Goal: Task Accomplishment & Management: Use online tool/utility

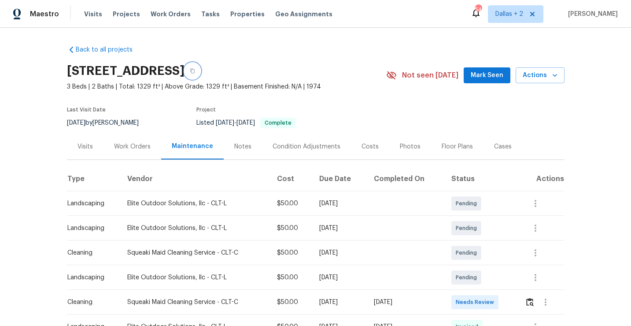
click at [200, 71] on button "button" at bounding box center [193, 71] width 16 height 16
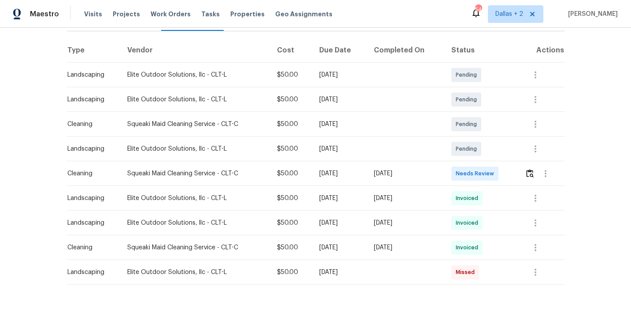
scroll to position [140, 0]
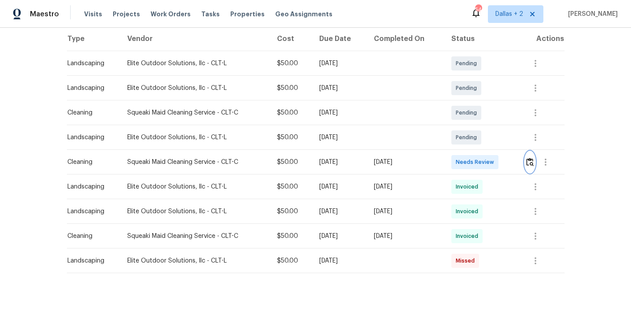
click at [532, 161] on img "button" at bounding box center [529, 162] width 7 height 8
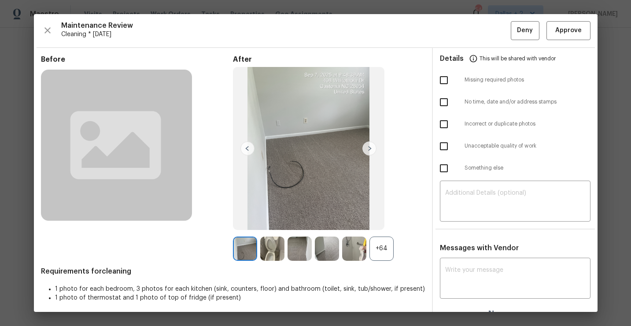
click at [379, 237] on div "+64" at bounding box center [382, 249] width 24 height 24
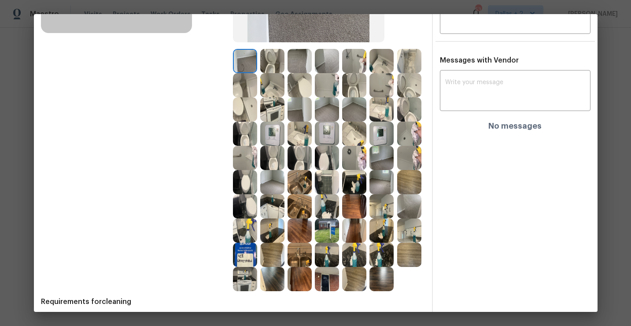
scroll to position [187, 0]
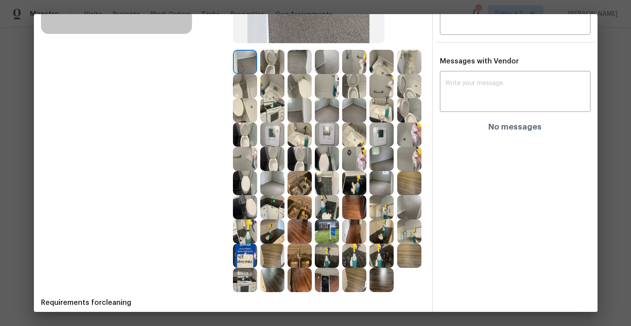
click at [385, 207] on img at bounding box center [382, 207] width 24 height 24
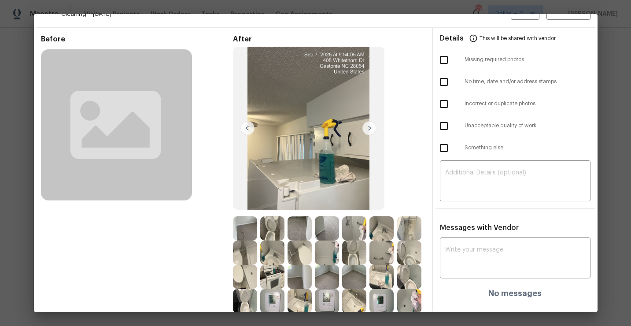
scroll to position [0, 0]
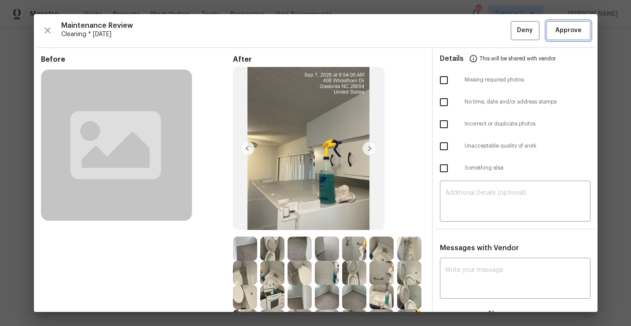
click at [561, 32] on span "Approve" at bounding box center [568, 30] width 26 height 11
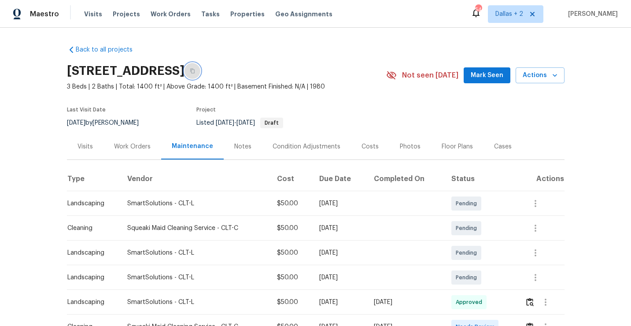
click at [195, 73] on icon "button" at bounding box center [192, 71] width 4 height 5
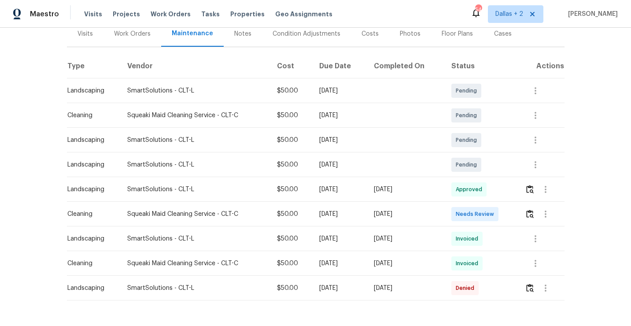
scroll to position [116, 0]
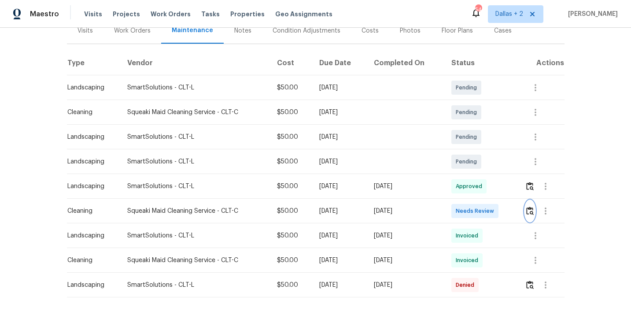
click at [533, 212] on img "button" at bounding box center [529, 211] width 7 height 8
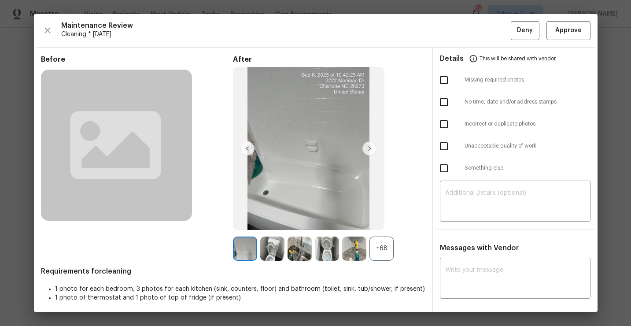
click at [385, 249] on div "+68" at bounding box center [382, 249] width 24 height 24
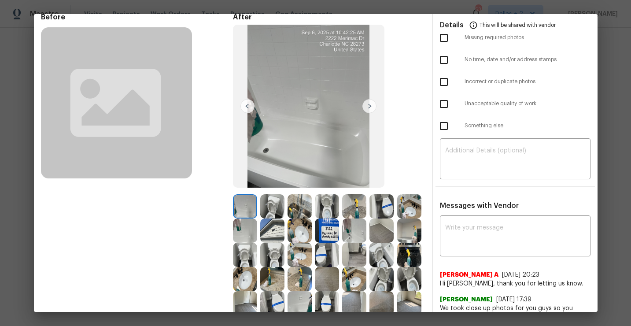
scroll to position [0, 0]
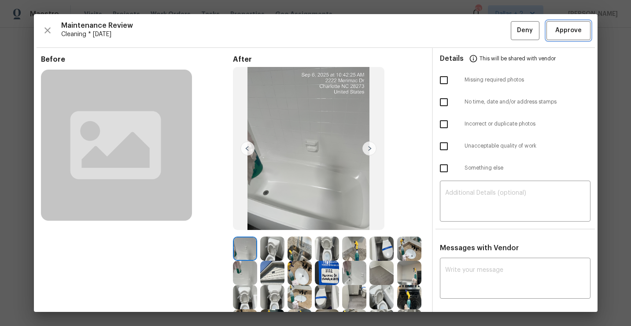
click at [559, 27] on span "Approve" at bounding box center [568, 30] width 26 height 11
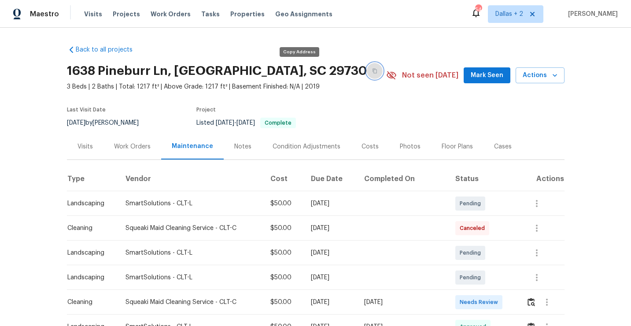
click at [373, 70] on icon "button" at bounding box center [375, 71] width 4 height 5
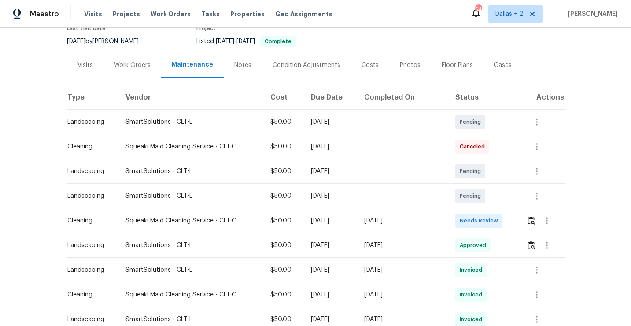
scroll to position [98, 0]
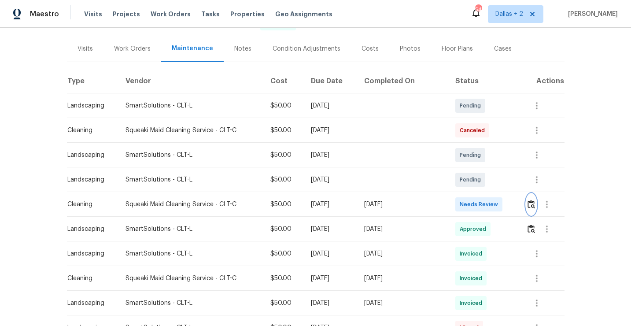
click at [529, 205] on img "button" at bounding box center [531, 204] width 7 height 8
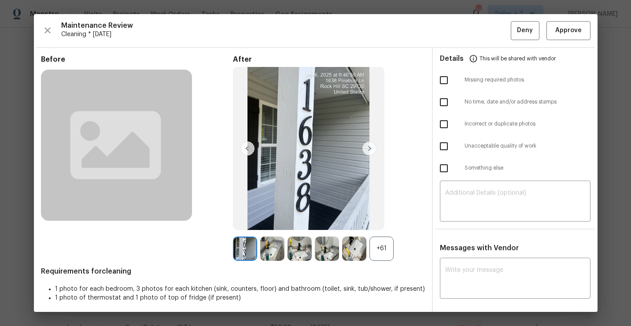
click at [384, 244] on div "+61" at bounding box center [382, 249] width 24 height 24
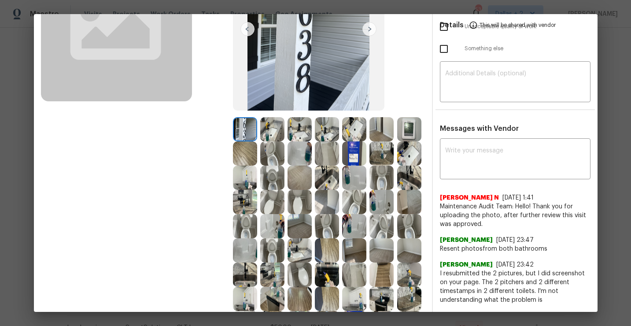
scroll to position [0, 0]
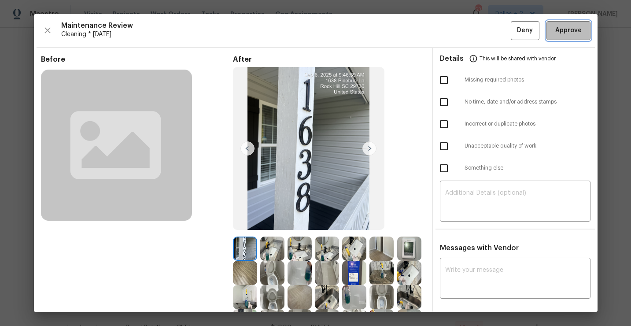
click at [560, 34] on span "Approve" at bounding box center [568, 30] width 26 height 11
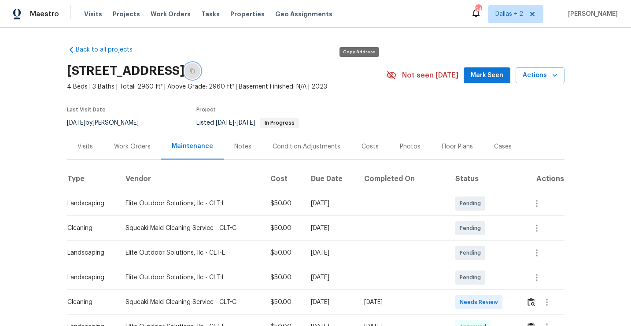
click at [200, 70] on button "button" at bounding box center [193, 71] width 16 height 16
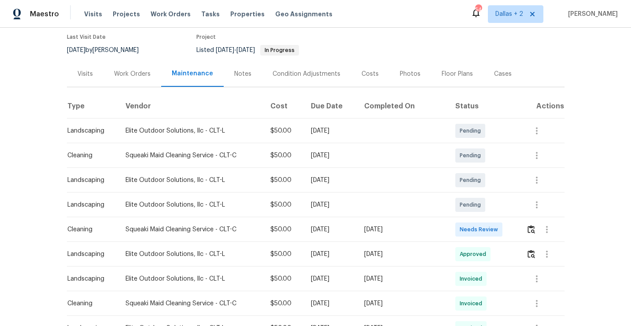
scroll to position [77, 0]
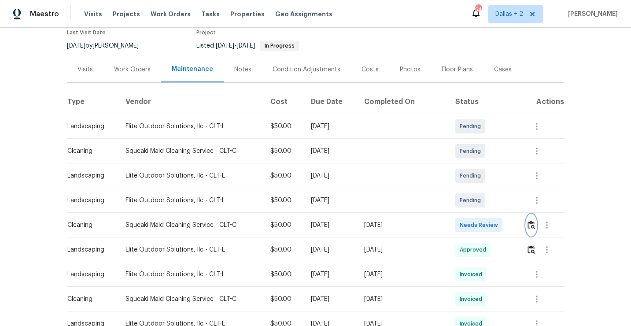
click at [528, 226] on img "button" at bounding box center [531, 225] width 7 height 8
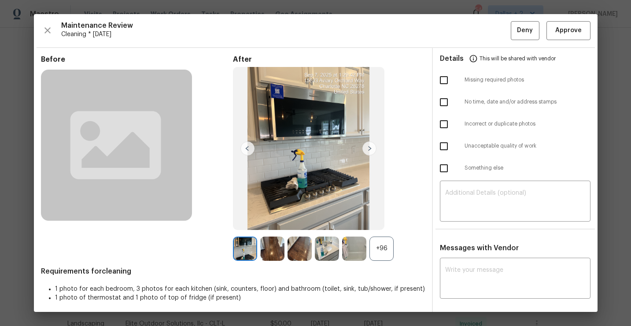
click at [388, 243] on div "+96" at bounding box center [382, 249] width 24 height 24
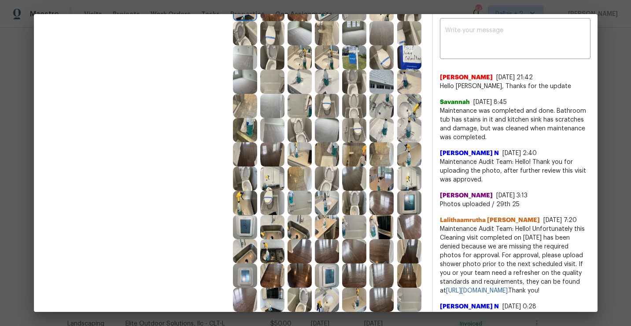
scroll to position [242, 0]
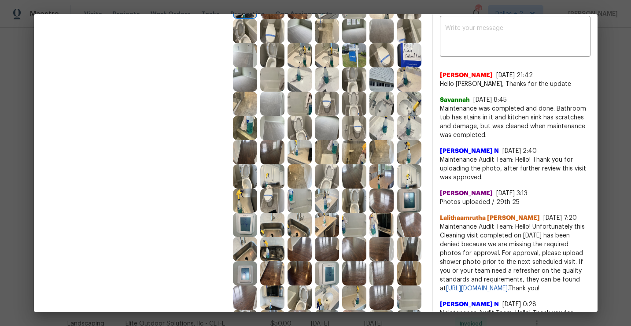
click at [275, 177] on img at bounding box center [272, 176] width 24 height 24
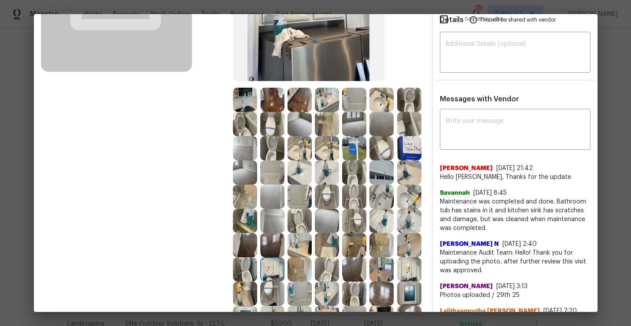
scroll to position [168, 0]
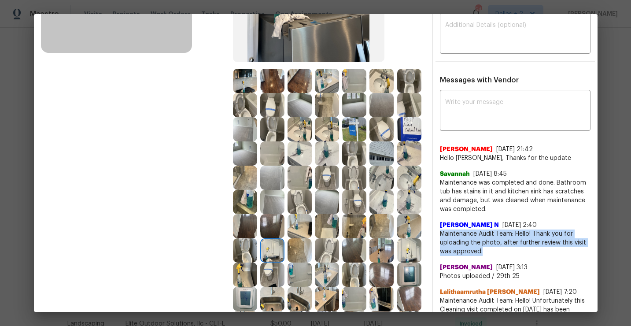
drag, startPoint x: 508, startPoint y: 252, endPoint x: 438, endPoint y: 235, distance: 72.3
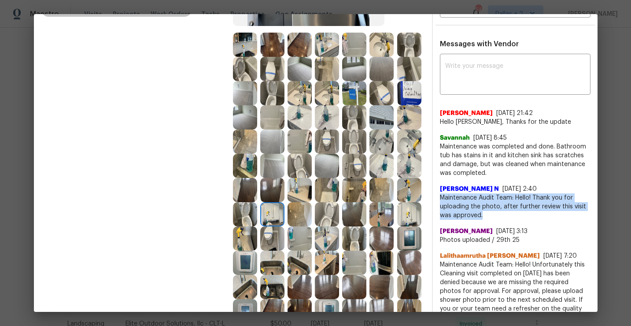
copy span "Maintenance Audit Team: Hello! Thank you for uploading the photo, after further…"
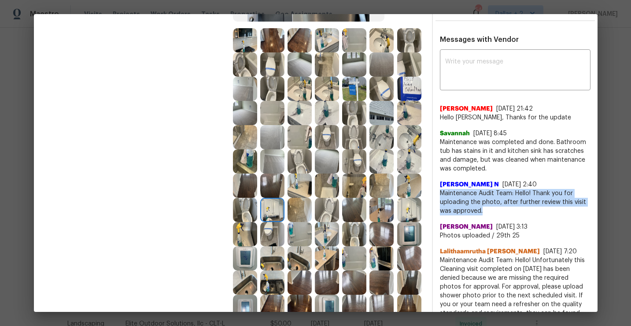
scroll to position [189, 0]
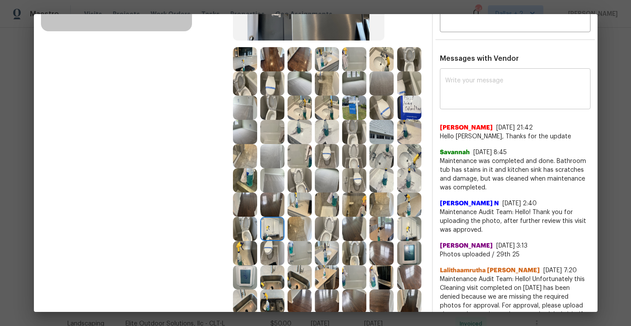
click at [503, 91] on textarea at bounding box center [515, 90] width 140 height 25
paste textarea "Maintenance Audit Team: Hello! Thank you for uploading the photo, after further…"
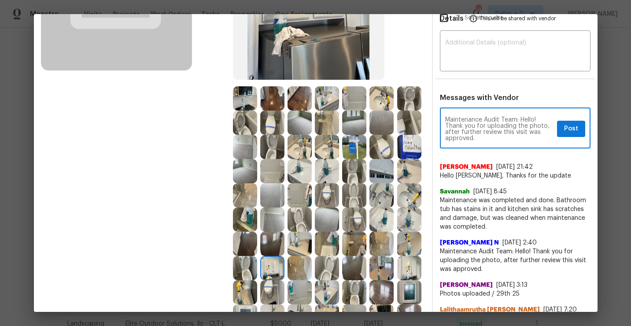
scroll to position [137, 0]
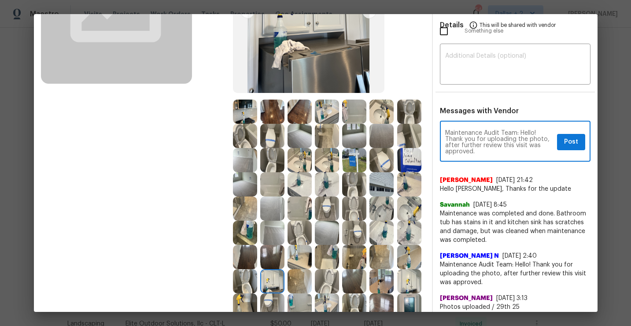
type textarea "Maintenance Audit Team: Hello! Thank you for uploading the photo, after further…"
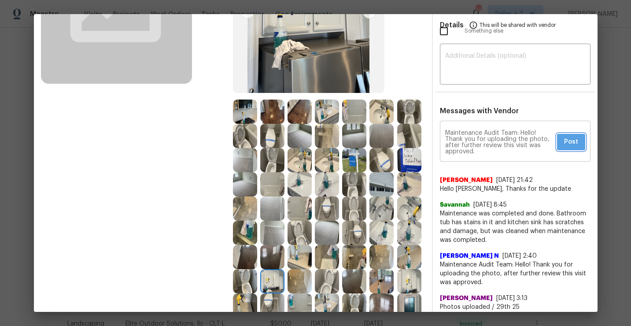
click at [571, 145] on span "Post" at bounding box center [571, 142] width 14 height 11
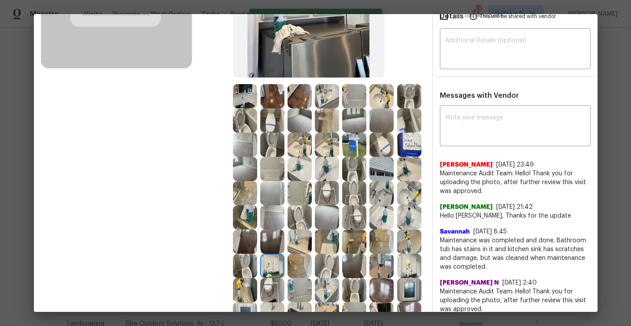
scroll to position [0, 0]
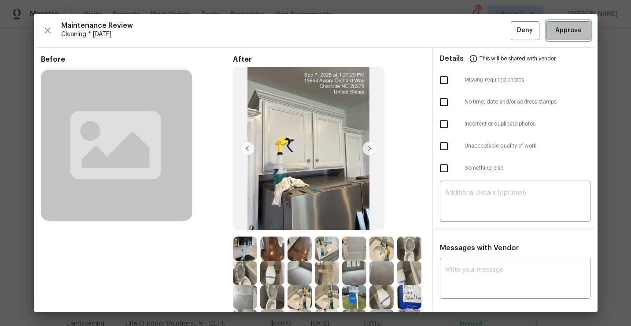
click at [562, 32] on span "Approve" at bounding box center [568, 30] width 26 height 11
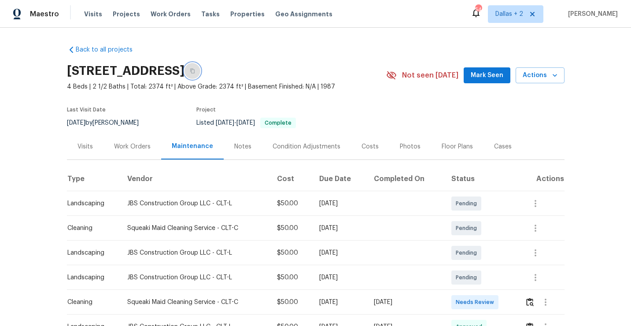
click at [195, 73] on icon "button" at bounding box center [192, 70] width 5 height 5
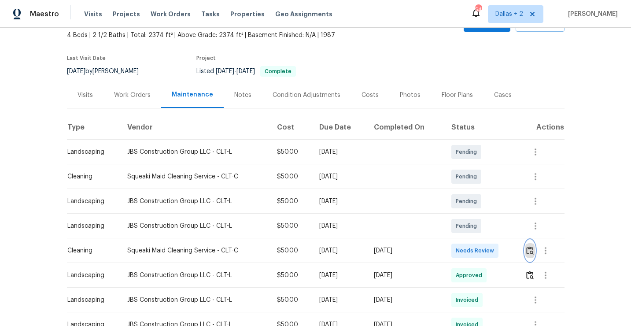
click at [533, 253] on img "button" at bounding box center [529, 250] width 7 height 8
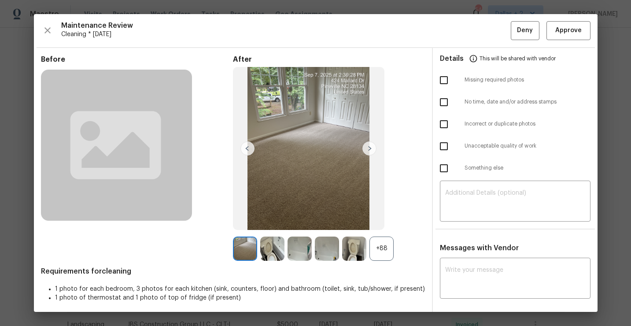
click at [385, 251] on div "+88" at bounding box center [382, 249] width 24 height 24
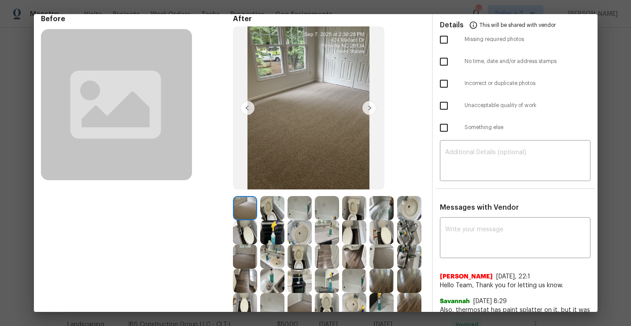
scroll to position [42, 0]
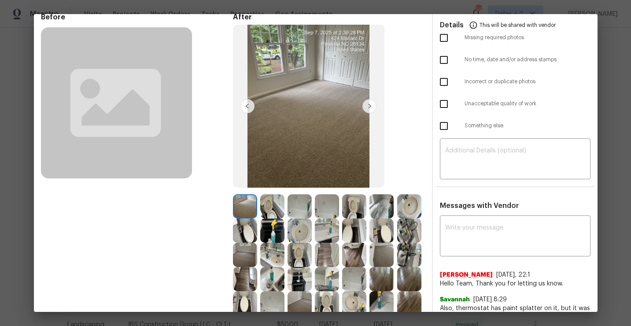
click at [279, 193] on div "After" at bounding box center [329, 273] width 192 height 521
click at [276, 201] on img at bounding box center [272, 206] width 24 height 24
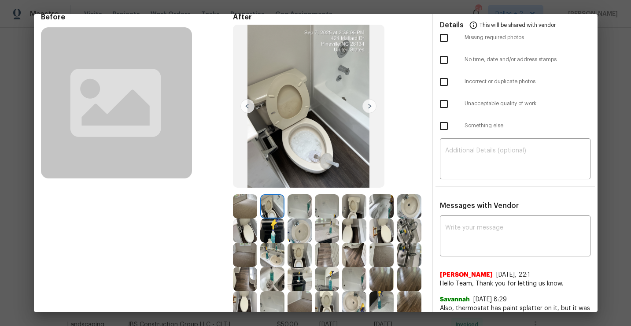
click at [299, 215] on img at bounding box center [300, 206] width 24 height 24
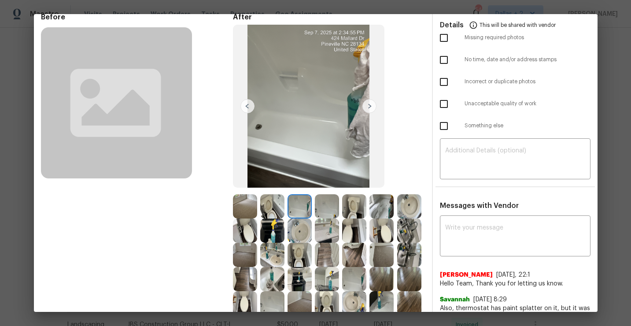
click at [276, 207] on img at bounding box center [272, 206] width 24 height 24
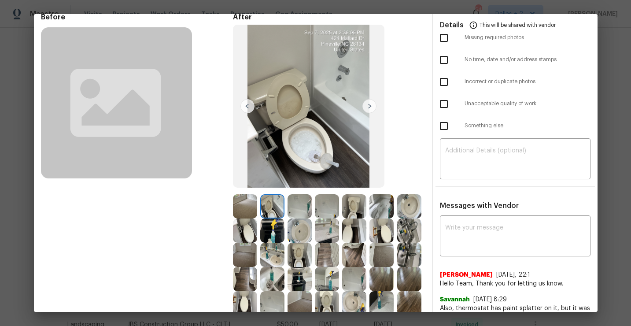
click at [326, 202] on img at bounding box center [327, 206] width 24 height 24
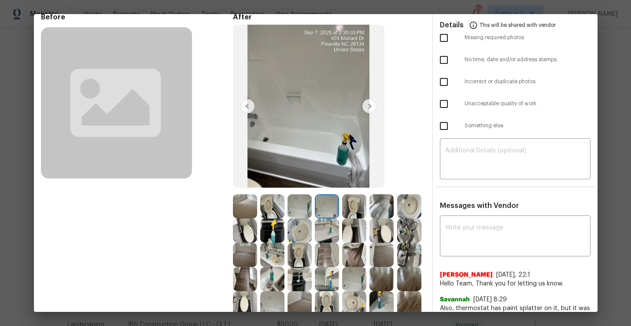
click at [359, 205] on img at bounding box center [354, 206] width 24 height 24
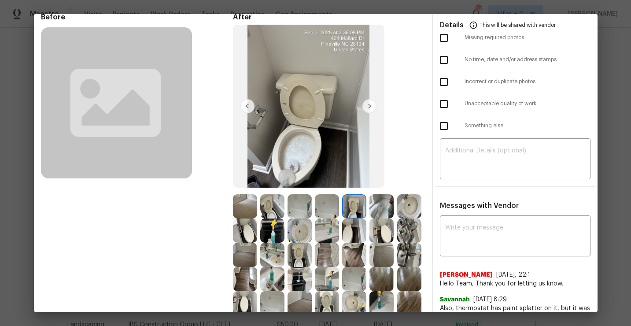
click at [406, 198] on img at bounding box center [409, 206] width 24 height 24
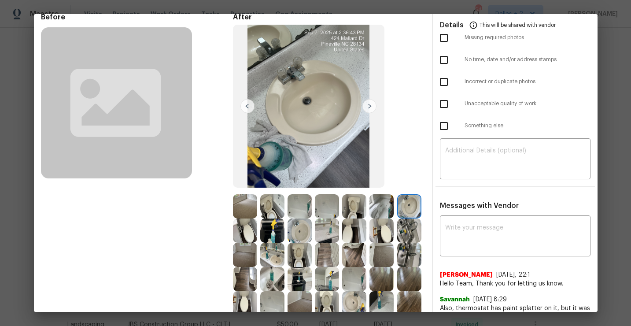
click at [248, 233] on img at bounding box center [245, 230] width 24 height 24
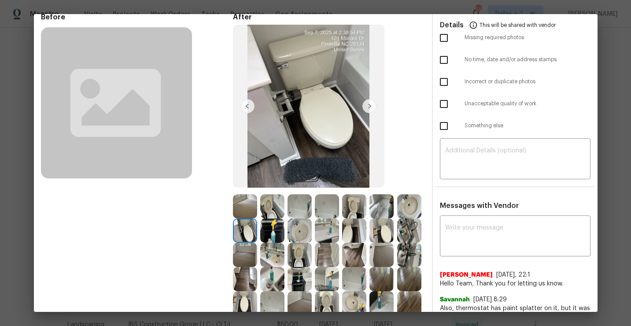
click at [275, 210] on img at bounding box center [272, 206] width 24 height 24
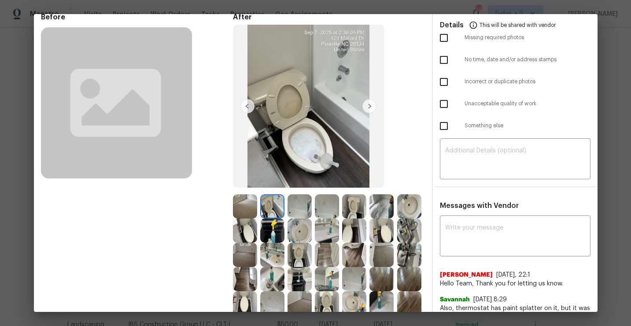
click at [352, 240] on img at bounding box center [354, 230] width 24 height 24
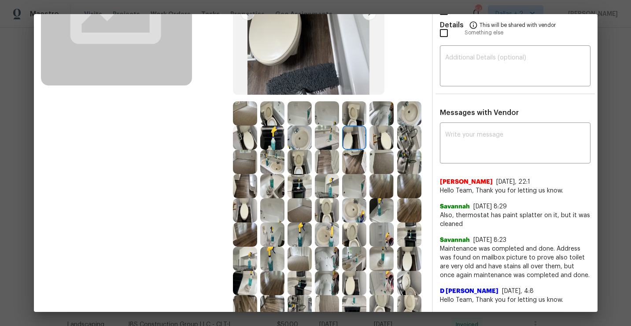
scroll to position [106, 0]
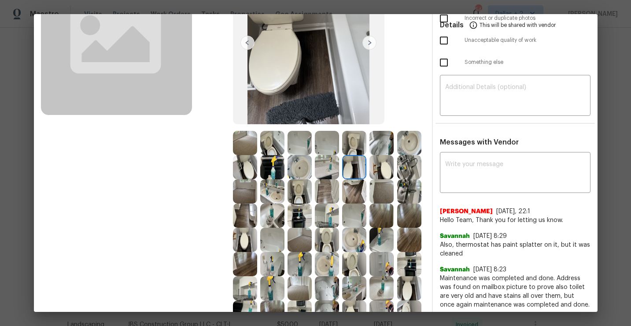
click at [330, 225] on img at bounding box center [327, 216] width 24 height 24
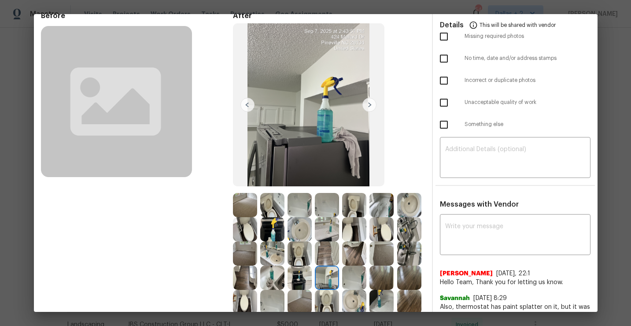
scroll to position [0, 0]
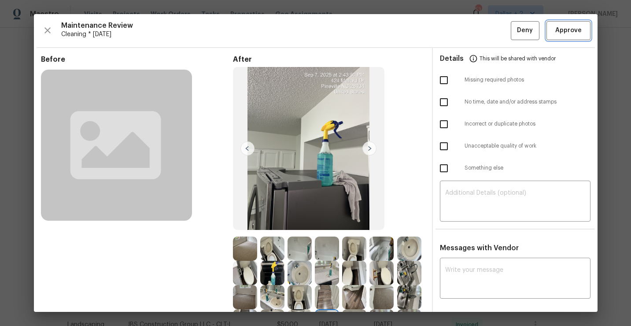
click at [562, 32] on span "Approve" at bounding box center [568, 30] width 26 height 11
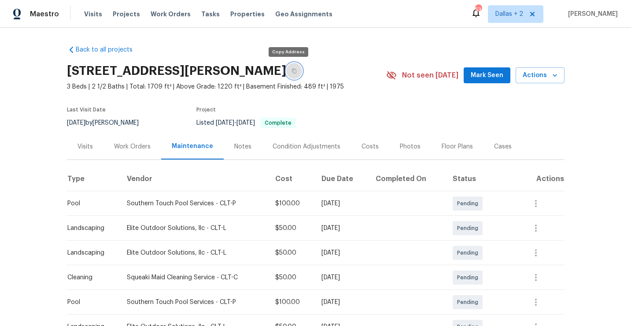
click at [292, 72] on icon "button" at bounding box center [294, 70] width 5 height 5
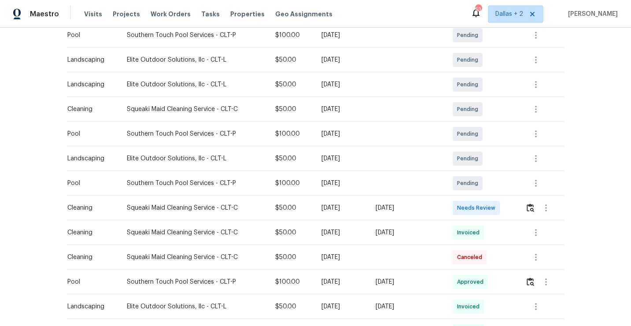
scroll to position [212, 0]
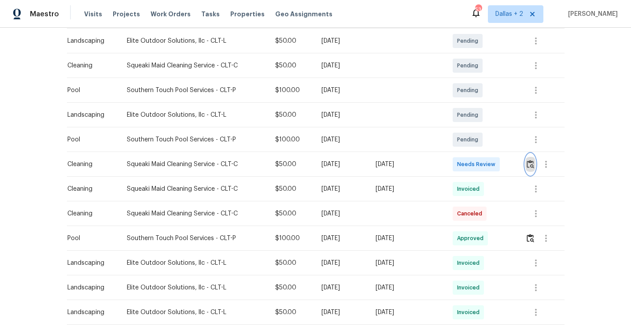
click at [533, 169] on button "button" at bounding box center [531, 164] width 10 height 21
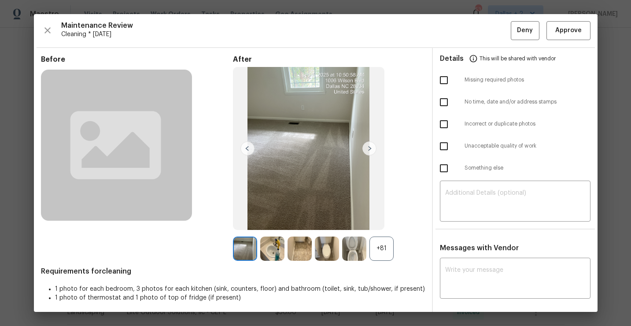
click at [382, 241] on div "+81" at bounding box center [382, 249] width 24 height 24
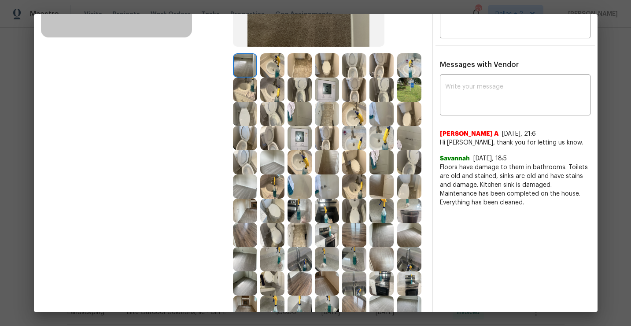
scroll to position [0, 0]
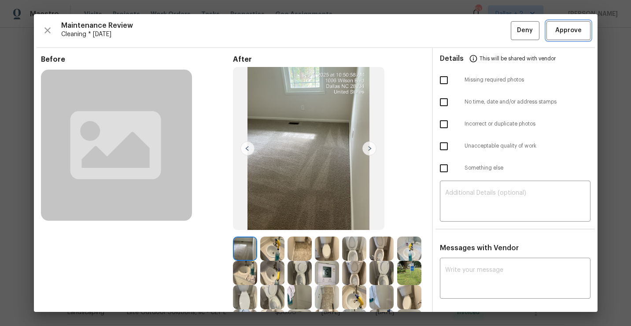
click at [570, 32] on span "Approve" at bounding box center [568, 30] width 26 height 11
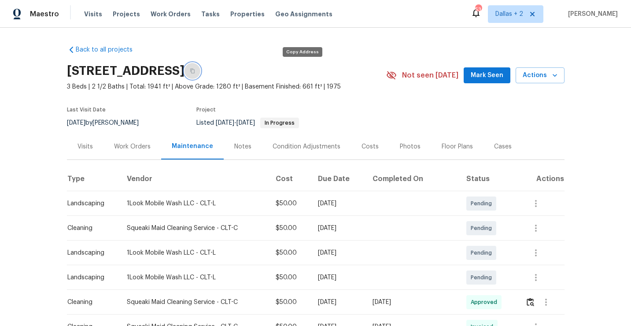
click at [200, 71] on button "button" at bounding box center [193, 71] width 16 height 16
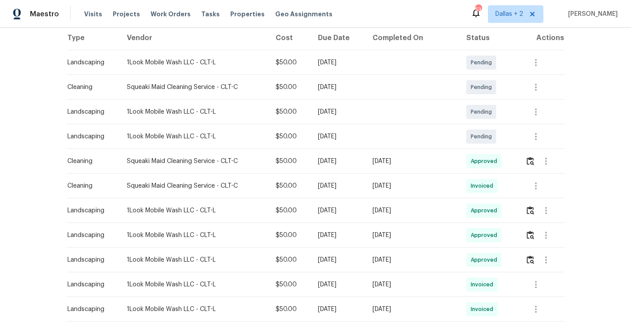
scroll to position [144, 0]
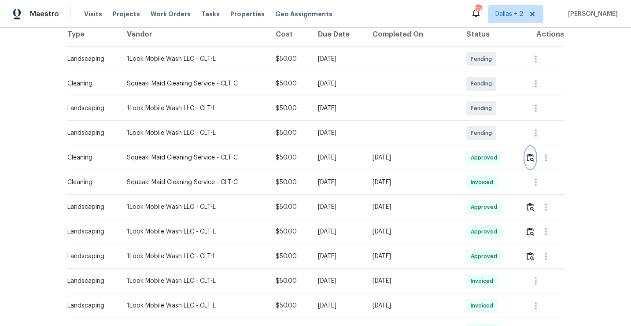
click at [528, 152] on button "button" at bounding box center [531, 157] width 10 height 21
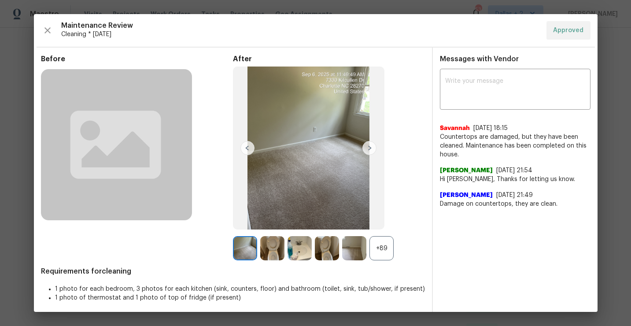
click at [382, 252] on div "+89" at bounding box center [382, 248] width 24 height 24
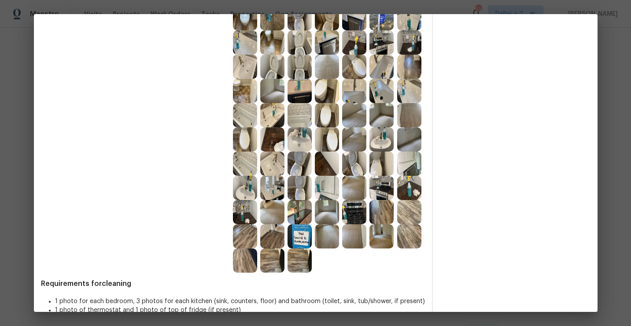
scroll to position [0, 0]
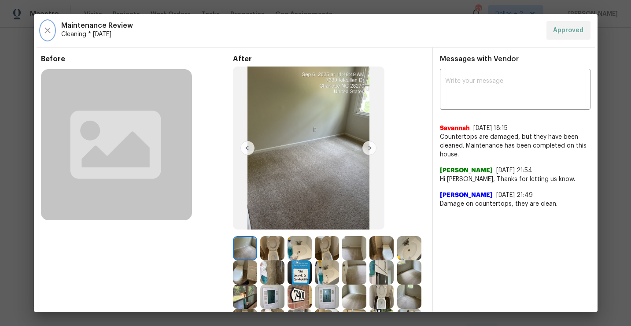
click at [44, 26] on icon "button" at bounding box center [47, 30] width 11 height 11
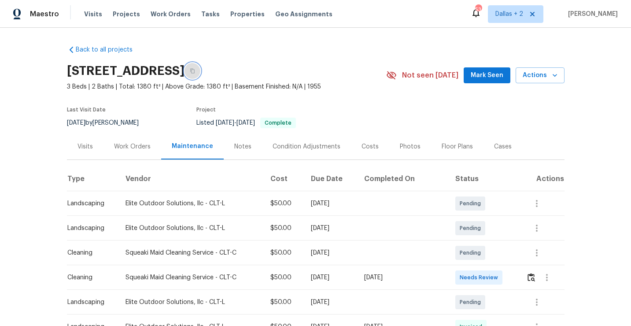
click at [195, 72] on icon "button" at bounding box center [192, 71] width 4 height 5
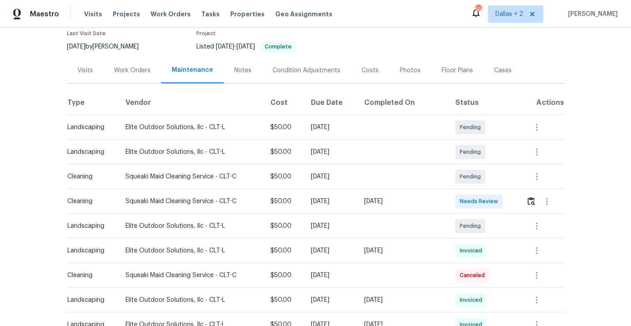
scroll to position [103, 0]
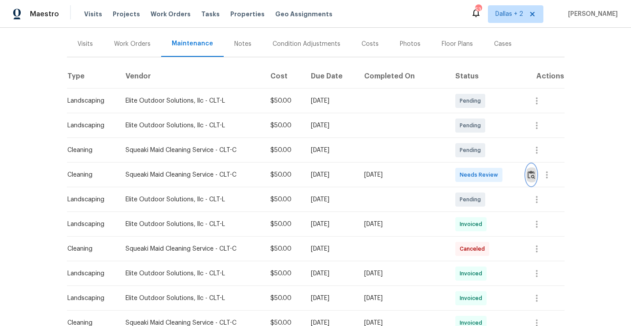
click at [534, 174] on img "button" at bounding box center [531, 174] width 7 height 8
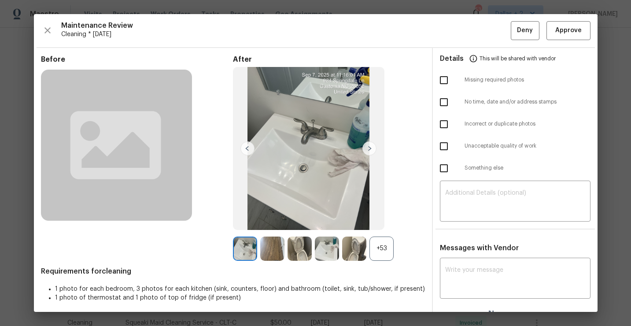
click at [384, 247] on div "+53" at bounding box center [382, 249] width 24 height 24
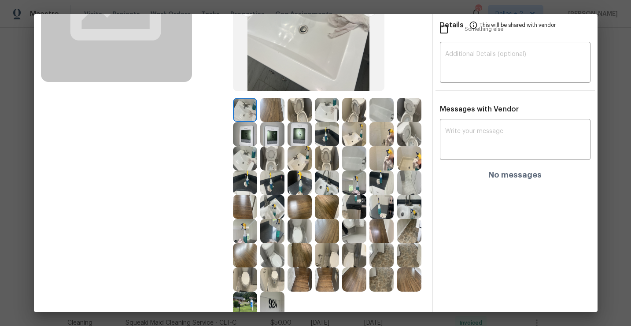
scroll to position [140, 0]
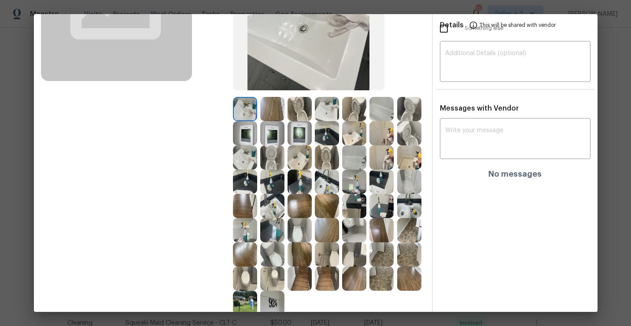
click at [386, 211] on img at bounding box center [382, 206] width 24 height 24
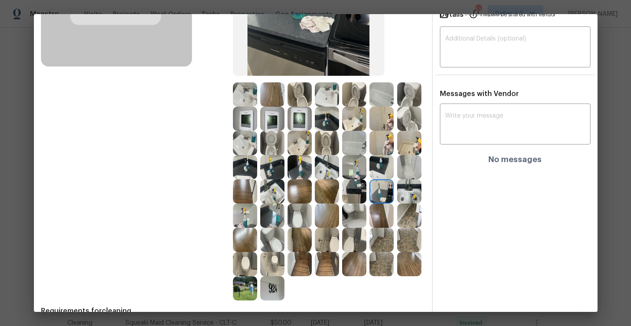
scroll to position [8, 0]
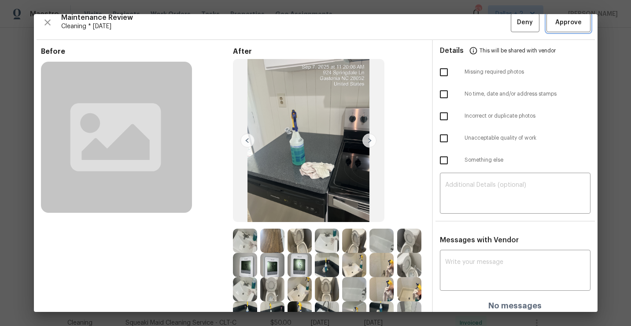
click at [568, 23] on span "Approve" at bounding box center [568, 22] width 26 height 11
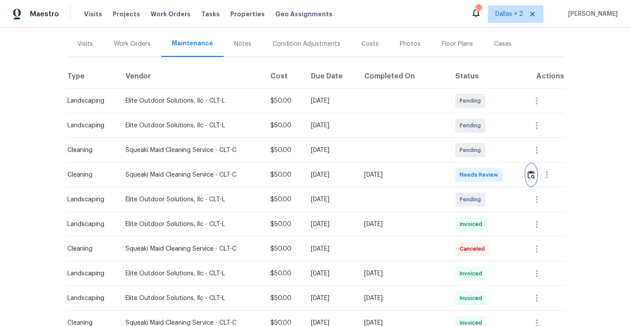
scroll to position [0, 0]
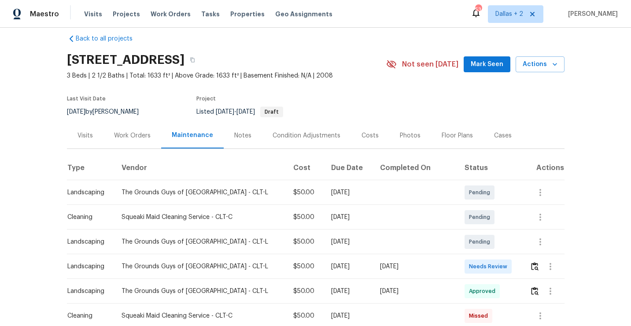
scroll to position [11, 0]
click at [533, 264] on img "button" at bounding box center [534, 267] width 7 height 8
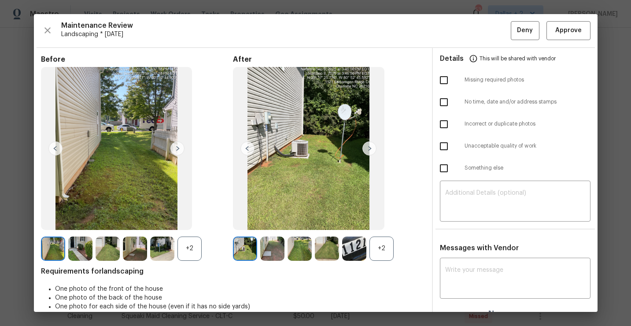
click at [385, 254] on div "+2" at bounding box center [382, 249] width 24 height 24
click at [193, 244] on div "+2" at bounding box center [190, 249] width 24 height 24
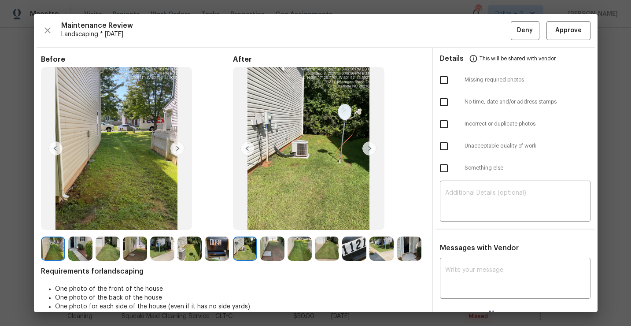
click at [274, 250] on img at bounding box center [272, 249] width 24 height 24
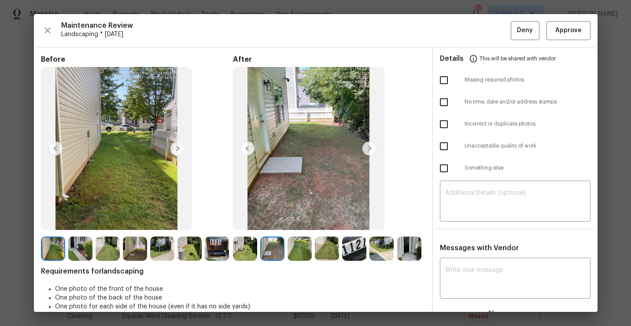
click at [311, 250] on img at bounding box center [300, 249] width 24 height 24
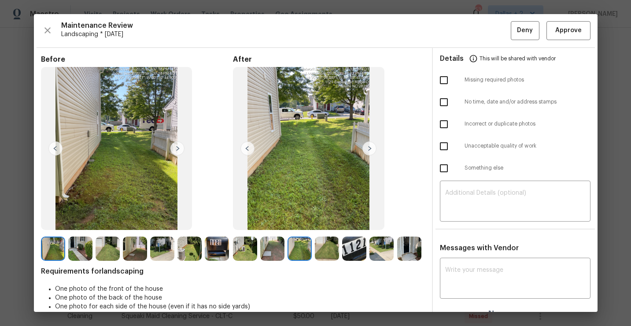
click at [389, 250] on img at bounding box center [382, 249] width 24 height 24
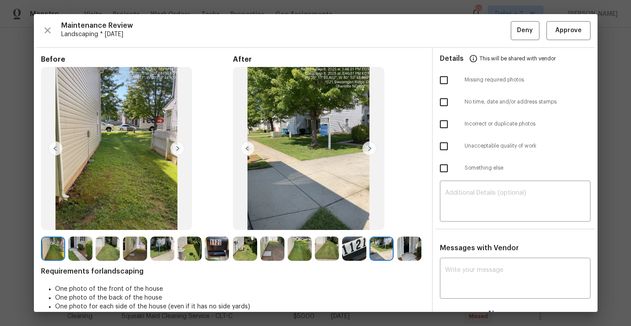
click at [174, 252] on img at bounding box center [162, 249] width 24 height 24
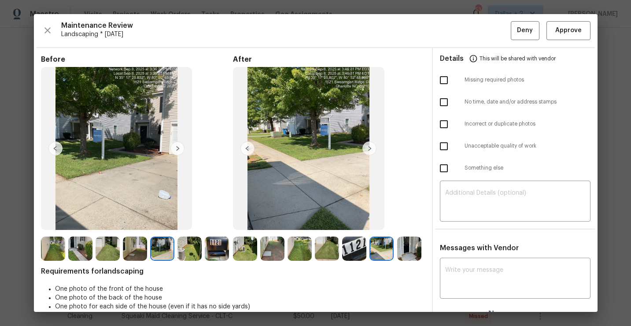
click at [411, 248] on img at bounding box center [409, 249] width 24 height 24
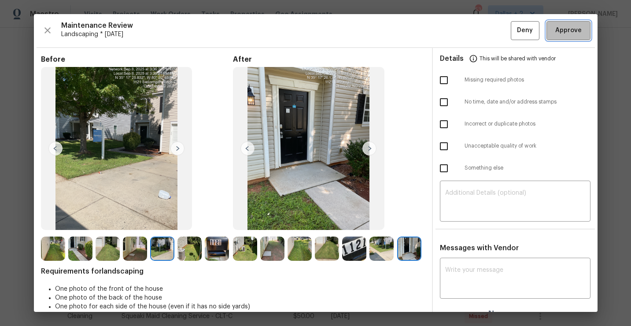
click at [559, 27] on span "Approve" at bounding box center [568, 30] width 26 height 11
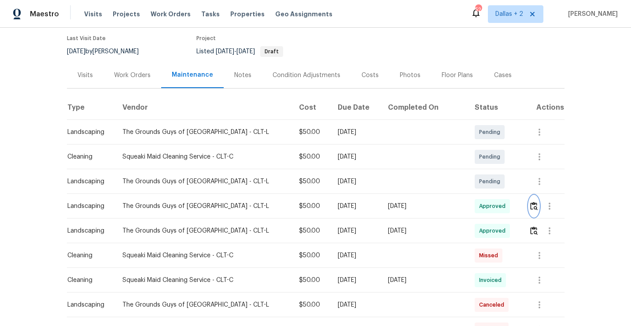
scroll to position [77, 0]
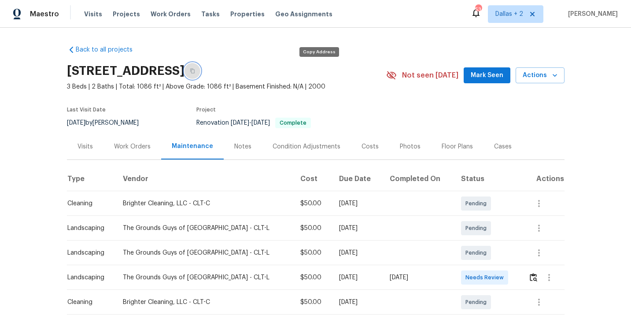
click at [200, 72] on button "button" at bounding box center [193, 71] width 16 height 16
click at [533, 276] on img "button" at bounding box center [533, 277] width 7 height 8
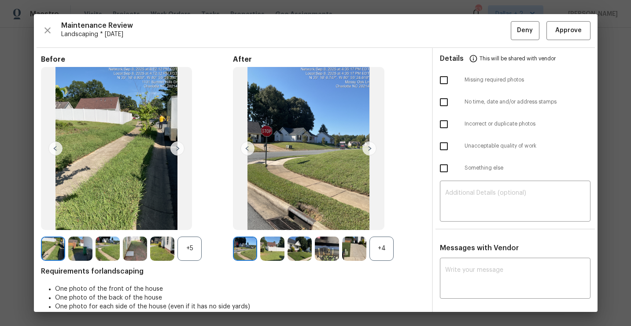
click at [391, 241] on div "+4" at bounding box center [382, 249] width 24 height 24
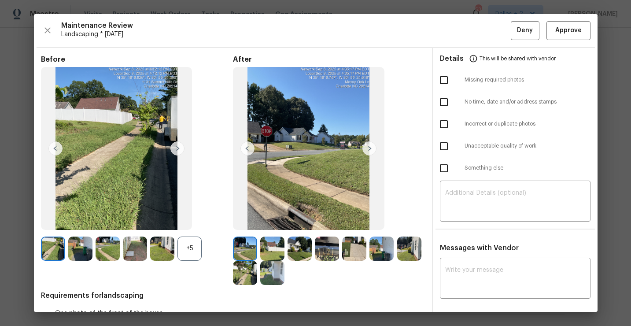
click at [195, 244] on div "+5" at bounding box center [190, 249] width 24 height 24
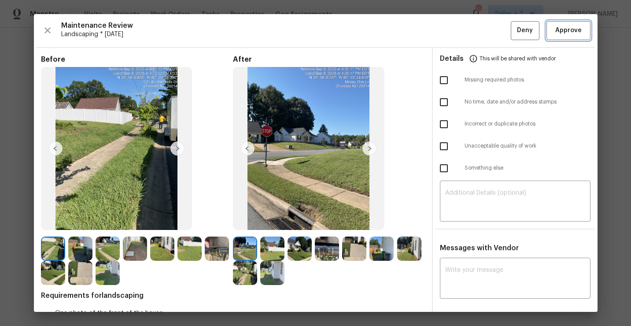
click at [564, 31] on span "Approve" at bounding box center [568, 30] width 26 height 11
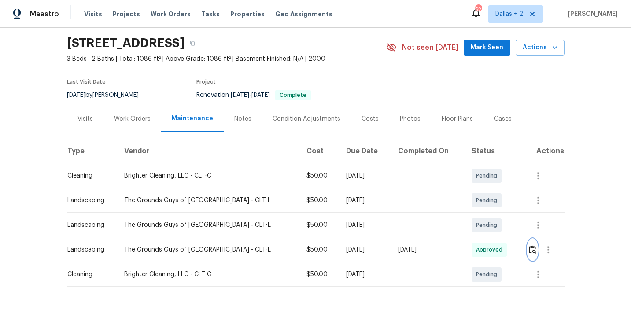
scroll to position [41, 0]
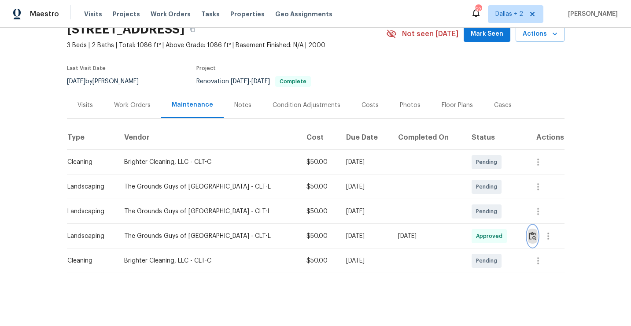
click at [528, 241] on button "button" at bounding box center [533, 236] width 10 height 21
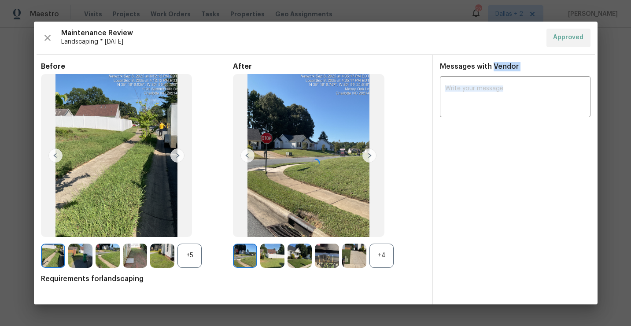
click at [528, 241] on div at bounding box center [316, 163] width 564 height 283
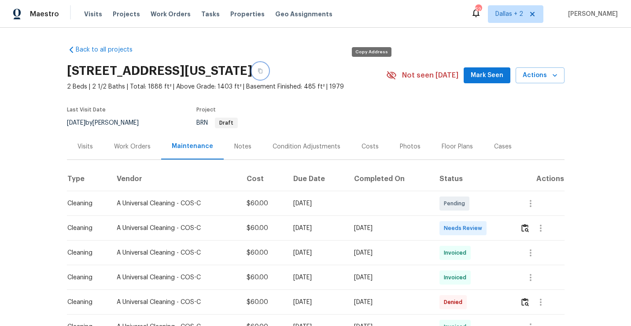
click at [268, 73] on button "button" at bounding box center [260, 71] width 16 height 16
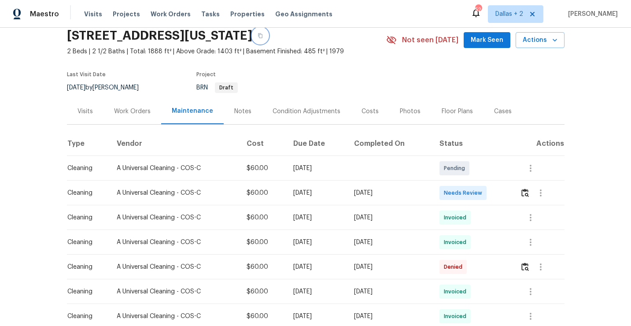
scroll to position [39, 0]
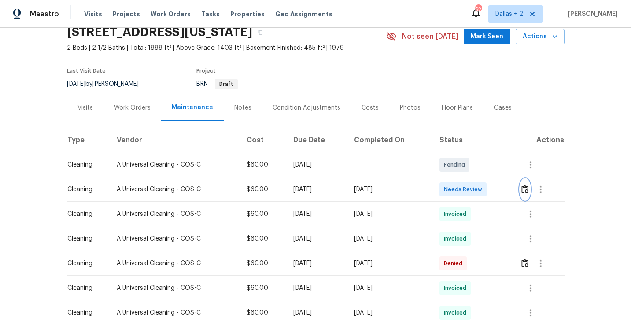
click at [529, 185] on img "button" at bounding box center [525, 189] width 7 height 8
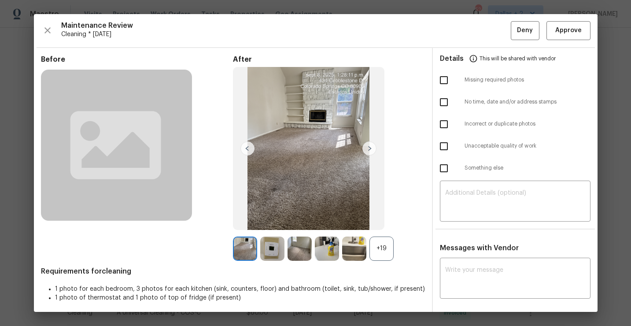
click at [381, 245] on div "+19" at bounding box center [382, 249] width 24 height 24
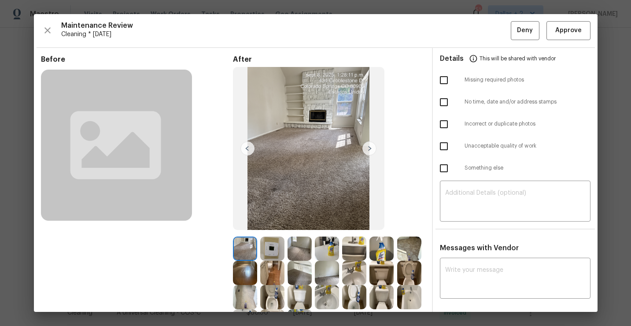
scroll to position [73, 0]
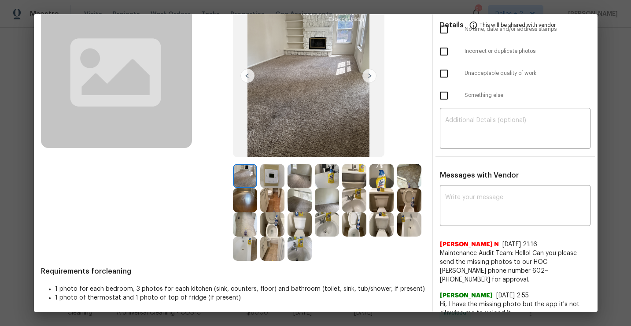
click at [356, 180] on img at bounding box center [354, 176] width 24 height 24
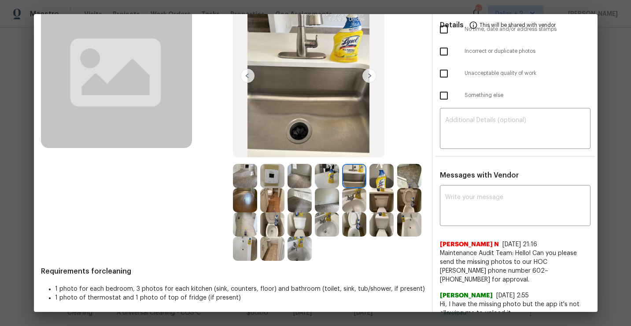
click at [296, 196] on img at bounding box center [300, 200] width 24 height 24
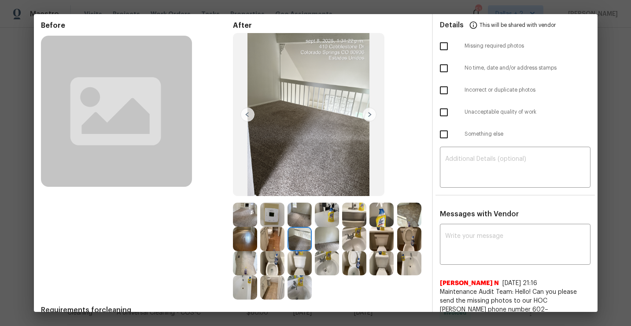
scroll to position [75, 0]
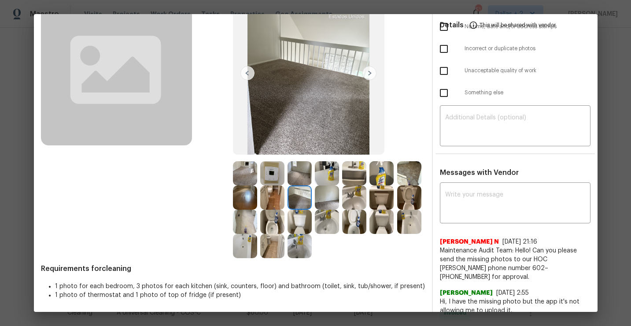
click at [306, 227] on img at bounding box center [300, 222] width 24 height 24
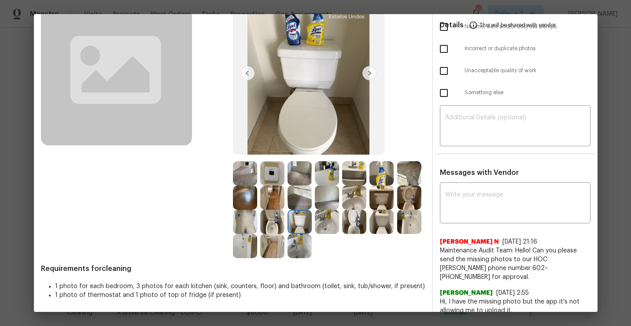
click at [272, 223] on img at bounding box center [272, 222] width 24 height 24
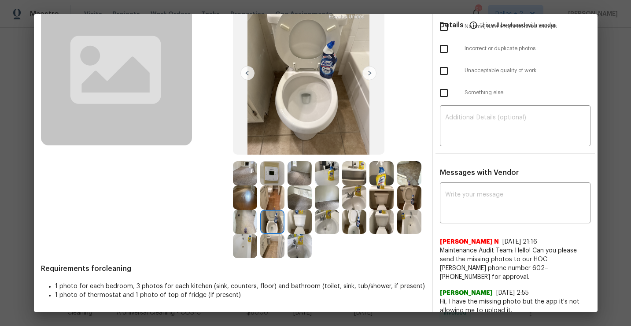
click at [355, 225] on img at bounding box center [354, 222] width 24 height 24
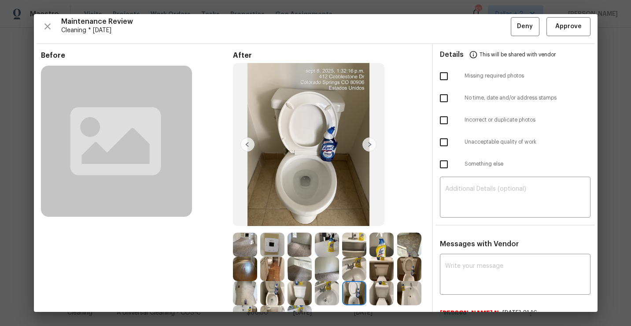
scroll to position [0, 0]
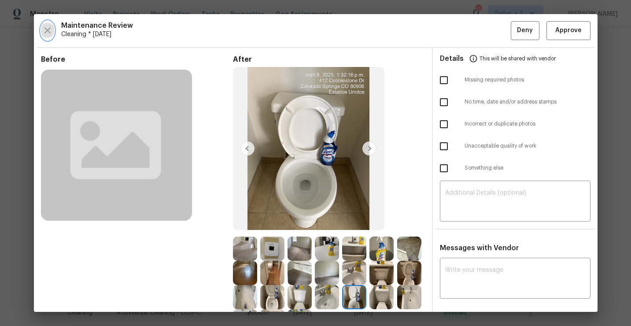
click at [45, 31] on icon "button" at bounding box center [47, 30] width 11 height 11
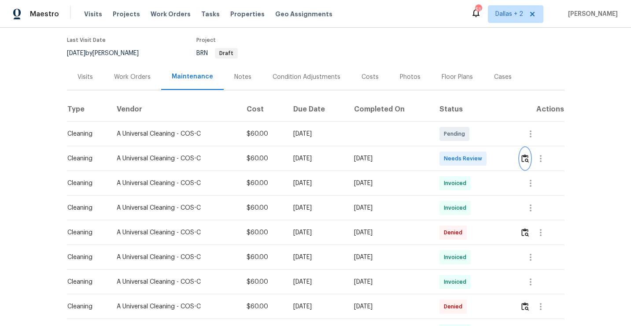
scroll to position [72, 0]
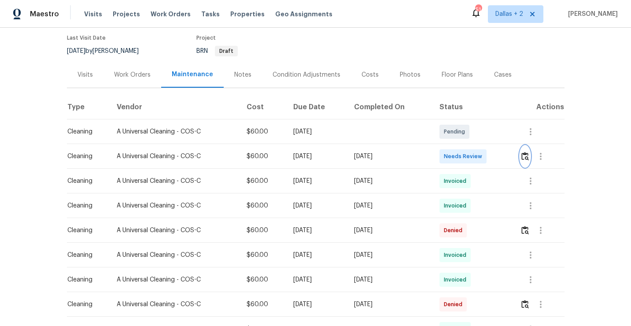
click at [526, 154] on img "button" at bounding box center [525, 156] width 7 height 8
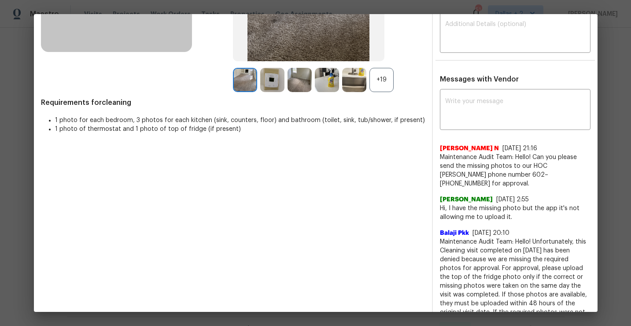
scroll to position [171, 0]
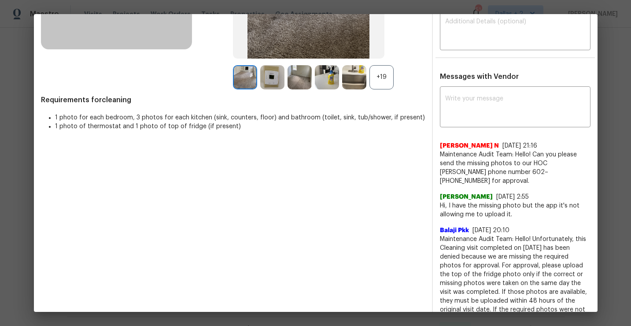
click at [383, 87] on div "+19" at bounding box center [382, 77] width 24 height 24
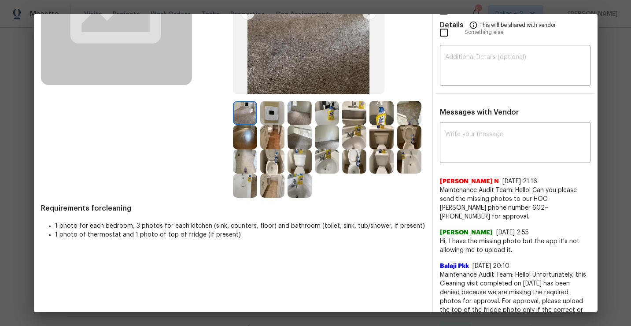
scroll to position [0, 0]
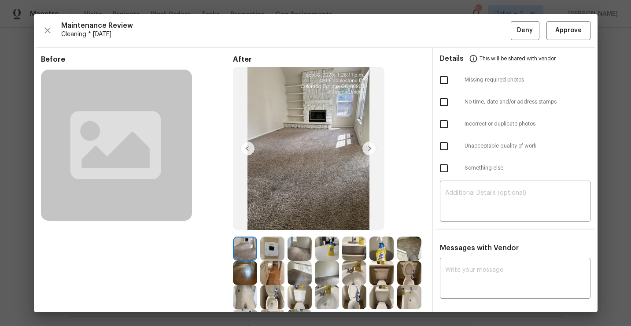
click at [54, 28] on div "Maintenance Review Cleaning * Mon, Sep 08 Deny Approve" at bounding box center [316, 30] width 550 height 19
click at [50, 32] on icon "button" at bounding box center [47, 30] width 11 height 11
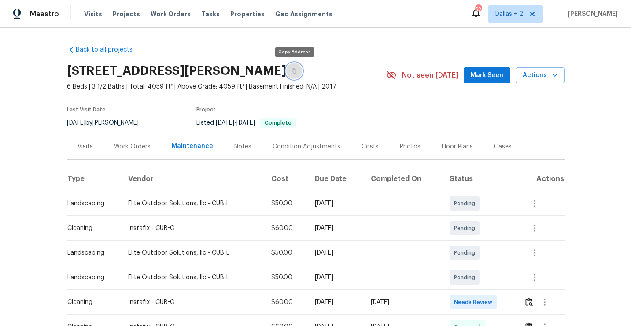
click at [292, 70] on icon "button" at bounding box center [294, 70] width 5 height 5
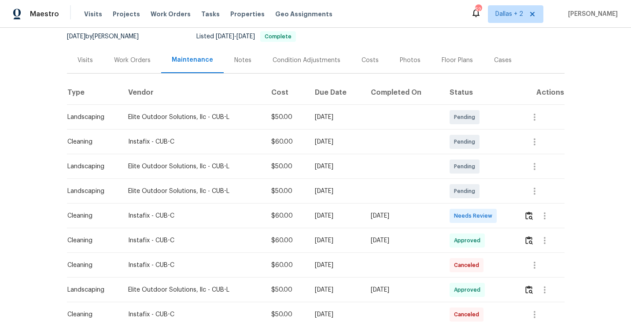
scroll to position [88, 0]
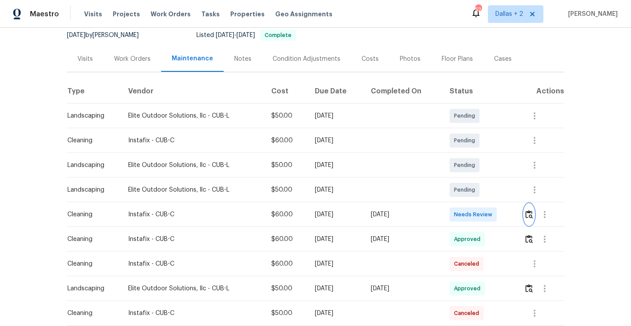
click at [532, 216] on img "button" at bounding box center [529, 214] width 7 height 8
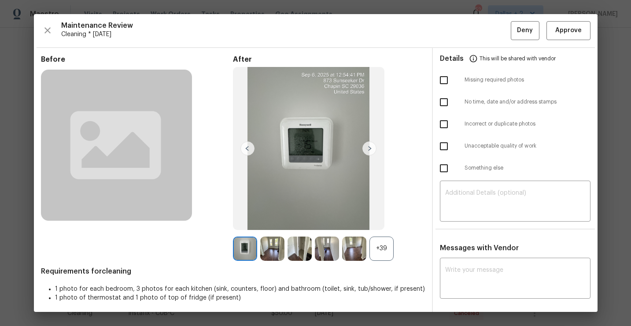
click at [379, 244] on div "+39" at bounding box center [382, 249] width 24 height 24
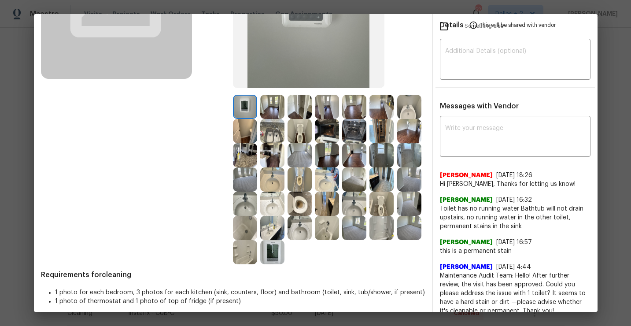
scroll to position [145, 0]
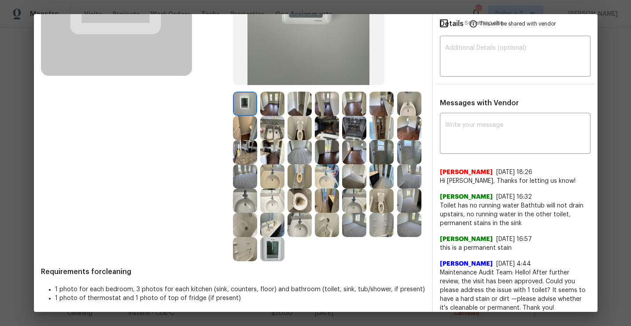
click at [302, 199] on img at bounding box center [300, 201] width 24 height 24
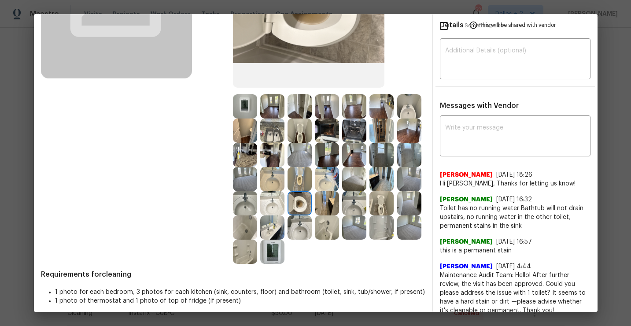
scroll to position [152, 0]
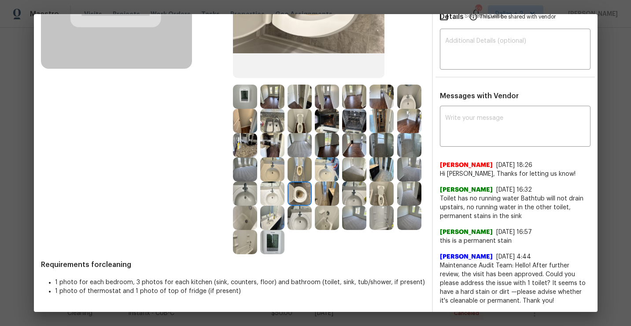
click at [301, 192] on img at bounding box center [300, 193] width 24 height 24
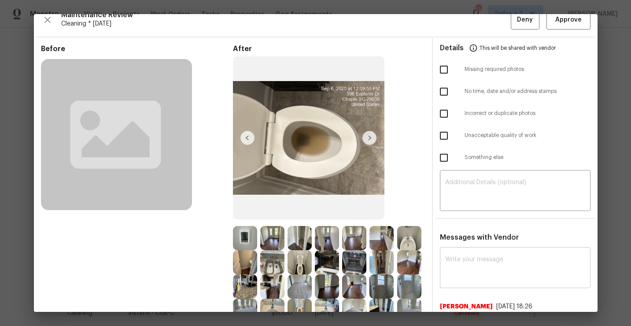
scroll to position [0, 0]
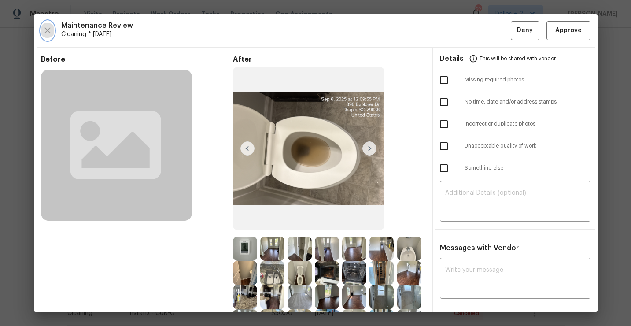
click at [46, 33] on icon "button" at bounding box center [47, 30] width 11 height 11
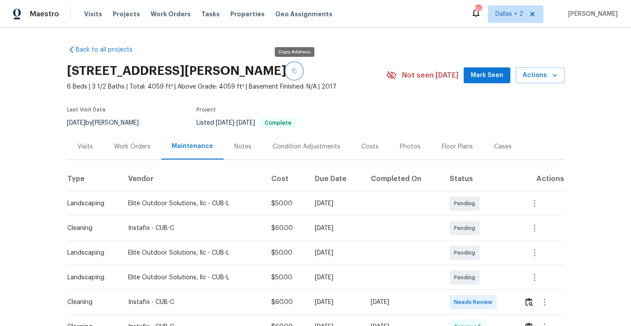
click at [292, 70] on icon "button" at bounding box center [294, 71] width 4 height 5
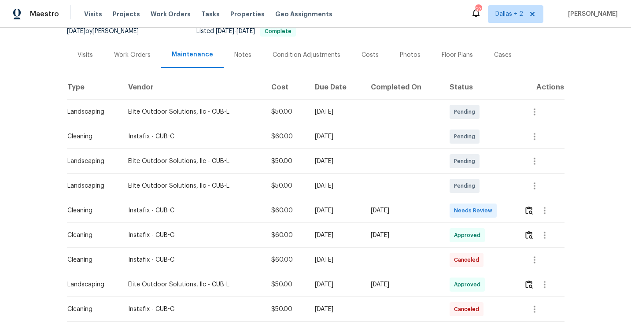
scroll to position [117, 0]
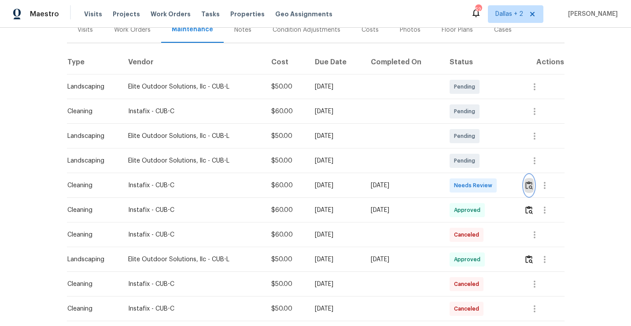
click at [532, 185] on img "button" at bounding box center [529, 185] width 7 height 8
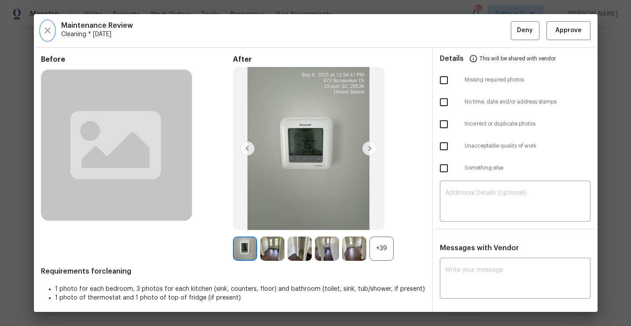
click at [44, 33] on icon "button" at bounding box center [47, 30] width 11 height 11
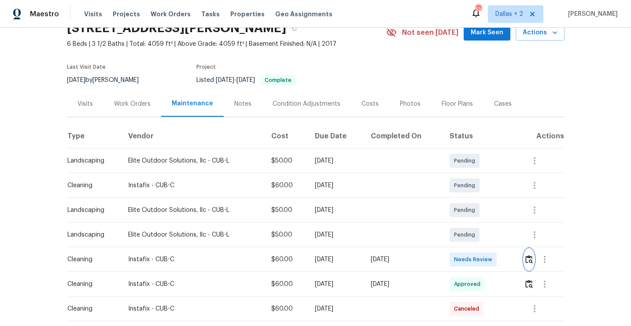
scroll to position [67, 0]
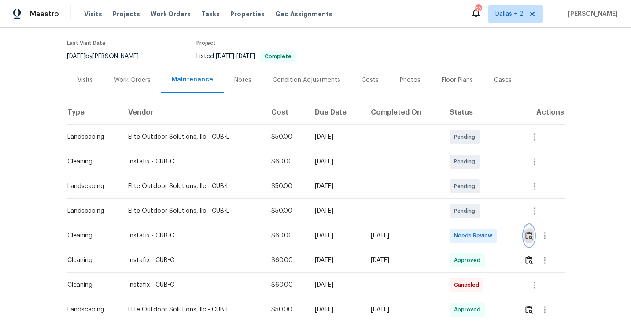
click at [528, 240] on button "button" at bounding box center [529, 235] width 10 height 21
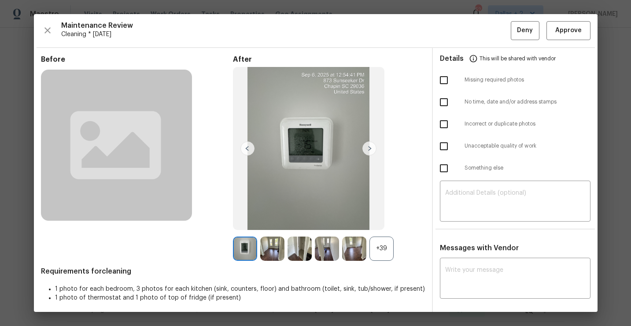
click at [388, 250] on div "+39" at bounding box center [382, 249] width 24 height 24
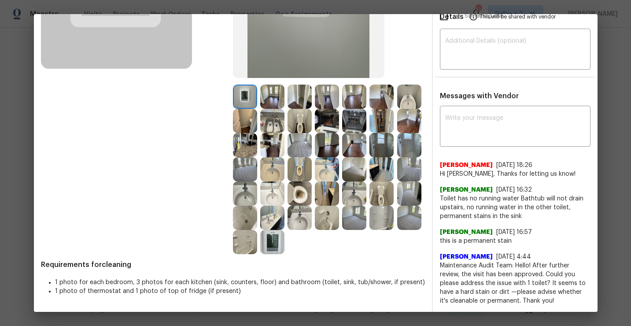
scroll to position [0, 0]
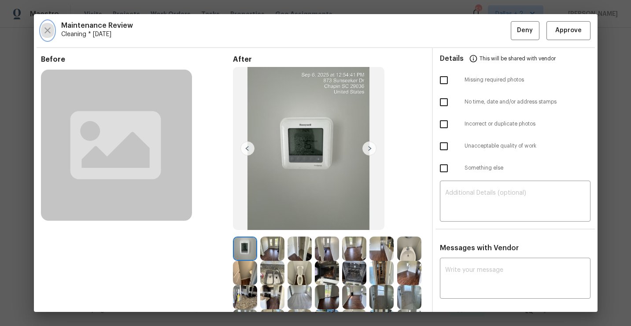
click at [44, 27] on icon "button" at bounding box center [47, 30] width 11 height 11
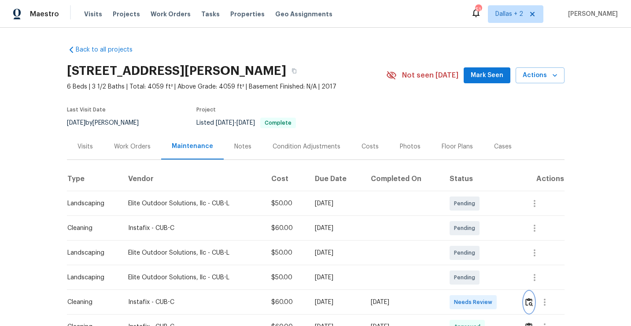
scroll to position [76, 0]
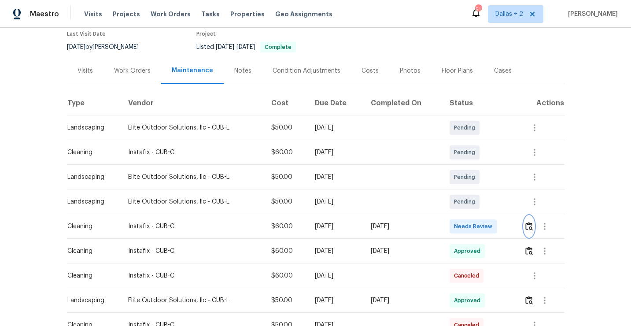
click at [531, 226] on img "button" at bounding box center [529, 226] width 7 height 8
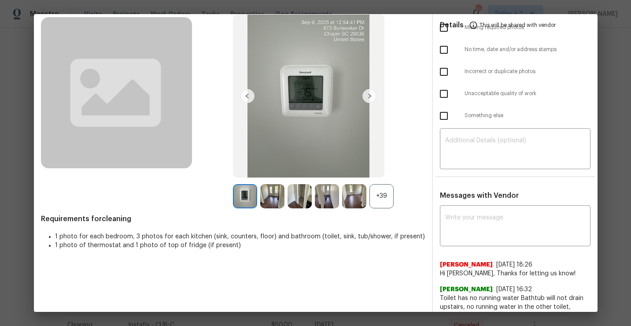
scroll to position [0, 0]
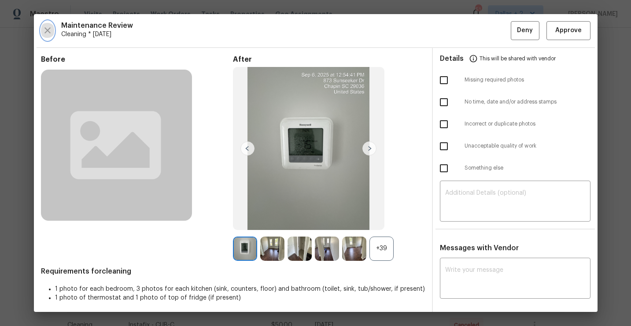
click at [48, 34] on icon "button" at bounding box center [47, 30] width 11 height 11
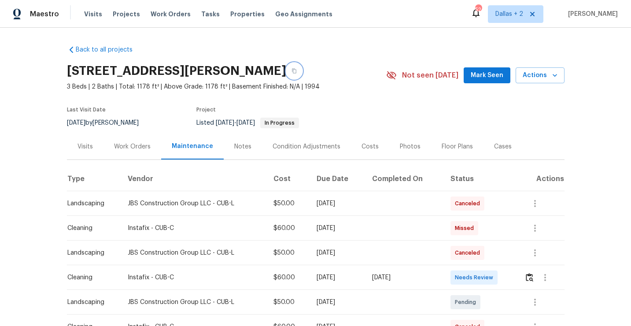
click at [300, 74] on button "button" at bounding box center [294, 71] width 16 height 16
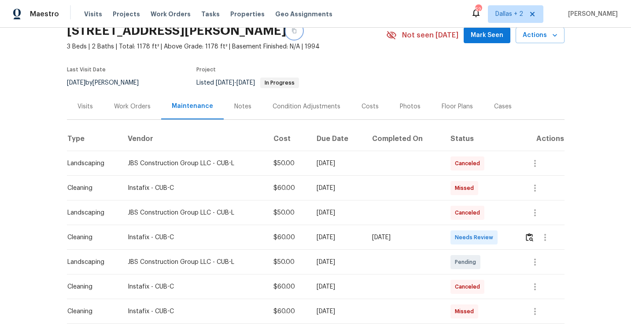
scroll to position [49, 0]
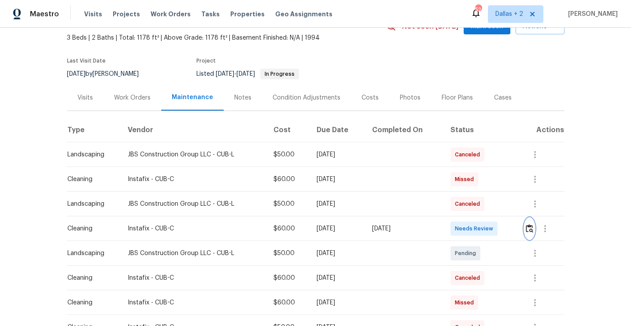
click at [533, 228] on img "button" at bounding box center [529, 228] width 7 height 8
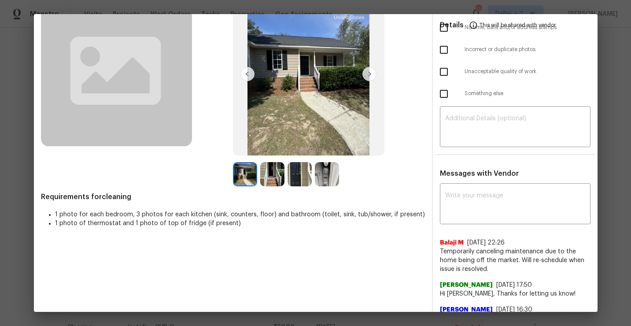
scroll to position [75, 0]
click at [496, 266] on span "Temporarily canceling maintenance due to the home being off the market. Will re…" at bounding box center [515, 260] width 151 height 26
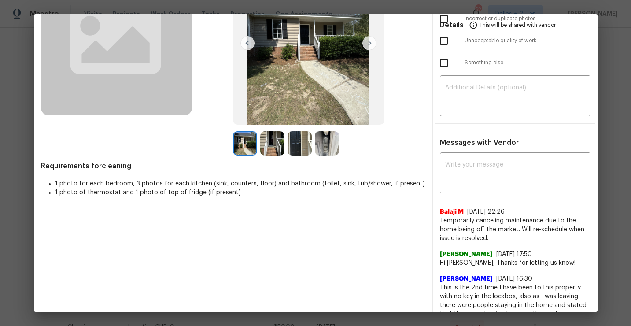
scroll to position [107, 0]
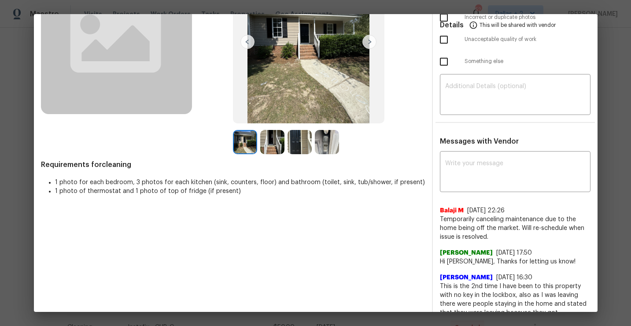
drag, startPoint x: 495, startPoint y: 249, endPoint x: 431, endPoint y: 211, distance: 74.3
click at [431, 211] on div "Before After Requirements for cleaning 1 photo for each bedroom, 3 photos for e…" at bounding box center [316, 145] width 564 height 409
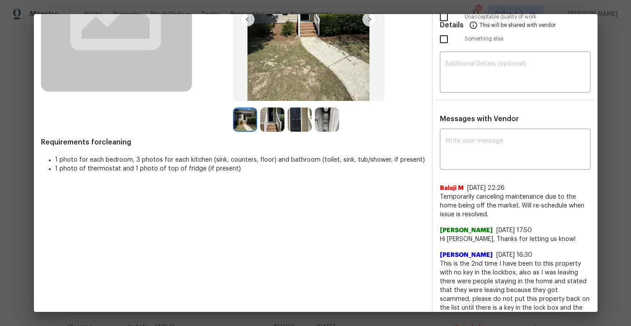
scroll to position [131, 0]
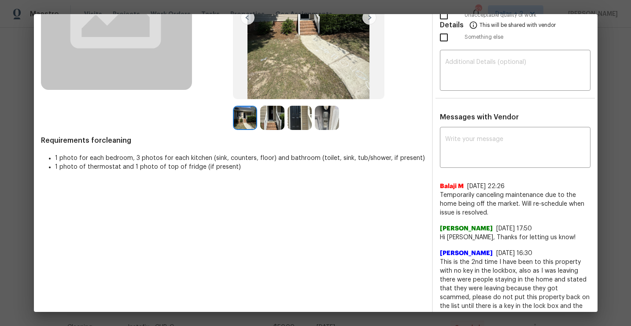
click at [517, 200] on span "Temporarily canceling maintenance due to the home being off the market. Will re…" at bounding box center [515, 204] width 151 height 26
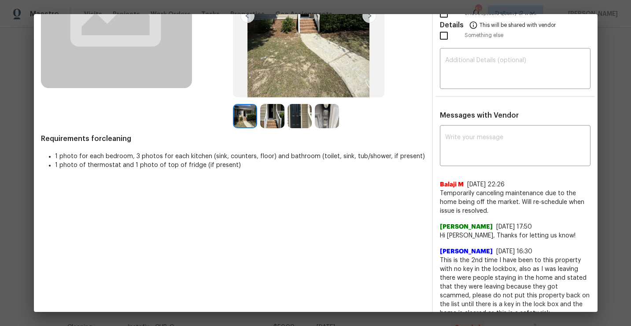
scroll to position [0, 0]
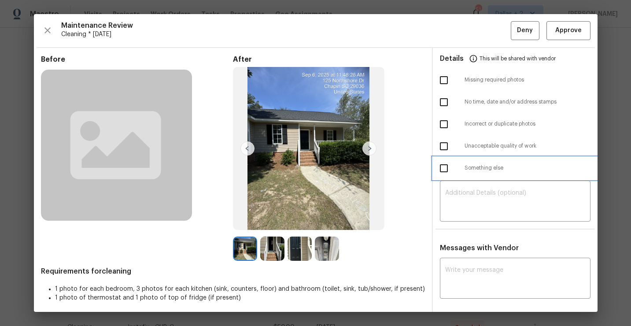
click at [545, 165] on span "Something else" at bounding box center [528, 167] width 126 height 7
checkbox input "true"
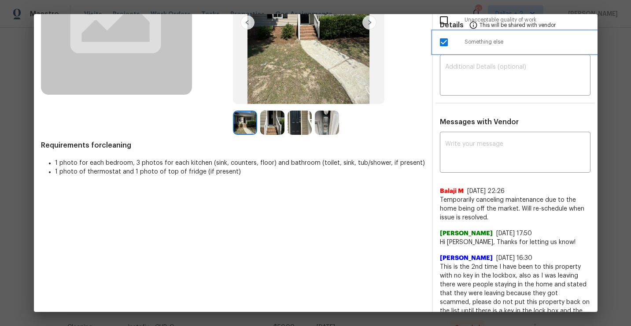
scroll to position [127, 0]
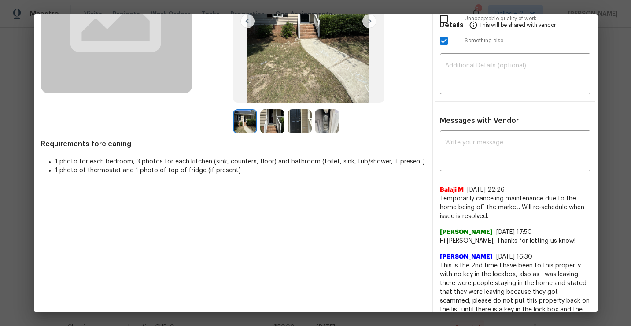
click at [340, 246] on div "Before After Requirements for cleaning 1 photo for each bedroom, 3 photos for e…" at bounding box center [233, 129] width 384 height 402
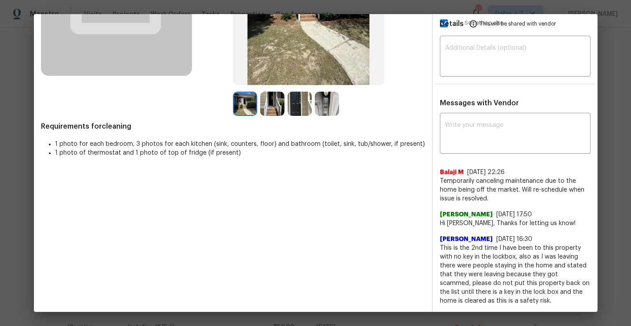
scroll to position [0, 0]
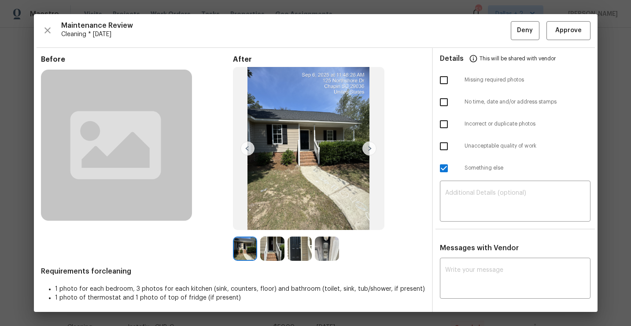
click at [371, 151] on img at bounding box center [370, 148] width 14 height 14
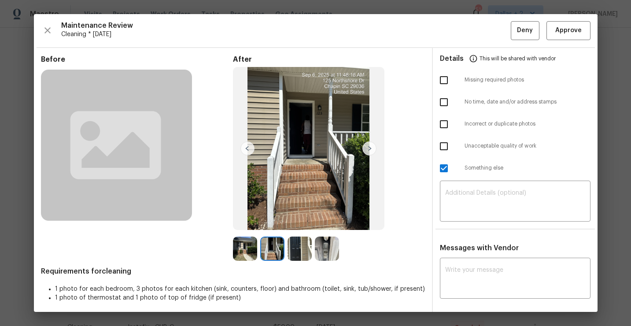
click at [295, 245] on img at bounding box center [300, 249] width 24 height 24
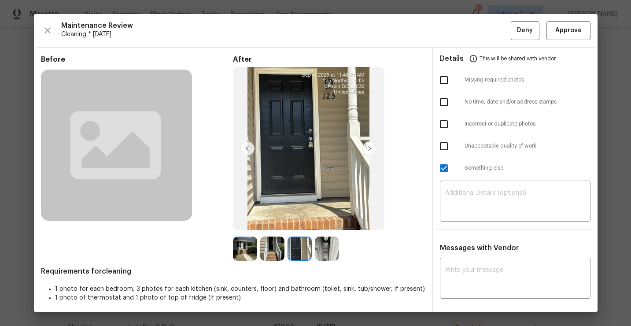
click at [52, 41] on div "Maintenance Review Cleaning * Tue, Sep 02 Deny Approve Before After Requirement…" at bounding box center [316, 163] width 564 height 298
click at [50, 34] on icon "button" at bounding box center [47, 30] width 11 height 11
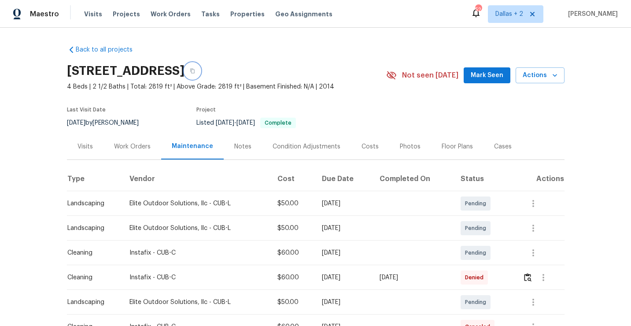
click at [195, 71] on icon "button" at bounding box center [192, 70] width 5 height 5
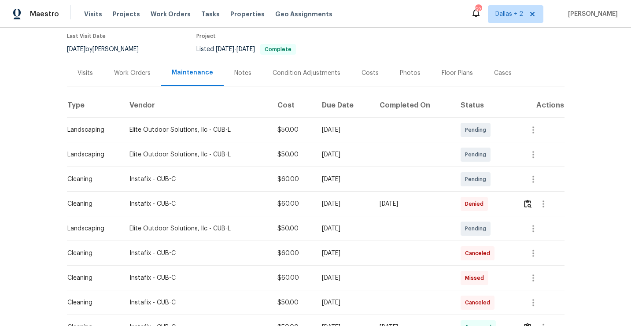
scroll to position [75, 0]
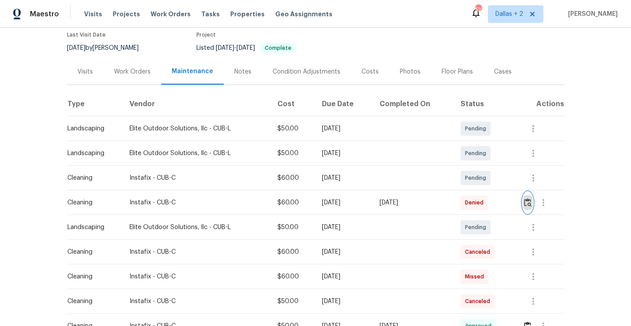
click at [532, 202] on img "button" at bounding box center [527, 202] width 7 height 8
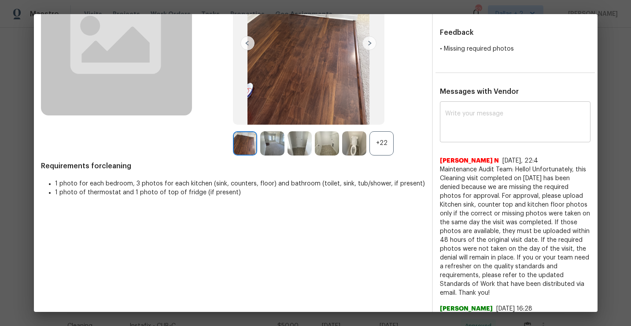
scroll to position [131, 0]
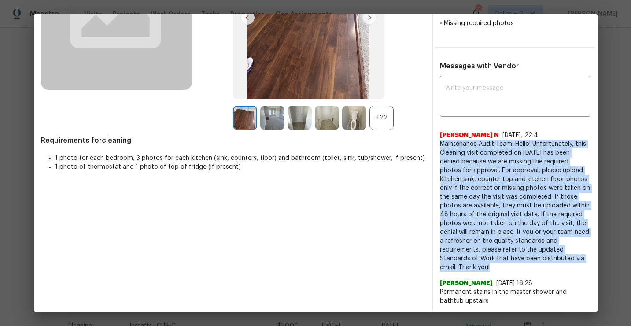
drag, startPoint x: 501, startPoint y: 269, endPoint x: 438, endPoint y: 146, distance: 138.3
click at [438, 146] on div "x ​ [PERSON_NAME] N [DATE], 22:4 Maintenance Audit Team: Hello! Unfortunately, …" at bounding box center [515, 191] width 165 height 227
copy span "Maintenance Audit Team: Hello! Unfortunately, this Cleaning visit completed on …"
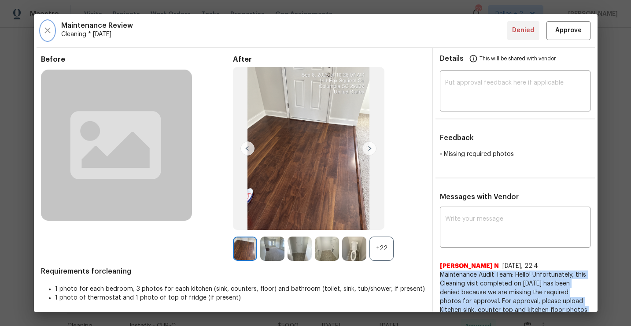
click at [50, 33] on icon "button" at bounding box center [47, 30] width 11 height 11
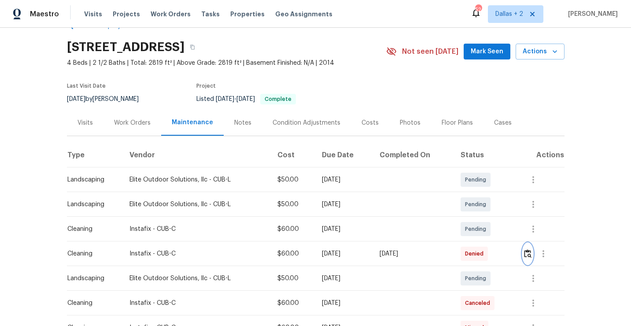
scroll to position [31, 0]
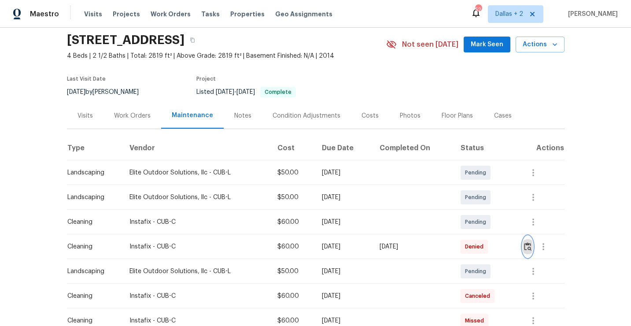
click at [529, 246] on img "button" at bounding box center [527, 246] width 7 height 8
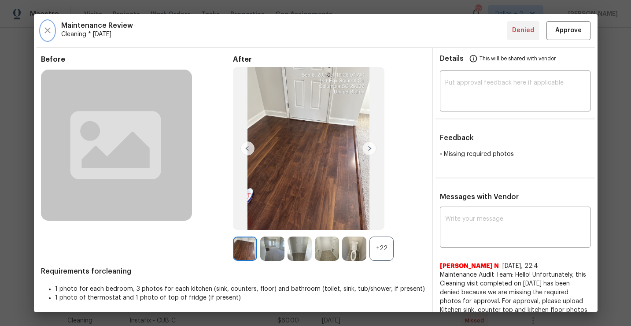
click at [47, 27] on icon "button" at bounding box center [47, 30] width 11 height 11
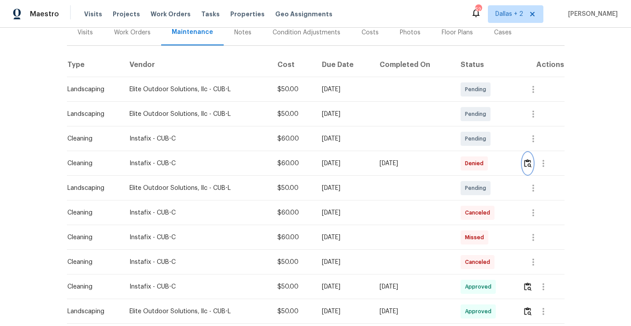
scroll to position [0, 0]
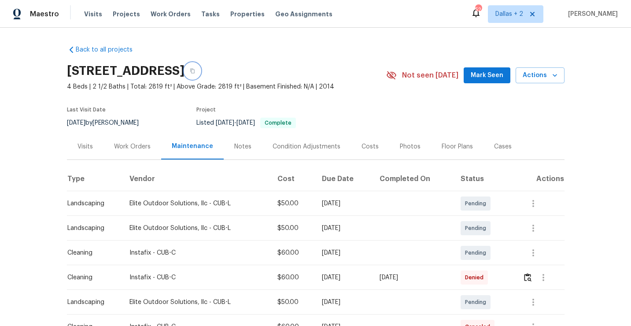
click at [195, 70] on icon "button" at bounding box center [192, 70] width 5 height 5
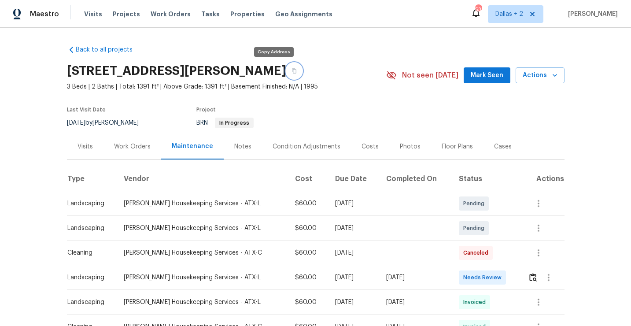
click at [292, 73] on icon "button" at bounding box center [294, 70] width 5 height 5
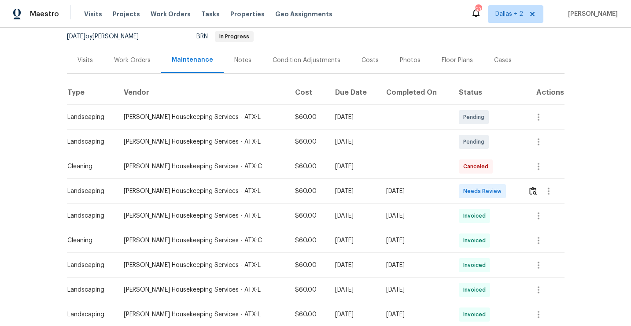
scroll to position [111, 0]
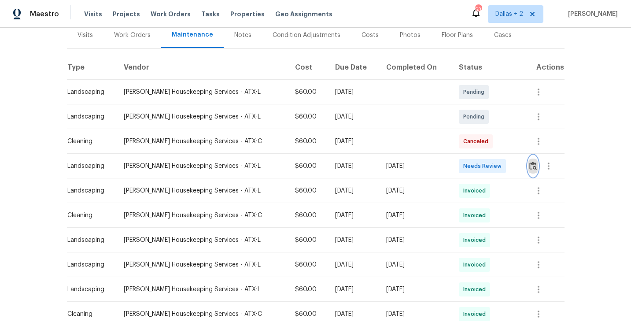
click at [532, 166] on img "button" at bounding box center [533, 166] width 7 height 8
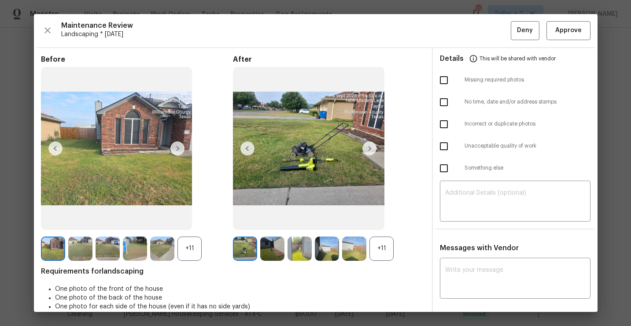
click at [376, 250] on div "+11" at bounding box center [382, 249] width 24 height 24
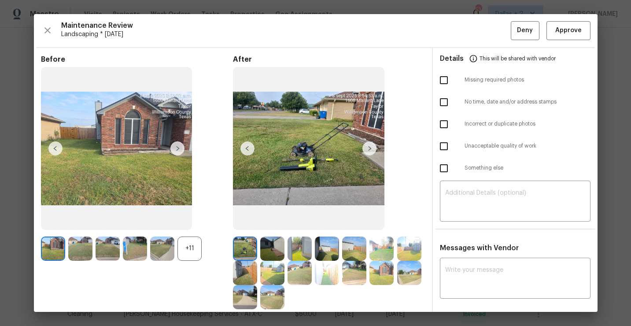
click at [193, 247] on div "+11" at bounding box center [190, 249] width 24 height 24
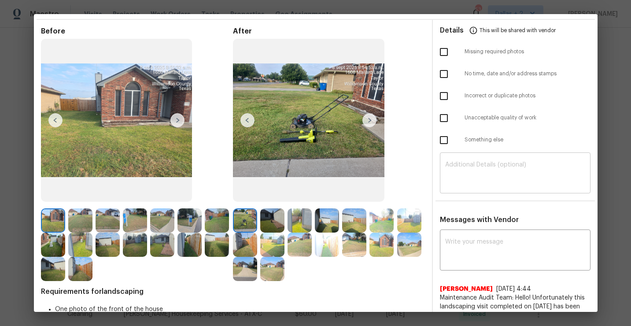
scroll to position [29, 0]
click at [376, 123] on img at bounding box center [370, 120] width 14 height 14
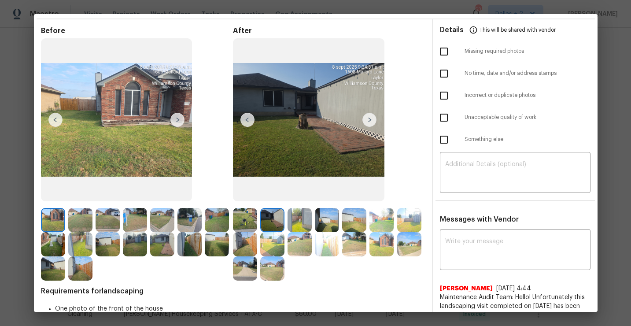
click at [368, 121] on img at bounding box center [370, 120] width 14 height 14
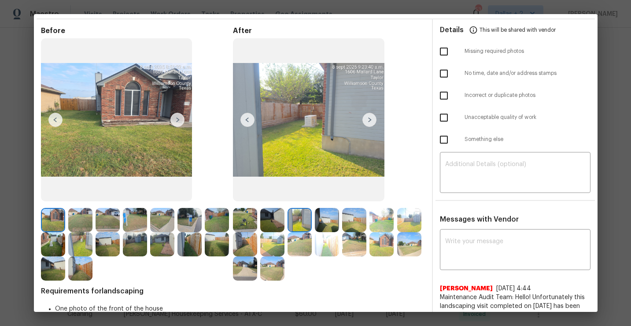
click at [368, 121] on img at bounding box center [370, 120] width 14 height 14
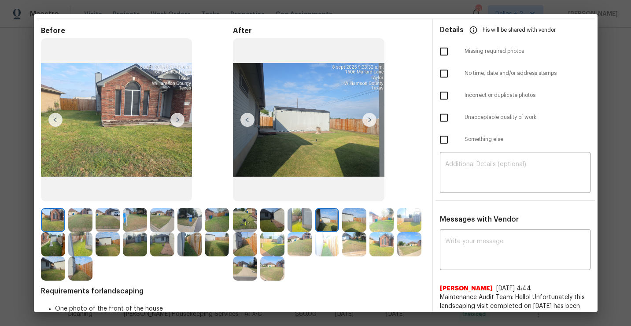
click at [350, 220] on img at bounding box center [354, 220] width 24 height 24
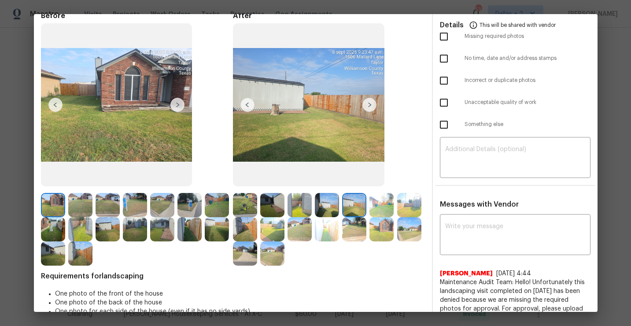
scroll to position [0, 0]
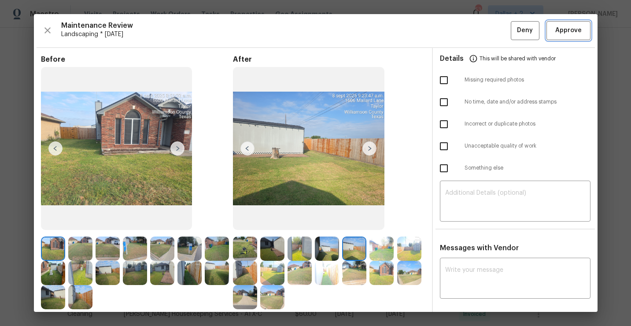
click at [567, 37] on button "Approve" at bounding box center [569, 30] width 44 height 19
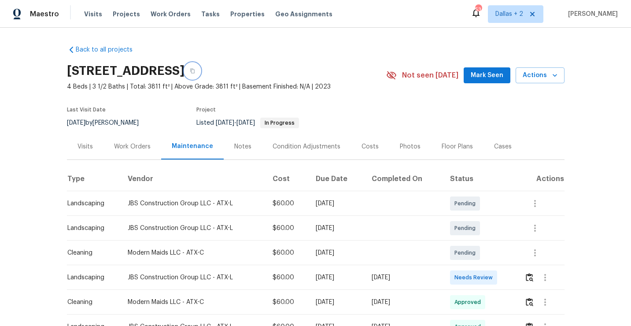
click at [200, 70] on button "button" at bounding box center [193, 71] width 16 height 16
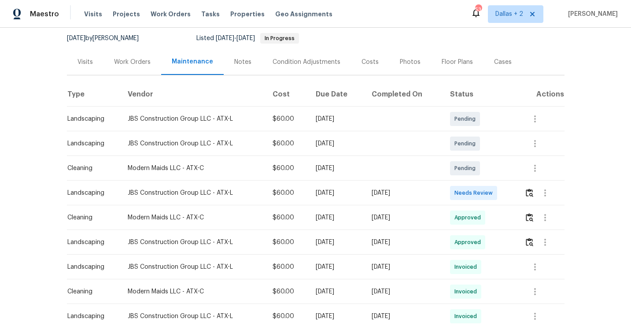
scroll to position [93, 0]
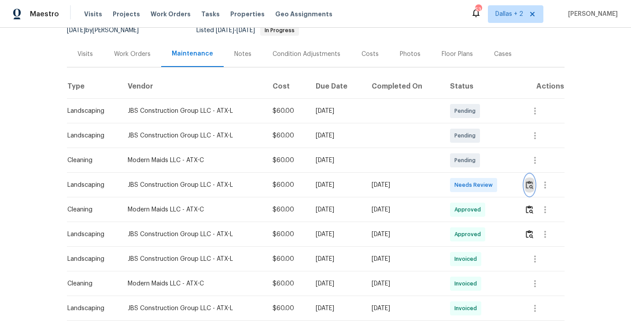
click at [531, 185] on img "button" at bounding box center [529, 185] width 7 height 8
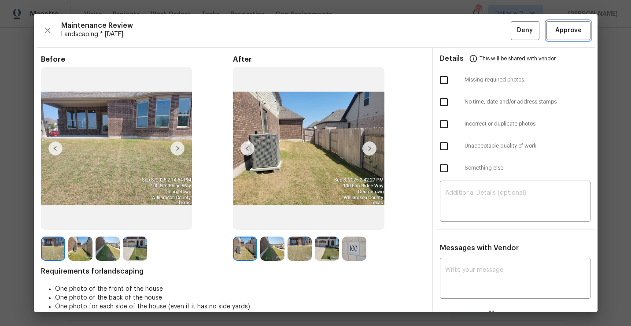
click at [562, 31] on span "Approve" at bounding box center [568, 30] width 26 height 11
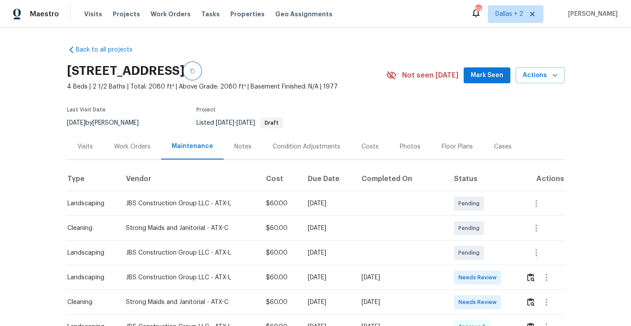
click at [200, 71] on button "button" at bounding box center [193, 71] width 16 height 16
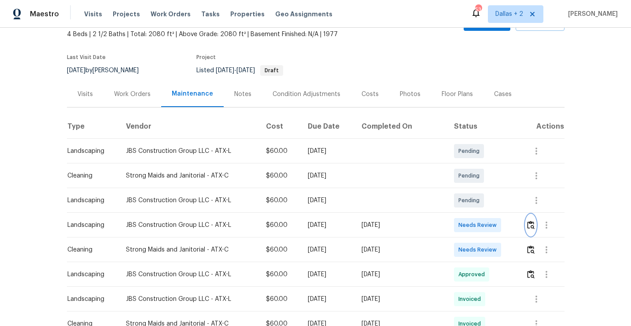
click at [532, 227] on img "button" at bounding box center [530, 225] width 7 height 8
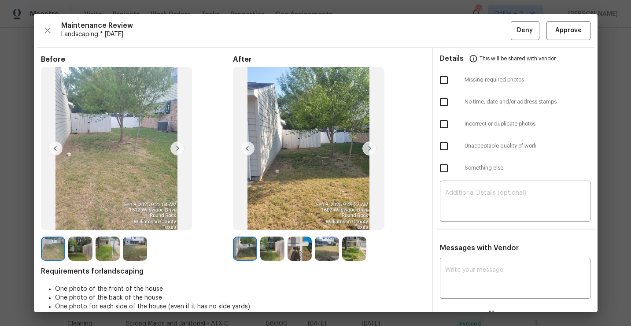
click at [367, 150] on img at bounding box center [370, 148] width 14 height 14
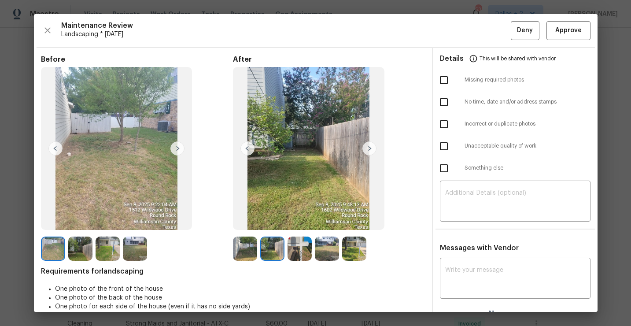
click at [369, 147] on img at bounding box center [370, 148] width 14 height 14
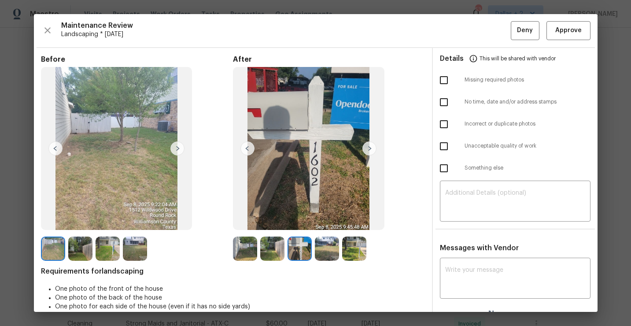
click at [369, 147] on img at bounding box center [370, 148] width 14 height 14
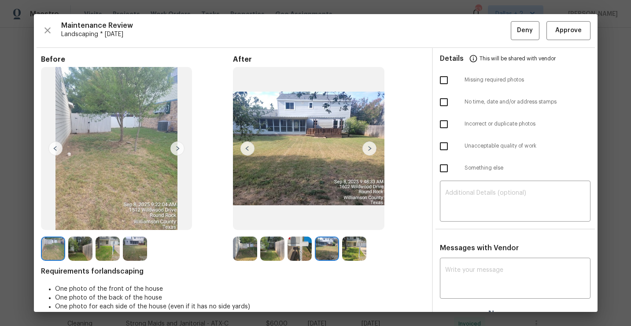
click at [369, 147] on img at bounding box center [370, 148] width 14 height 14
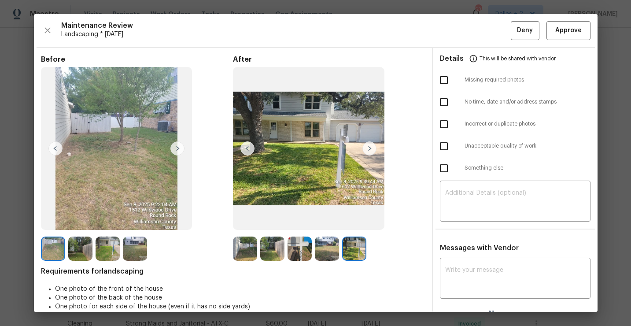
click at [242, 247] on img at bounding box center [245, 249] width 24 height 24
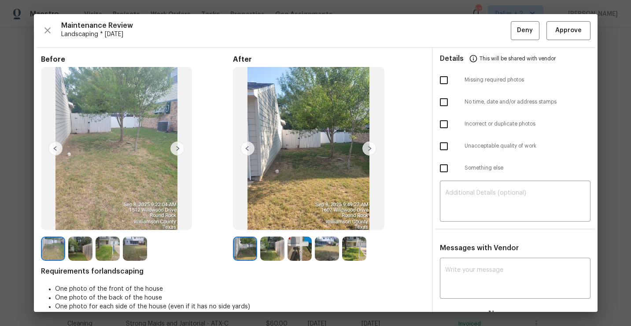
click at [369, 152] on img at bounding box center [370, 148] width 14 height 14
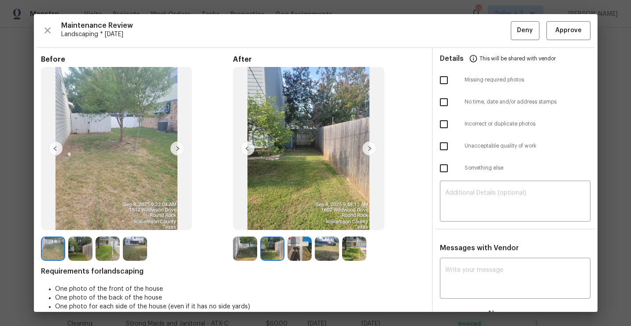
click at [245, 253] on img at bounding box center [245, 249] width 24 height 24
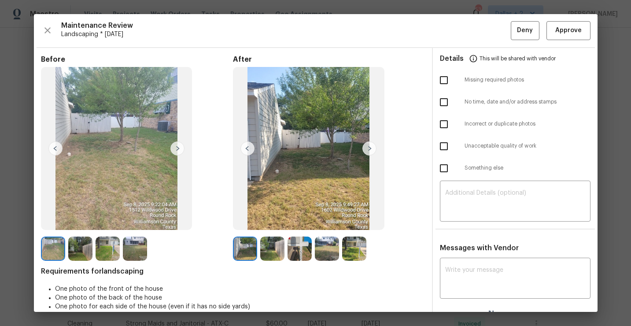
click at [268, 250] on img at bounding box center [272, 249] width 24 height 24
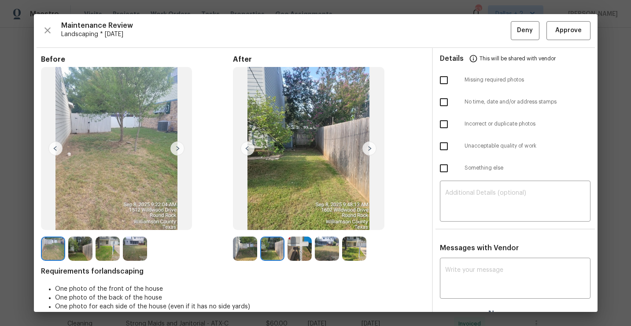
click at [298, 247] on img at bounding box center [300, 249] width 24 height 24
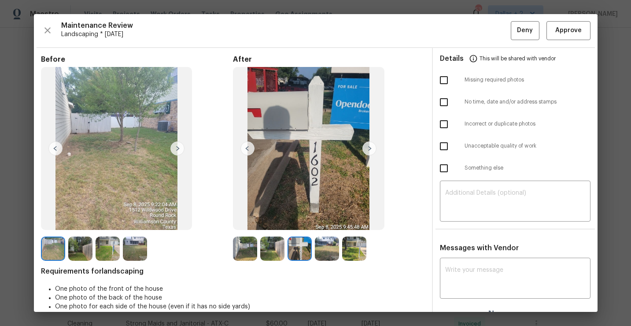
click at [333, 241] on img at bounding box center [327, 249] width 24 height 24
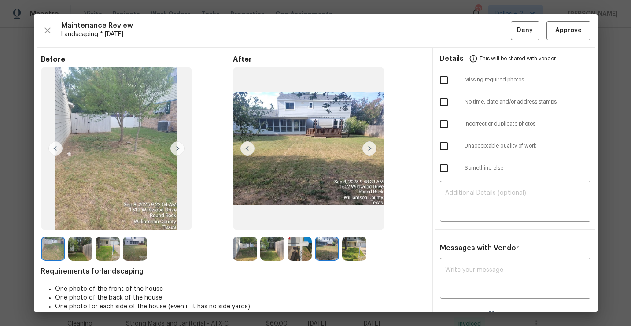
click at [352, 247] on img at bounding box center [354, 249] width 24 height 24
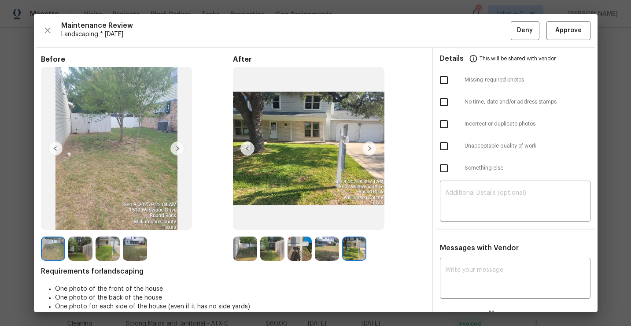
click at [244, 254] on img at bounding box center [245, 249] width 24 height 24
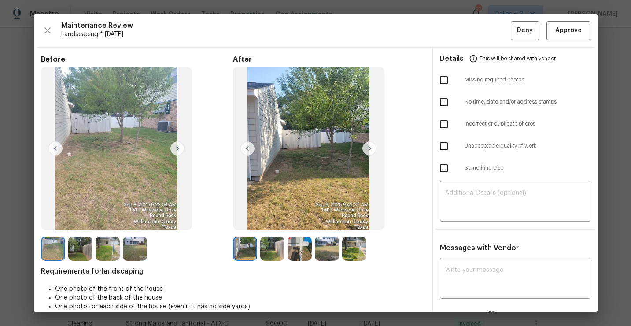
click at [273, 253] on img at bounding box center [272, 249] width 24 height 24
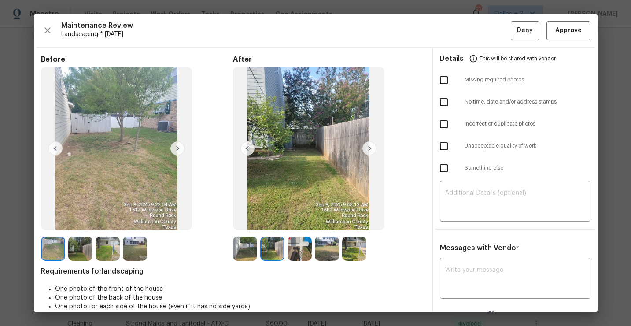
click at [302, 246] on img at bounding box center [300, 249] width 24 height 24
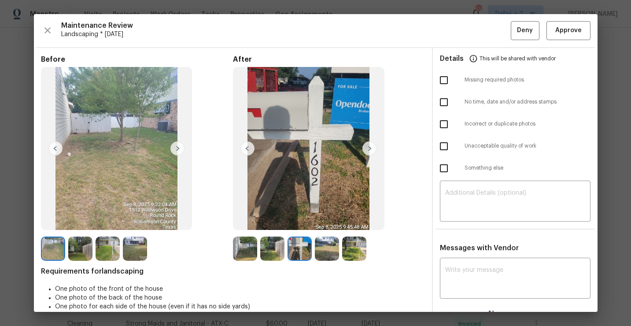
click at [258, 247] on div at bounding box center [246, 249] width 27 height 24
click at [269, 244] on img at bounding box center [272, 249] width 24 height 24
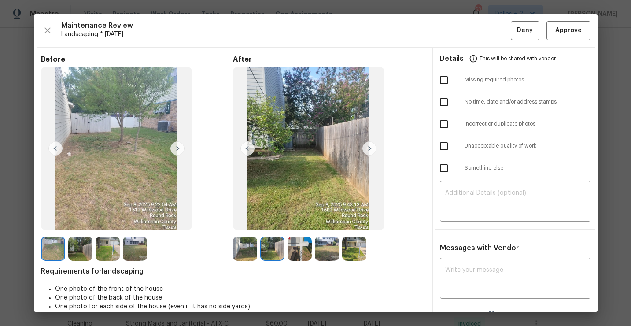
click at [301, 252] on img at bounding box center [300, 249] width 24 height 24
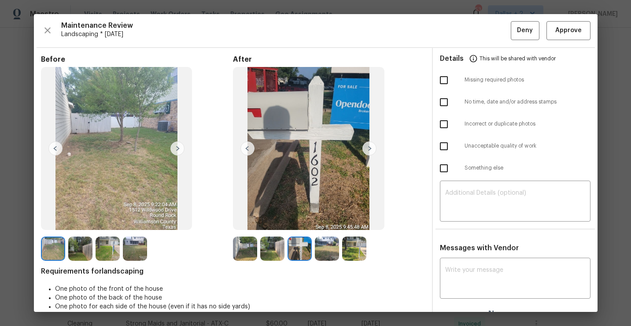
click at [337, 247] on img at bounding box center [327, 249] width 24 height 24
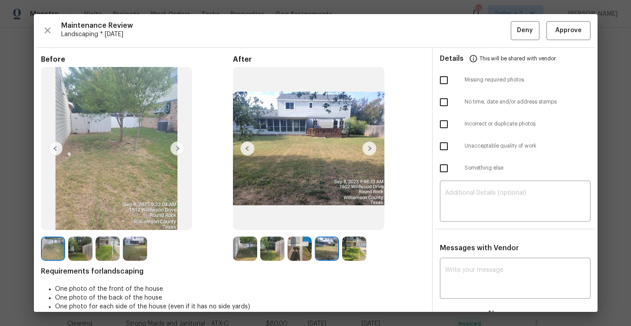
click at [349, 247] on img at bounding box center [354, 249] width 24 height 24
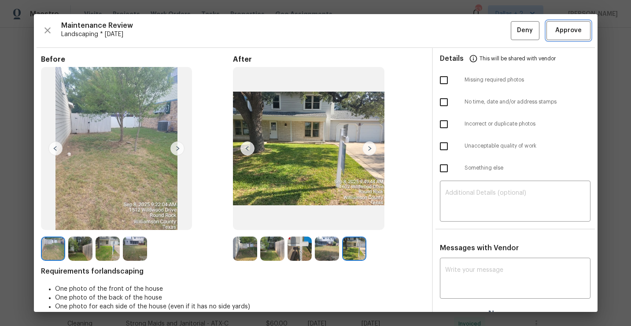
click at [577, 31] on span "Approve" at bounding box center [568, 30] width 26 height 11
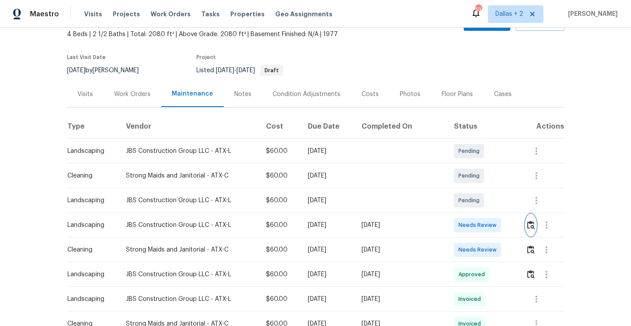
scroll to position [0, 0]
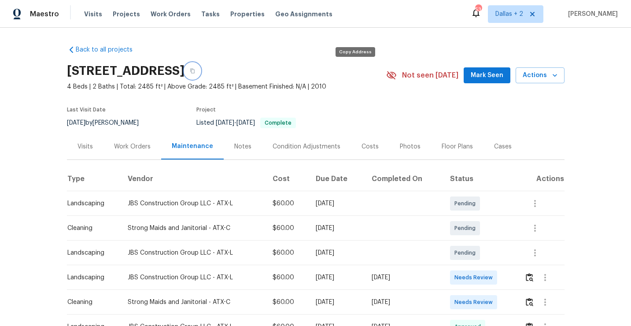
click at [200, 65] on button "button" at bounding box center [193, 71] width 16 height 16
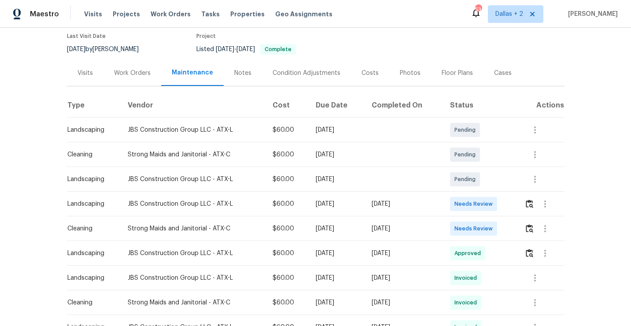
click at [533, 193] on td at bounding box center [541, 204] width 47 height 25
click at [529, 202] on img "button" at bounding box center [529, 204] width 7 height 8
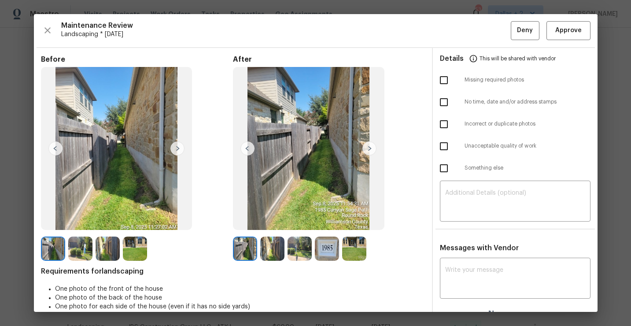
click at [250, 248] on img at bounding box center [245, 249] width 24 height 24
click at [370, 148] on img at bounding box center [370, 148] width 14 height 14
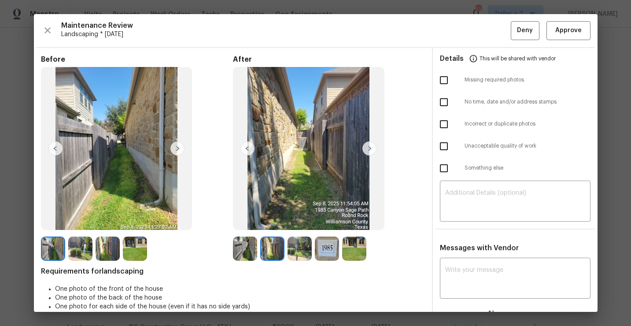
click at [306, 249] on img at bounding box center [300, 249] width 24 height 24
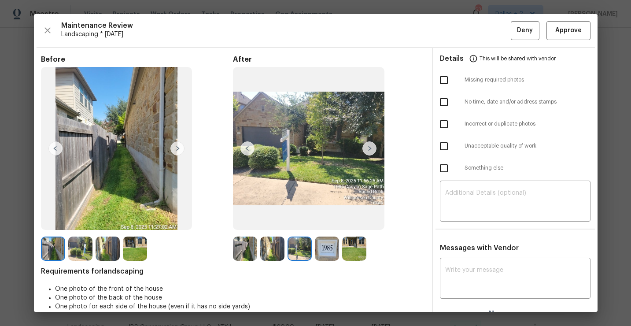
click at [353, 252] on img at bounding box center [354, 249] width 24 height 24
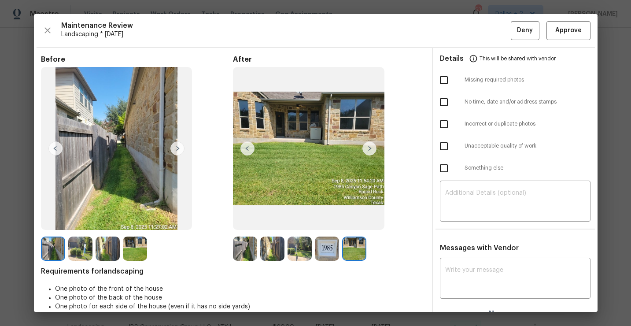
click at [248, 248] on img at bounding box center [245, 249] width 24 height 24
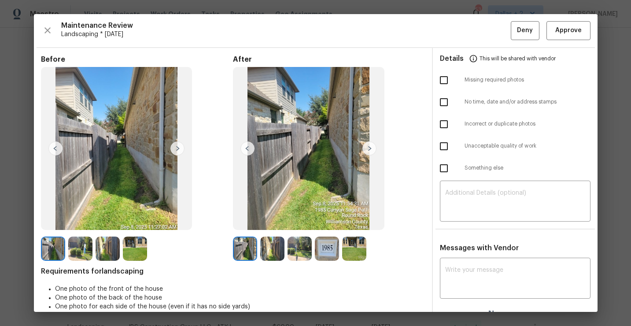
click at [372, 151] on img at bounding box center [370, 148] width 14 height 14
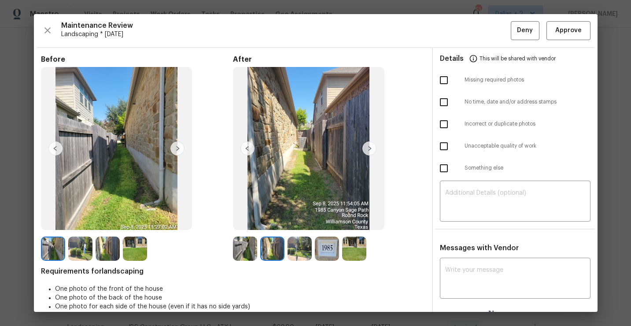
click at [372, 151] on img at bounding box center [370, 148] width 14 height 14
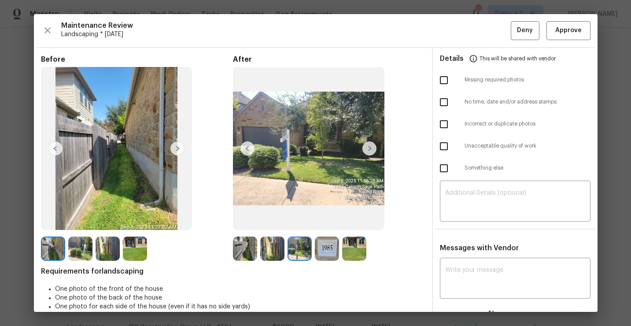
click at [372, 151] on img at bounding box center [370, 148] width 14 height 14
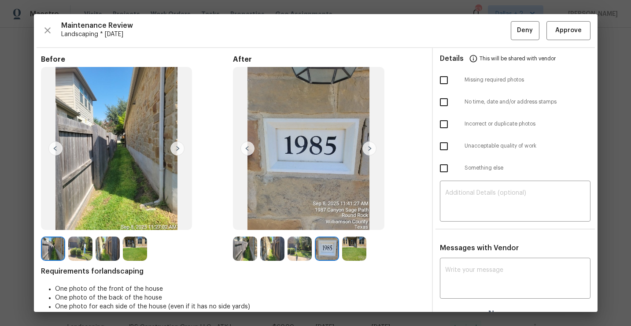
click at [242, 253] on img at bounding box center [245, 249] width 24 height 24
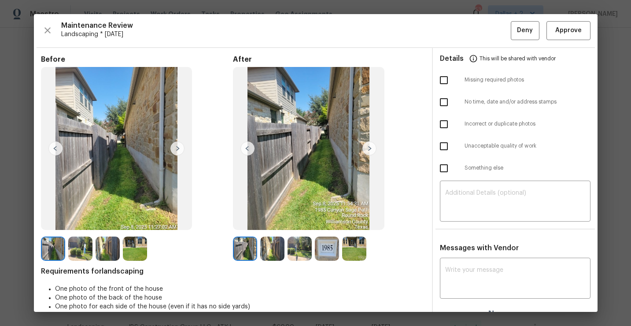
click at [370, 151] on img at bounding box center [370, 148] width 14 height 14
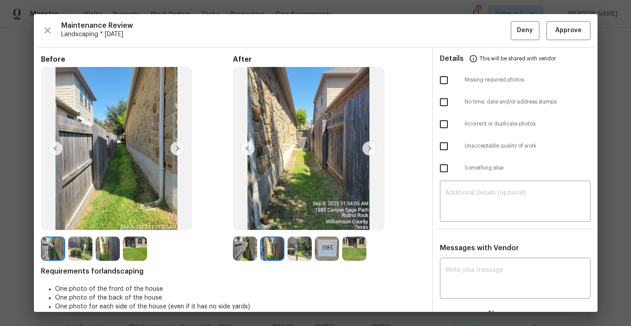
click at [370, 151] on img at bounding box center [370, 148] width 14 height 14
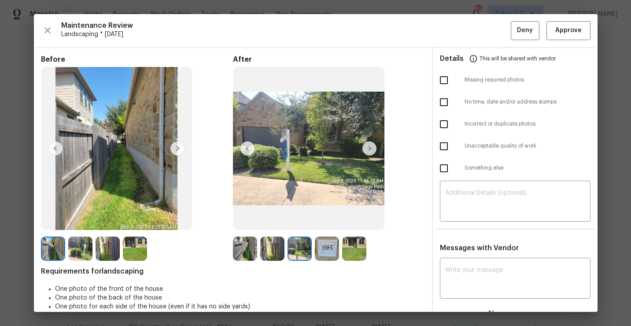
click at [370, 151] on img at bounding box center [370, 148] width 14 height 14
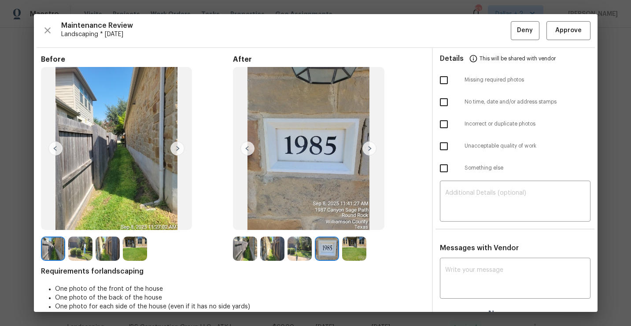
click at [370, 151] on img at bounding box center [370, 148] width 14 height 14
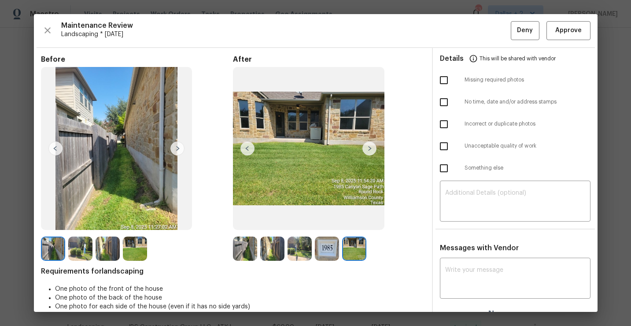
click at [245, 242] on img at bounding box center [245, 249] width 24 height 24
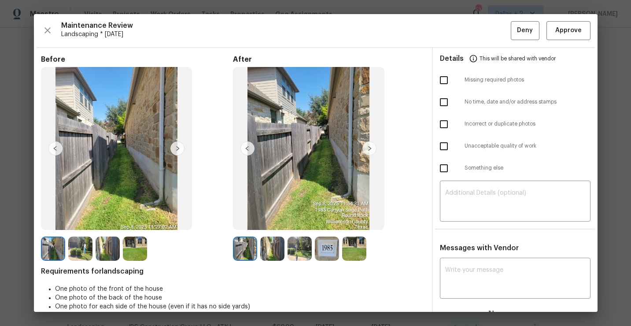
click at [264, 246] on img at bounding box center [272, 249] width 24 height 24
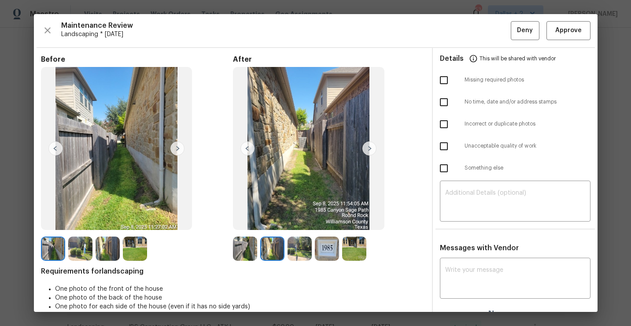
click at [297, 241] on img at bounding box center [300, 249] width 24 height 24
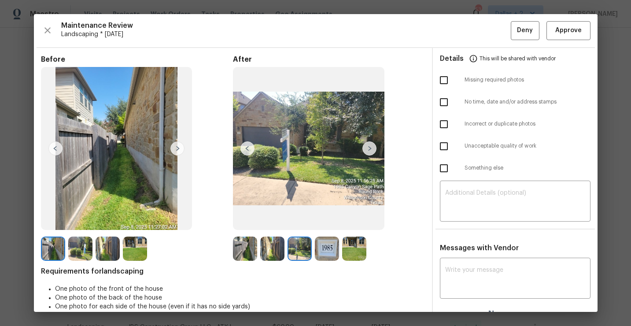
click at [325, 239] on img at bounding box center [327, 249] width 24 height 24
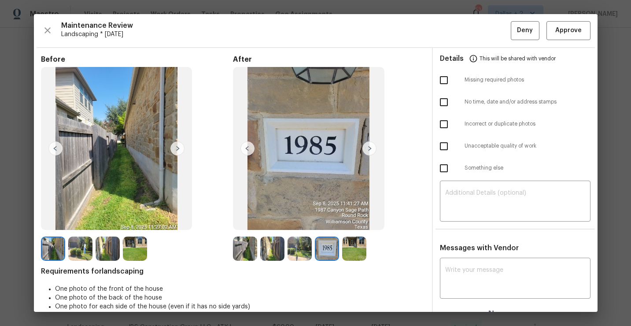
click at [353, 238] on img at bounding box center [354, 249] width 24 height 24
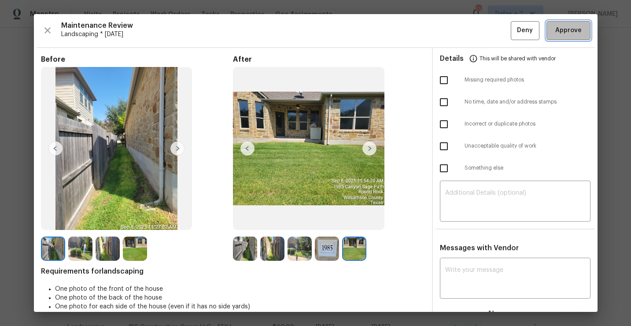
click at [565, 35] on span "Approve" at bounding box center [568, 30] width 26 height 11
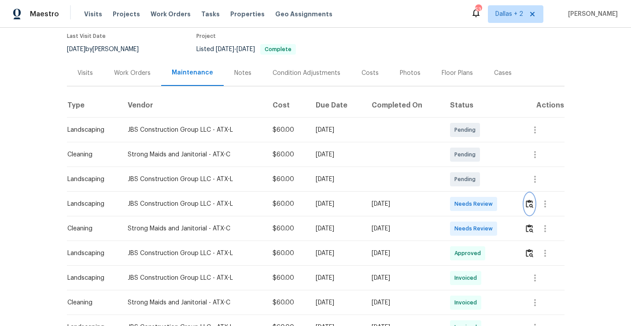
scroll to position [0, 0]
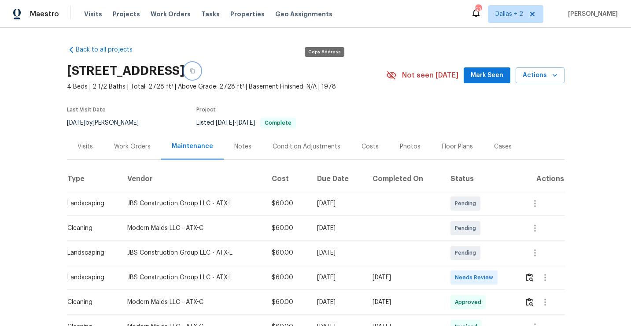
click at [200, 66] on button "button" at bounding box center [193, 71] width 16 height 16
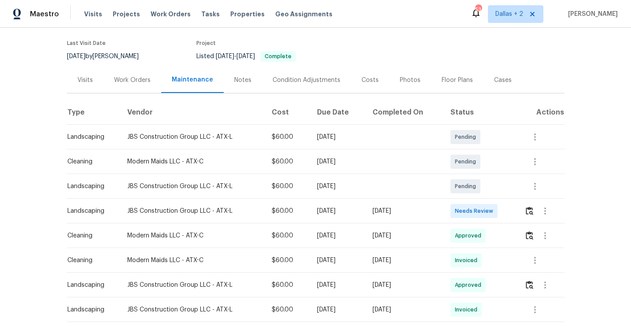
scroll to position [83, 0]
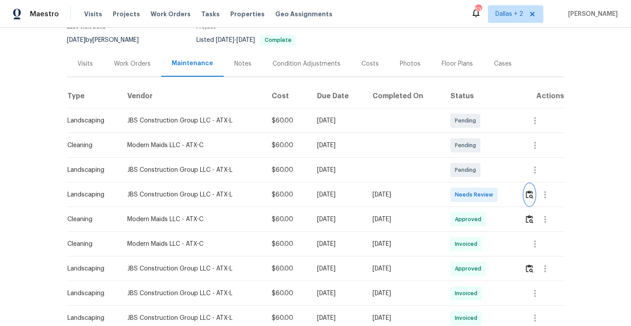
click at [530, 191] on img "button" at bounding box center [529, 194] width 7 height 8
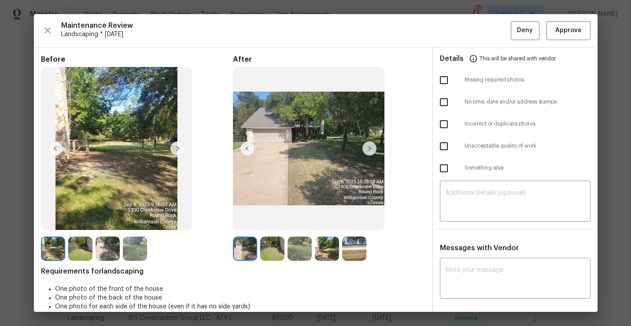
click at [82, 242] on img at bounding box center [80, 249] width 24 height 24
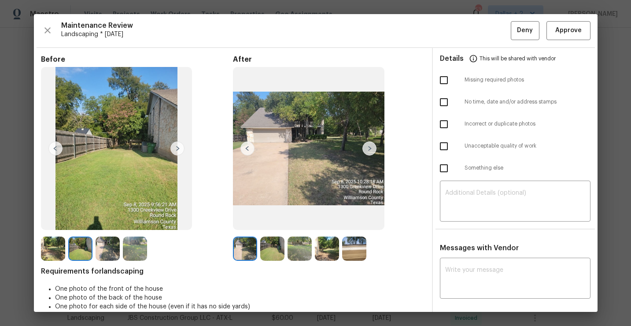
click at [367, 148] on img at bounding box center [370, 148] width 14 height 14
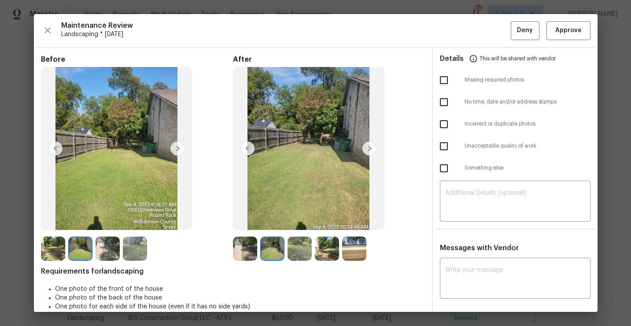
click at [108, 250] on img at bounding box center [108, 249] width 24 height 24
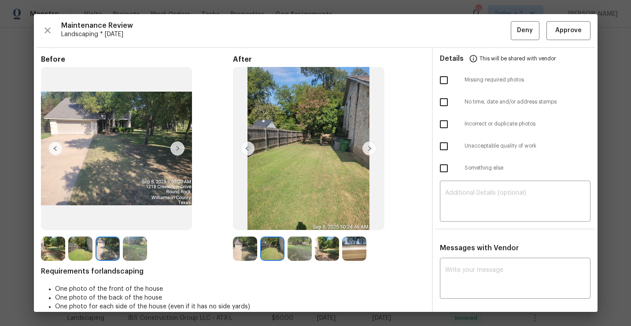
click at [367, 147] on img at bounding box center [370, 148] width 14 height 14
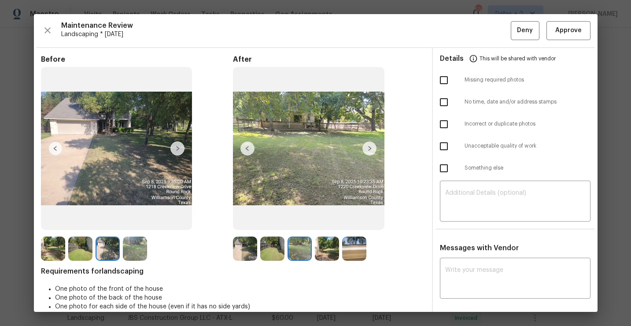
click at [332, 255] on img at bounding box center [327, 249] width 24 height 24
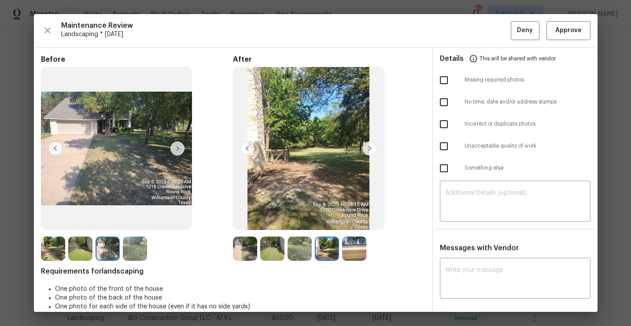
click at [356, 247] on img at bounding box center [354, 249] width 24 height 24
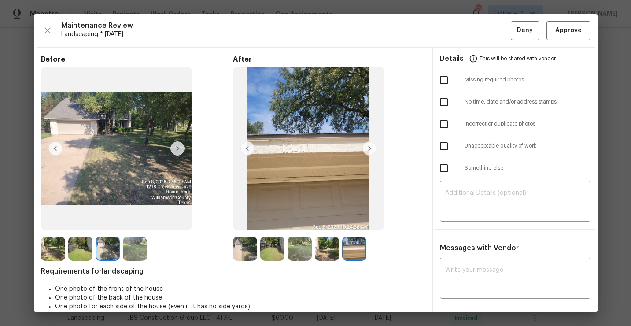
click at [250, 251] on img at bounding box center [245, 249] width 24 height 24
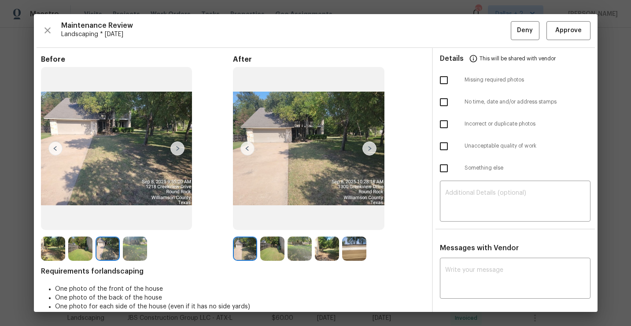
click at [271, 248] on img at bounding box center [272, 249] width 24 height 24
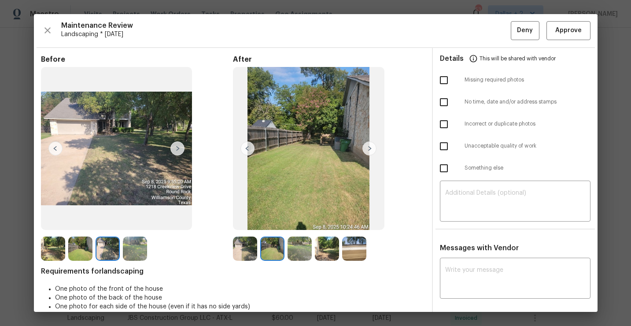
click at [293, 244] on img at bounding box center [300, 249] width 24 height 24
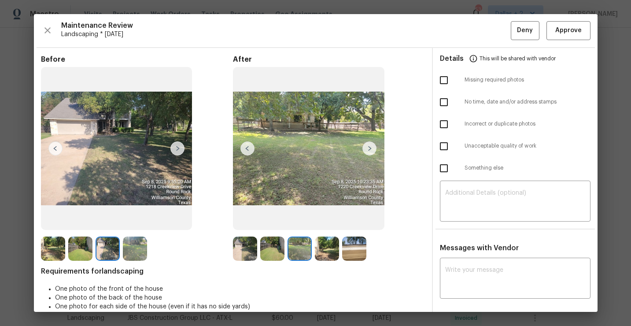
click at [320, 245] on img at bounding box center [327, 249] width 24 height 24
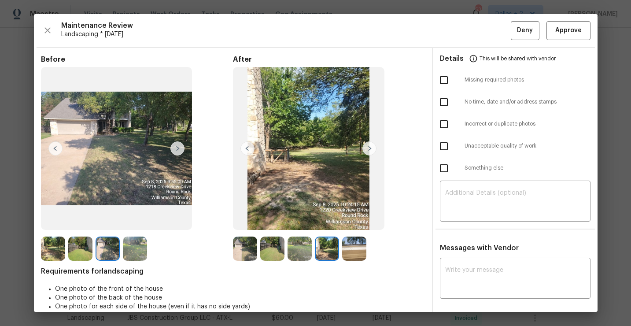
click at [359, 243] on img at bounding box center [354, 249] width 24 height 24
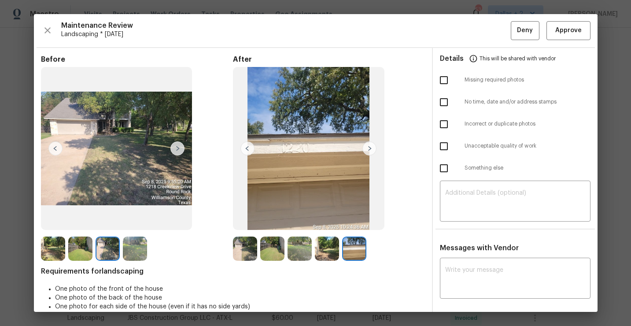
click at [275, 249] on img at bounding box center [272, 249] width 24 height 24
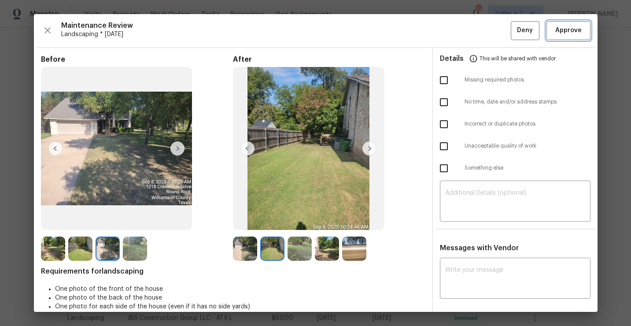
click at [562, 30] on span "Approve" at bounding box center [568, 30] width 26 height 11
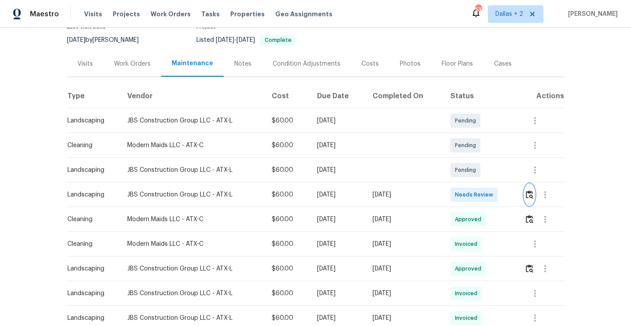
scroll to position [0, 0]
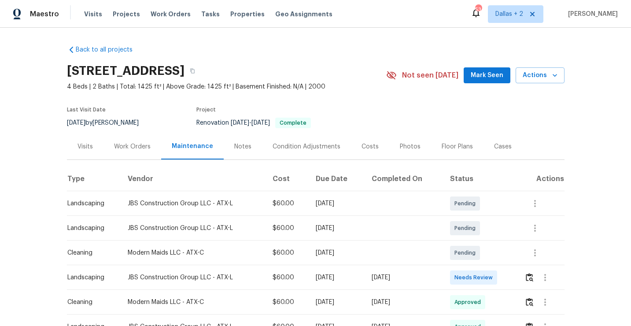
click at [337, 79] on div "[STREET_ADDRESS]" at bounding box center [226, 70] width 319 height 23
click at [195, 69] on icon "button" at bounding box center [192, 70] width 5 height 5
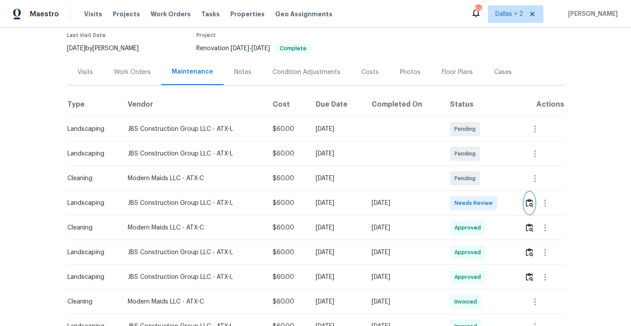
click at [530, 205] on img "button" at bounding box center [529, 203] width 7 height 8
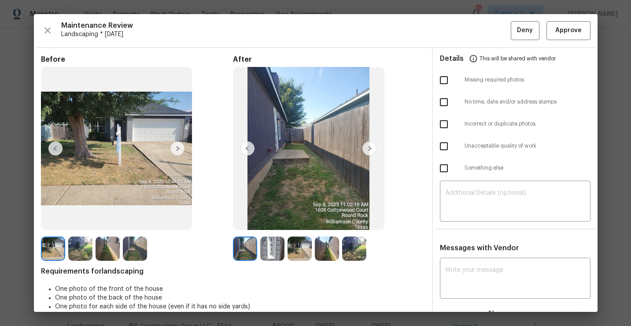
click at [264, 243] on img at bounding box center [272, 249] width 24 height 24
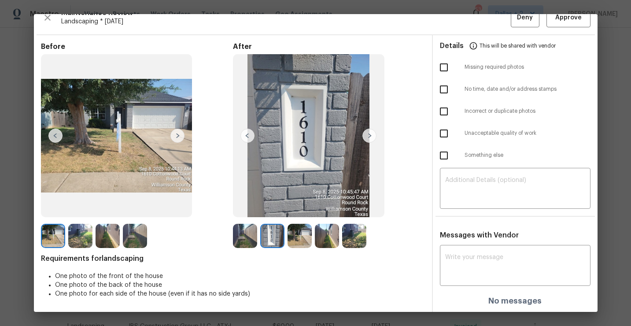
scroll to position [0, 0]
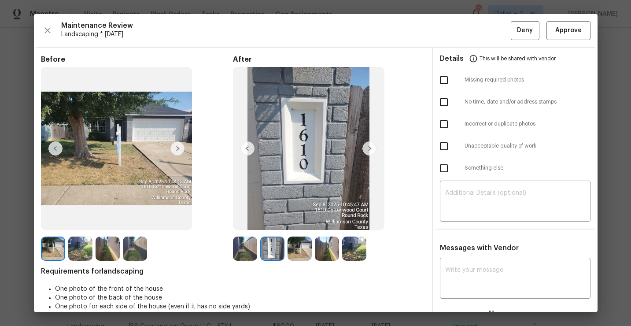
click at [292, 250] on img at bounding box center [300, 249] width 24 height 24
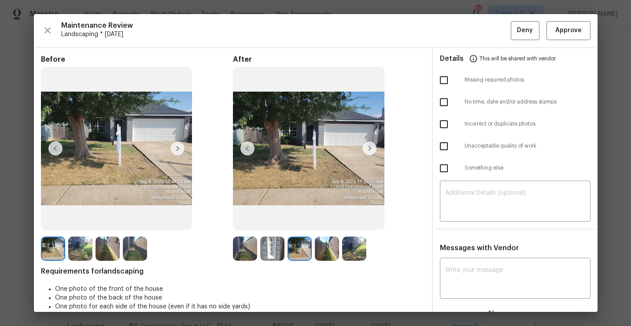
click at [330, 252] on img at bounding box center [327, 249] width 24 height 24
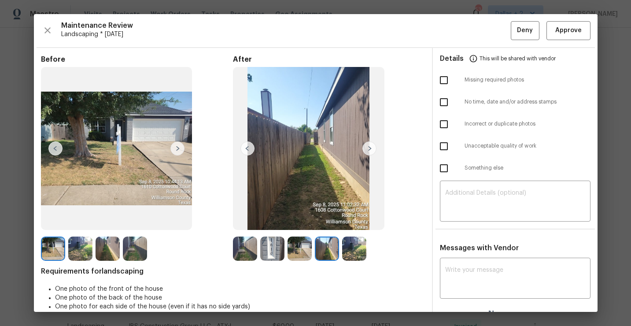
click at [352, 247] on img at bounding box center [354, 249] width 24 height 24
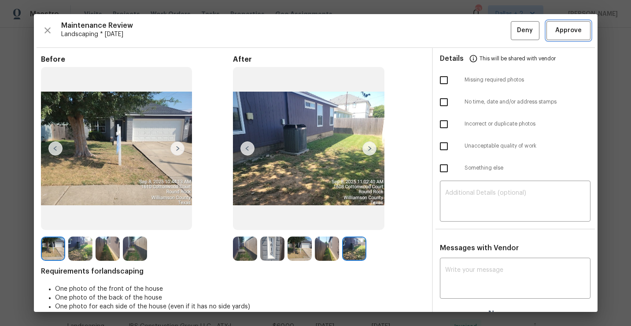
click at [589, 30] on button "Approve" at bounding box center [569, 30] width 44 height 19
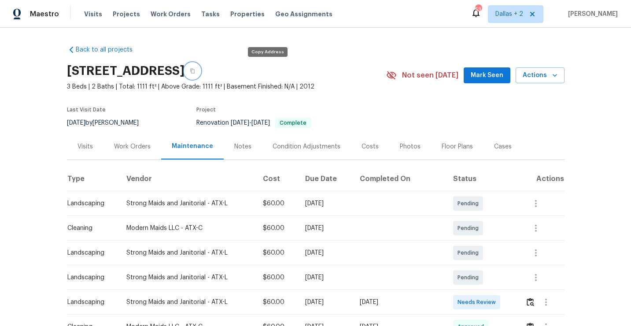
click at [200, 70] on button "button" at bounding box center [193, 71] width 16 height 16
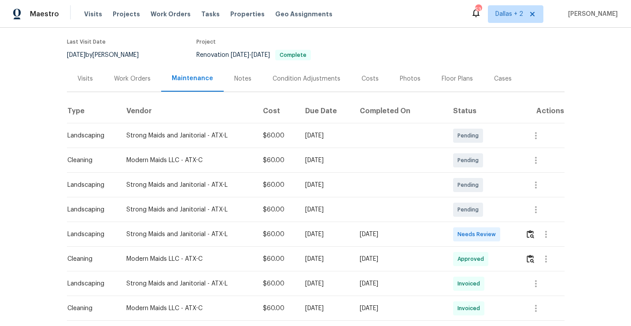
scroll to position [87, 0]
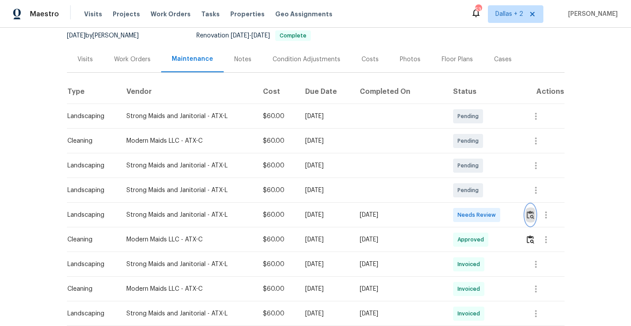
click at [532, 215] on img "button" at bounding box center [530, 215] width 7 height 8
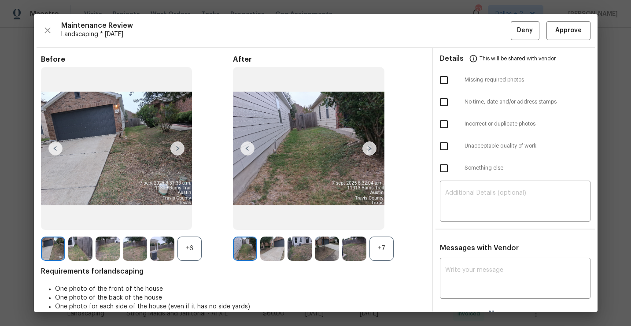
click at [377, 243] on div "+7" at bounding box center [382, 249] width 24 height 24
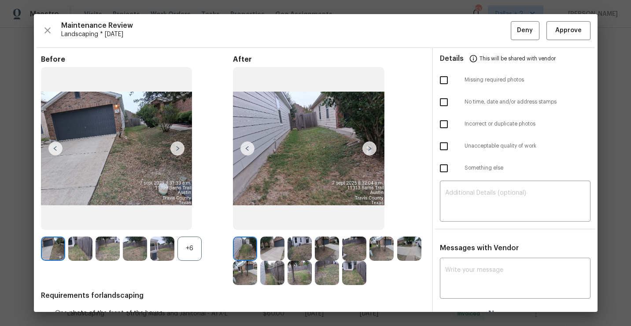
click at [193, 255] on div "+6" at bounding box center [190, 249] width 24 height 24
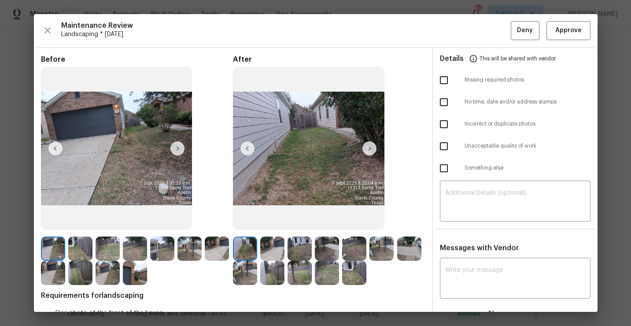
click at [274, 252] on img at bounding box center [272, 249] width 24 height 24
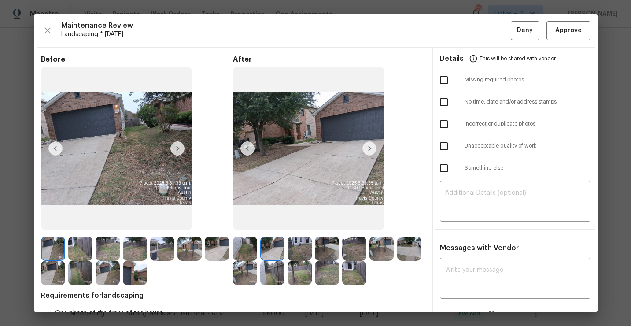
click at [297, 242] on img at bounding box center [300, 249] width 24 height 24
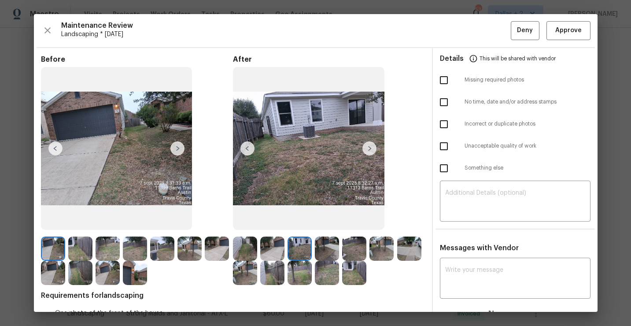
click at [270, 275] on img at bounding box center [272, 273] width 24 height 24
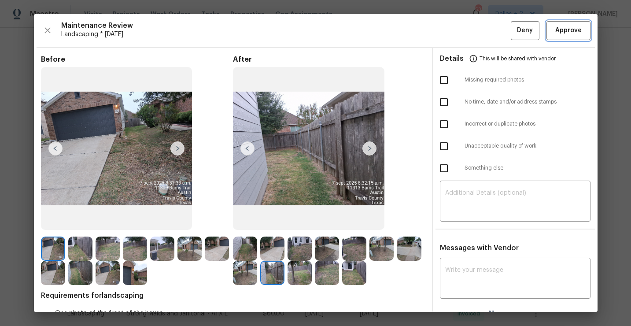
click at [560, 30] on span "Approve" at bounding box center [568, 30] width 26 height 11
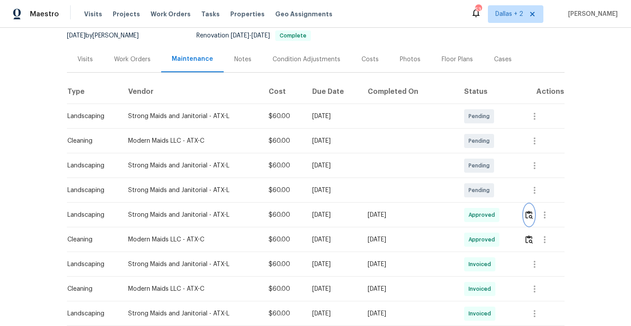
scroll to position [0, 0]
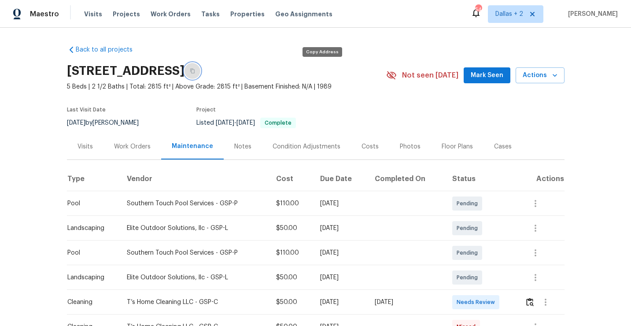
click at [195, 72] on icon "button" at bounding box center [192, 71] width 4 height 5
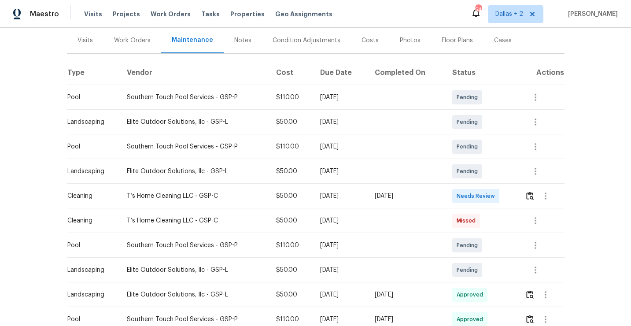
scroll to position [150, 0]
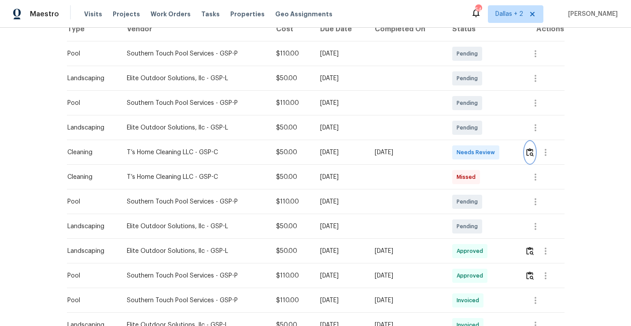
click at [532, 153] on img "button" at bounding box center [529, 152] width 7 height 8
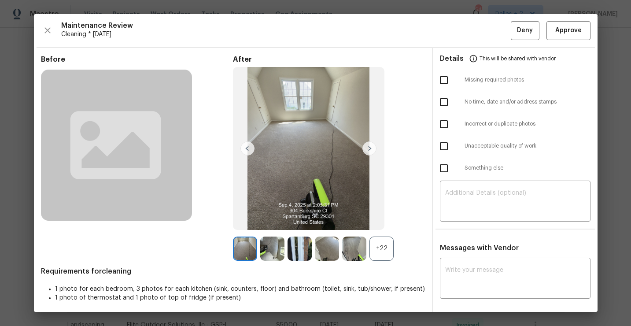
scroll to position [50, 0]
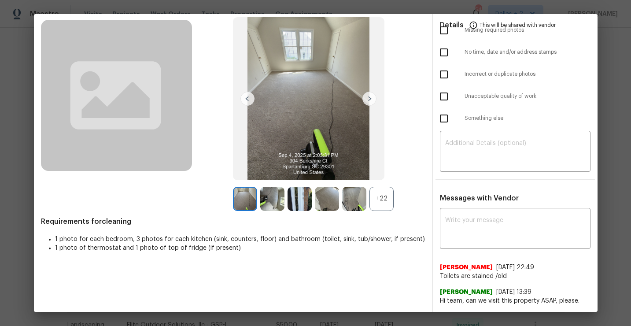
click at [388, 193] on div "+22" at bounding box center [382, 199] width 24 height 24
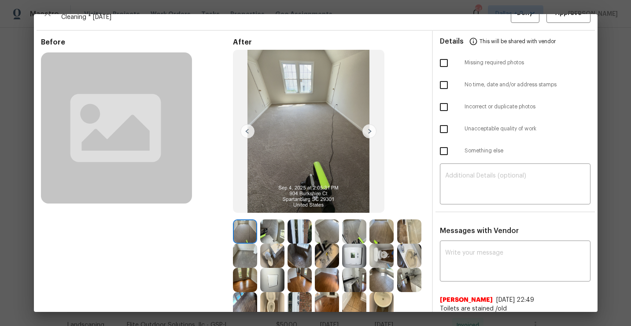
scroll to position [0, 0]
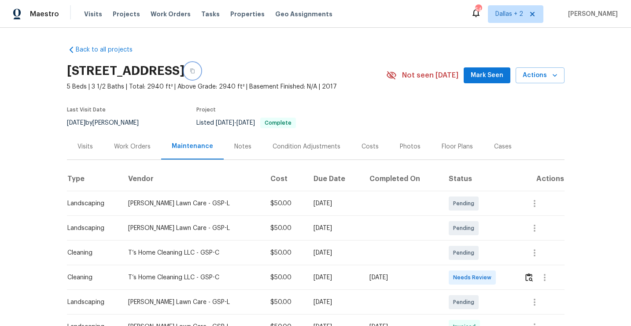
click at [200, 74] on button "button" at bounding box center [193, 71] width 16 height 16
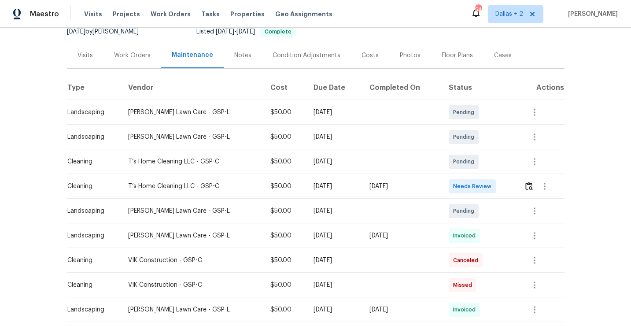
scroll to position [102, 0]
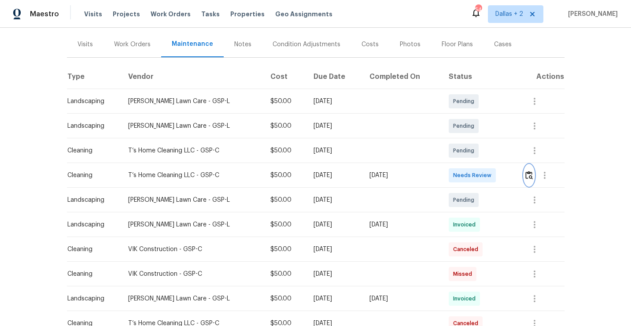
click at [528, 173] on img "button" at bounding box center [529, 175] width 7 height 8
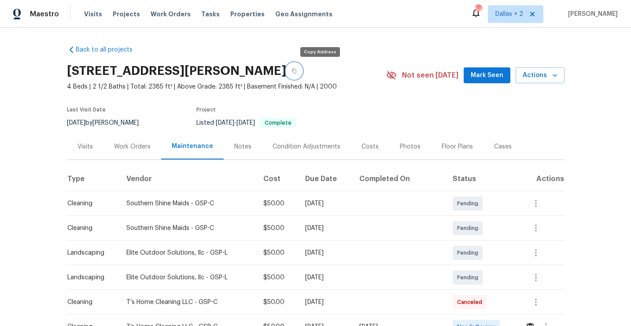
click at [302, 70] on button "button" at bounding box center [294, 71] width 16 height 16
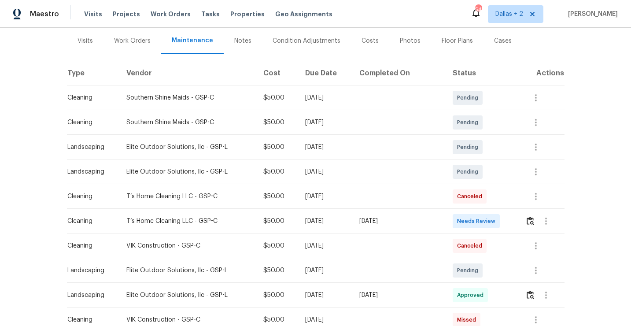
scroll to position [139, 0]
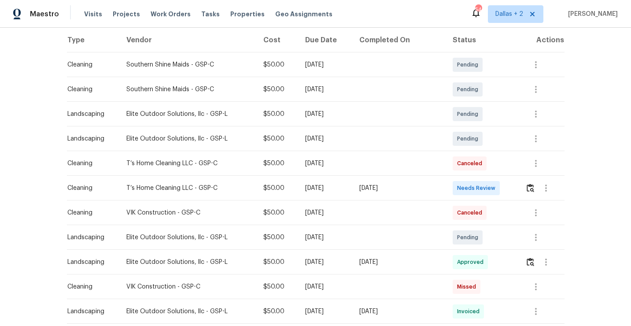
click at [536, 185] on div at bounding box center [546, 188] width 21 height 21
click at [532, 187] on img "button" at bounding box center [530, 188] width 7 height 8
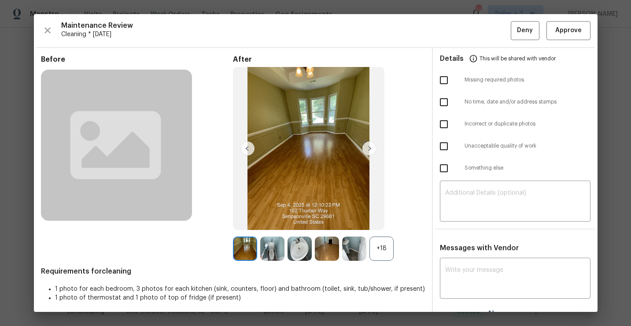
click at [381, 257] on div "+18" at bounding box center [382, 249] width 24 height 24
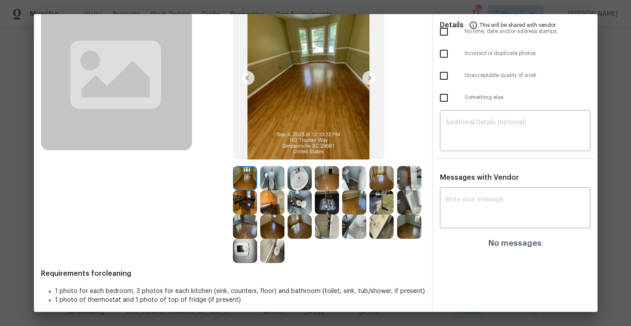
scroll to position [0, 0]
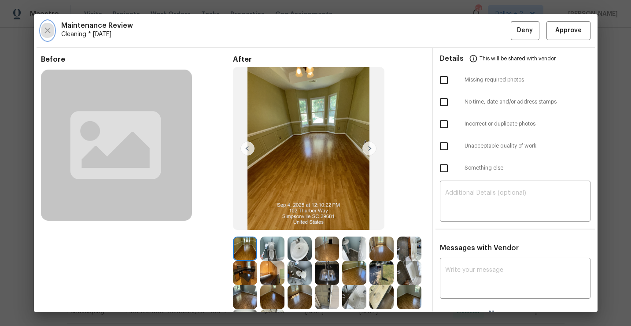
click at [52, 34] on icon "button" at bounding box center [47, 30] width 11 height 11
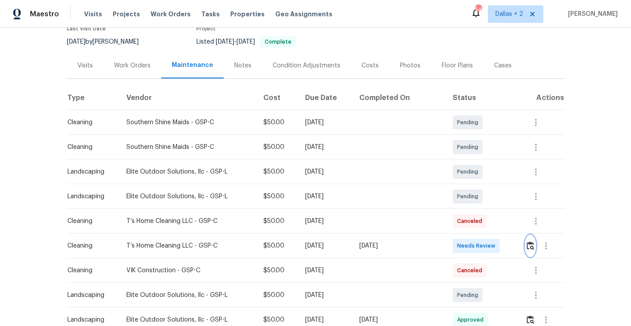
scroll to position [104, 0]
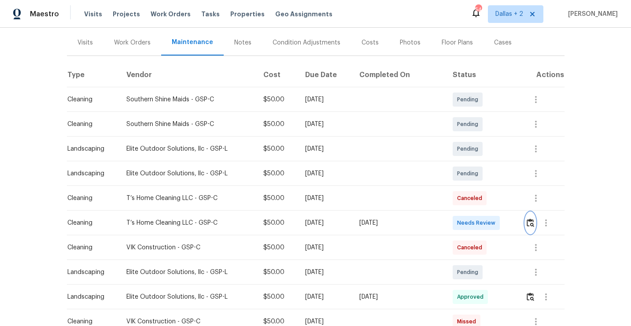
click at [529, 219] on img "button" at bounding box center [530, 222] width 7 height 8
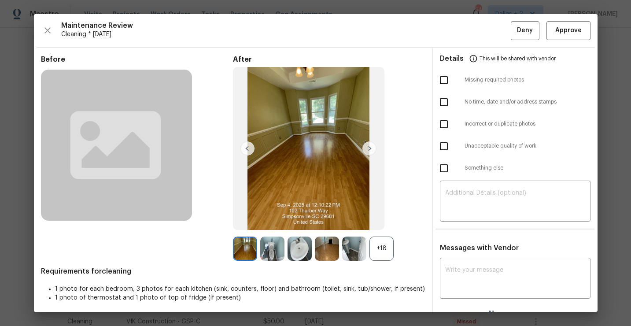
click at [376, 253] on div "+18" at bounding box center [382, 249] width 24 height 24
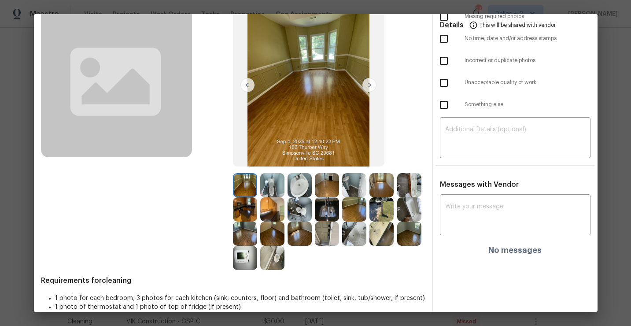
scroll to position [76, 0]
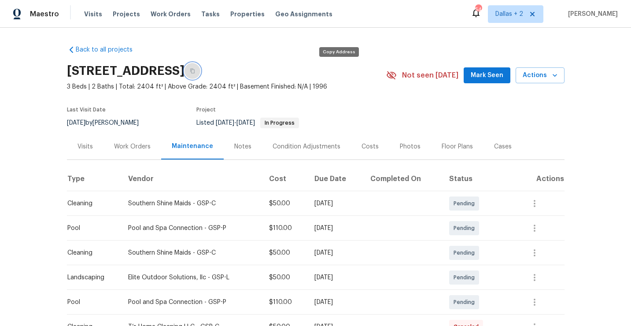
click at [200, 76] on button "button" at bounding box center [193, 71] width 16 height 16
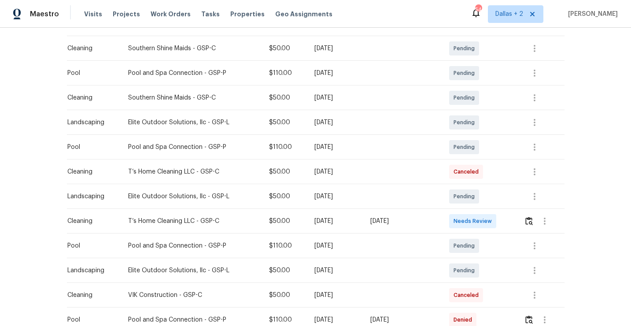
scroll to position [181, 0]
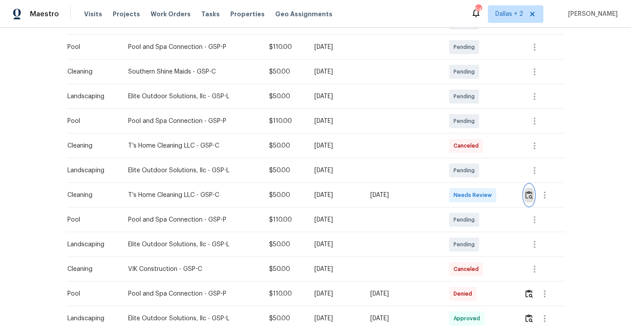
click at [533, 192] on img "button" at bounding box center [529, 195] width 7 height 8
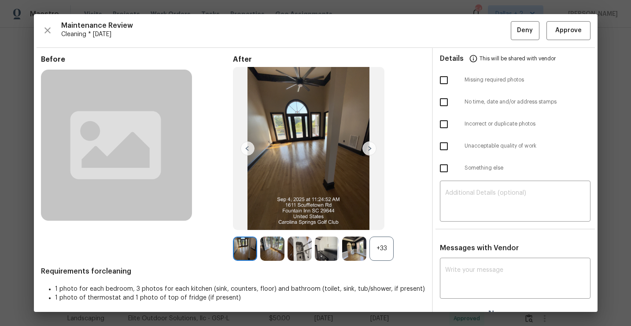
click at [389, 252] on div "+33" at bounding box center [382, 249] width 24 height 24
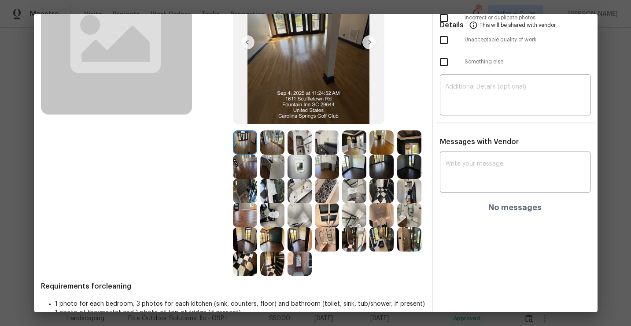
scroll to position [107, 0]
click at [325, 150] on img at bounding box center [327, 142] width 24 height 24
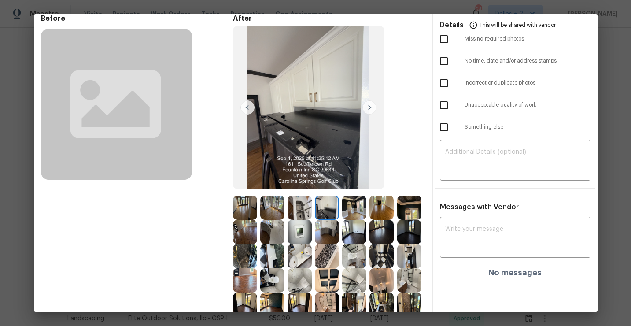
scroll to position [0, 0]
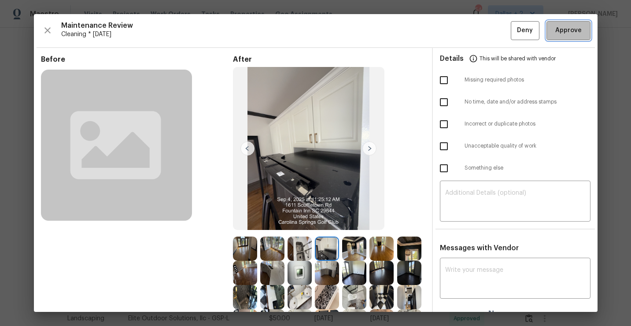
click at [553, 33] on button "Approve" at bounding box center [569, 30] width 44 height 19
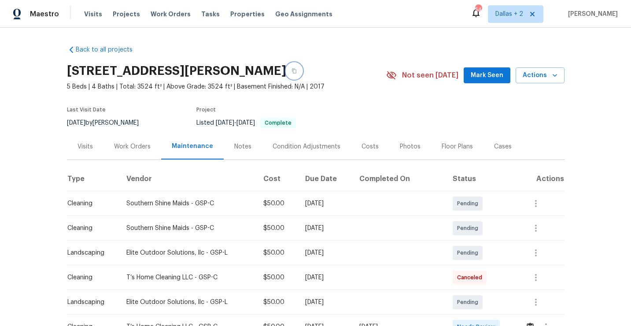
click at [296, 69] on icon "button" at bounding box center [294, 71] width 4 height 5
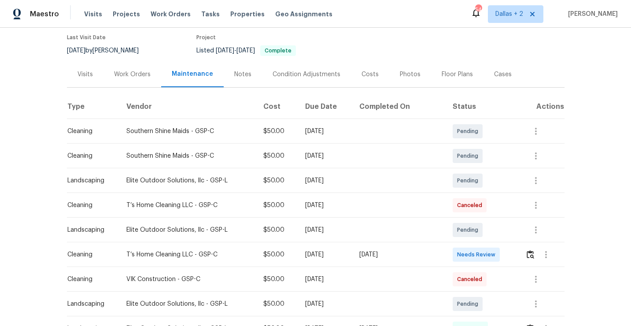
scroll to position [97, 0]
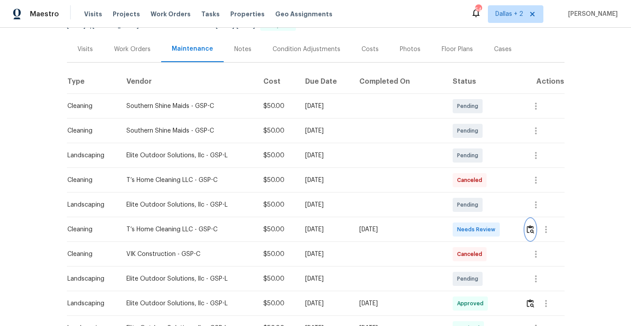
click at [530, 232] on img "button" at bounding box center [530, 229] width 7 height 8
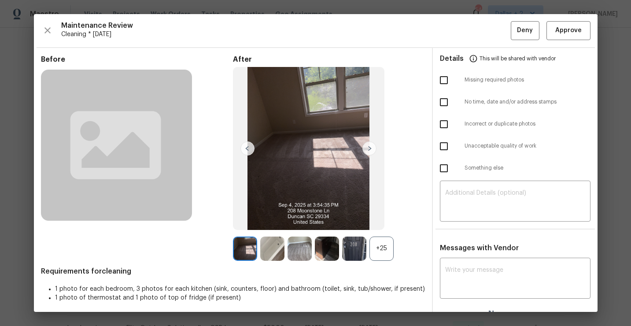
click at [382, 253] on div "+25" at bounding box center [382, 249] width 24 height 24
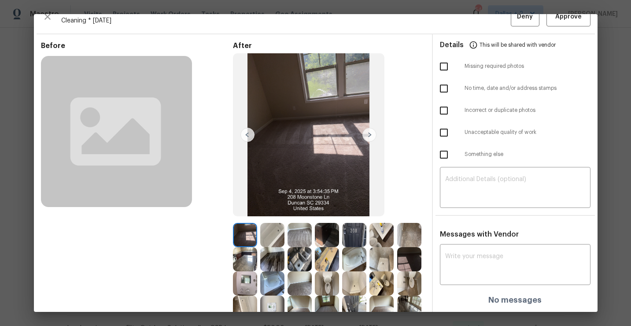
scroll to position [0, 0]
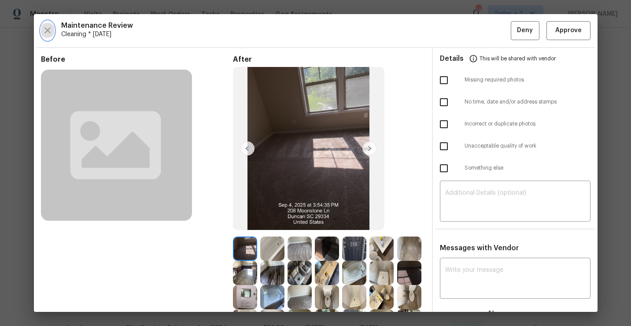
click at [49, 26] on icon "button" at bounding box center [47, 30] width 11 height 11
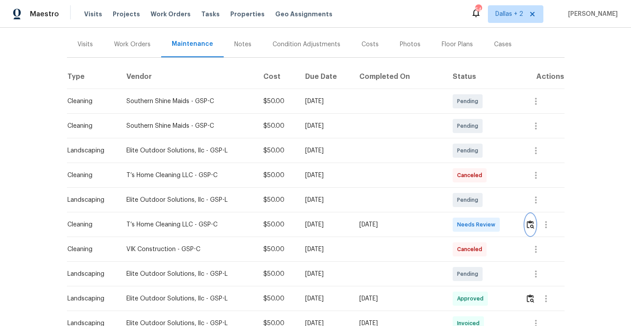
scroll to position [102, 0]
click at [529, 222] on img "button" at bounding box center [530, 224] width 7 height 8
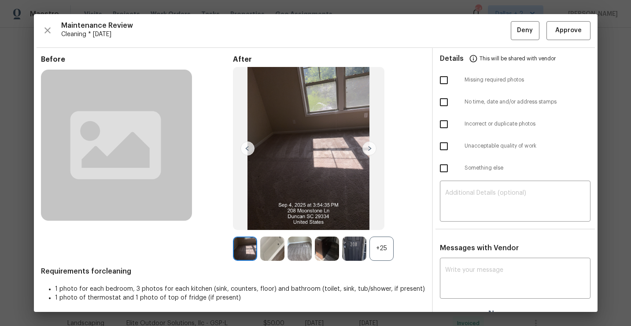
click at [380, 253] on div "+25" at bounding box center [382, 249] width 24 height 24
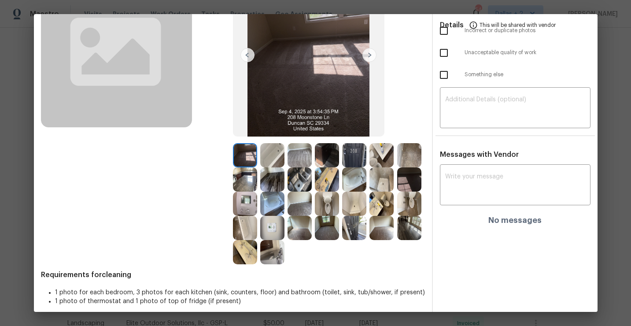
scroll to position [100, 0]
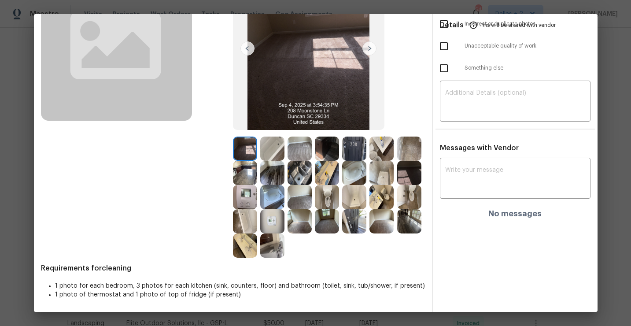
click at [295, 144] on img at bounding box center [300, 149] width 24 height 24
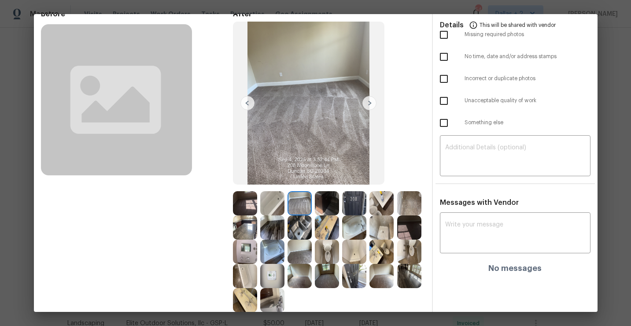
scroll to position [46, 0]
click at [411, 196] on img at bounding box center [409, 203] width 24 height 24
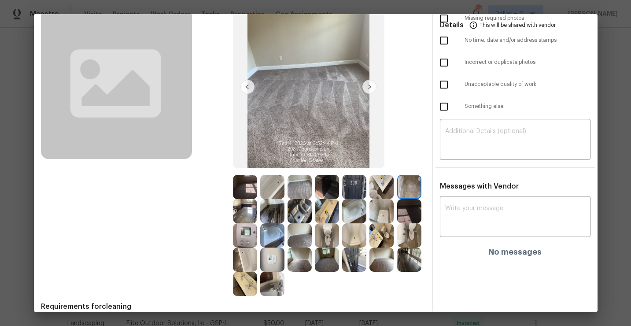
scroll to position [69, 0]
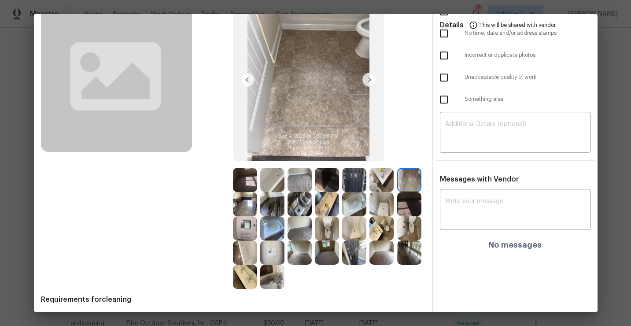
click at [301, 228] on img at bounding box center [300, 228] width 24 height 24
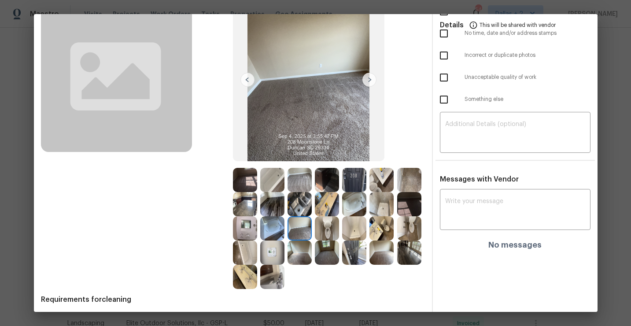
click at [296, 251] on img at bounding box center [300, 253] width 24 height 24
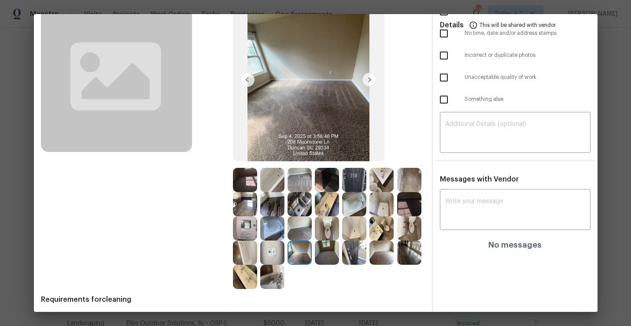
click at [301, 209] on img at bounding box center [300, 204] width 24 height 24
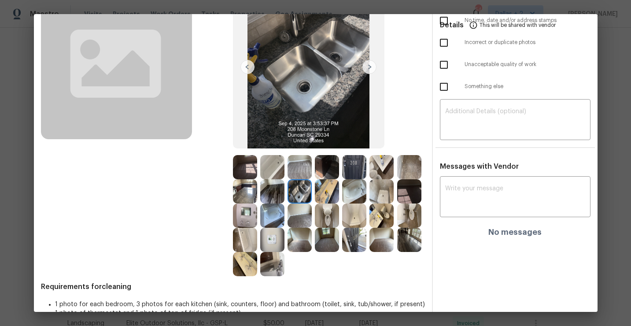
scroll to position [100, 0]
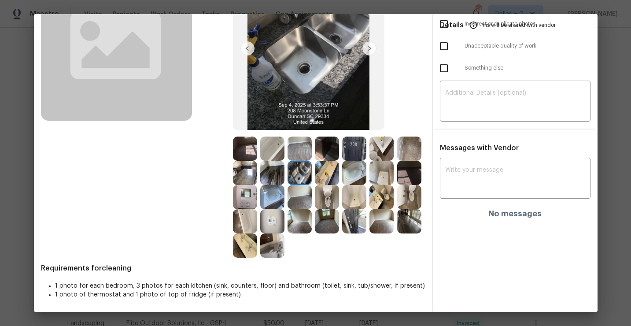
click at [277, 248] on img at bounding box center [272, 245] width 24 height 24
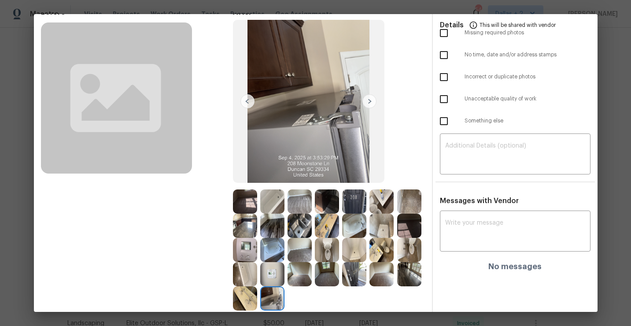
scroll to position [0, 0]
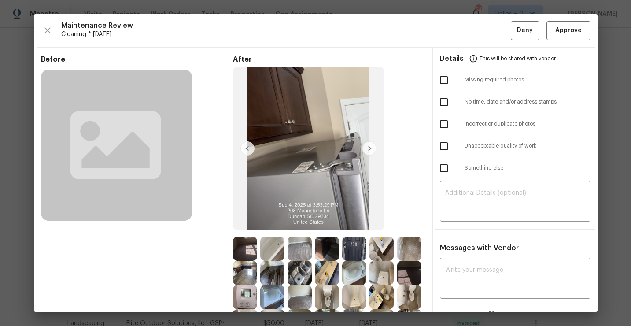
click at [588, 18] on div "Maintenance Review Cleaning * [DATE] Deny Approve Before After Requirements for…" at bounding box center [316, 163] width 564 height 298
click at [567, 40] on div "Maintenance Review Cleaning * [DATE] Deny Approve Before After Requirements for…" at bounding box center [316, 163] width 564 height 298
click at [565, 33] on span "Approve" at bounding box center [568, 30] width 26 height 11
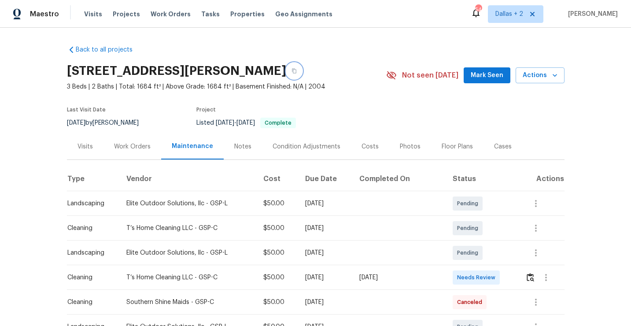
click at [302, 74] on button "button" at bounding box center [294, 71] width 16 height 16
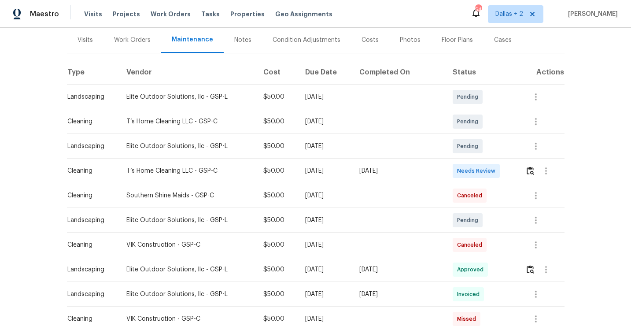
scroll to position [112, 0]
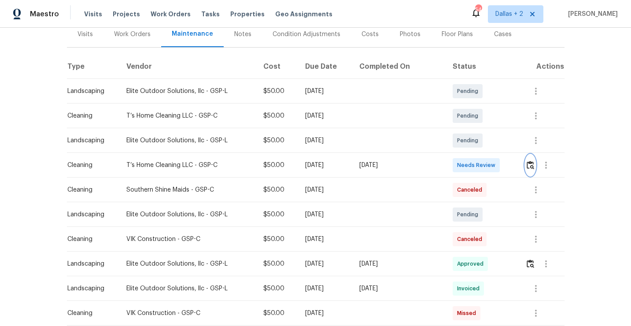
click at [528, 160] on button "button" at bounding box center [531, 165] width 10 height 21
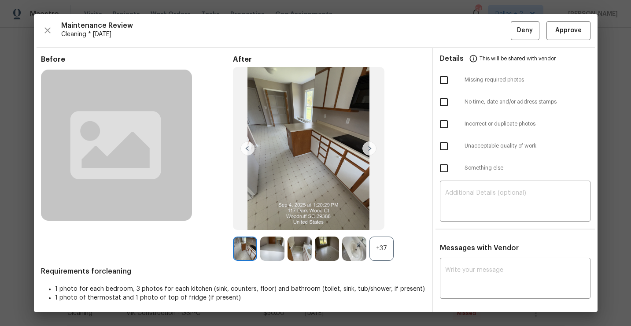
click at [384, 251] on div "+37" at bounding box center [382, 249] width 24 height 24
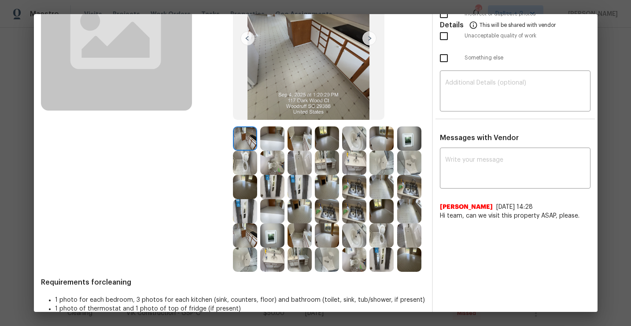
scroll to position [124, 0]
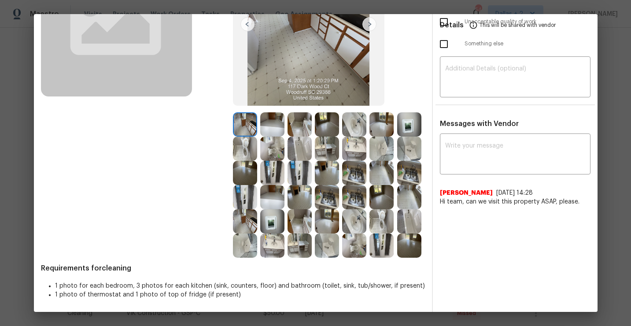
click at [305, 122] on img at bounding box center [300, 124] width 24 height 24
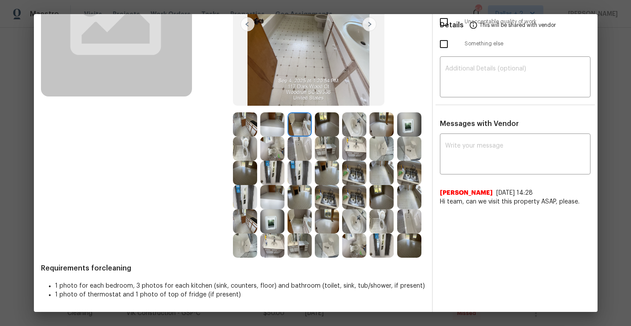
click at [326, 146] on img at bounding box center [327, 149] width 24 height 24
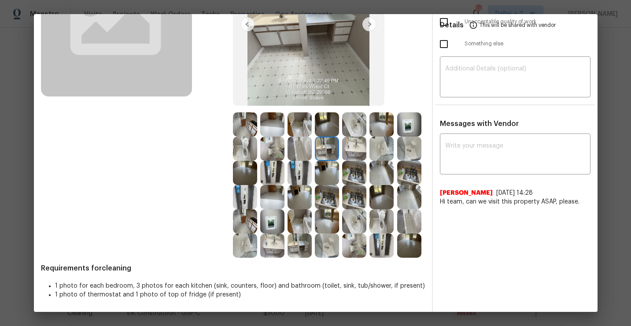
click at [298, 157] on img at bounding box center [300, 149] width 24 height 24
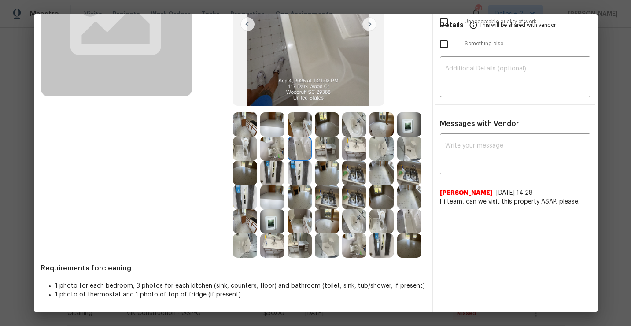
click at [406, 239] on img at bounding box center [409, 245] width 24 height 24
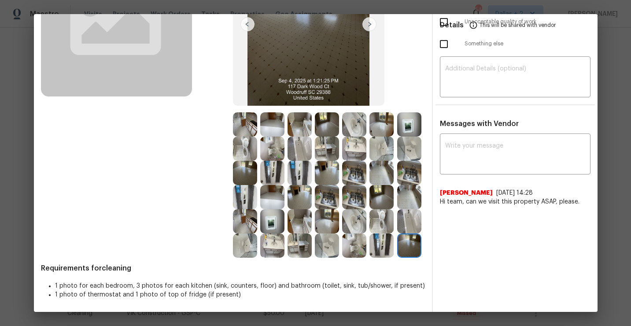
click at [238, 195] on img at bounding box center [245, 197] width 24 height 24
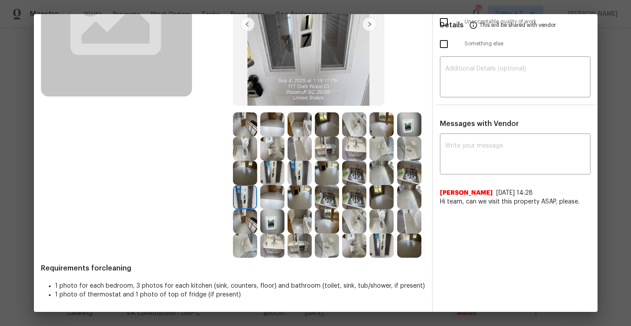
click at [374, 241] on img at bounding box center [382, 245] width 24 height 24
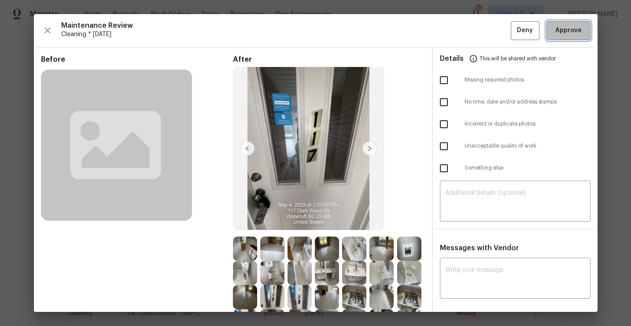
click at [572, 34] on span "Approve" at bounding box center [568, 30] width 26 height 11
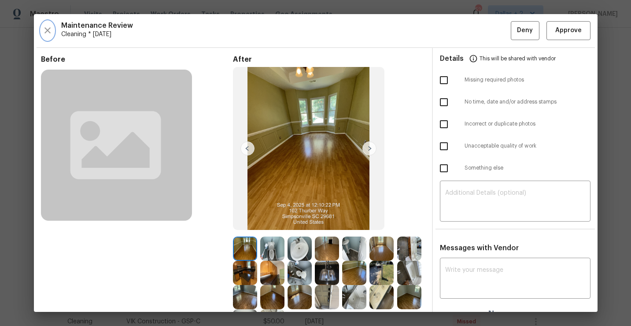
click at [48, 28] on icon "button" at bounding box center [47, 30] width 11 height 11
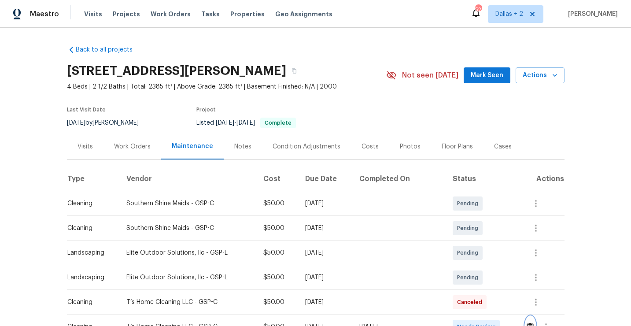
scroll to position [72, 0]
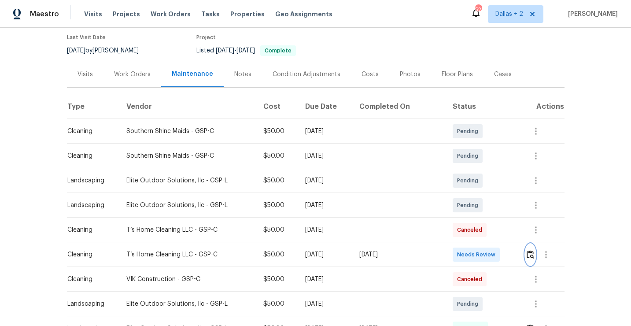
click at [530, 255] on img "button" at bounding box center [530, 254] width 7 height 8
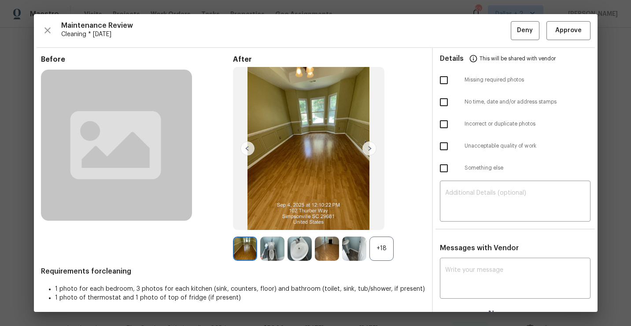
click at [380, 251] on div "+18" at bounding box center [382, 249] width 24 height 24
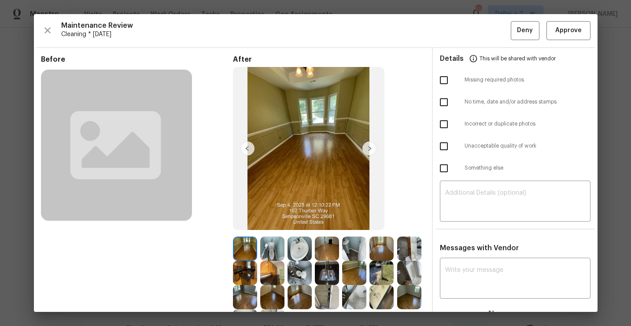
scroll to position [76, 0]
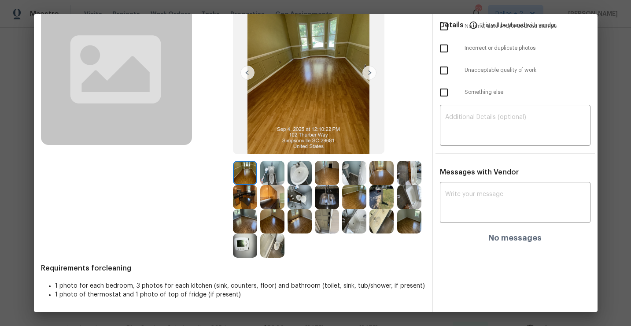
click at [242, 202] on img at bounding box center [245, 197] width 24 height 24
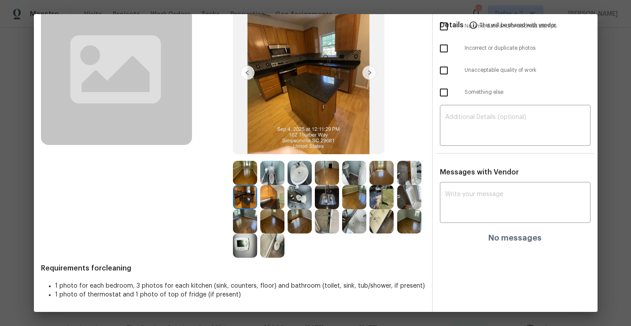
click at [271, 199] on img at bounding box center [272, 197] width 24 height 24
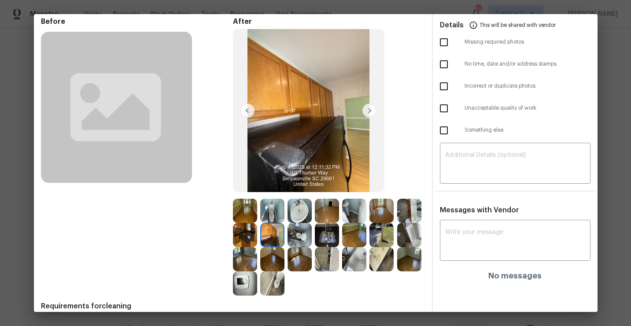
scroll to position [0, 0]
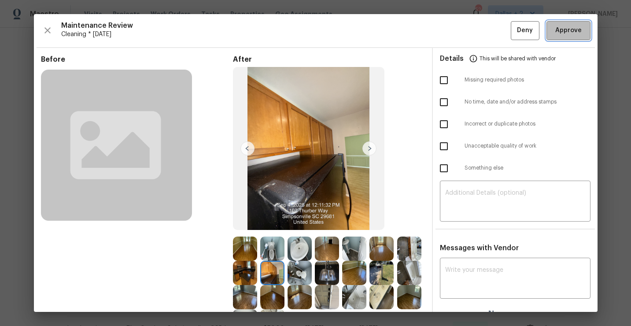
click at [565, 37] on button "Approve" at bounding box center [569, 30] width 44 height 19
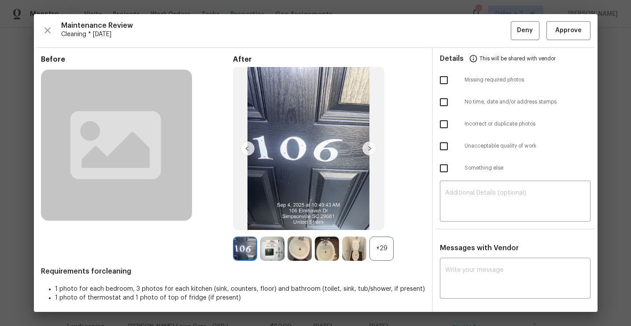
scroll to position [102, 0]
click at [385, 251] on div "+29" at bounding box center [382, 249] width 24 height 24
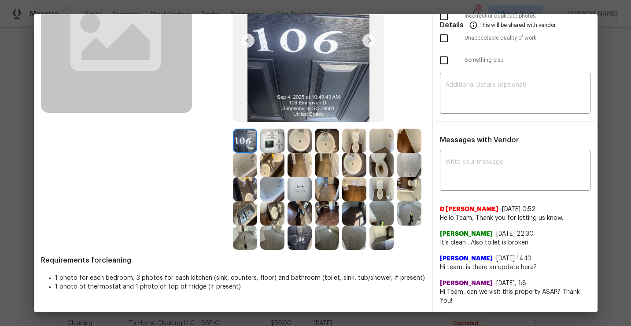
scroll to position [0, 0]
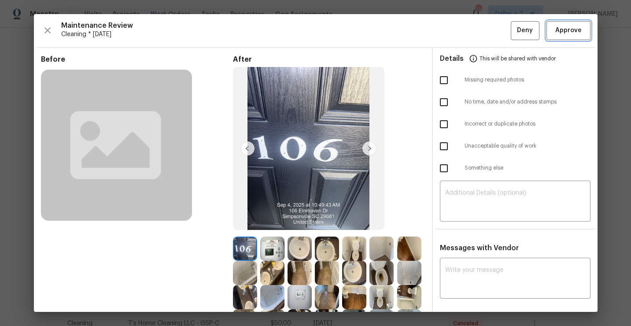
click at [561, 39] on button "Approve" at bounding box center [569, 30] width 44 height 19
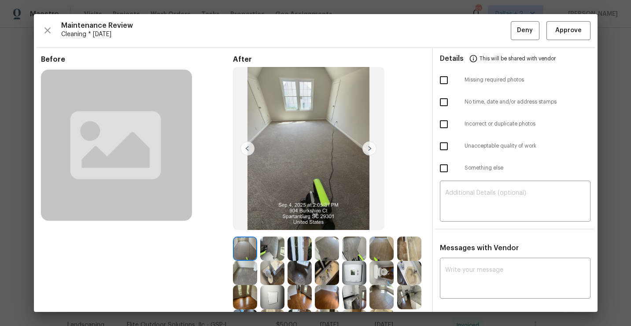
click at [43, 39] on div "Maintenance Review Cleaning * [DATE] Deny Approve" at bounding box center [316, 30] width 550 height 19
click at [44, 33] on icon "button" at bounding box center [47, 30] width 11 height 11
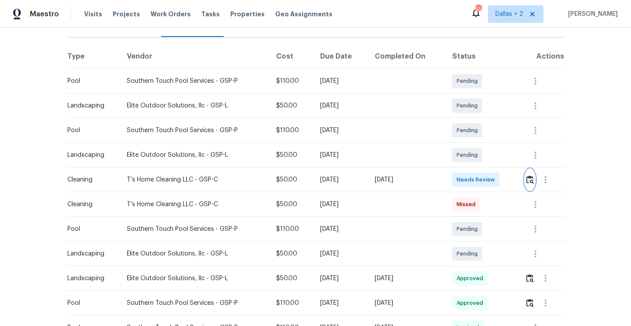
scroll to position [143, 0]
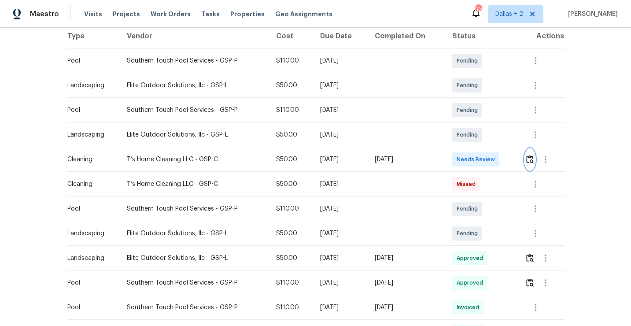
click at [533, 156] on img "button" at bounding box center [529, 159] width 7 height 8
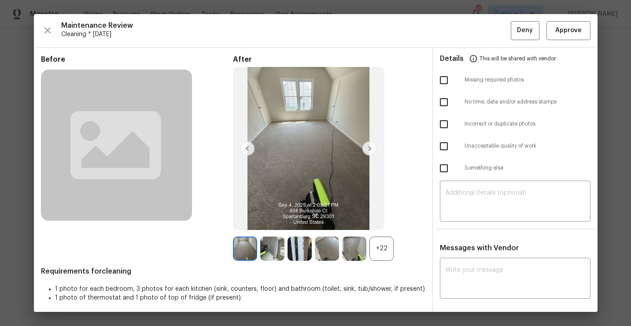
click at [379, 248] on div "+22" at bounding box center [382, 249] width 24 height 24
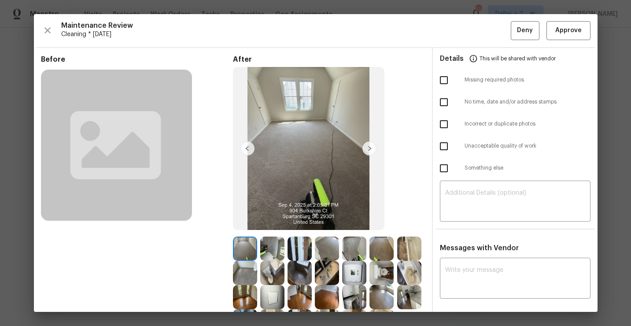
scroll to position [76, 0]
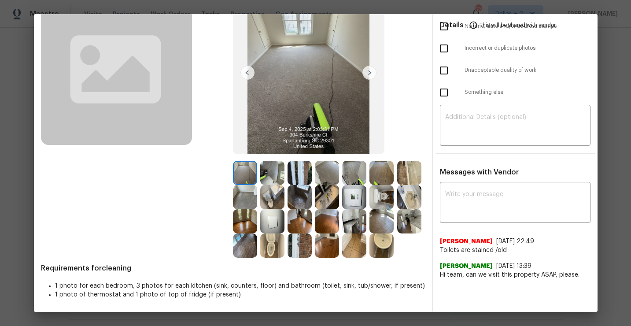
click at [271, 196] on img at bounding box center [272, 197] width 24 height 24
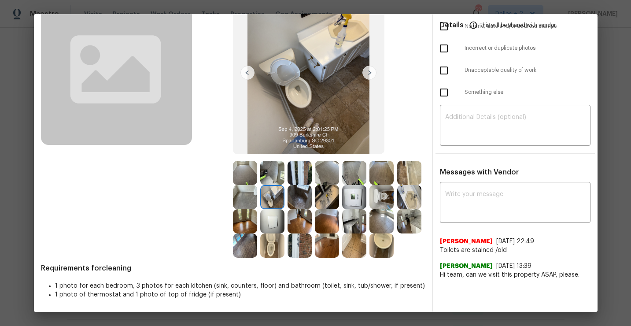
click at [359, 245] on img at bounding box center [354, 245] width 24 height 24
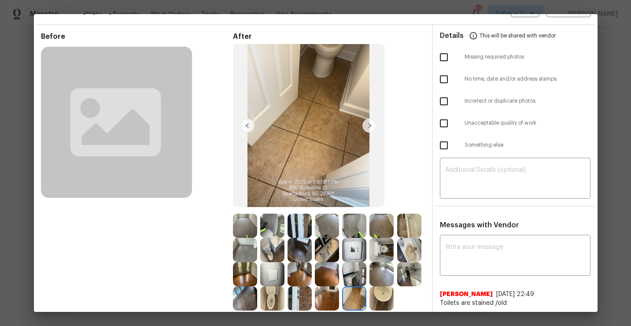
scroll to position [48, 0]
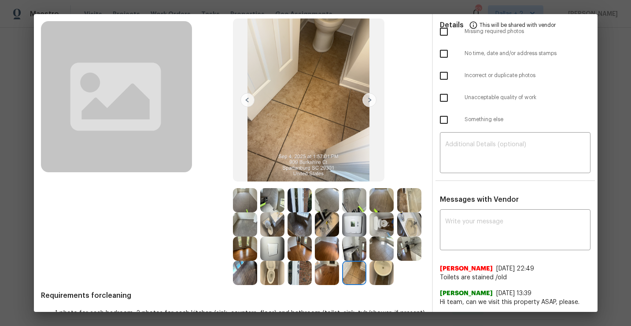
click at [355, 254] on img at bounding box center [354, 249] width 24 height 24
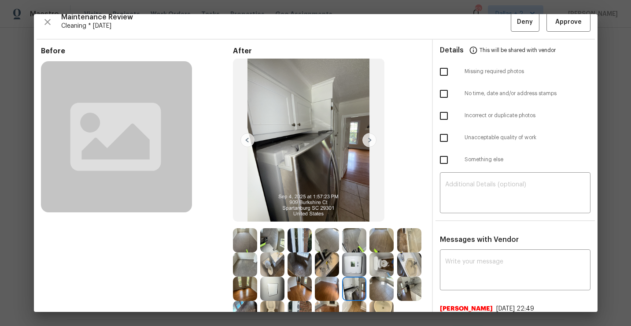
scroll to position [0, 0]
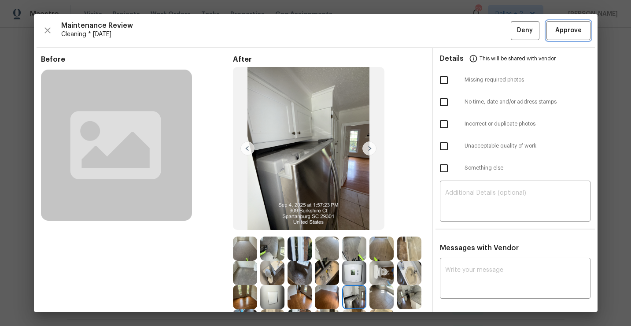
click at [575, 26] on span "Approve" at bounding box center [568, 30] width 26 height 11
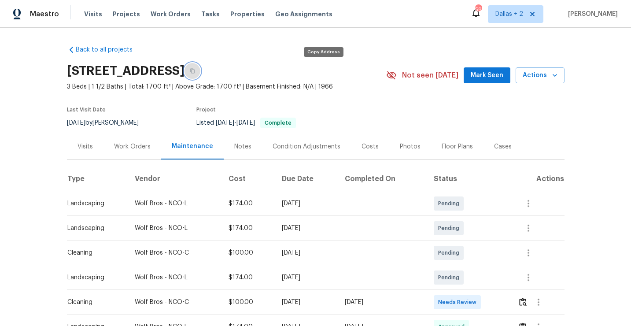
click at [200, 66] on button "button" at bounding box center [193, 71] width 16 height 16
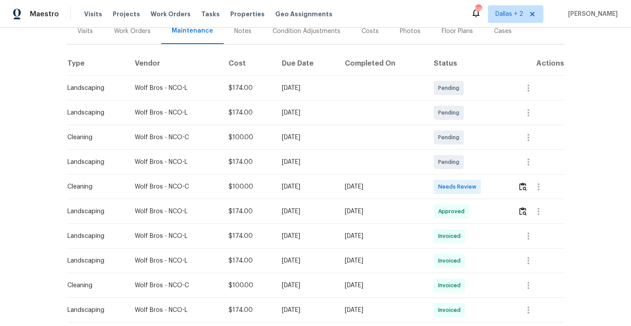
scroll to position [144, 0]
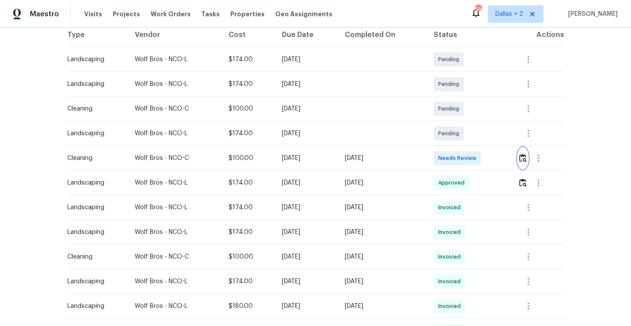
click at [524, 158] on img "button" at bounding box center [522, 158] width 7 height 8
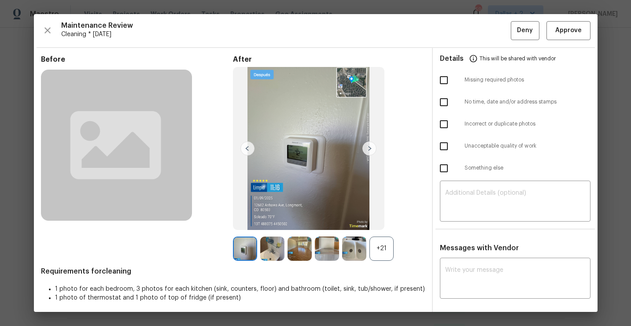
click at [377, 235] on div "After +21" at bounding box center [329, 158] width 192 height 206
click at [52, 25] on icon "button" at bounding box center [47, 30] width 11 height 11
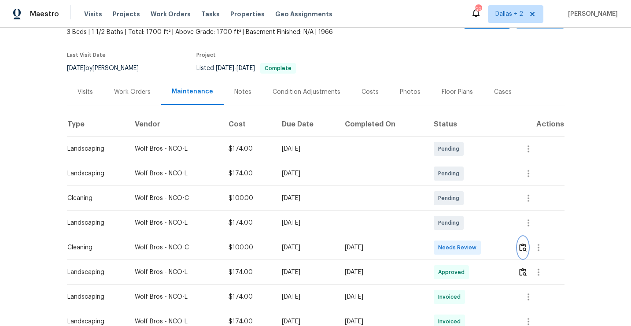
scroll to position [57, 0]
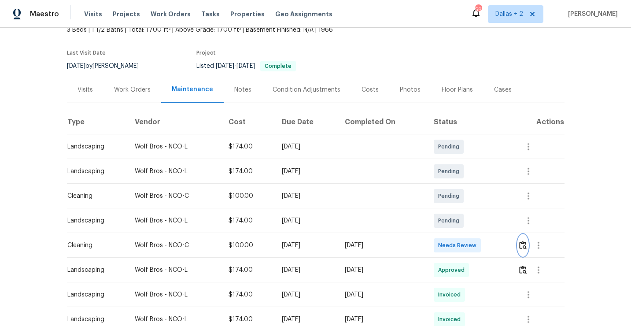
click at [525, 250] on button "button" at bounding box center [523, 245] width 10 height 21
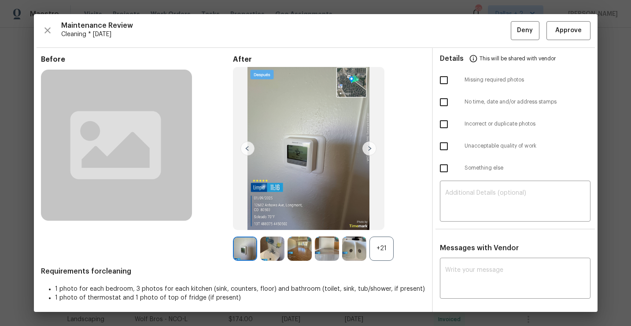
click at [388, 247] on div "+21" at bounding box center [382, 249] width 24 height 24
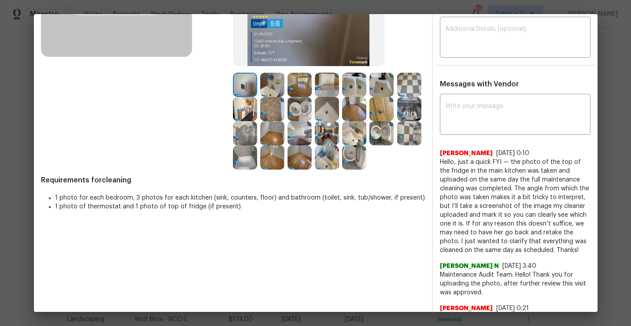
scroll to position [162, 0]
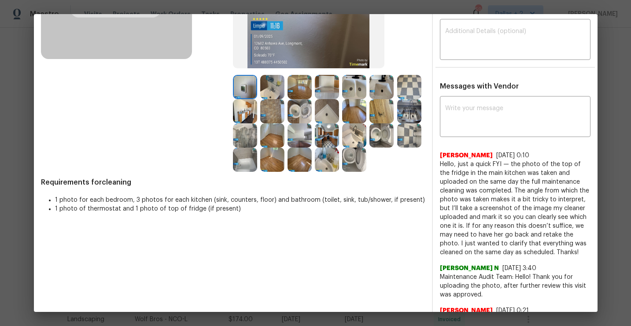
click at [241, 111] on img at bounding box center [245, 111] width 24 height 24
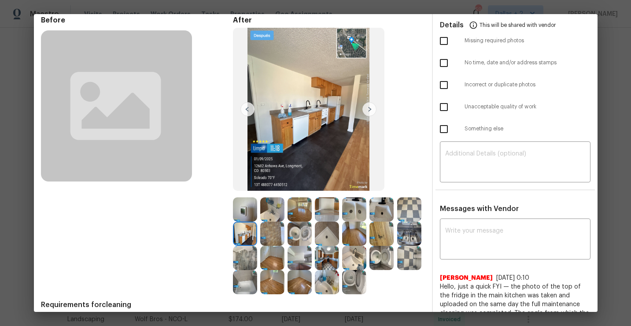
scroll to position [41, 0]
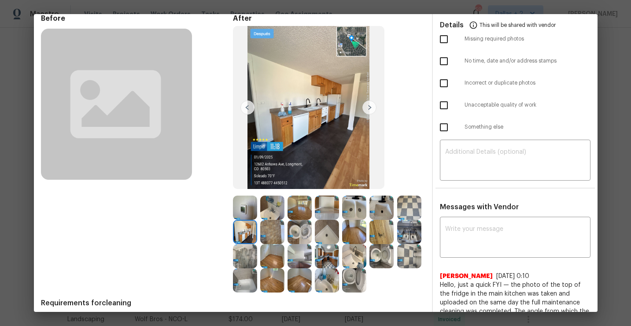
click at [288, 217] on img at bounding box center [300, 208] width 24 height 24
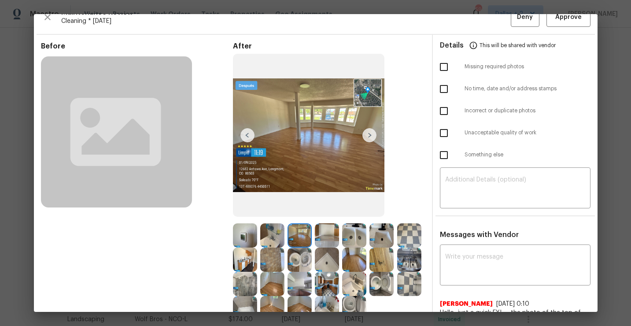
scroll to position [0, 0]
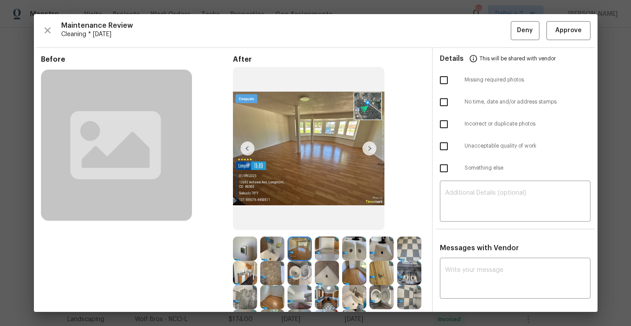
click at [369, 150] on img at bounding box center [370, 148] width 14 height 14
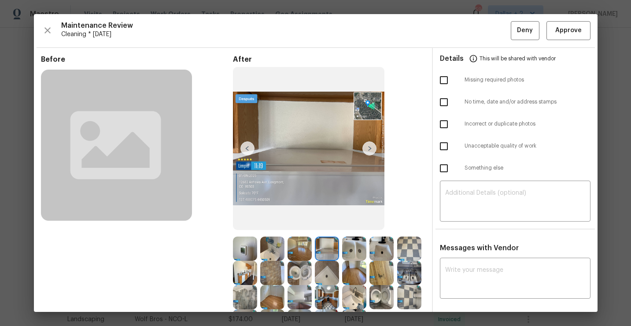
click at [369, 150] on img at bounding box center [370, 148] width 14 height 14
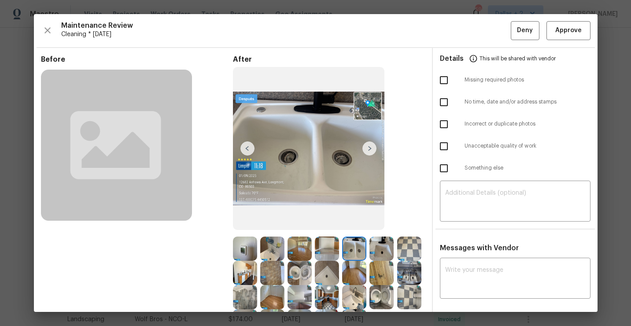
click at [368, 151] on img at bounding box center [370, 148] width 14 height 14
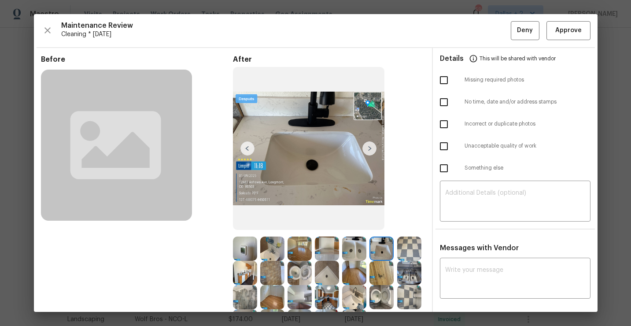
click at [368, 147] on img at bounding box center [370, 148] width 14 height 14
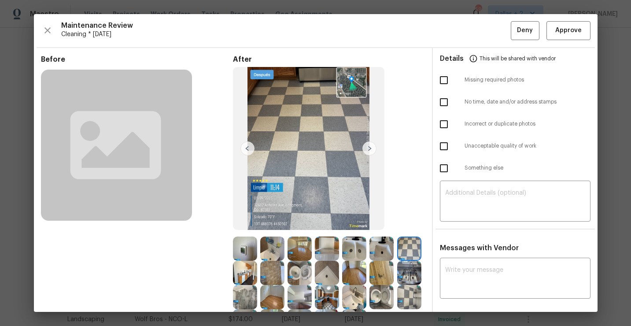
scroll to position [22, 0]
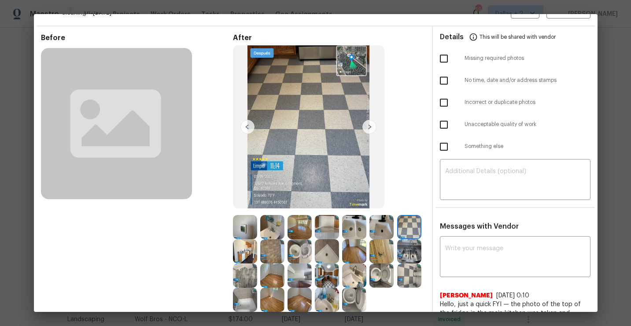
click at [369, 130] on img at bounding box center [370, 127] width 14 height 14
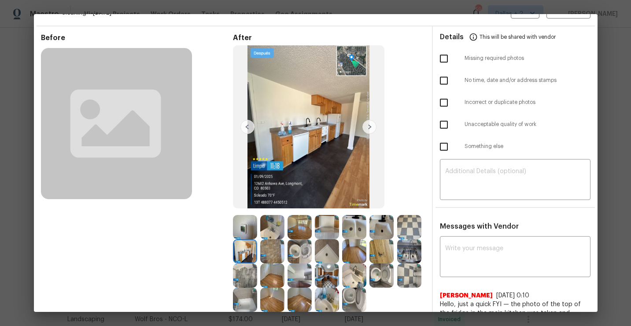
click at [369, 130] on img at bounding box center [370, 127] width 14 height 14
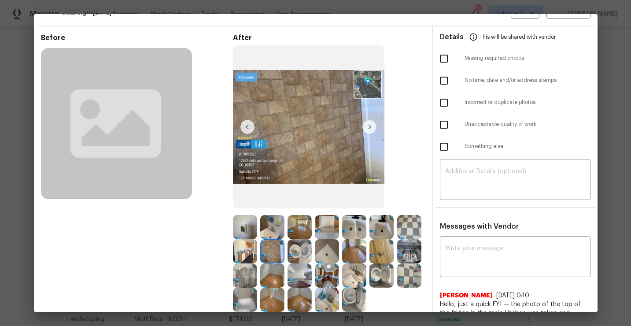
click at [299, 251] on img at bounding box center [300, 251] width 24 height 24
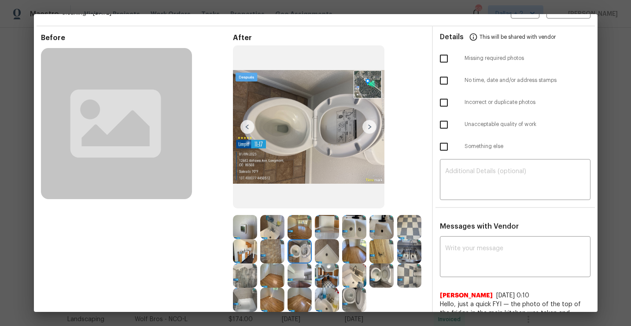
scroll to position [32, 0]
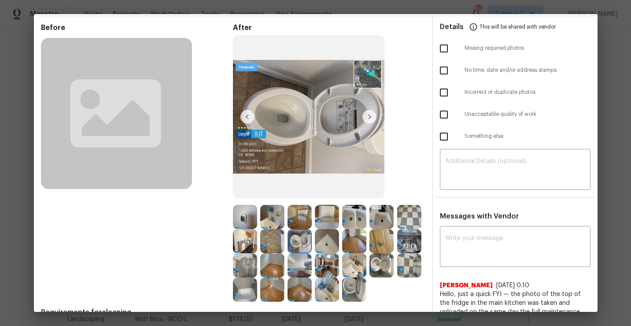
click at [302, 265] on img at bounding box center [300, 265] width 24 height 24
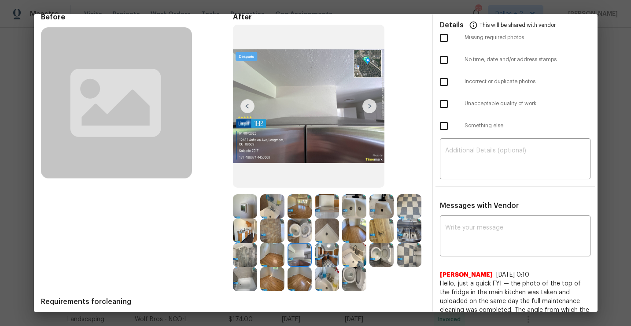
scroll to position [43, 0]
click at [271, 205] on img at bounding box center [272, 206] width 24 height 24
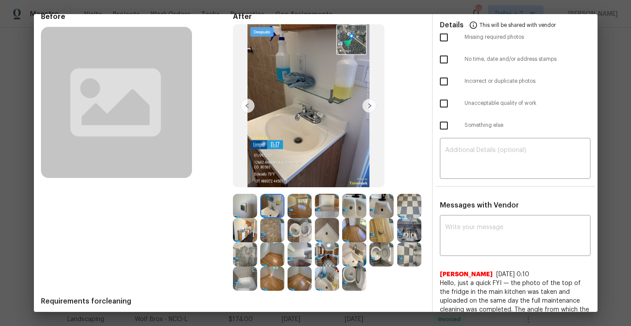
click at [363, 200] on img at bounding box center [354, 206] width 24 height 24
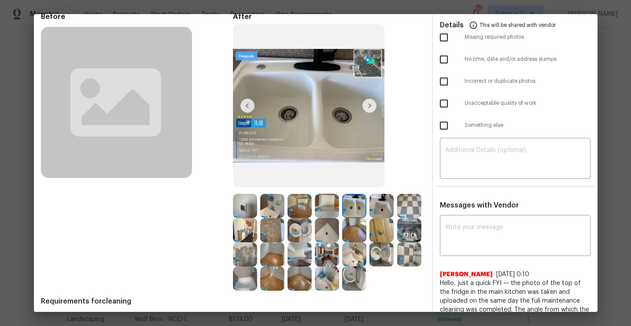
click at [378, 247] on img at bounding box center [382, 254] width 24 height 24
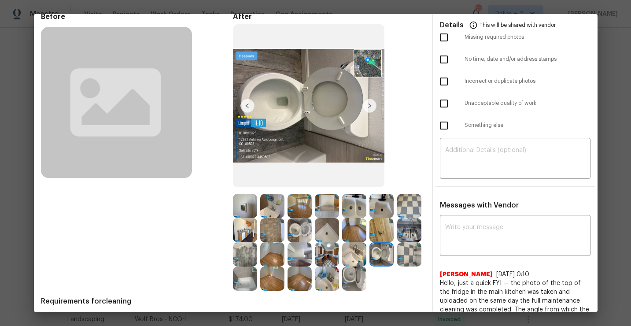
click at [299, 273] on img at bounding box center [300, 279] width 24 height 24
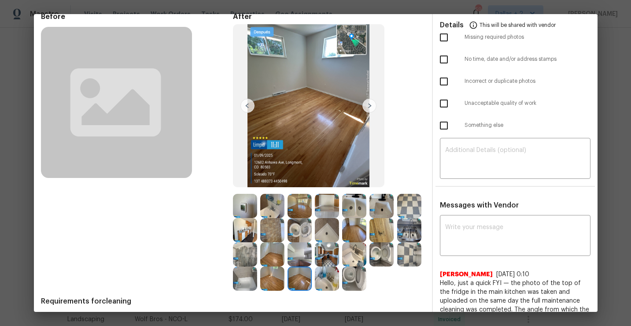
click at [271, 255] on img at bounding box center [272, 254] width 24 height 24
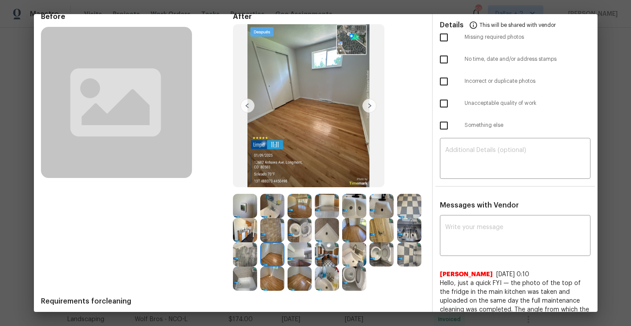
click at [298, 251] on img at bounding box center [300, 254] width 24 height 24
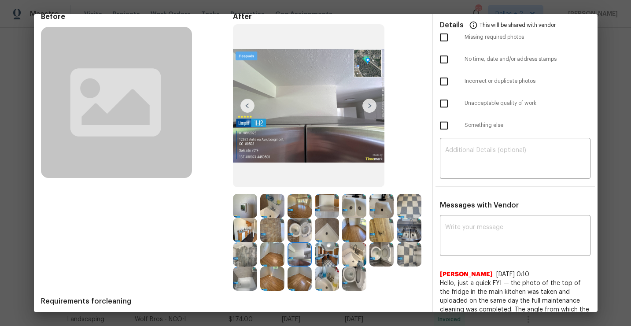
scroll to position [0, 0]
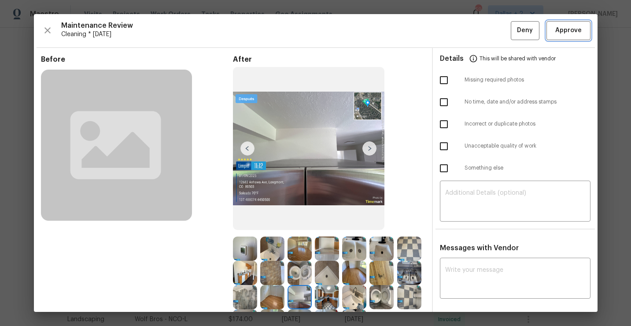
click at [569, 27] on span "Approve" at bounding box center [568, 30] width 26 height 11
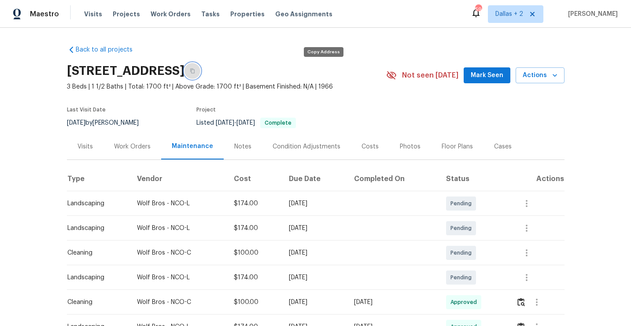
click at [200, 76] on button "button" at bounding box center [193, 71] width 16 height 16
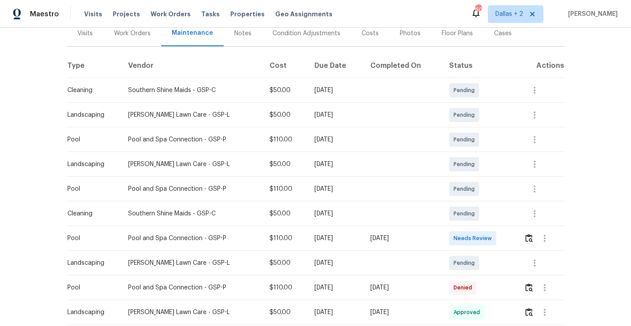
scroll to position [113, 0]
click at [526, 239] on td at bounding box center [540, 238] width 47 height 25
click at [533, 238] on img "button" at bounding box center [529, 238] width 7 height 8
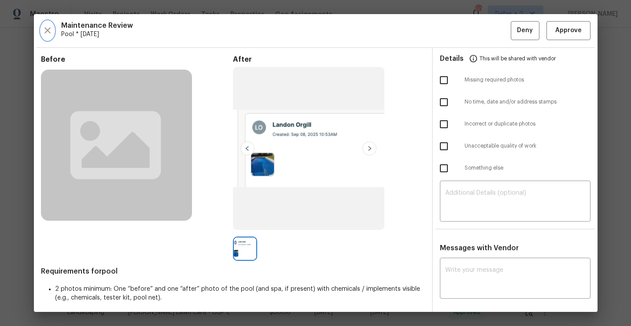
click at [44, 30] on icon "button" at bounding box center [47, 30] width 11 height 11
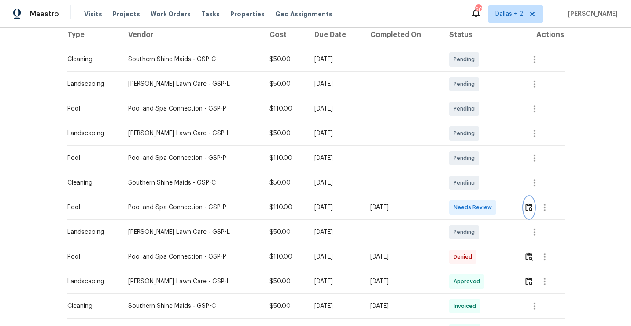
scroll to position [154, 0]
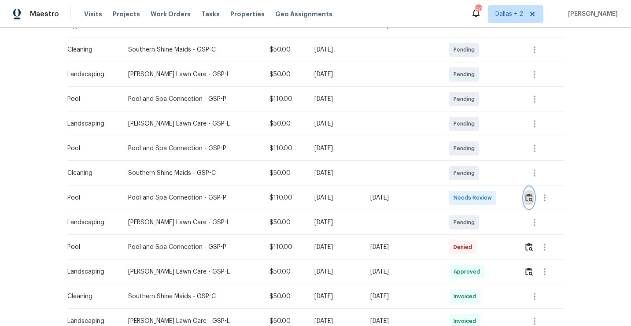
click at [529, 195] on img "button" at bounding box center [529, 197] width 7 height 8
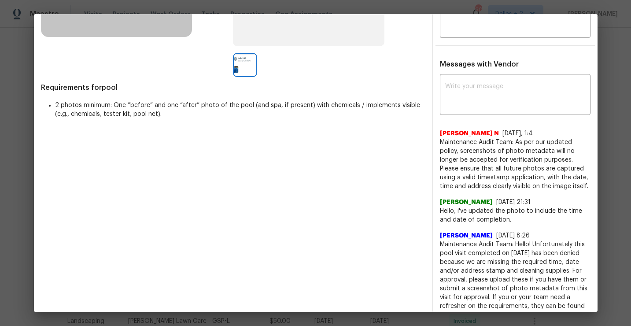
scroll to position [0, 0]
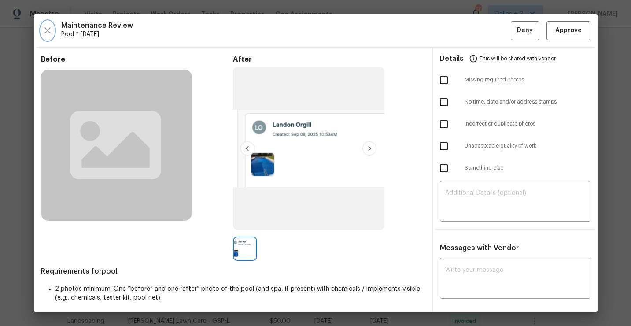
click at [45, 28] on icon "button" at bounding box center [47, 30] width 6 height 6
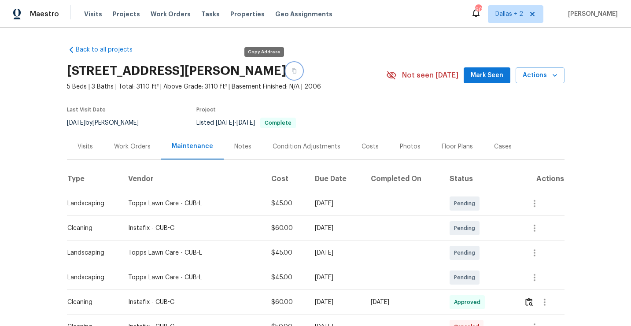
click at [286, 72] on button "button" at bounding box center [294, 71] width 16 height 16
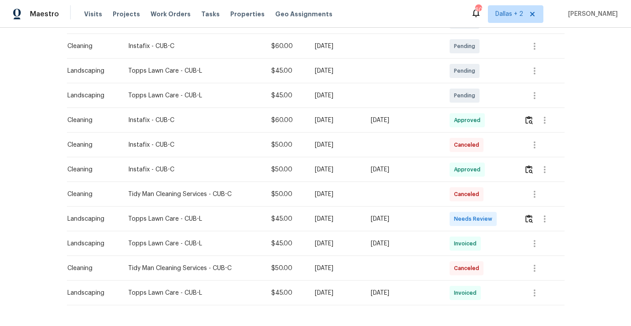
scroll to position [184, 0]
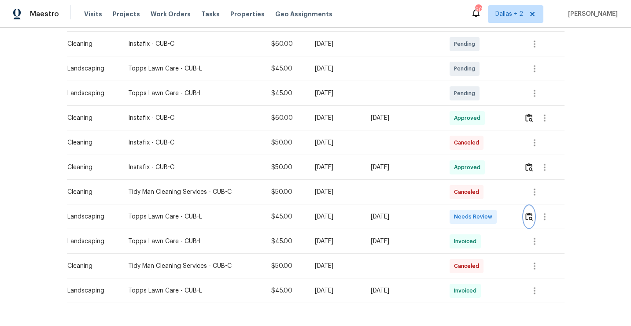
click at [532, 216] on img "button" at bounding box center [529, 216] width 7 height 8
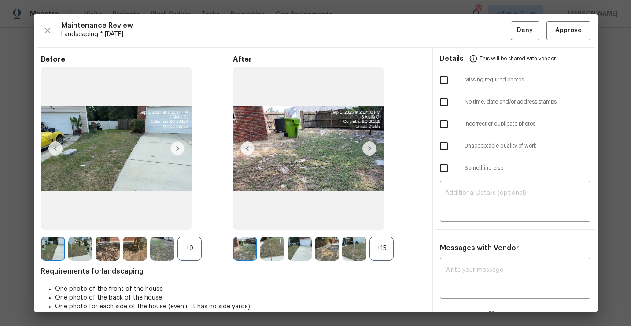
click at [383, 250] on div "+15" at bounding box center [382, 249] width 24 height 24
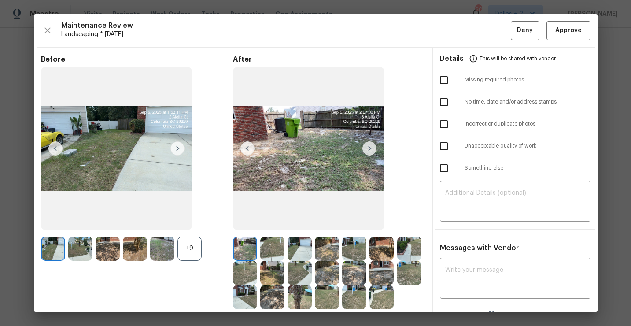
click at [184, 250] on div "+9" at bounding box center [190, 249] width 24 height 24
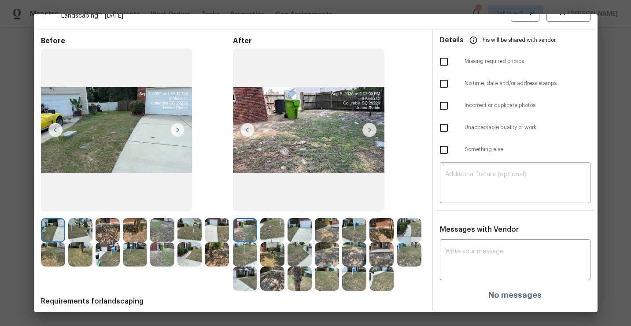
scroll to position [0, 0]
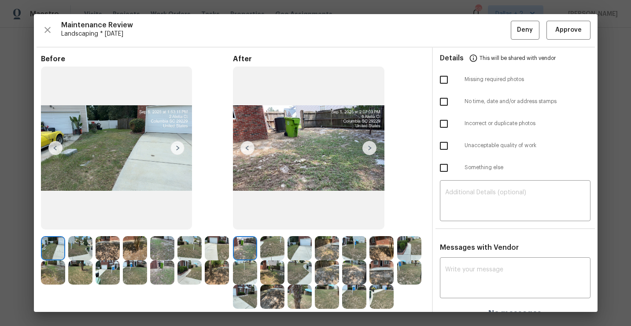
click at [326, 257] on img at bounding box center [327, 248] width 24 height 24
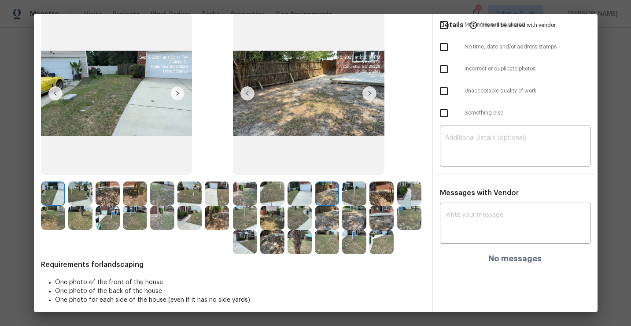
scroll to position [56, 0]
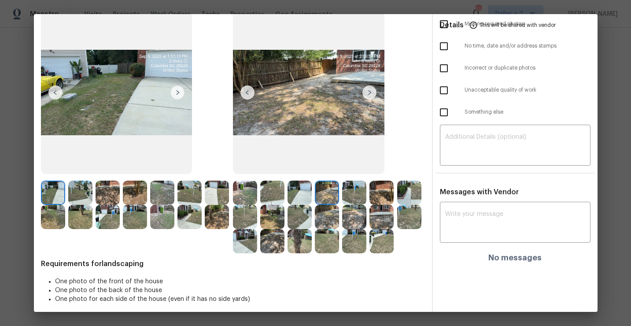
click at [375, 196] on img at bounding box center [382, 193] width 24 height 24
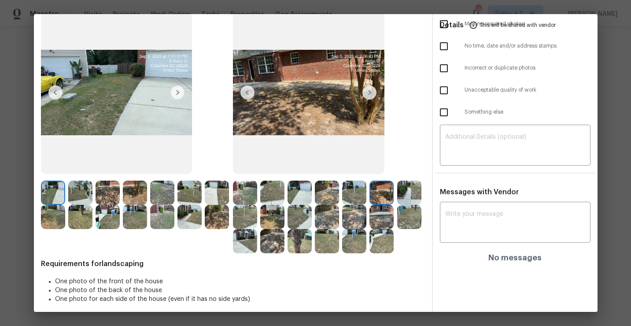
click at [322, 200] on img at bounding box center [327, 193] width 24 height 24
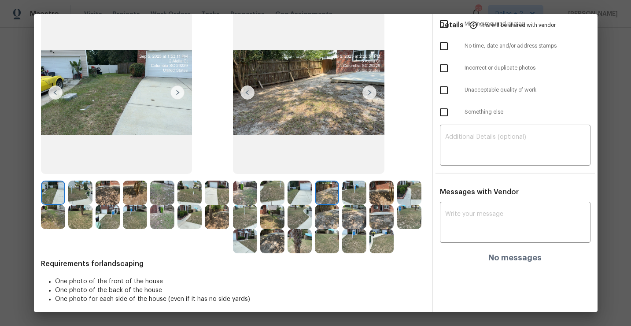
click at [369, 85] on img at bounding box center [309, 92] width 152 height 163
click at [373, 92] on img at bounding box center [370, 92] width 14 height 14
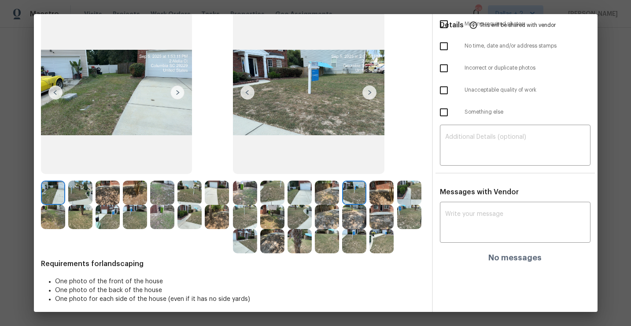
click at [372, 95] on img at bounding box center [370, 92] width 14 height 14
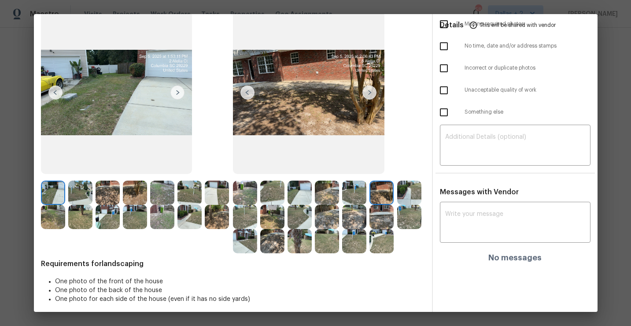
click at [372, 95] on img at bounding box center [370, 92] width 14 height 14
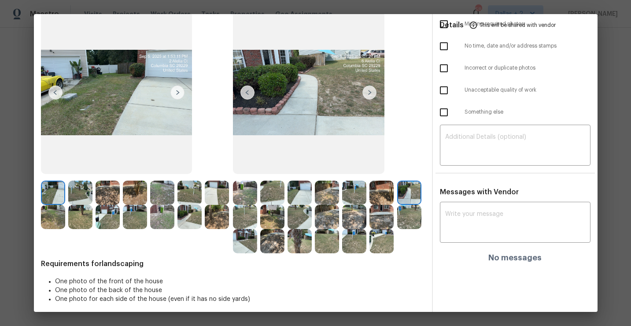
click at [366, 96] on img at bounding box center [370, 92] width 14 height 14
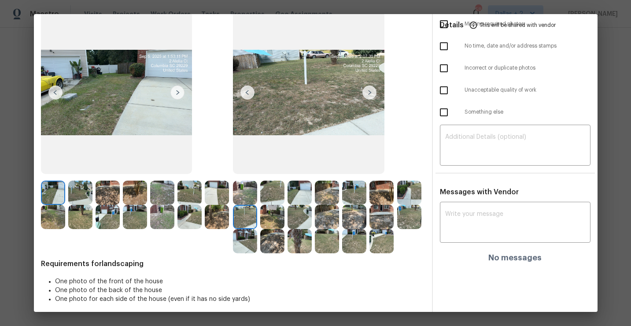
click at [370, 100] on img at bounding box center [309, 92] width 152 height 163
click at [372, 94] on img at bounding box center [370, 92] width 14 height 14
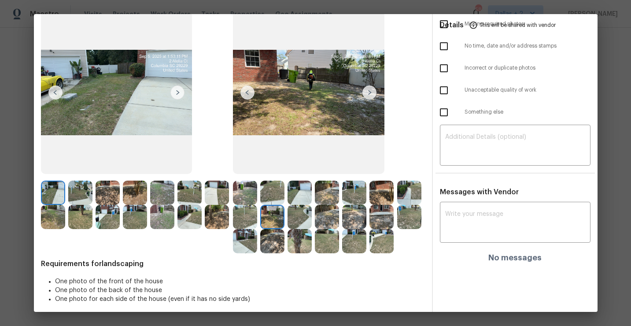
click at [372, 94] on img at bounding box center [370, 92] width 14 height 14
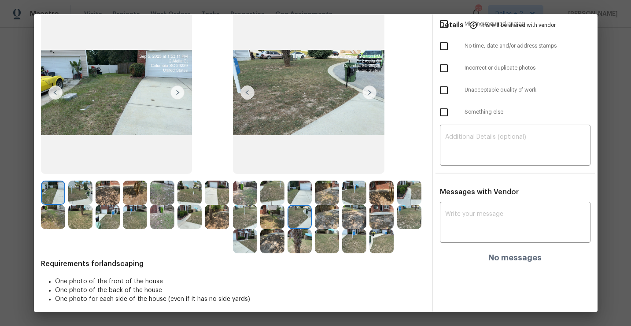
click at [372, 94] on img at bounding box center [370, 92] width 14 height 14
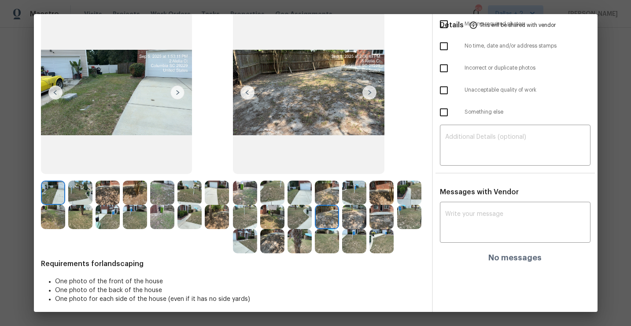
click at [372, 94] on img at bounding box center [370, 92] width 14 height 14
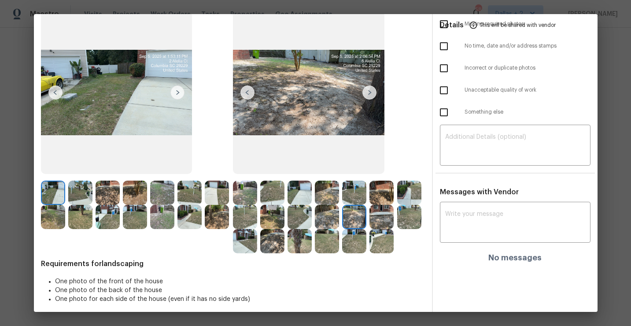
click at [249, 244] on img at bounding box center [245, 241] width 24 height 24
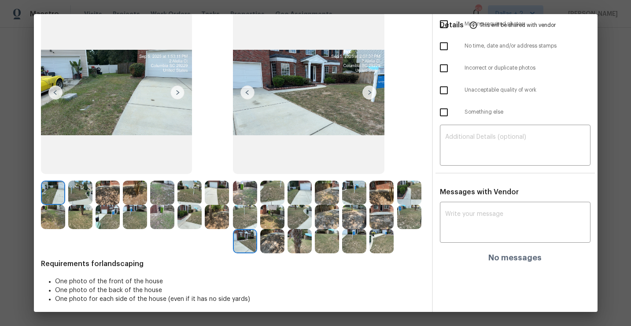
scroll to position [0, 0]
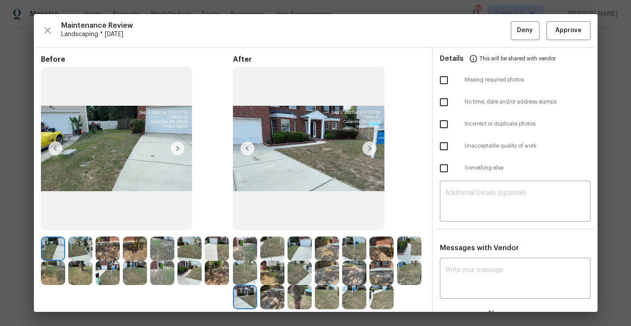
click at [42, 23] on div "Maintenance Review Landscaping * Tue, Sep 02 Deny Approve" at bounding box center [316, 30] width 550 height 19
click at [46, 29] on icon "button" at bounding box center [47, 30] width 11 height 11
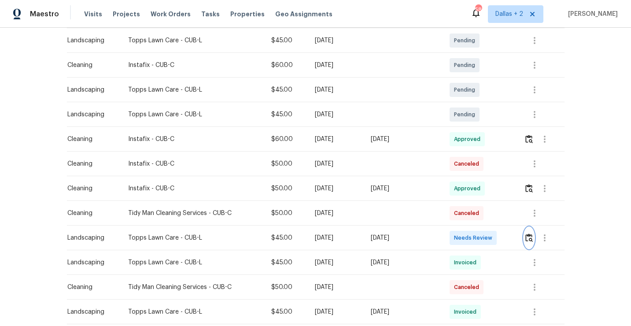
scroll to position [164, 0]
click at [528, 237] on img "button" at bounding box center [529, 237] width 7 height 8
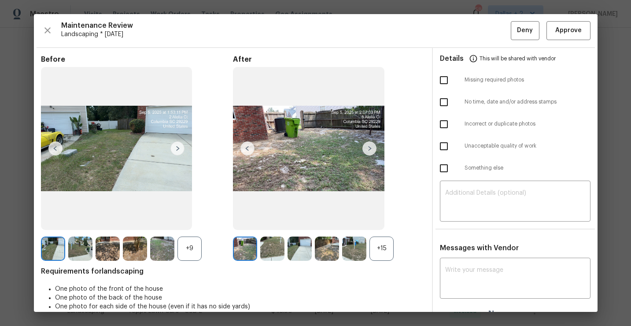
click at [388, 254] on div "+15" at bounding box center [382, 249] width 24 height 24
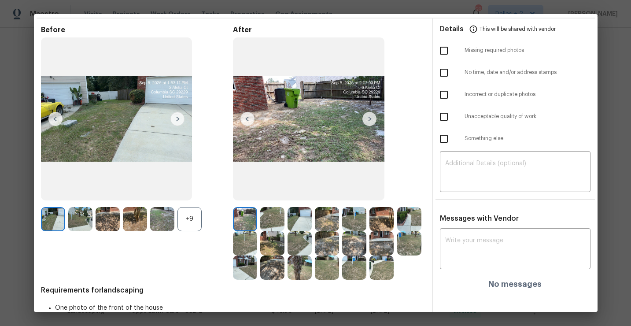
scroll to position [0, 0]
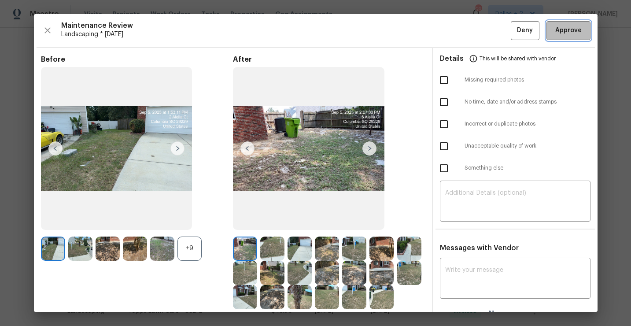
click at [574, 30] on span "Approve" at bounding box center [568, 30] width 26 height 11
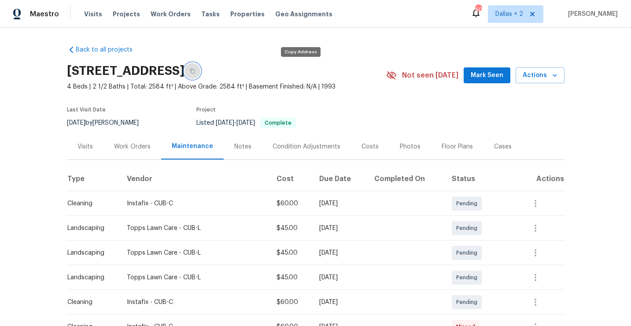
click at [195, 69] on icon "button" at bounding box center [192, 70] width 5 height 5
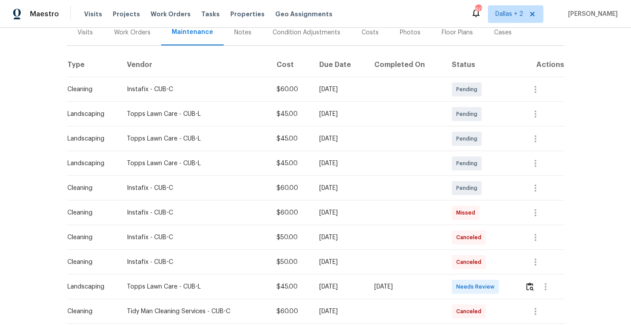
scroll to position [116, 0]
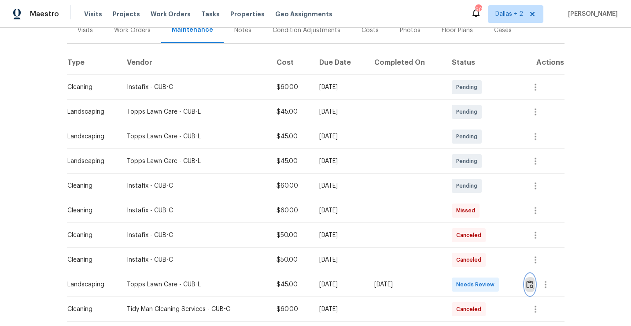
click at [534, 284] on img "button" at bounding box center [529, 284] width 7 height 8
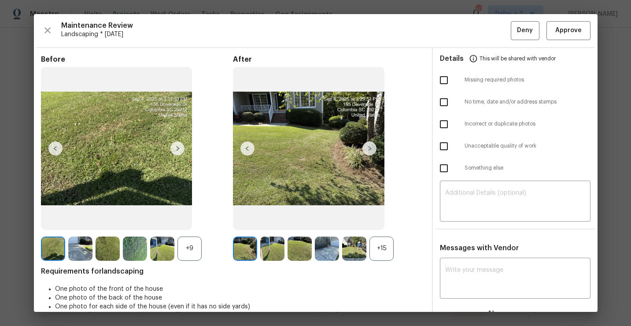
click at [378, 246] on div "+15" at bounding box center [382, 249] width 24 height 24
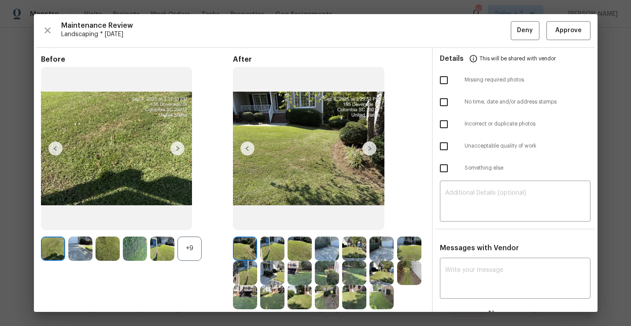
click at [186, 246] on div "+9" at bounding box center [190, 249] width 24 height 24
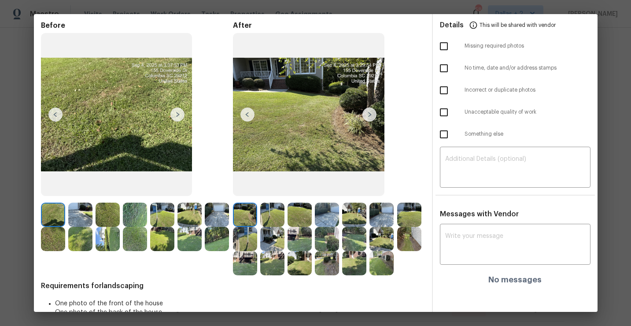
scroll to position [41, 0]
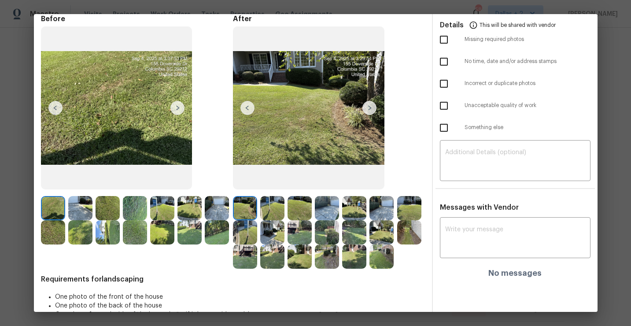
click at [186, 228] on img at bounding box center [190, 232] width 24 height 24
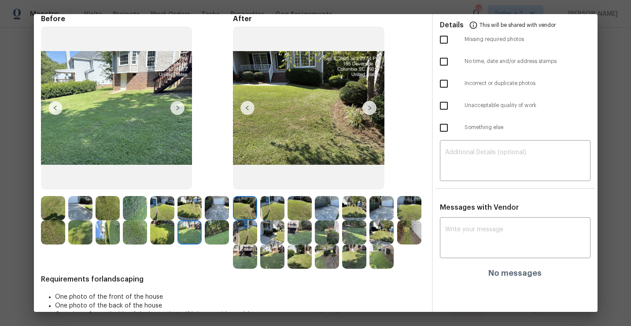
scroll to position [41, 0]
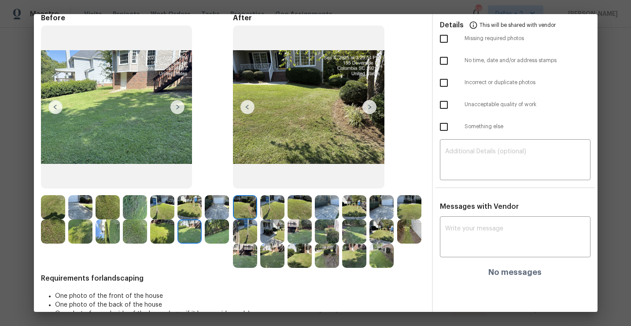
click at [366, 100] on img at bounding box center [370, 107] width 14 height 14
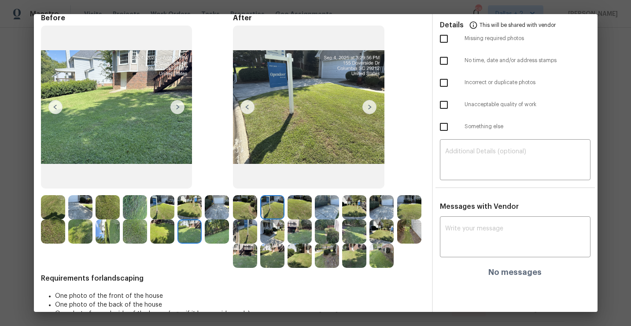
click at [369, 108] on img at bounding box center [370, 107] width 14 height 14
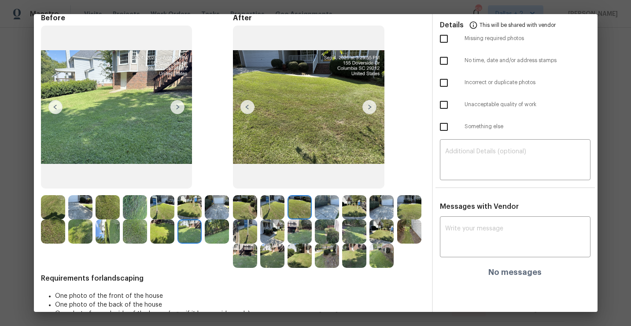
click at [384, 215] on img at bounding box center [382, 207] width 24 height 24
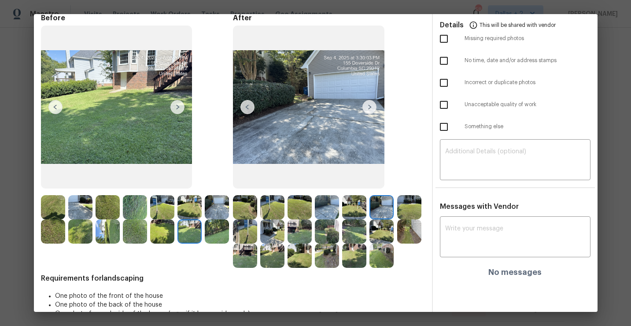
click at [403, 204] on img at bounding box center [409, 207] width 24 height 24
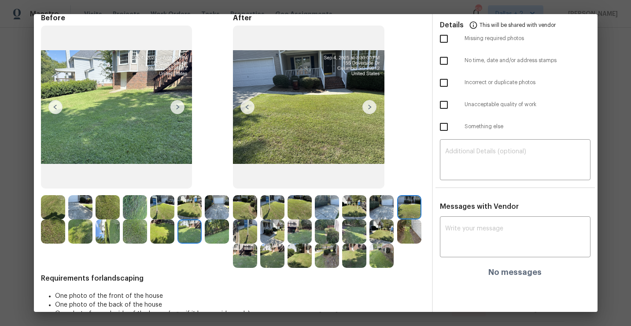
click at [369, 112] on img at bounding box center [370, 107] width 14 height 14
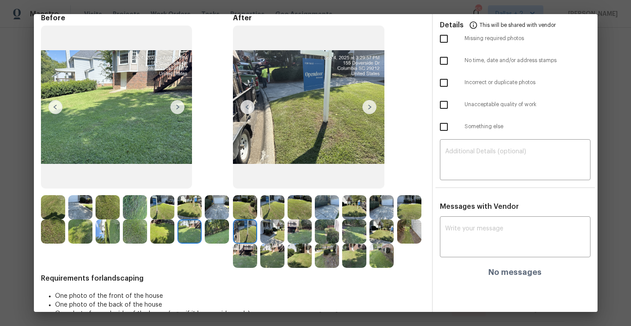
click at [326, 242] on img at bounding box center [327, 231] width 24 height 24
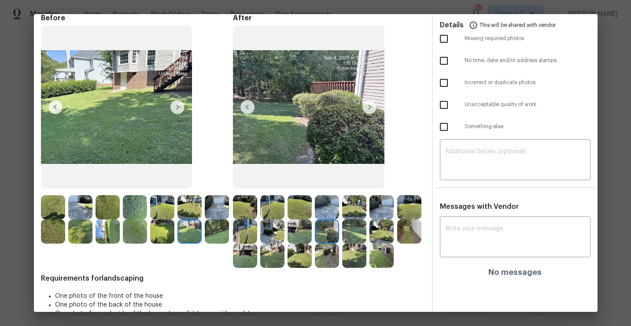
click at [330, 258] on img at bounding box center [327, 256] width 24 height 24
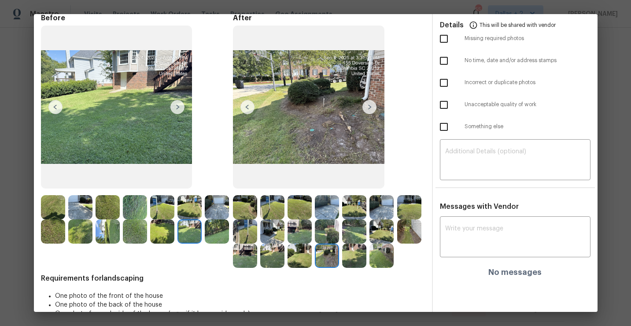
click at [247, 207] on img at bounding box center [245, 207] width 24 height 24
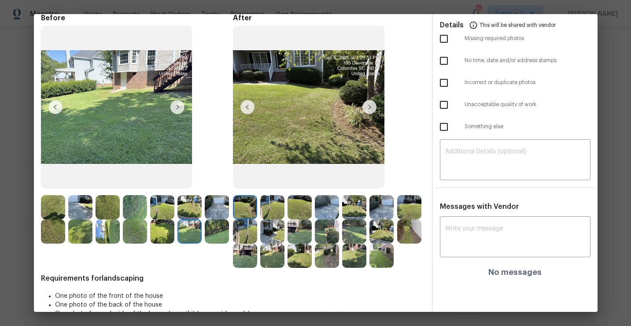
click at [367, 109] on img at bounding box center [370, 107] width 14 height 14
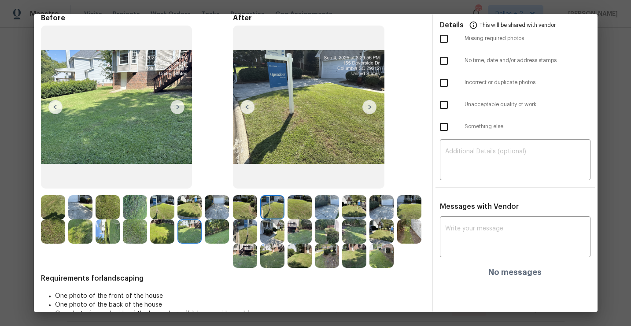
click at [372, 110] on img at bounding box center [370, 107] width 14 height 14
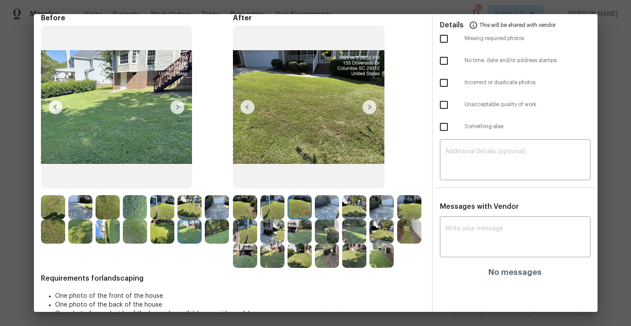
click at [372, 110] on img at bounding box center [370, 107] width 14 height 14
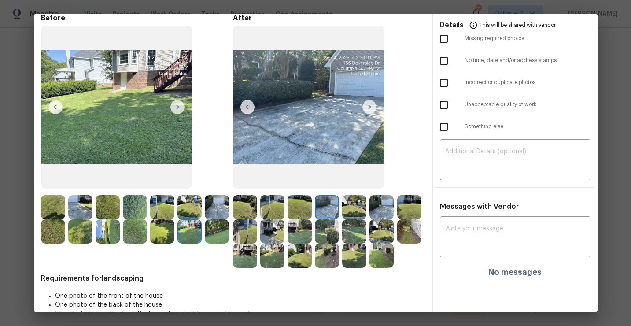
click at [368, 108] on img at bounding box center [370, 107] width 14 height 14
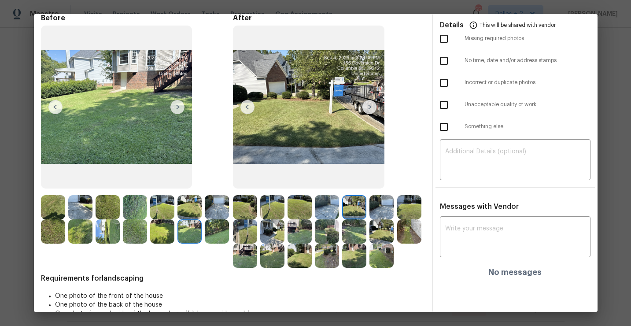
click at [366, 106] on img at bounding box center [370, 107] width 14 height 14
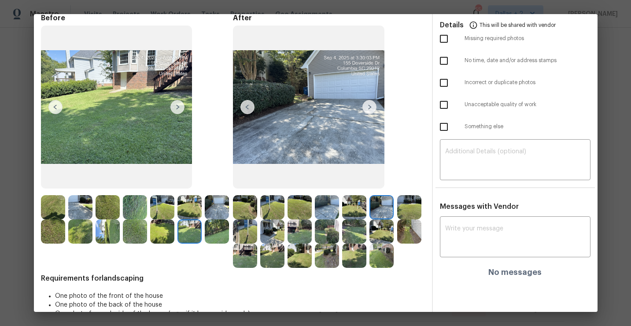
click at [366, 106] on img at bounding box center [370, 107] width 14 height 14
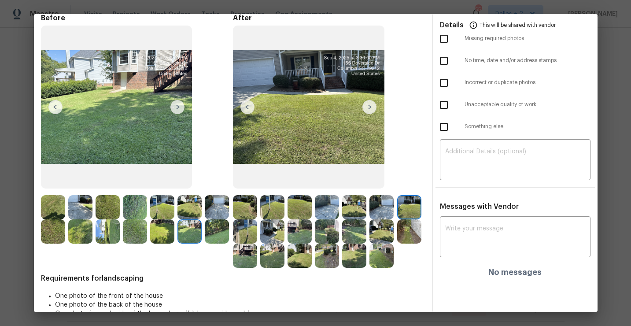
click at [365, 105] on img at bounding box center [370, 107] width 14 height 14
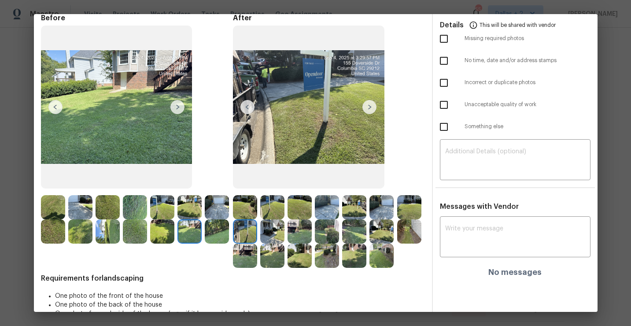
click at [84, 209] on img at bounding box center [80, 207] width 24 height 24
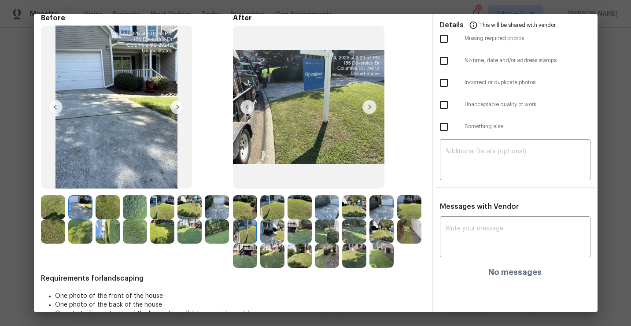
click at [88, 201] on img at bounding box center [80, 207] width 24 height 24
click at [63, 206] on img at bounding box center [53, 207] width 24 height 24
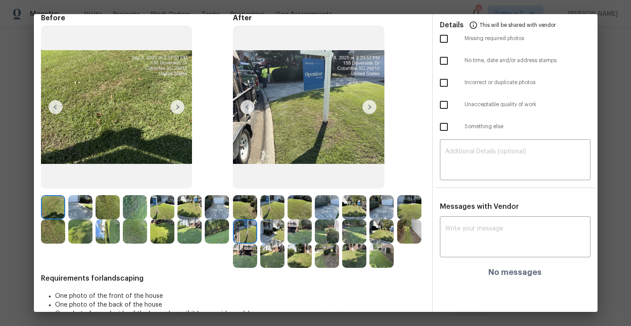
click at [60, 206] on img at bounding box center [53, 207] width 24 height 24
click at [83, 207] on img at bounding box center [80, 207] width 24 height 24
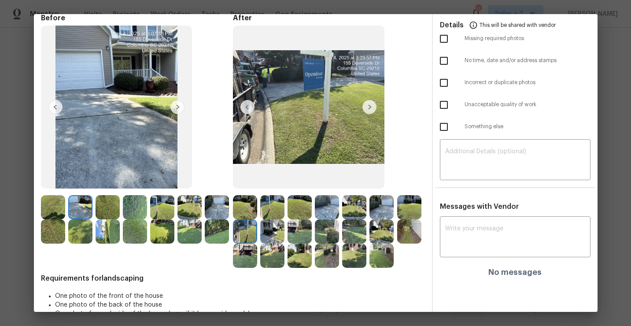
click at [83, 208] on img at bounding box center [80, 207] width 24 height 24
click at [56, 205] on img at bounding box center [53, 207] width 24 height 24
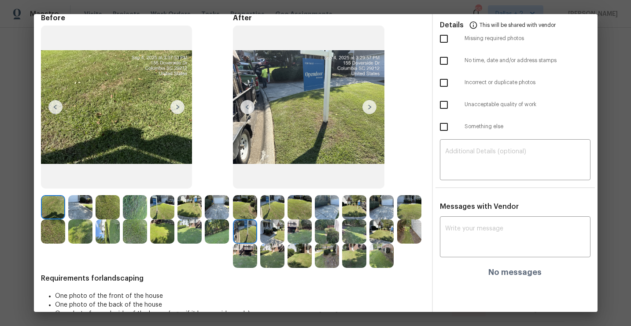
click at [117, 198] on img at bounding box center [108, 207] width 24 height 24
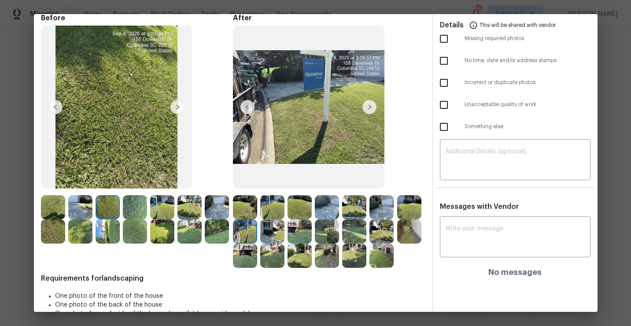
click at [92, 203] on img at bounding box center [80, 207] width 24 height 24
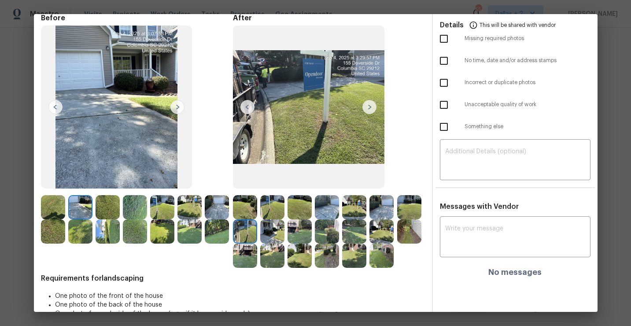
click at [83, 206] on img at bounding box center [80, 207] width 24 height 24
click at [178, 104] on img at bounding box center [177, 107] width 14 height 14
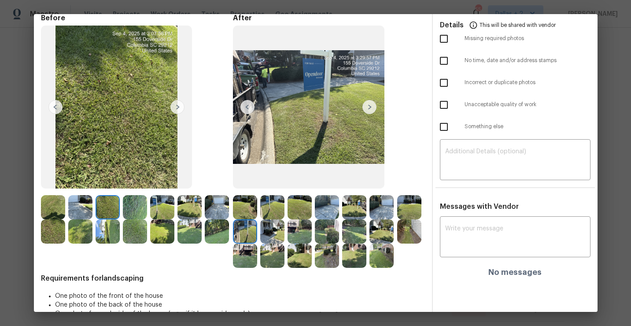
click at [369, 108] on img at bounding box center [370, 107] width 14 height 14
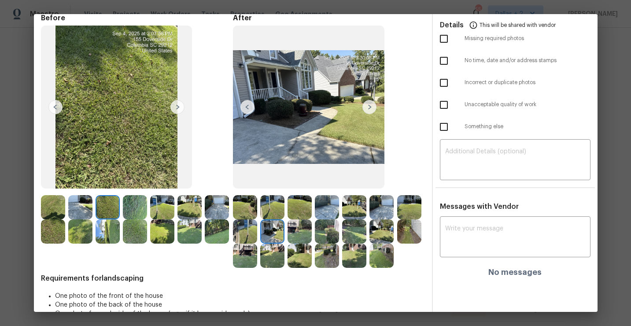
click at [176, 105] on img at bounding box center [177, 107] width 14 height 14
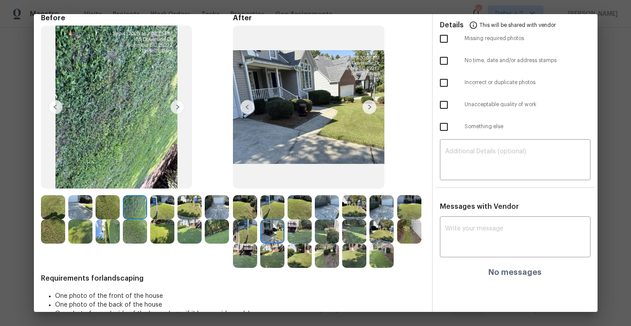
click at [368, 106] on img at bounding box center [370, 107] width 14 height 14
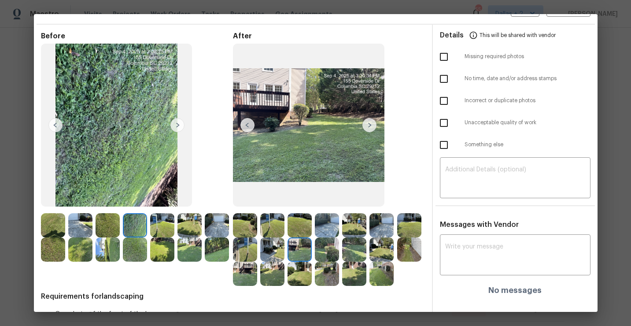
scroll to position [24, 0]
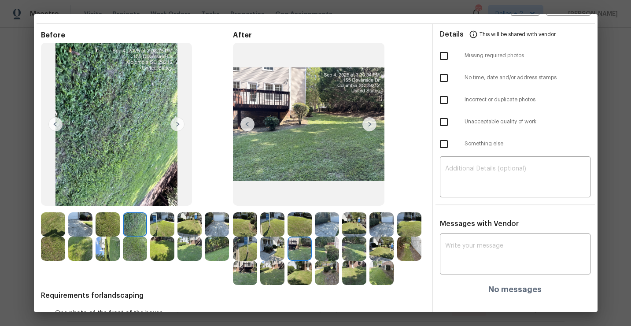
click at [372, 122] on img at bounding box center [370, 124] width 14 height 14
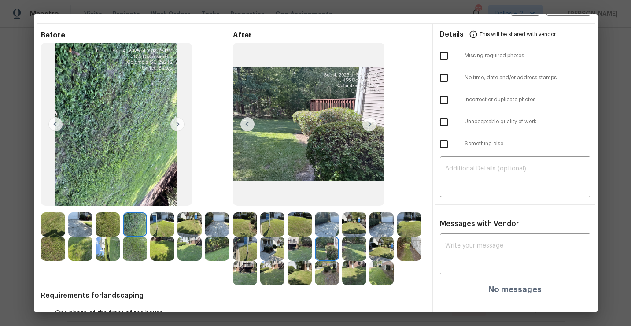
click at [175, 122] on img at bounding box center [177, 124] width 14 height 14
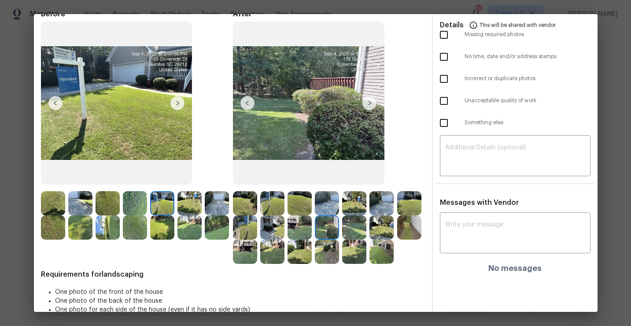
scroll to position [37, 0]
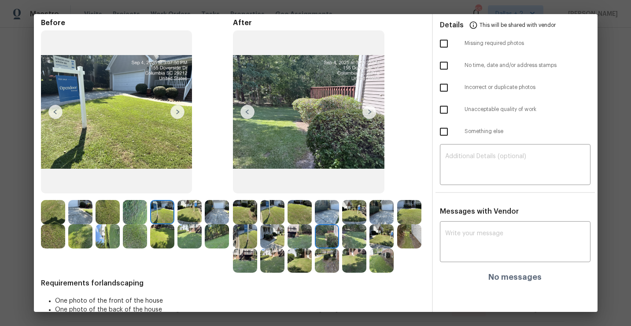
click at [367, 112] on img at bounding box center [370, 112] width 14 height 14
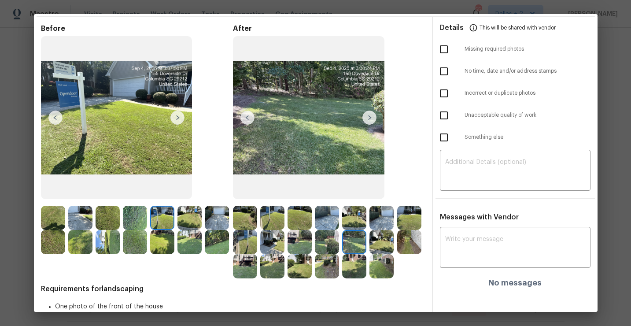
scroll to position [30, 0]
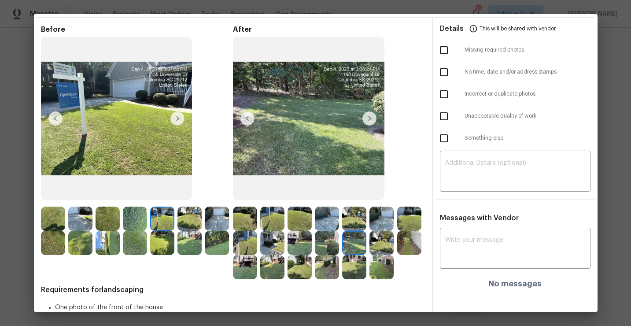
click at [372, 118] on img at bounding box center [370, 118] width 14 height 14
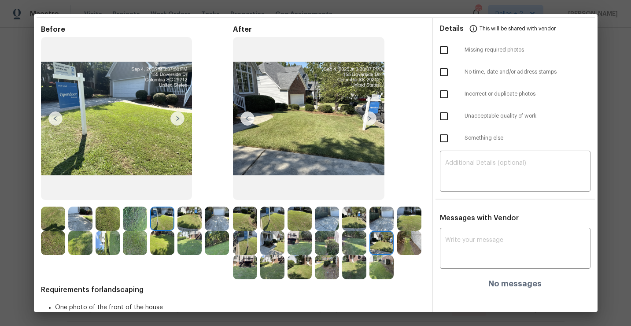
click at [381, 213] on img at bounding box center [382, 219] width 24 height 24
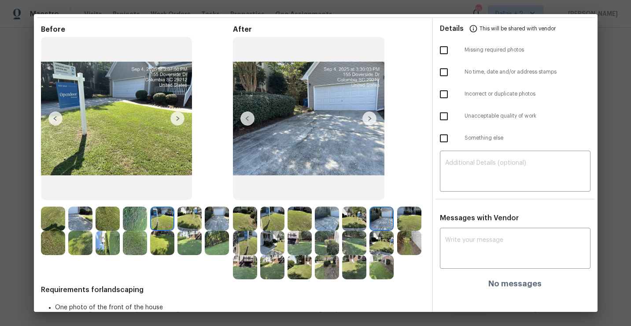
scroll to position [34, 0]
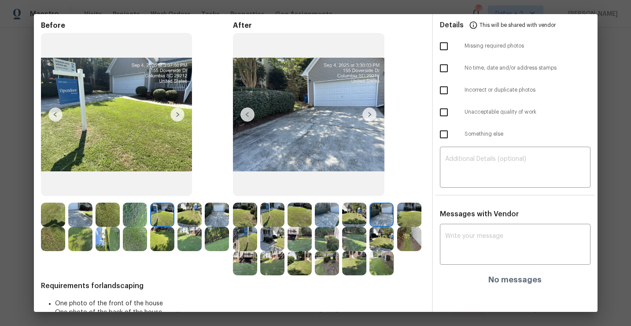
click at [408, 219] on img at bounding box center [409, 215] width 24 height 24
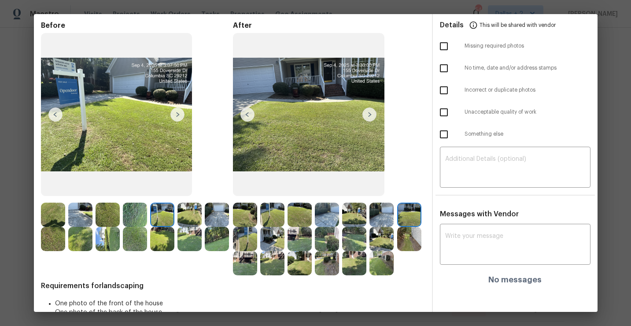
click at [367, 116] on img at bounding box center [370, 114] width 14 height 14
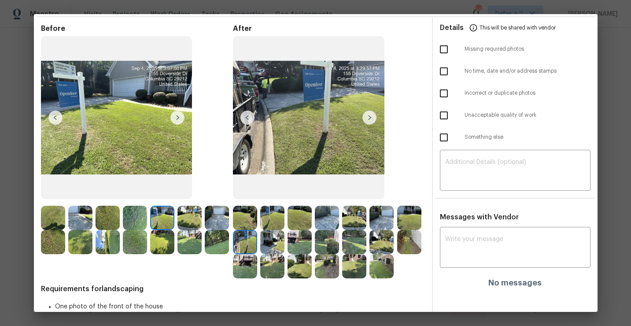
scroll to position [30, 0]
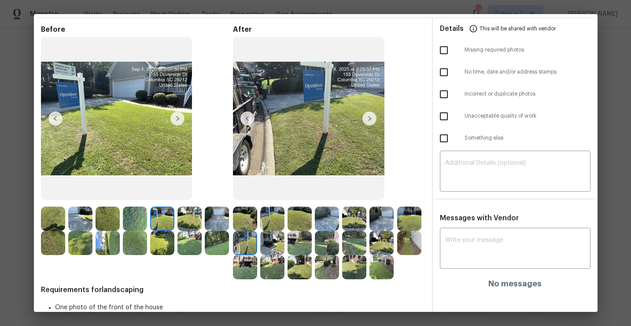
click at [371, 118] on img at bounding box center [370, 118] width 14 height 14
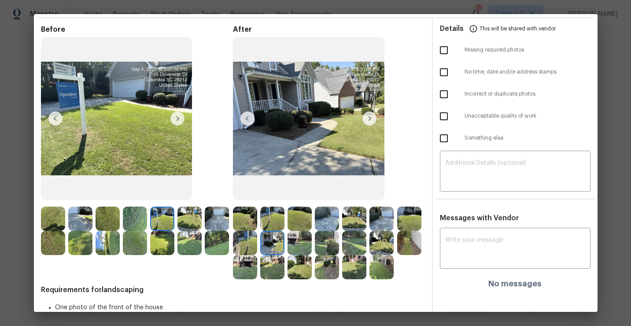
click at [371, 118] on img at bounding box center [370, 118] width 14 height 14
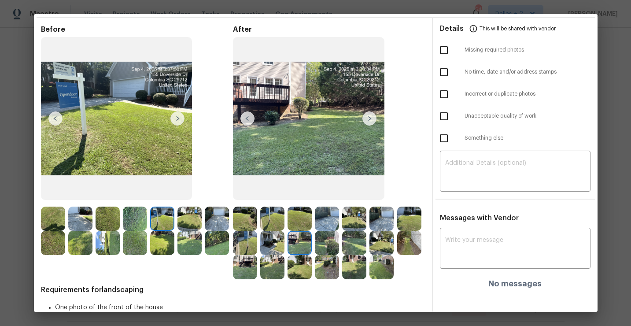
click at [371, 118] on img at bounding box center [370, 118] width 14 height 14
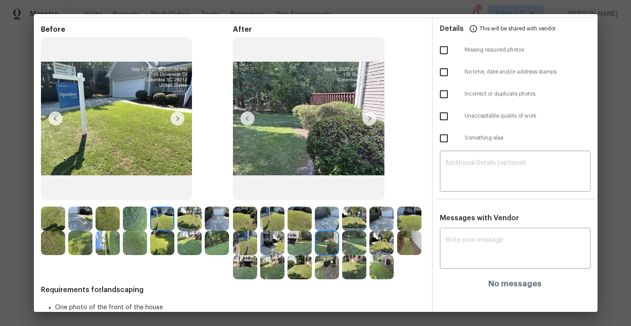
click at [371, 120] on img at bounding box center [370, 118] width 14 height 14
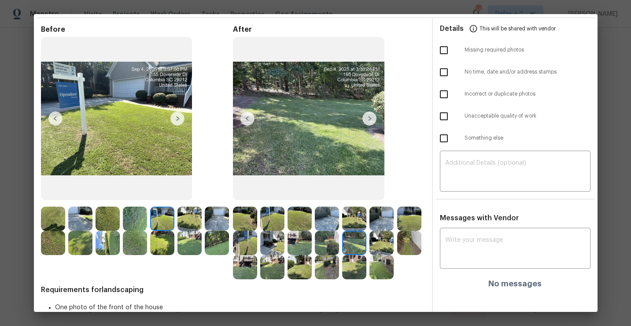
click at [371, 120] on img at bounding box center [370, 118] width 14 height 14
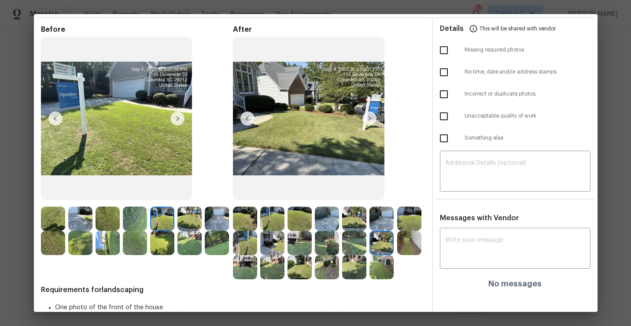
click at [371, 121] on img at bounding box center [370, 118] width 14 height 14
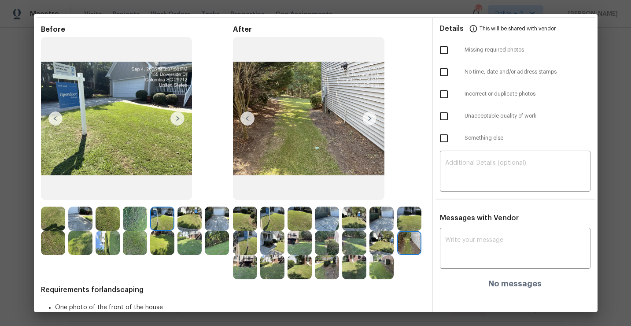
click at [370, 120] on img at bounding box center [370, 118] width 14 height 14
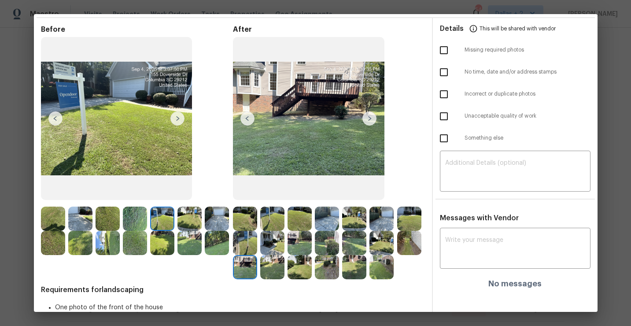
click at [368, 122] on img at bounding box center [370, 118] width 14 height 14
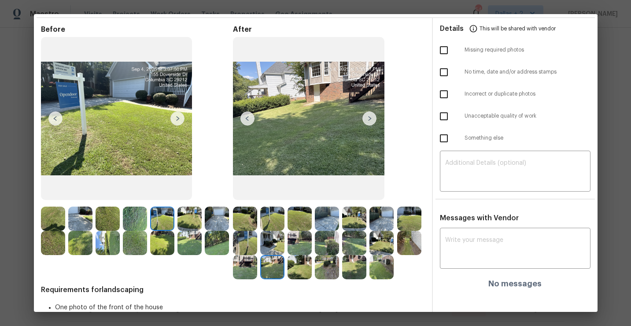
scroll to position [31, 0]
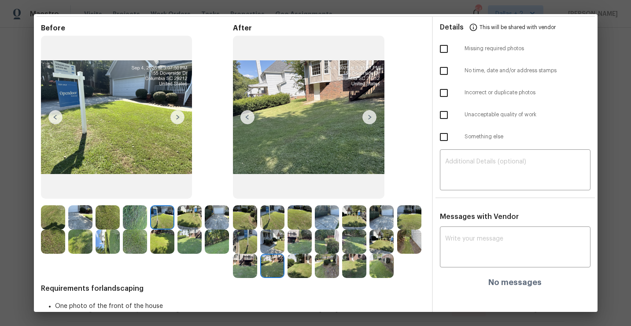
click at [273, 270] on img at bounding box center [272, 266] width 24 height 24
click at [369, 112] on img at bounding box center [370, 117] width 14 height 14
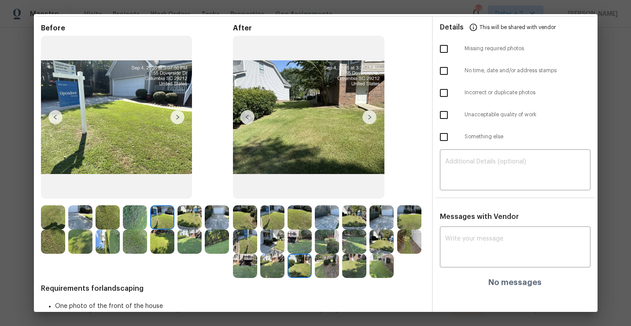
click at [325, 273] on img at bounding box center [327, 266] width 24 height 24
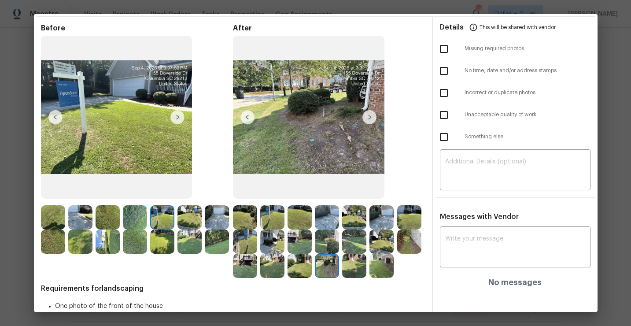
scroll to position [0, 0]
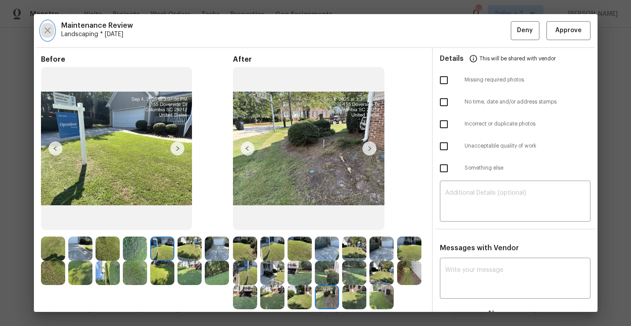
click at [48, 33] on icon "button" at bounding box center [47, 30] width 11 height 11
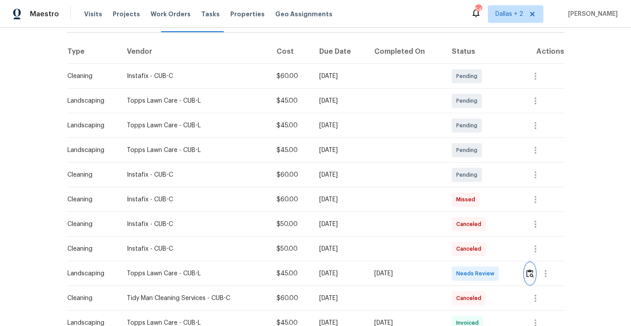
scroll to position [138, 0]
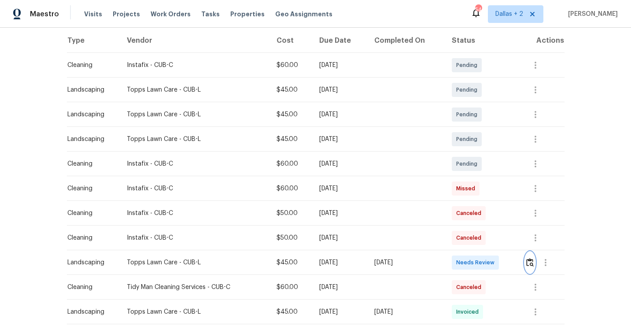
click at [532, 266] on img "button" at bounding box center [529, 262] width 7 height 8
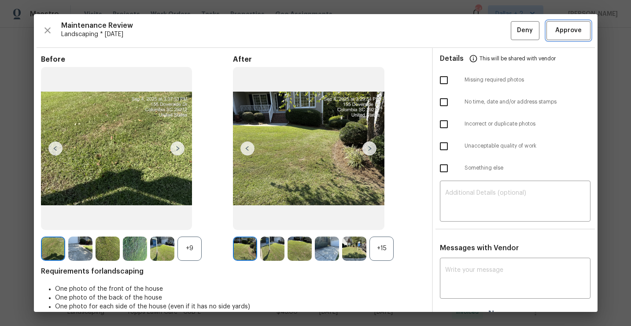
click at [559, 32] on span "Approve" at bounding box center [568, 30] width 26 height 11
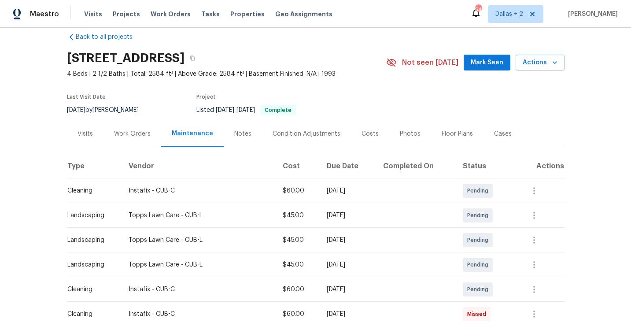
scroll to position [0, 0]
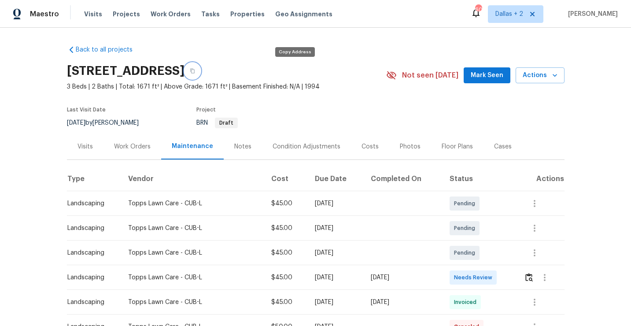
click at [200, 70] on button "button" at bounding box center [193, 71] width 16 height 16
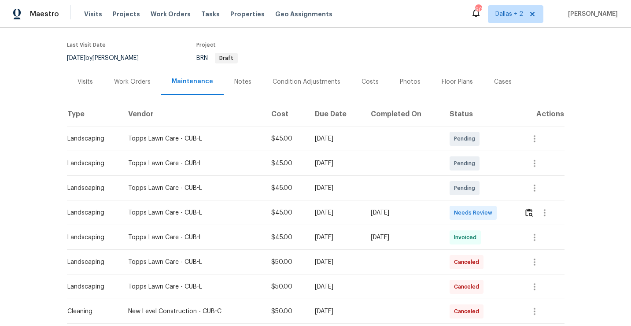
scroll to position [86, 0]
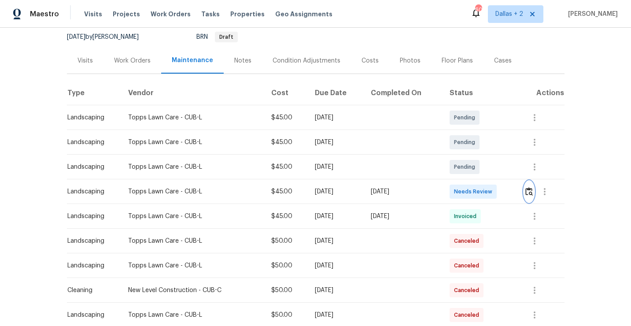
click at [532, 196] on button "button" at bounding box center [529, 191] width 10 height 21
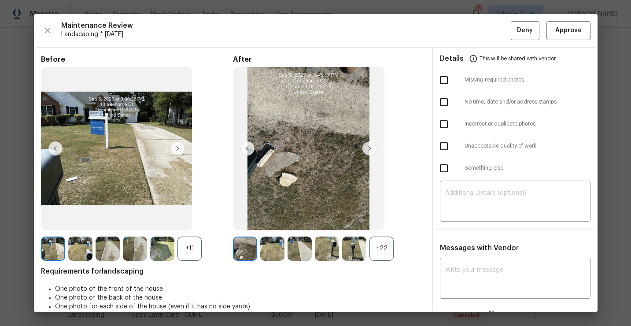
click at [382, 241] on div "+22" at bounding box center [382, 249] width 24 height 24
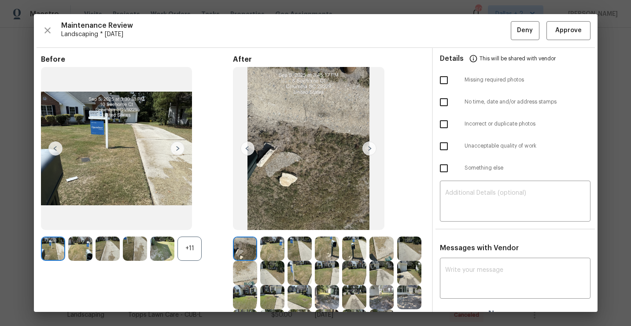
click at [187, 252] on div "+11" at bounding box center [190, 249] width 24 height 24
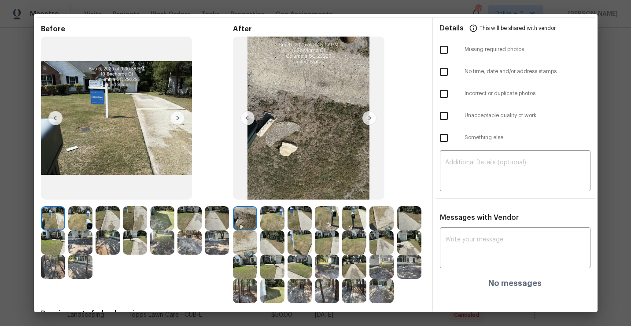
scroll to position [40, 0]
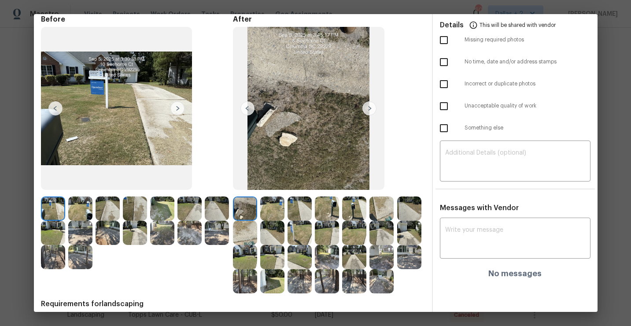
click at [355, 207] on img at bounding box center [354, 208] width 24 height 24
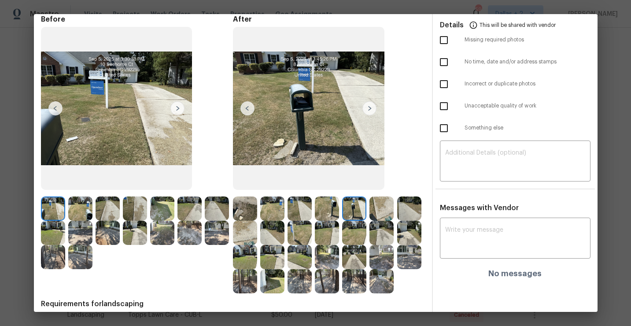
click at [333, 211] on img at bounding box center [327, 208] width 24 height 24
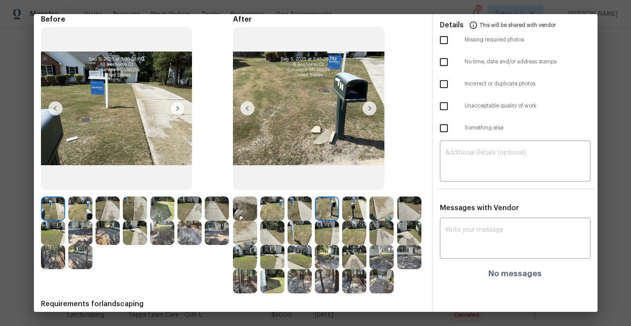
click at [329, 267] on img at bounding box center [327, 257] width 24 height 24
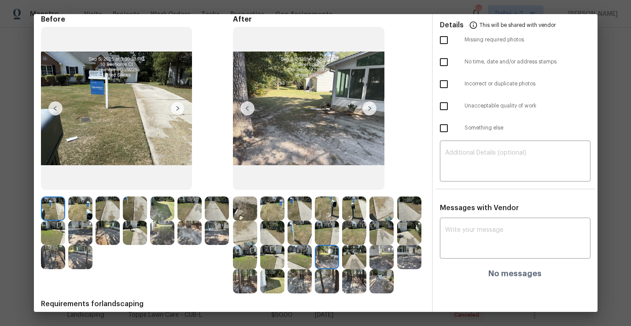
click at [370, 112] on img at bounding box center [370, 108] width 14 height 14
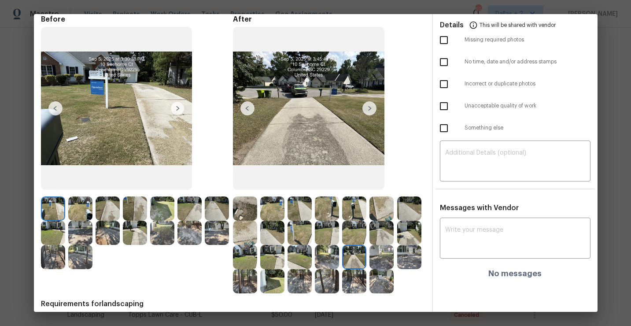
click at [368, 111] on img at bounding box center [370, 108] width 14 height 14
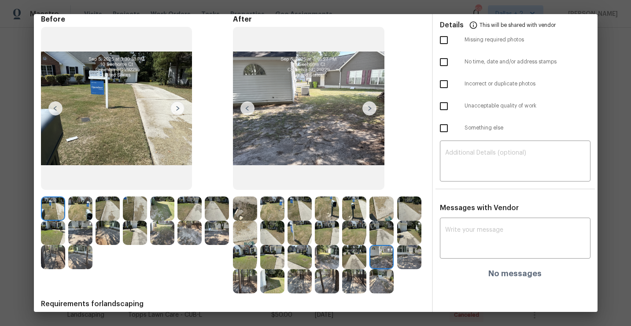
click at [385, 263] on img at bounding box center [382, 257] width 24 height 24
click at [407, 261] on img at bounding box center [409, 257] width 24 height 24
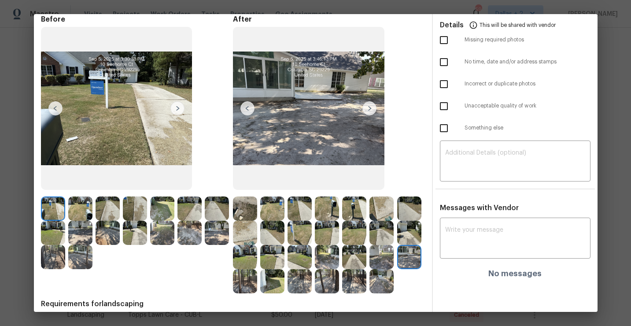
click at [257, 277] on div at bounding box center [246, 281] width 27 height 24
click at [250, 278] on img at bounding box center [245, 281] width 24 height 24
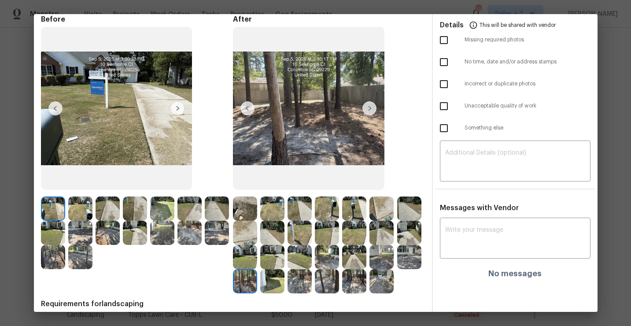
click at [273, 274] on img at bounding box center [272, 281] width 24 height 24
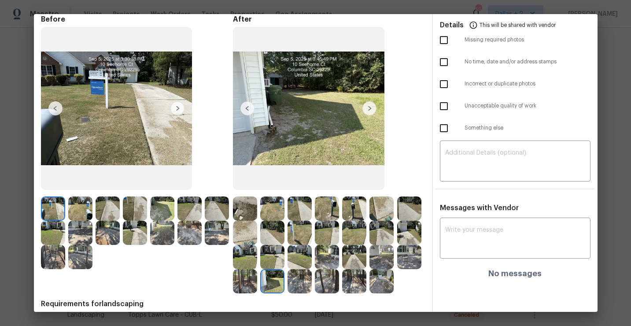
click at [367, 107] on img at bounding box center [370, 108] width 14 height 14
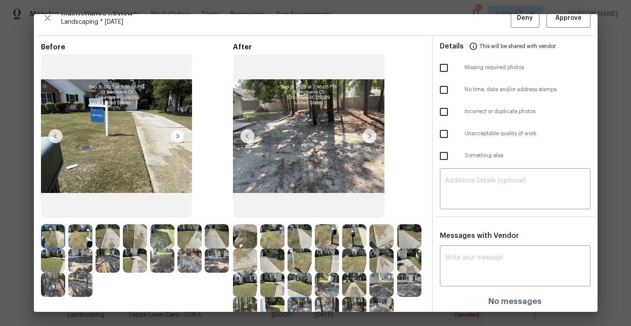
scroll to position [0, 0]
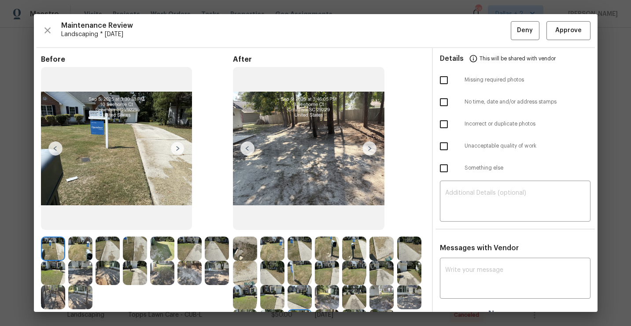
click at [369, 144] on img at bounding box center [370, 148] width 14 height 14
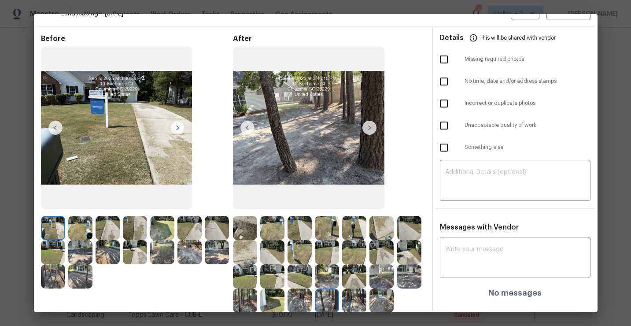
scroll to position [29, 0]
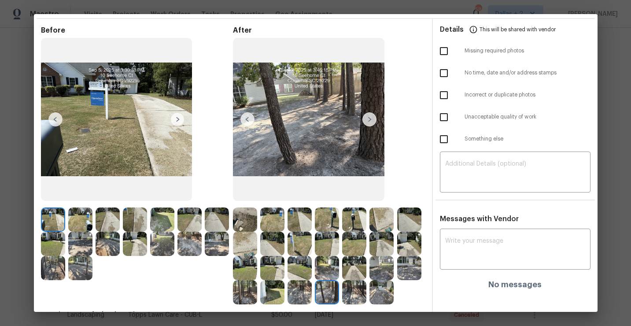
click at [369, 124] on img at bounding box center [370, 119] width 14 height 14
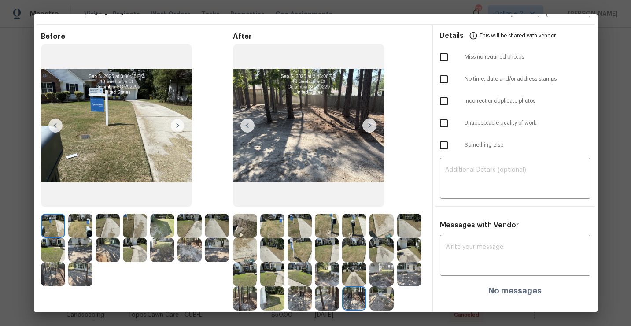
scroll to position [22, 0]
click at [370, 128] on img at bounding box center [370, 126] width 14 height 14
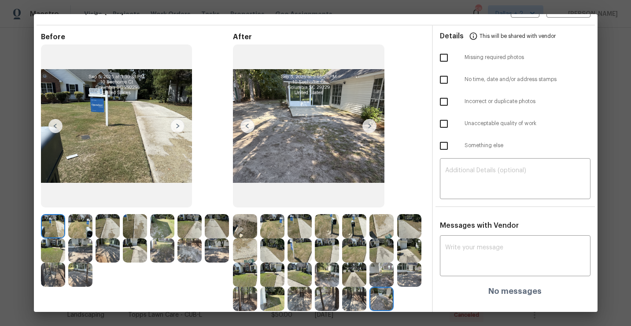
click at [370, 125] on img at bounding box center [370, 126] width 14 height 14
click at [374, 127] on img at bounding box center [370, 126] width 14 height 14
click at [370, 123] on img at bounding box center [370, 126] width 14 height 14
click at [365, 125] on img at bounding box center [370, 126] width 14 height 14
click at [368, 135] on img at bounding box center [309, 125] width 152 height 163
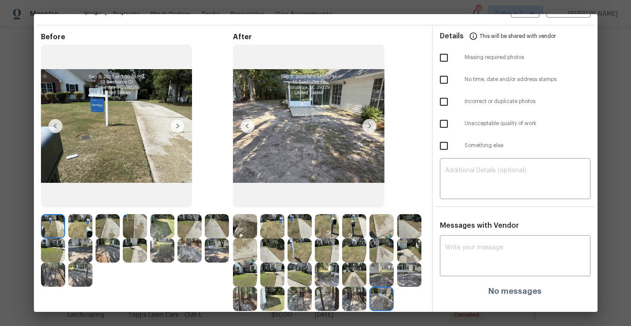
click at [370, 126] on img at bounding box center [370, 126] width 14 height 14
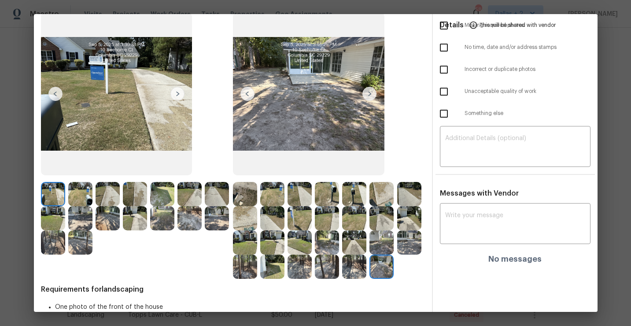
scroll to position [61, 0]
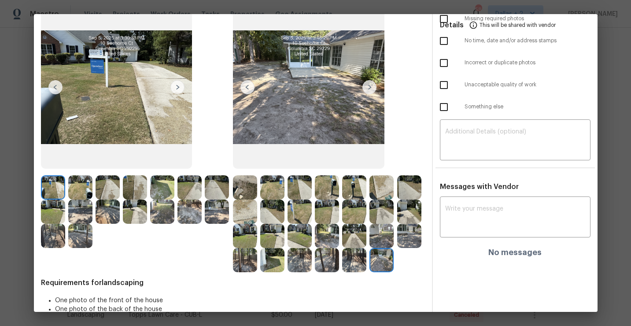
click at [404, 231] on img at bounding box center [409, 236] width 24 height 24
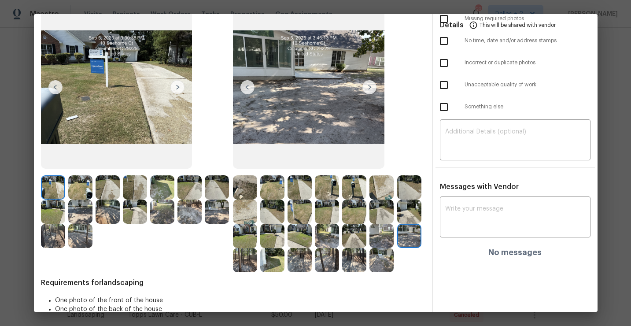
click at [375, 89] on img at bounding box center [370, 87] width 14 height 14
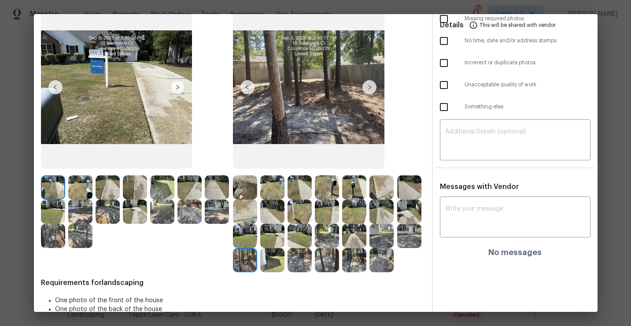
click at [370, 84] on img at bounding box center [370, 87] width 14 height 14
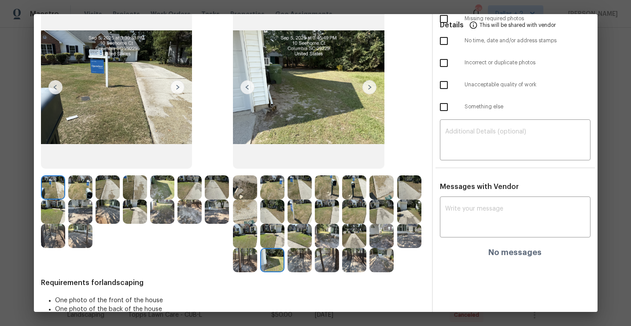
click at [369, 83] on img at bounding box center [370, 87] width 14 height 14
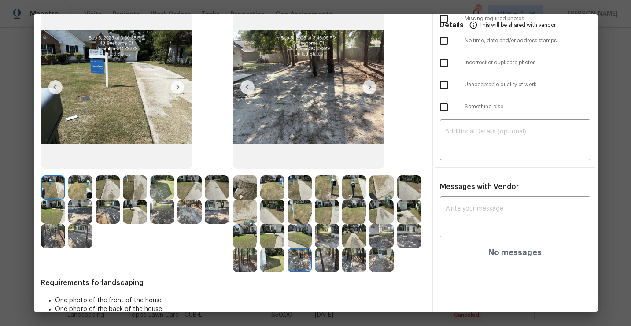
click at [370, 87] on img at bounding box center [370, 87] width 14 height 14
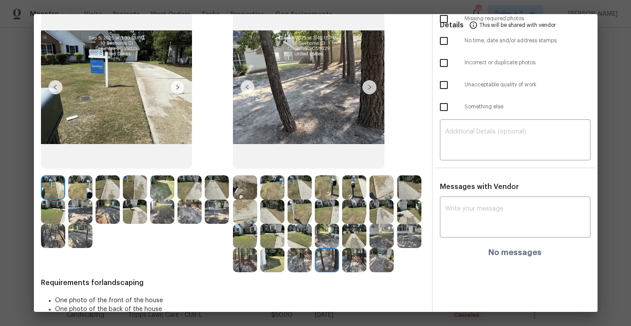
click at [370, 87] on img at bounding box center [370, 87] width 14 height 14
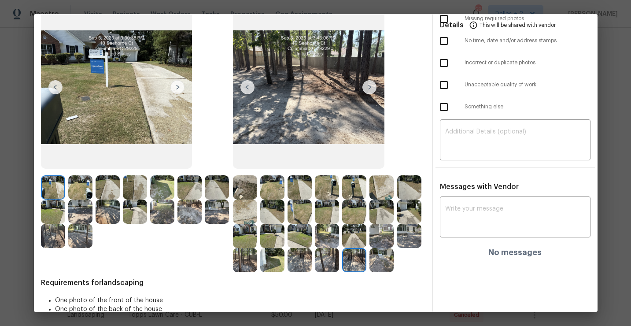
click at [378, 254] on img at bounding box center [382, 260] width 24 height 24
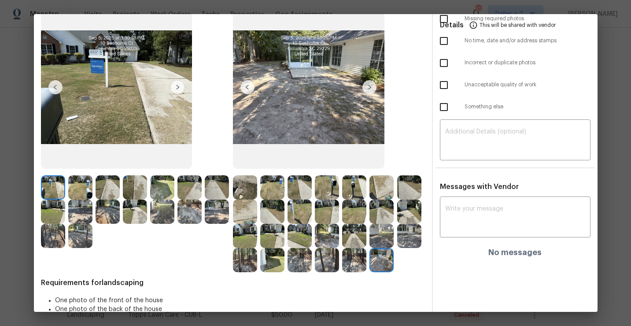
click at [76, 183] on img at bounding box center [80, 187] width 24 height 24
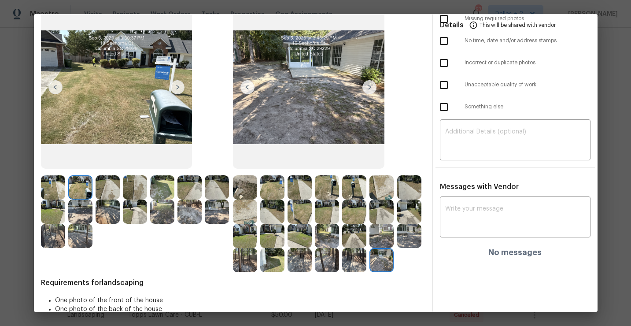
click at [247, 184] on img at bounding box center [245, 187] width 24 height 24
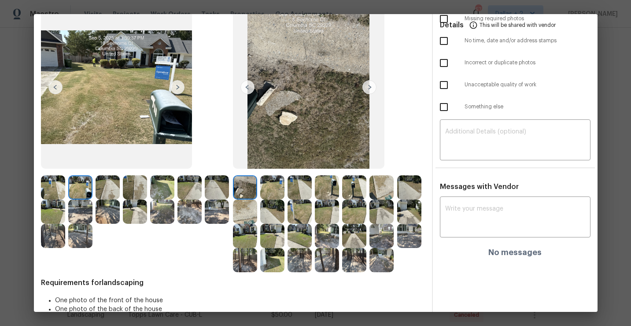
click at [371, 91] on img at bounding box center [370, 87] width 14 height 14
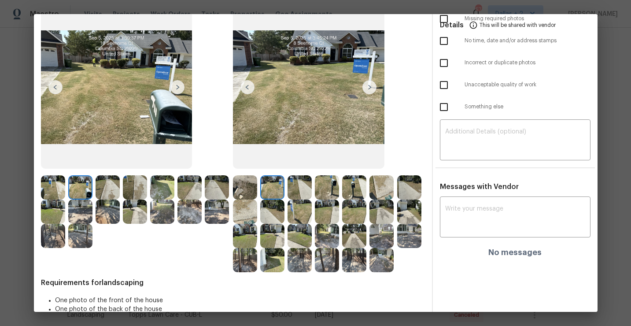
click at [371, 91] on img at bounding box center [370, 87] width 14 height 14
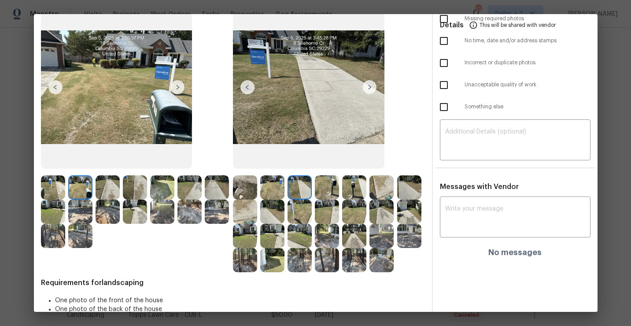
click at [371, 91] on img at bounding box center [370, 87] width 14 height 14
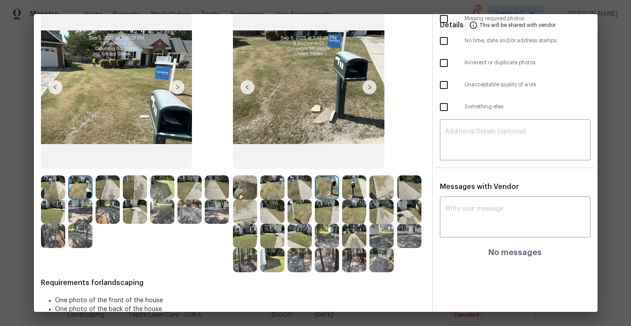
click at [371, 91] on img at bounding box center [370, 87] width 14 height 14
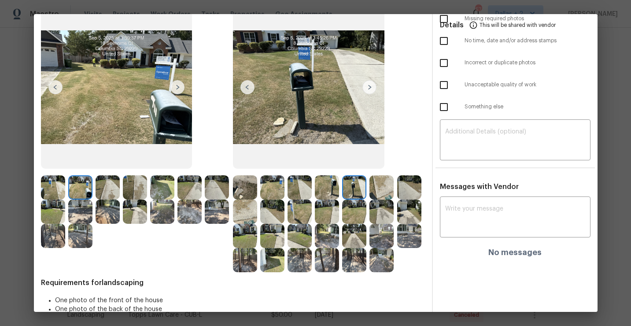
click at [371, 91] on img at bounding box center [370, 87] width 14 height 14
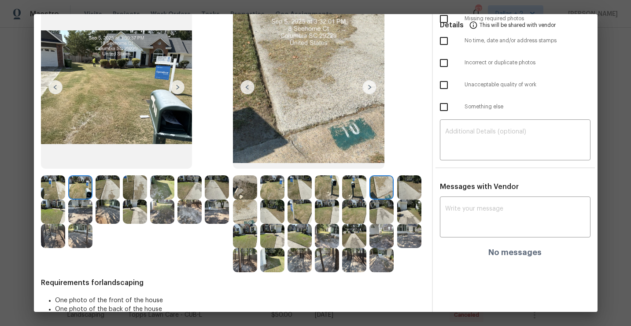
click at [371, 90] on img at bounding box center [370, 87] width 14 height 14
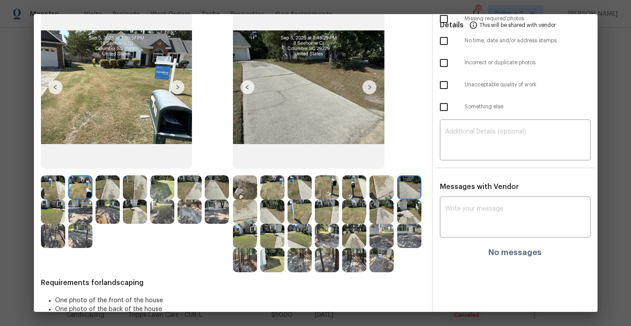
click at [371, 90] on img at bounding box center [370, 87] width 14 height 14
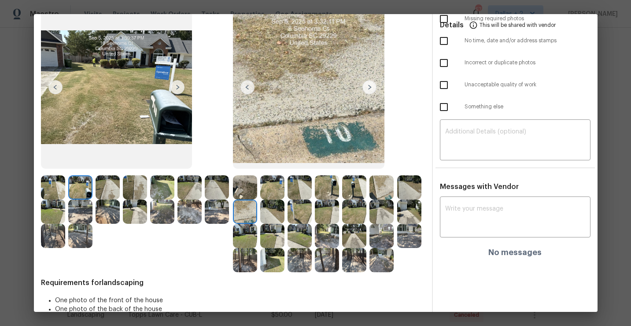
click at [372, 90] on img at bounding box center [370, 87] width 14 height 14
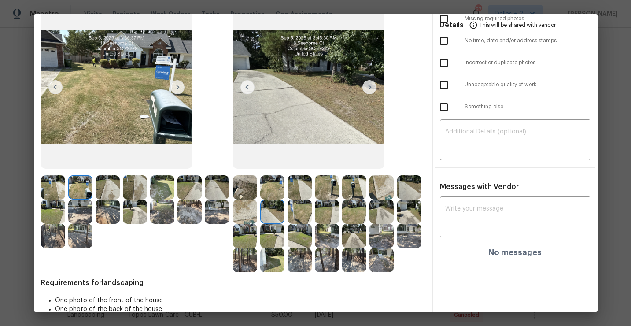
click at [367, 92] on img at bounding box center [370, 87] width 14 height 14
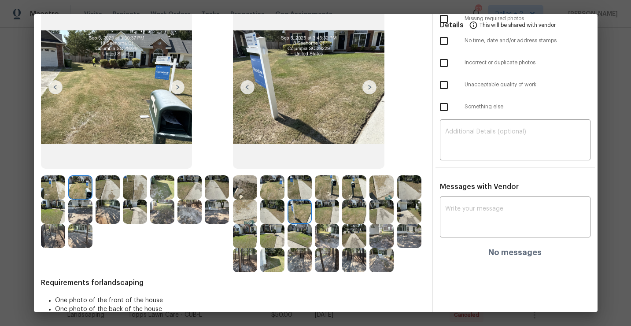
click at [366, 89] on img at bounding box center [370, 87] width 14 height 14
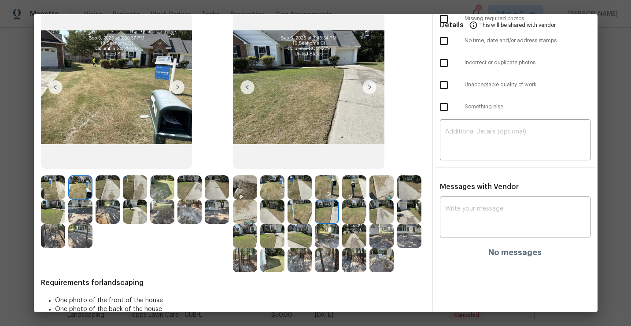
scroll to position [61, 0]
click at [372, 134] on img at bounding box center [309, 87] width 152 height 163
click at [370, 87] on img at bounding box center [370, 88] width 14 height 14
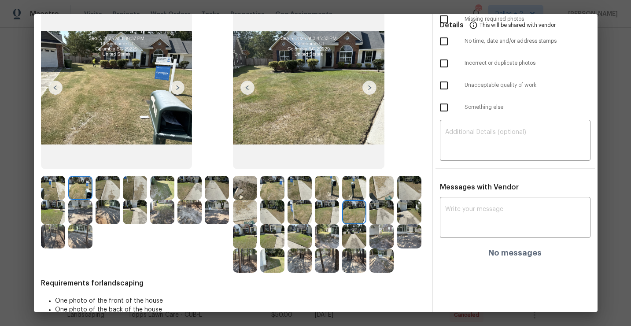
click at [319, 235] on img at bounding box center [327, 236] width 24 height 24
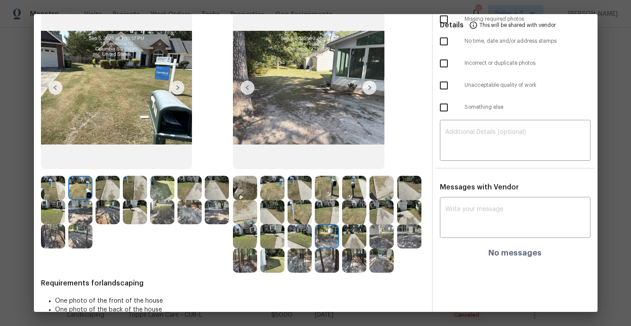
scroll to position [85, 0]
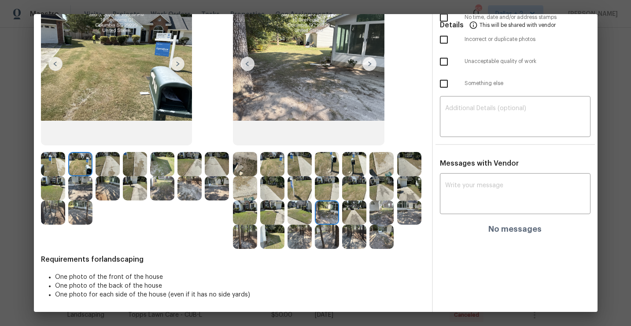
click at [300, 239] on img at bounding box center [300, 237] width 24 height 24
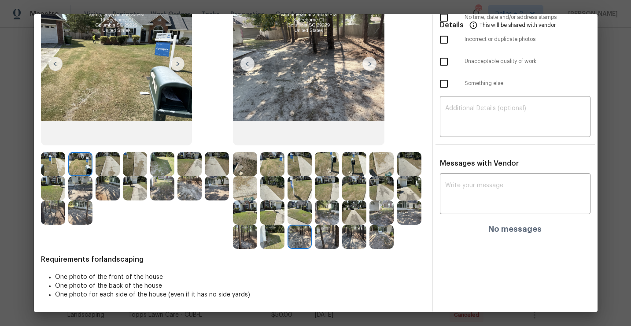
click at [352, 227] on img at bounding box center [354, 237] width 24 height 24
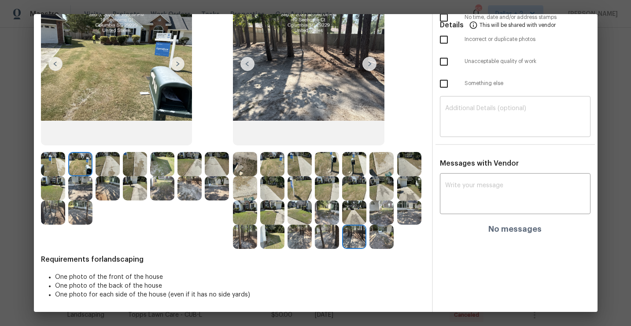
scroll to position [0, 0]
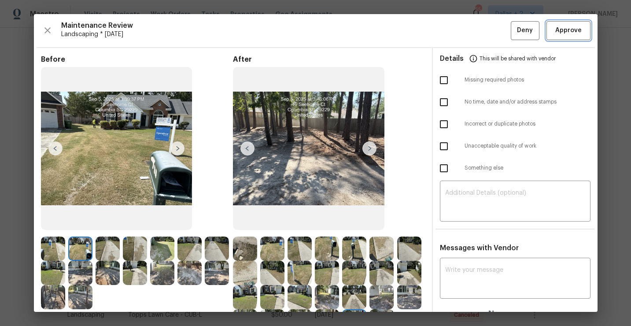
click at [574, 30] on span "Approve" at bounding box center [568, 30] width 26 height 11
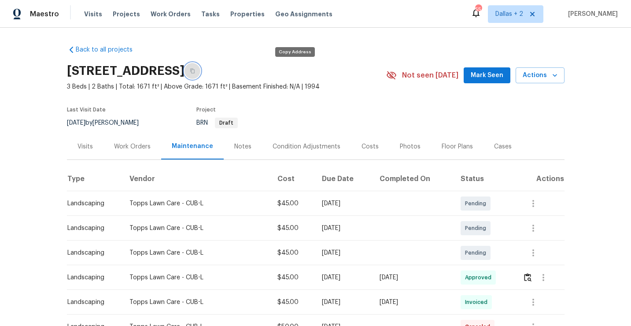
click at [200, 75] on button "button" at bounding box center [193, 71] width 16 height 16
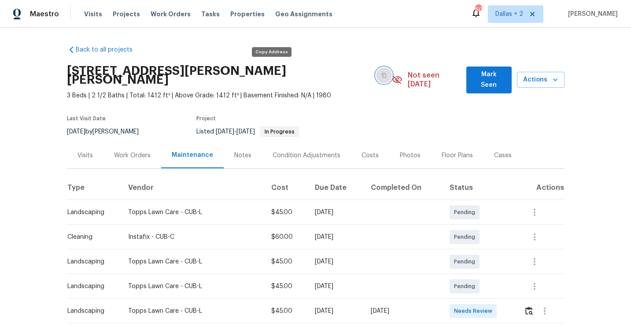
click at [376, 74] on button "button" at bounding box center [384, 75] width 16 height 16
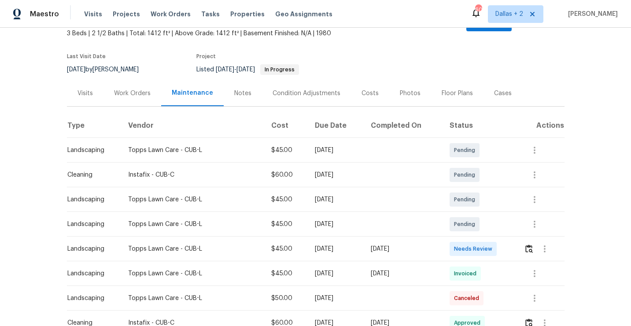
scroll to position [69, 0]
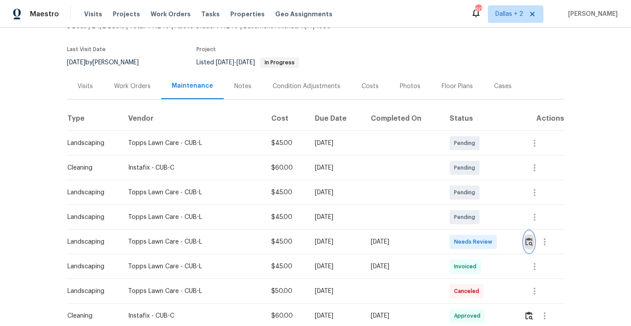
click at [533, 237] on img "button" at bounding box center [529, 241] width 7 height 8
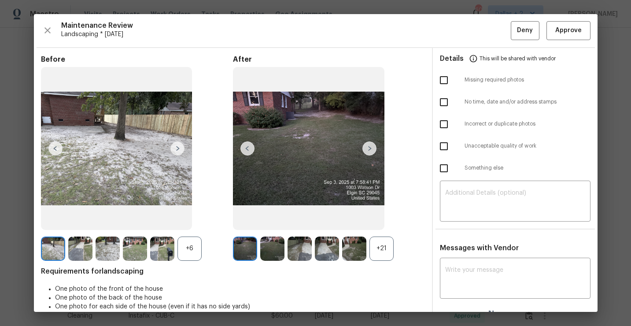
click at [384, 246] on div "+21" at bounding box center [382, 249] width 24 height 24
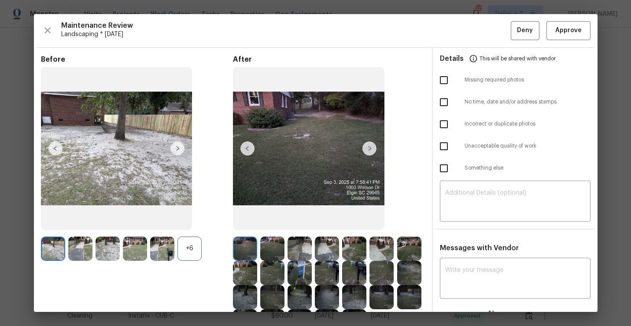
click at [189, 250] on div "+6" at bounding box center [190, 249] width 24 height 24
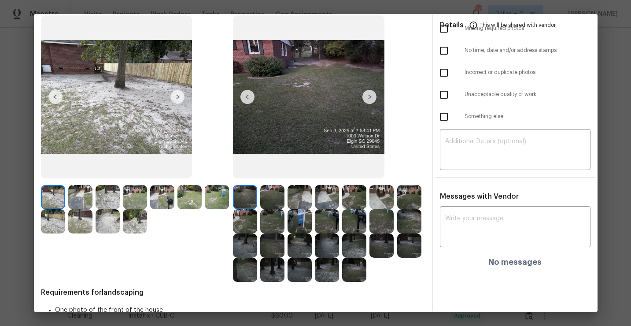
scroll to position [64, 0]
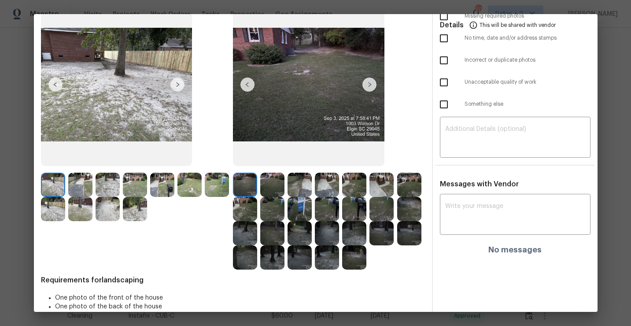
click at [163, 184] on img at bounding box center [162, 185] width 24 height 24
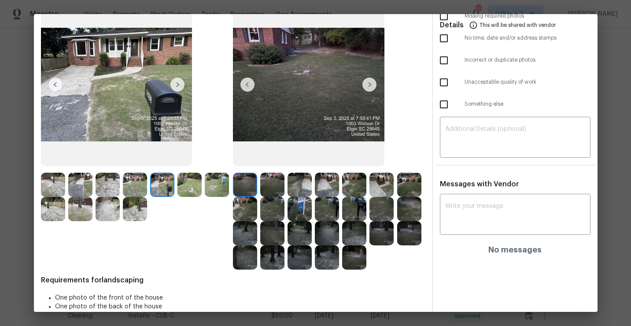
scroll to position [44, 0]
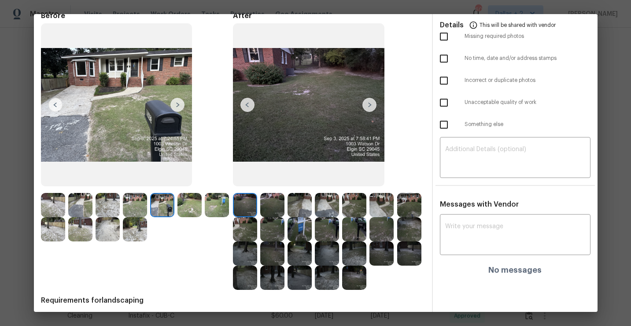
click at [372, 102] on img at bounding box center [370, 105] width 14 height 14
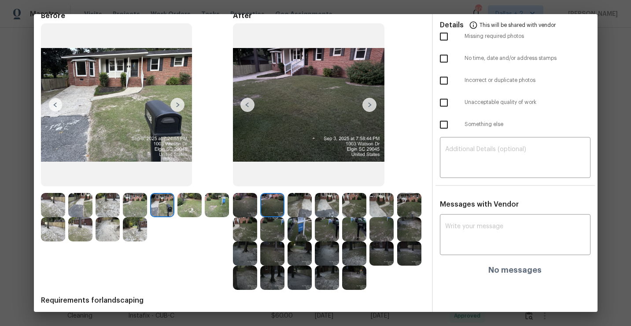
scroll to position [0, 0]
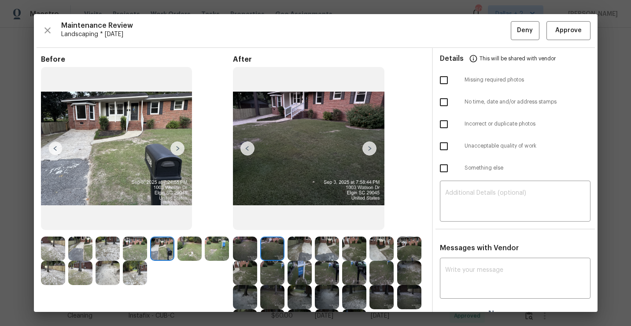
click at [367, 148] on img at bounding box center [370, 148] width 14 height 14
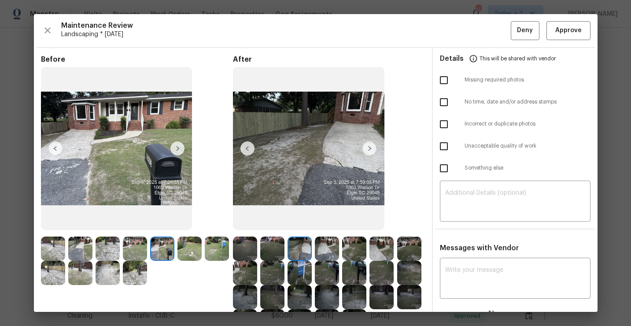
click at [367, 148] on img at bounding box center [370, 148] width 14 height 14
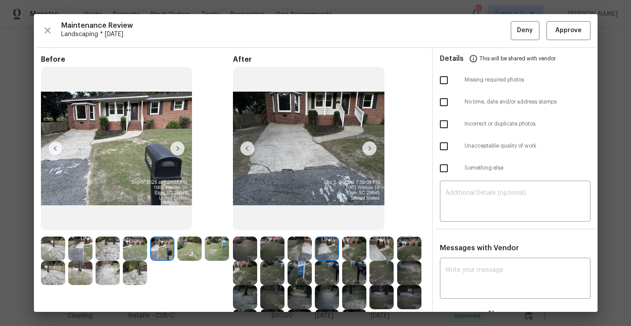
click at [372, 147] on img at bounding box center [370, 148] width 14 height 14
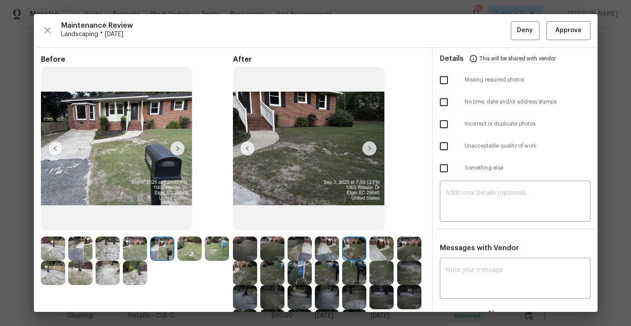
click at [370, 148] on img at bounding box center [370, 148] width 14 height 14
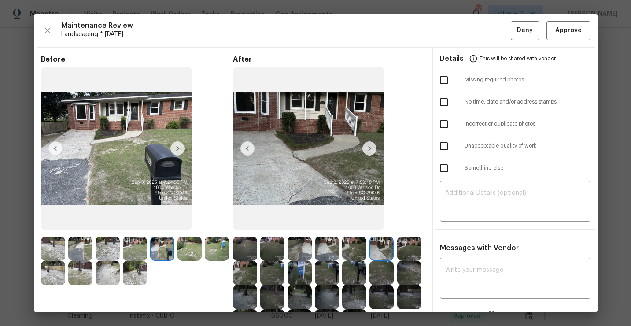
click at [370, 148] on img at bounding box center [370, 148] width 14 height 14
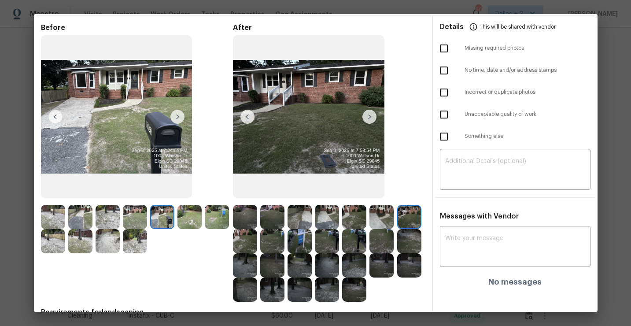
scroll to position [40, 0]
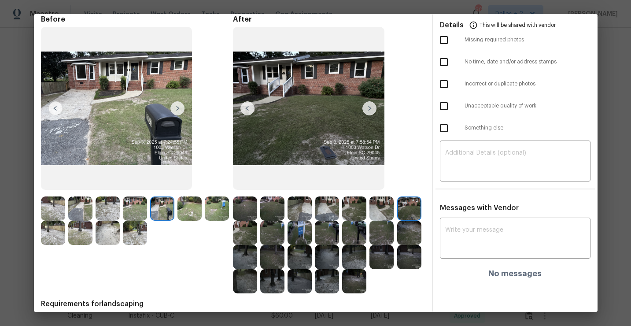
click at [351, 235] on img at bounding box center [354, 233] width 24 height 24
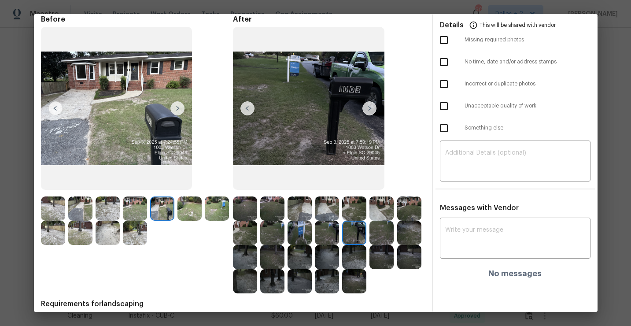
scroll to position [0, 0]
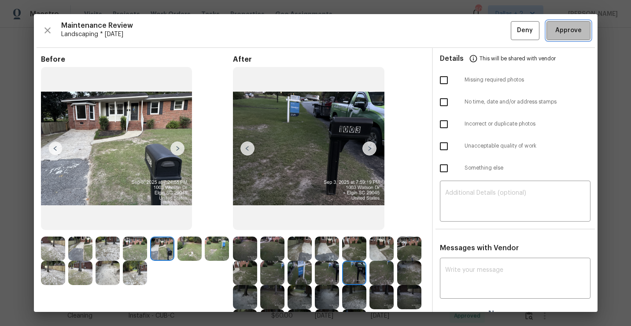
click at [575, 29] on span "Approve" at bounding box center [568, 30] width 26 height 11
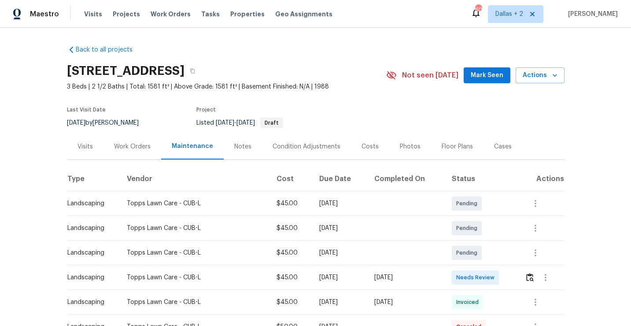
scroll to position [36, 0]
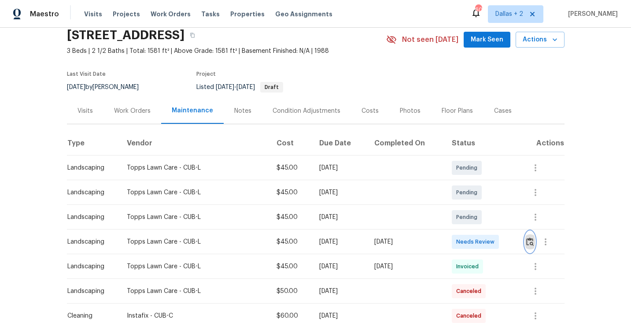
click at [529, 237] on button "button" at bounding box center [530, 241] width 10 height 21
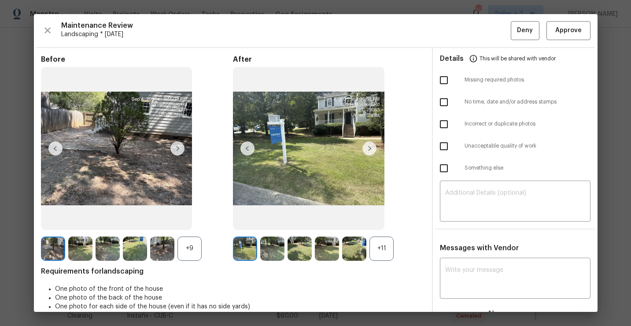
click at [385, 250] on div "+11" at bounding box center [382, 249] width 24 height 24
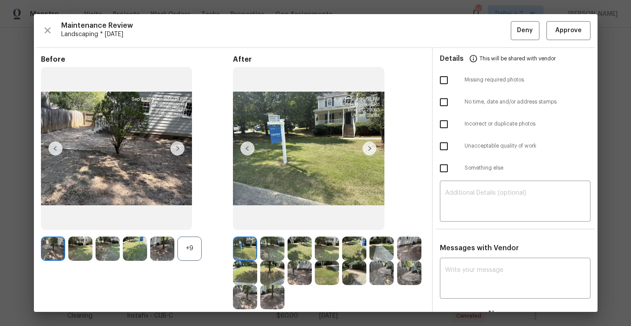
click at [181, 253] on div "+9" at bounding box center [190, 249] width 24 height 24
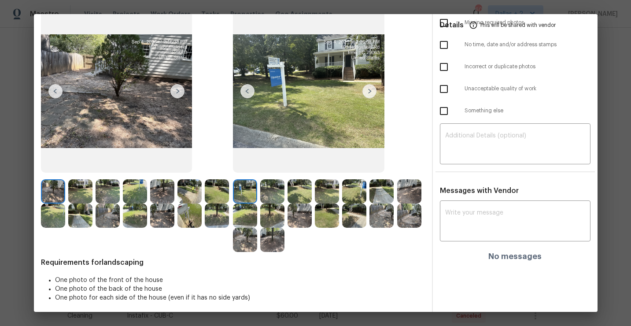
scroll to position [60, 0]
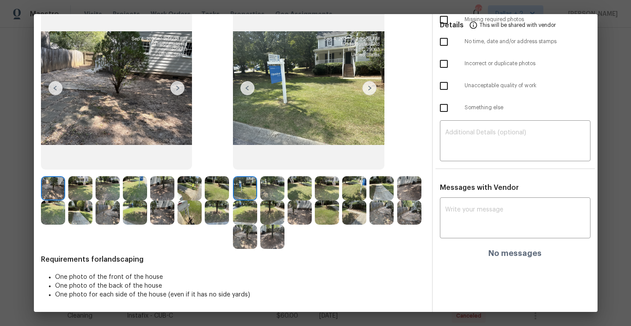
click at [178, 87] on img at bounding box center [177, 88] width 14 height 14
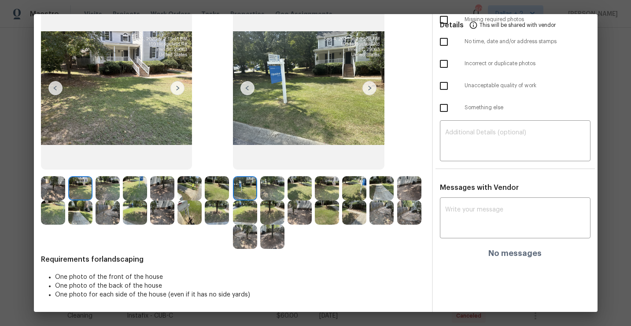
click at [275, 188] on img at bounding box center [272, 188] width 24 height 24
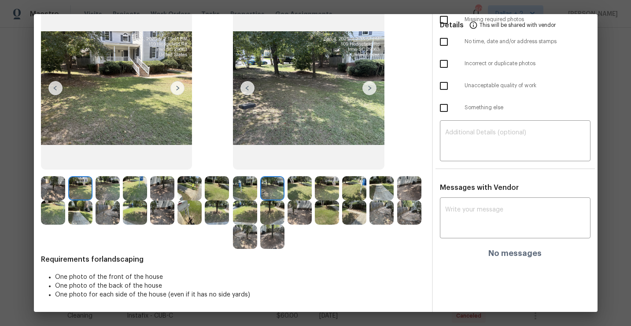
click at [367, 90] on img at bounding box center [370, 88] width 14 height 14
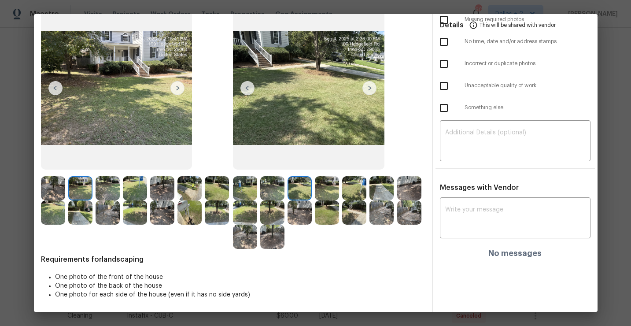
click at [367, 90] on img at bounding box center [370, 88] width 14 height 14
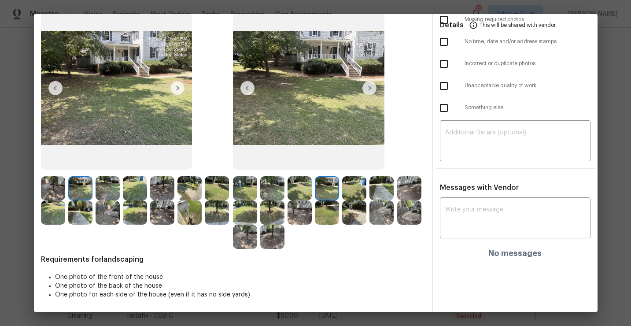
scroll to position [0, 0]
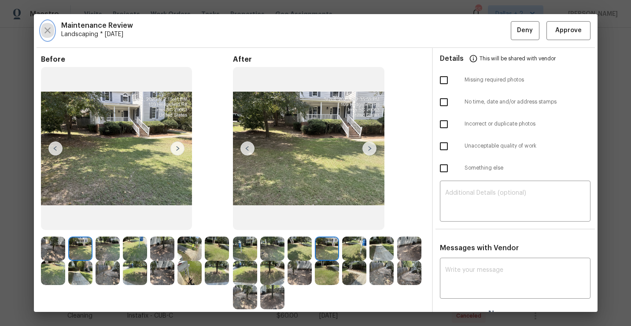
click at [41, 31] on button "button" at bounding box center [47, 30] width 13 height 19
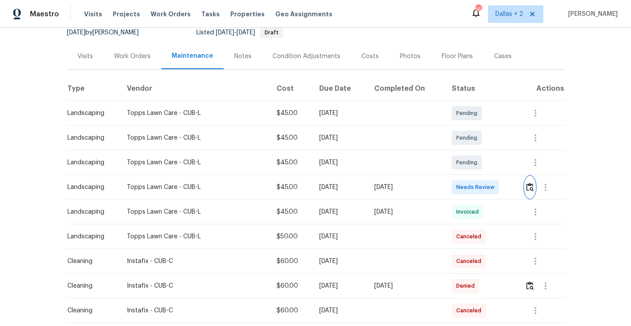
scroll to position [99, 0]
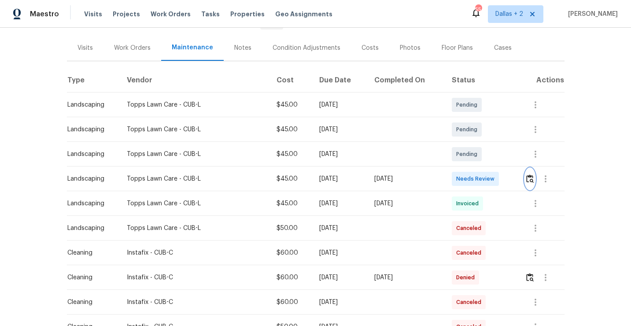
click at [532, 173] on button "button" at bounding box center [530, 178] width 10 height 21
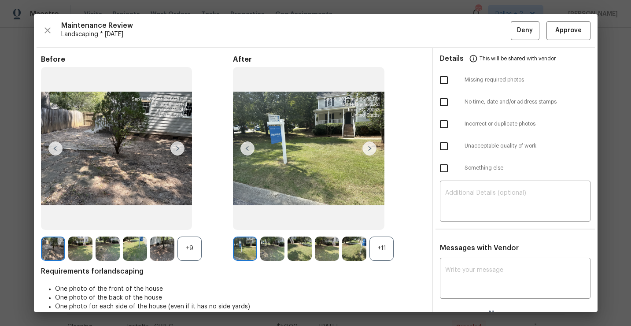
click at [393, 253] on div "+11" at bounding box center [382, 249] width 24 height 24
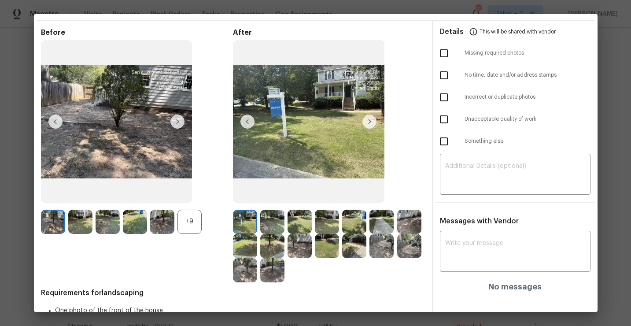
scroll to position [0, 0]
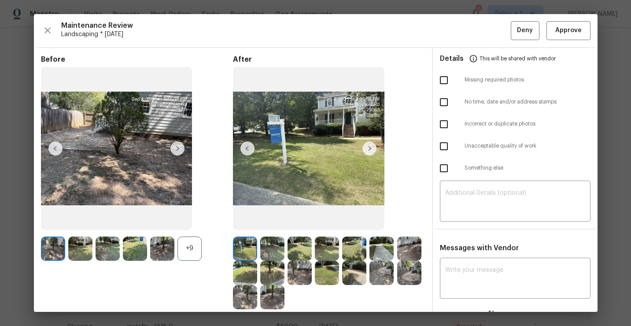
click at [373, 149] on img at bounding box center [370, 148] width 14 height 14
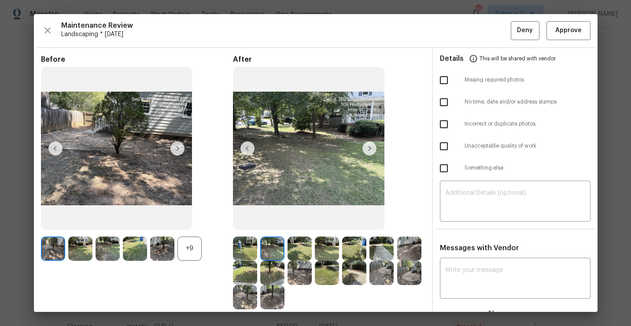
click at [373, 149] on img at bounding box center [370, 148] width 14 height 14
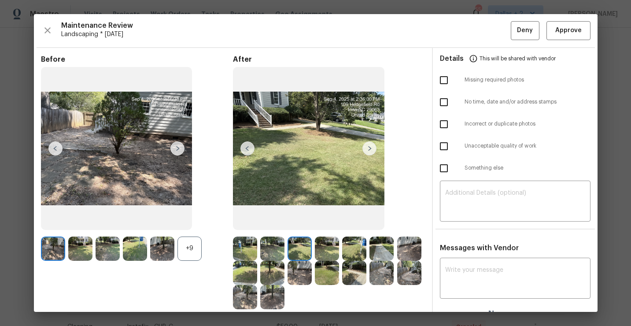
click at [373, 149] on img at bounding box center [370, 148] width 14 height 14
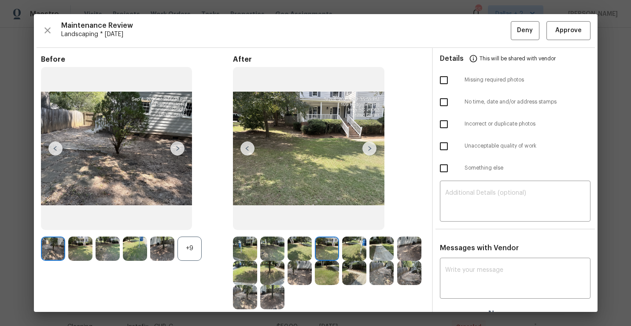
click at [373, 149] on img at bounding box center [370, 148] width 14 height 14
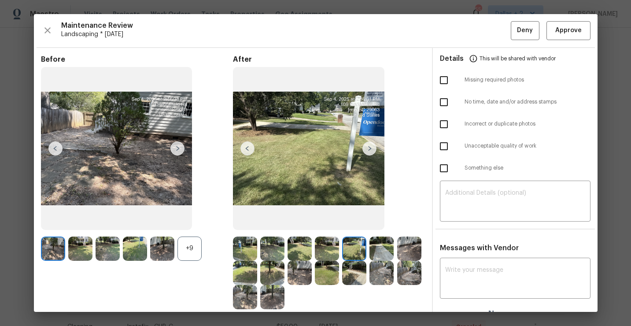
click at [372, 151] on img at bounding box center [370, 148] width 14 height 14
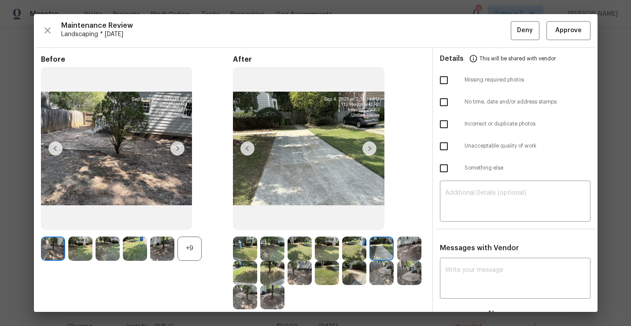
click at [353, 248] on img at bounding box center [354, 249] width 24 height 24
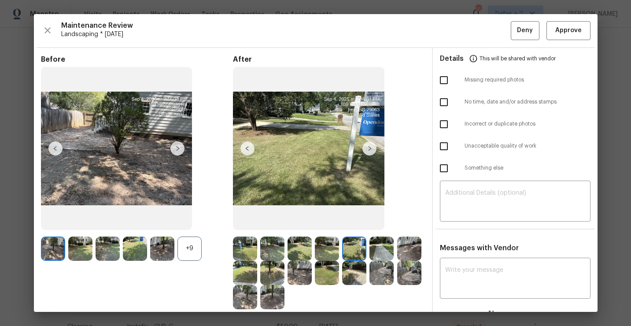
click at [371, 152] on img at bounding box center [370, 148] width 14 height 14
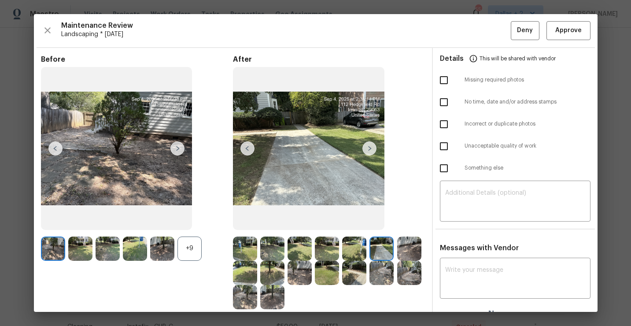
click at [372, 144] on img at bounding box center [370, 148] width 14 height 14
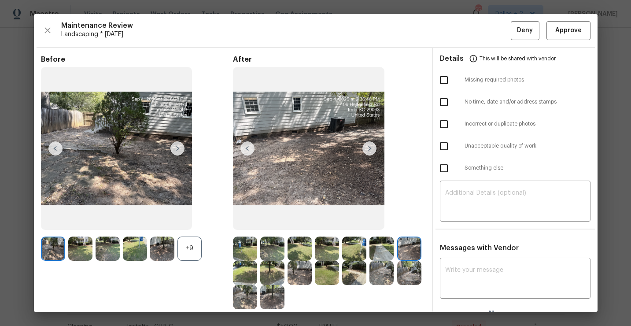
click at [368, 147] on img at bounding box center [370, 148] width 14 height 14
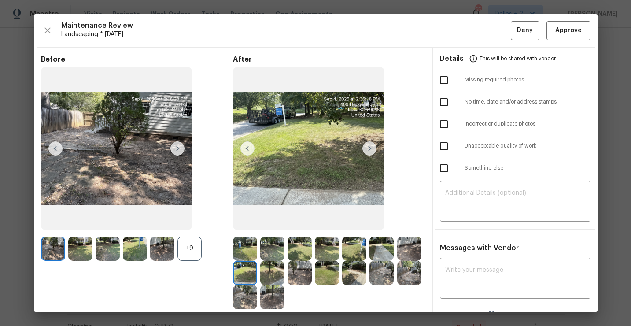
click at [371, 148] on img at bounding box center [370, 148] width 14 height 14
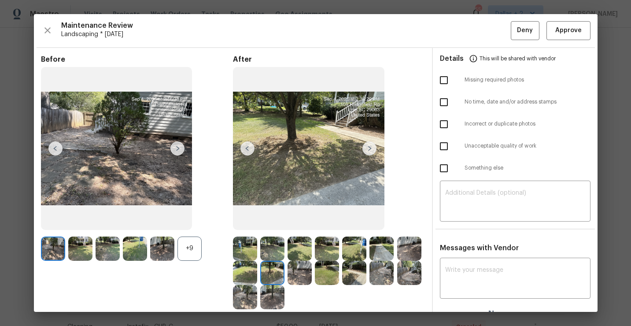
scroll to position [0, 0]
click at [366, 150] on img at bounding box center [370, 148] width 14 height 14
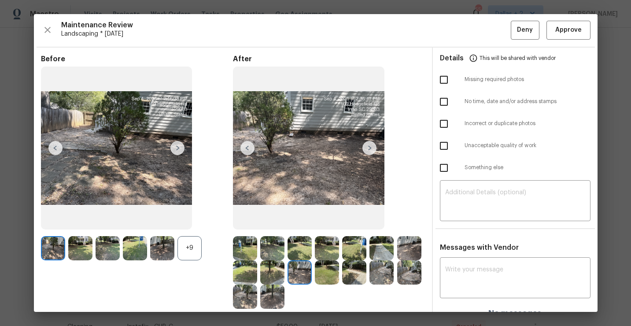
click at [366, 150] on img at bounding box center [370, 148] width 14 height 14
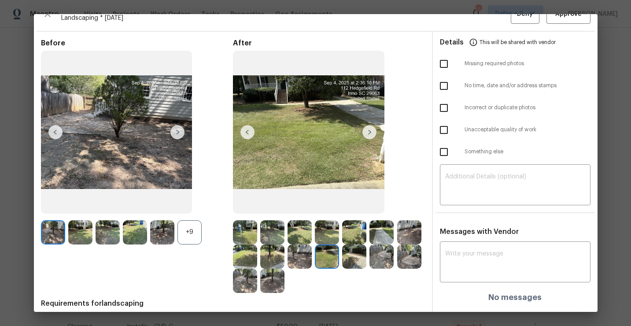
scroll to position [14, 0]
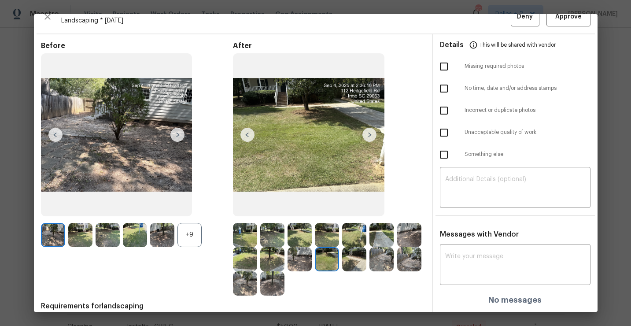
click at [367, 144] on img at bounding box center [309, 134] width 152 height 163
click at [367, 136] on img at bounding box center [370, 135] width 14 height 14
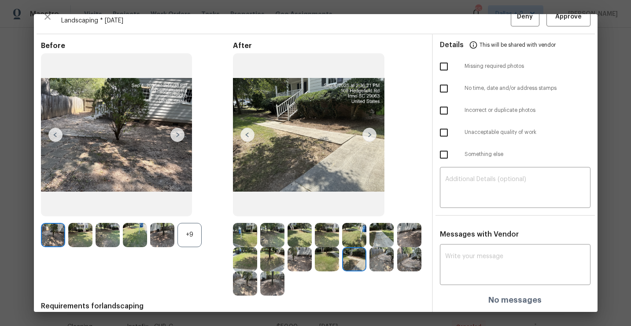
click at [205, 227] on div "+9" at bounding box center [137, 235] width 192 height 24
click at [194, 237] on div "+9" at bounding box center [190, 235] width 24 height 24
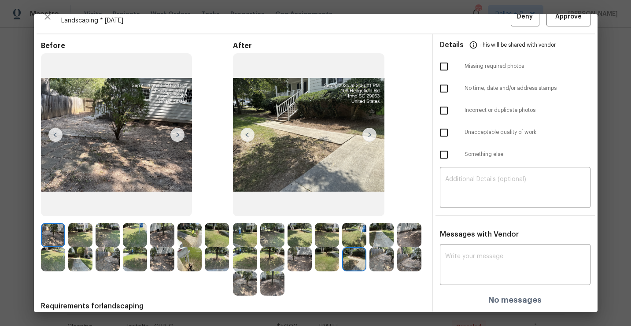
click at [166, 233] on img at bounding box center [162, 235] width 24 height 24
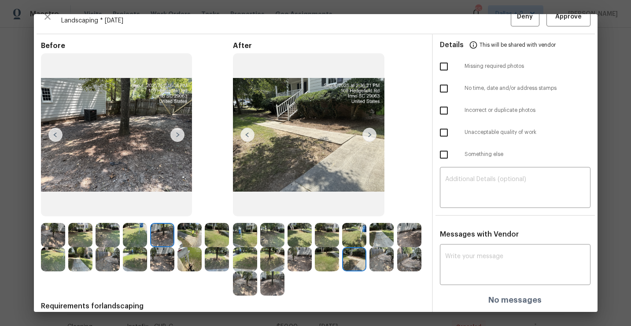
click at [213, 261] on img at bounding box center [217, 259] width 24 height 24
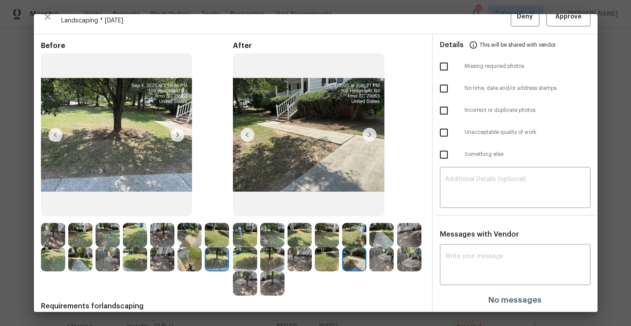
click at [192, 263] on img at bounding box center [190, 259] width 24 height 24
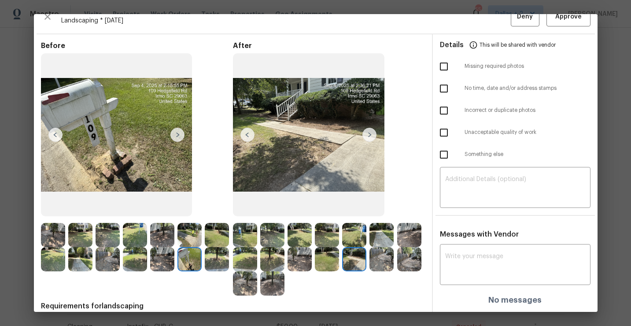
scroll to position [0, 0]
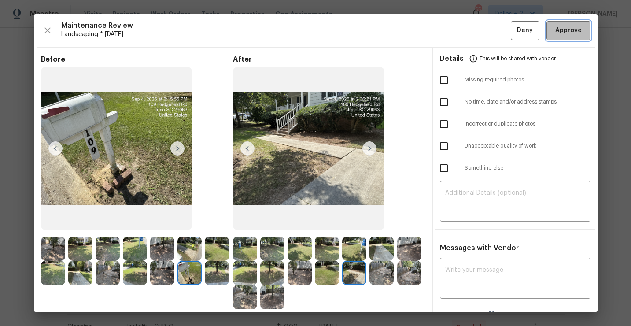
click at [580, 34] on span "Approve" at bounding box center [568, 30] width 26 height 11
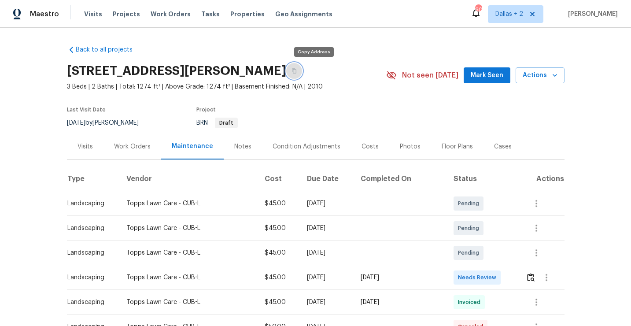
click at [296, 72] on icon "button" at bounding box center [294, 71] width 4 height 5
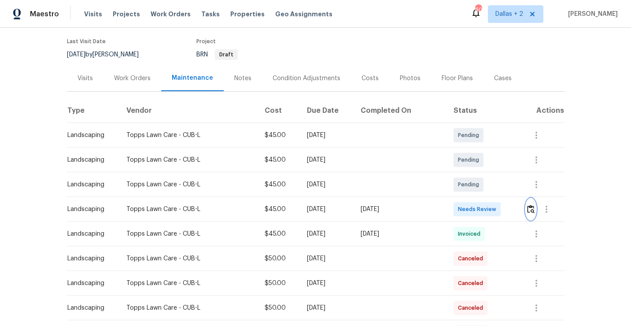
click at [530, 206] on img "button" at bounding box center [530, 209] width 7 height 8
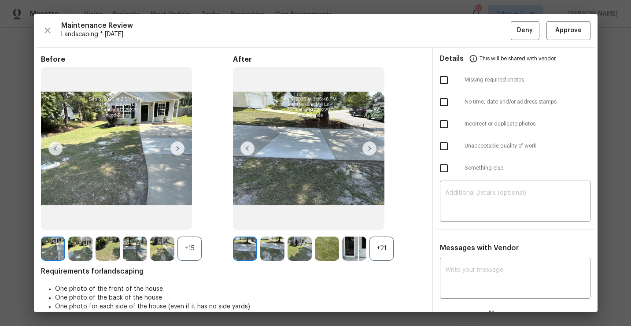
click at [383, 251] on div "+21" at bounding box center [382, 249] width 24 height 24
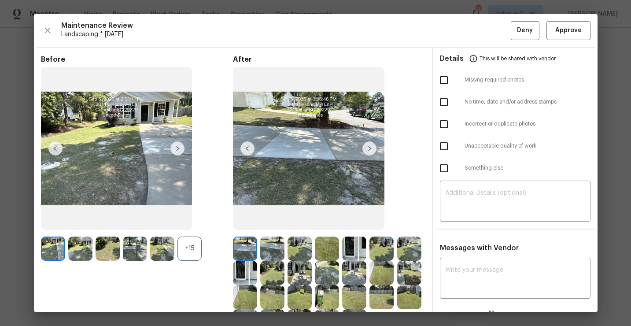
click at [193, 245] on div "+15" at bounding box center [190, 249] width 24 height 24
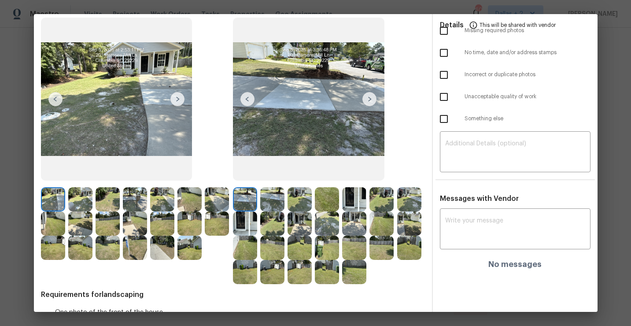
scroll to position [67, 0]
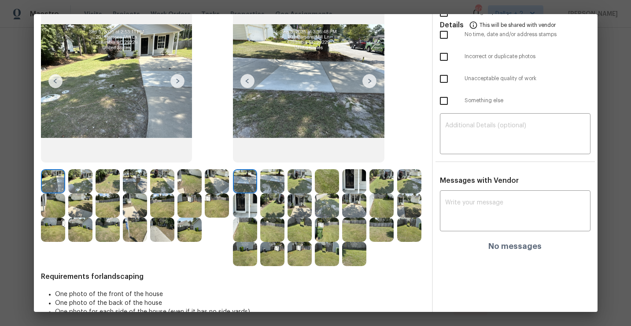
click at [247, 205] on img at bounding box center [245, 205] width 24 height 24
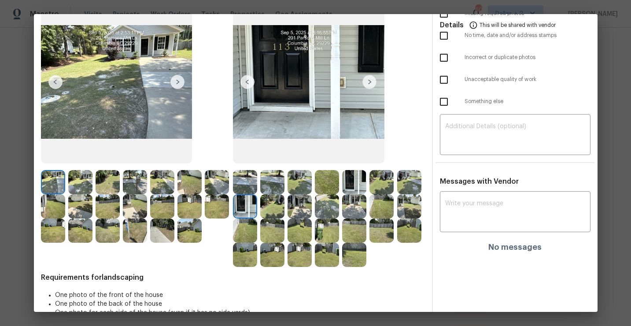
scroll to position [69, 0]
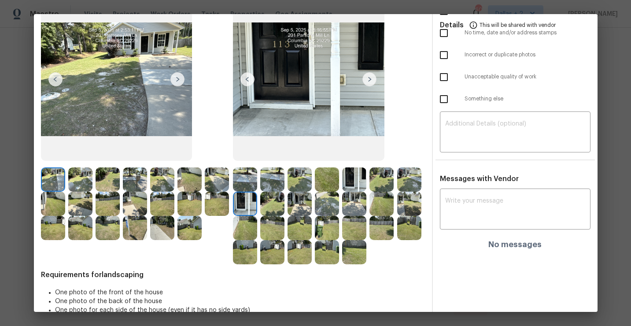
click at [243, 177] on img at bounding box center [245, 179] width 24 height 24
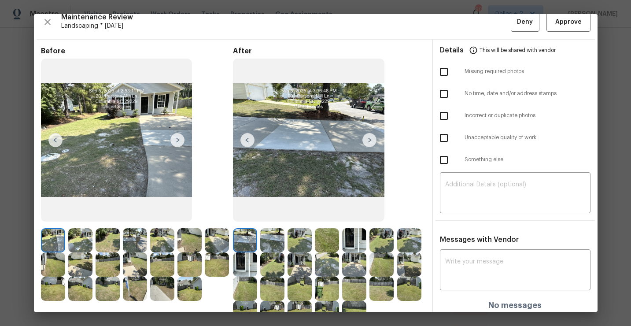
scroll to position [6, 0]
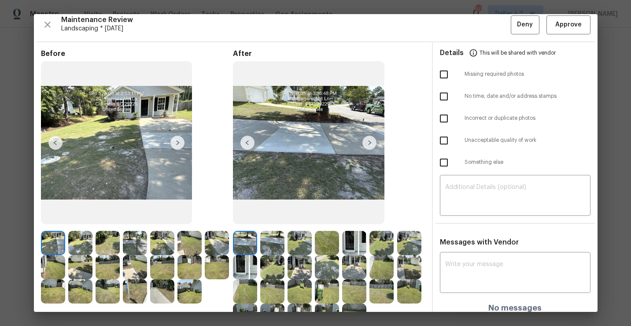
click at [271, 244] on img at bounding box center [272, 243] width 24 height 24
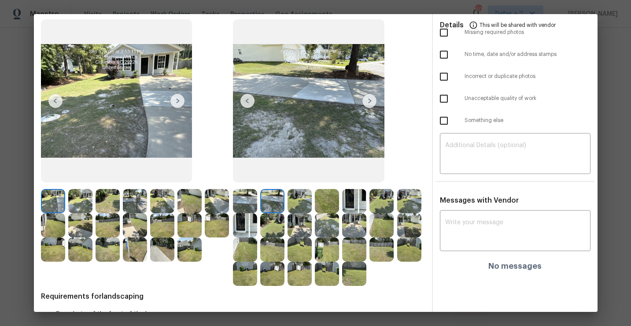
scroll to position [49, 0]
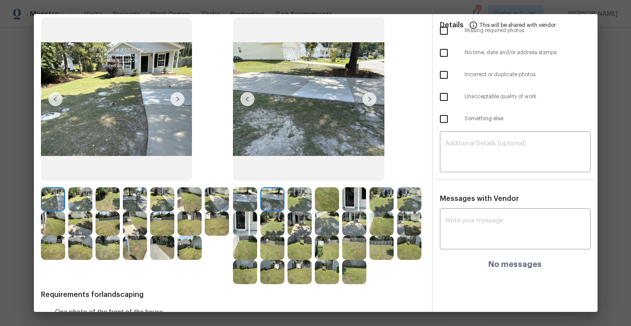
click at [352, 205] on img at bounding box center [354, 199] width 24 height 24
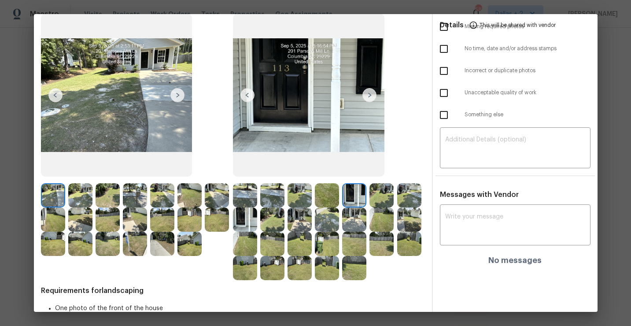
scroll to position [0, 0]
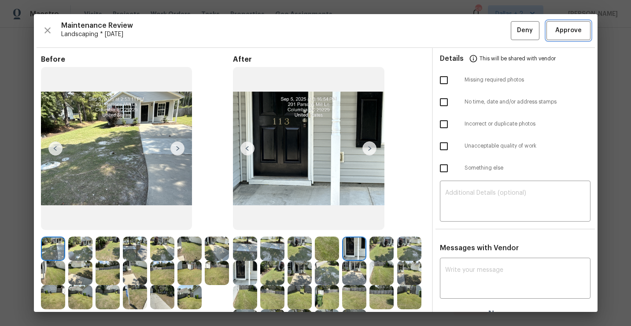
click at [555, 31] on span "Approve" at bounding box center [569, 30] width 30 height 11
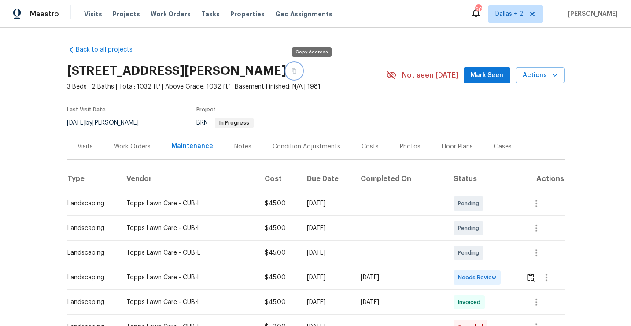
click at [302, 74] on button "button" at bounding box center [294, 71] width 16 height 16
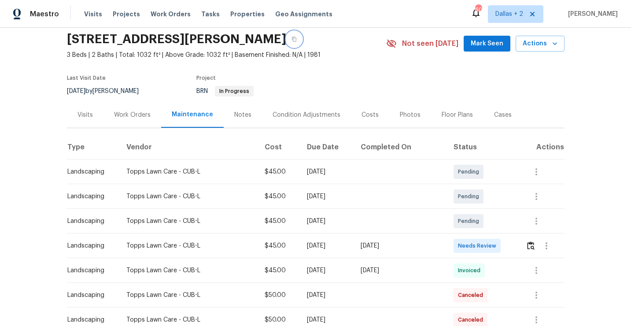
scroll to position [37, 0]
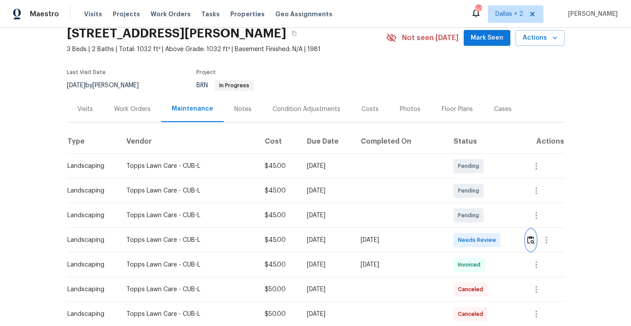
click at [530, 238] on img "button" at bounding box center [530, 240] width 7 height 8
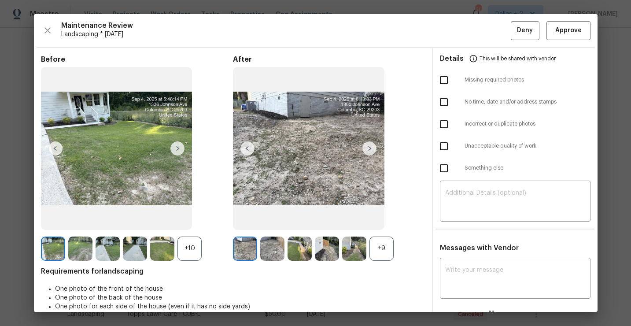
click at [390, 246] on div "+9" at bounding box center [382, 249] width 24 height 24
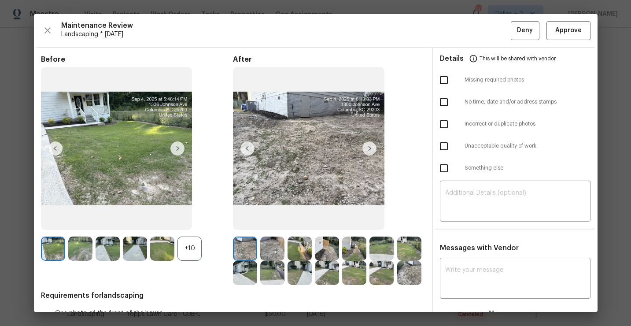
click at [189, 249] on div "+10" at bounding box center [190, 249] width 24 height 24
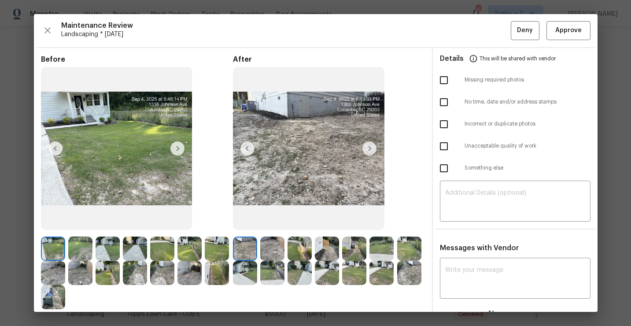
click at [371, 152] on img at bounding box center [370, 148] width 14 height 14
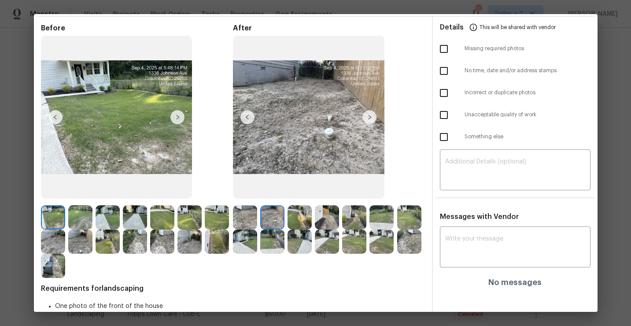
scroll to position [0, 0]
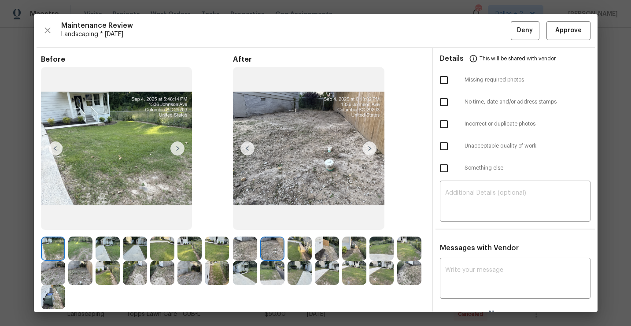
click at [39, 28] on div "Maintenance Review Landscaping * Tue, Sep 02 Deny Approve Before After Requirem…" at bounding box center [316, 163] width 564 height 298
click at [43, 30] on icon "button" at bounding box center [47, 30] width 11 height 11
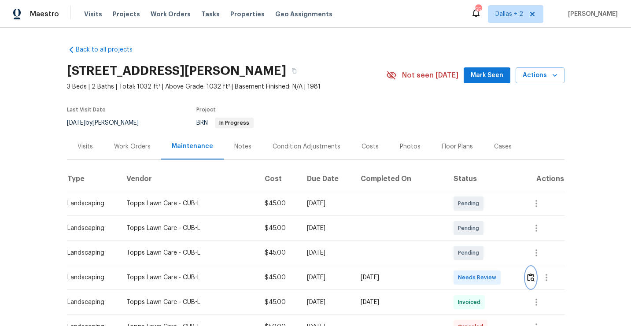
click at [527, 278] on button "button" at bounding box center [531, 277] width 10 height 21
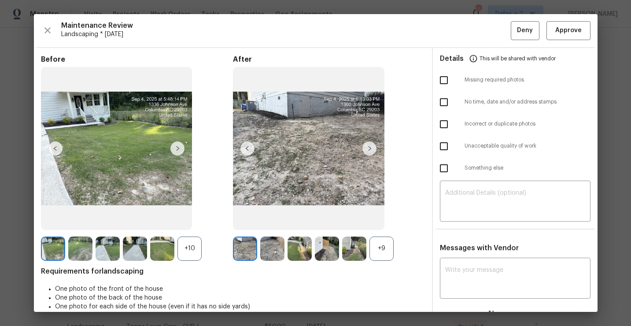
click at [385, 241] on div "+9" at bounding box center [382, 249] width 24 height 24
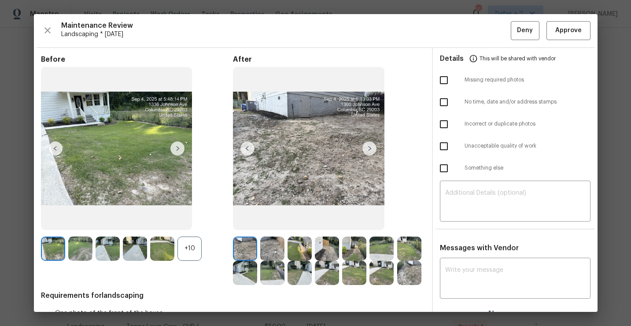
click at [189, 251] on div "+10" at bounding box center [190, 249] width 24 height 24
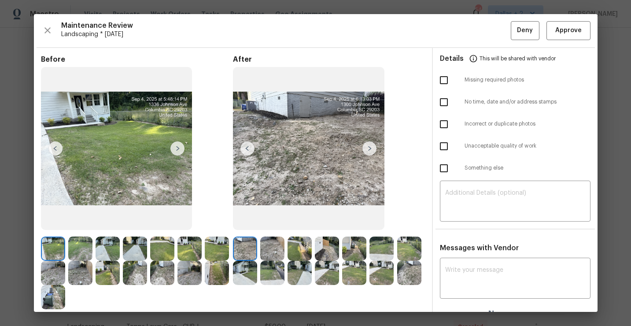
click at [55, 30] on div "Maintenance Review Landscaping * Tue, Sep 02 Deny Approve" at bounding box center [316, 30] width 550 height 19
click at [40, 30] on div "Maintenance Review Landscaping * Tue, Sep 02 Deny Approve Before After Requirem…" at bounding box center [316, 163] width 564 height 298
click at [44, 30] on icon "button" at bounding box center [47, 30] width 11 height 11
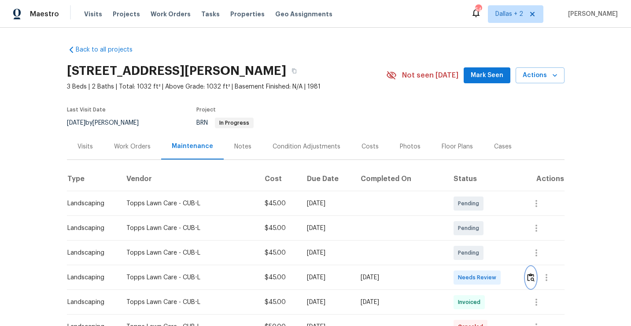
click at [529, 278] on img "button" at bounding box center [530, 277] width 7 height 8
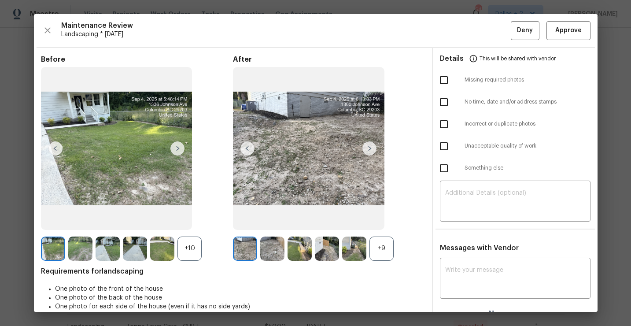
click at [377, 244] on div "+9" at bounding box center [382, 249] width 24 height 24
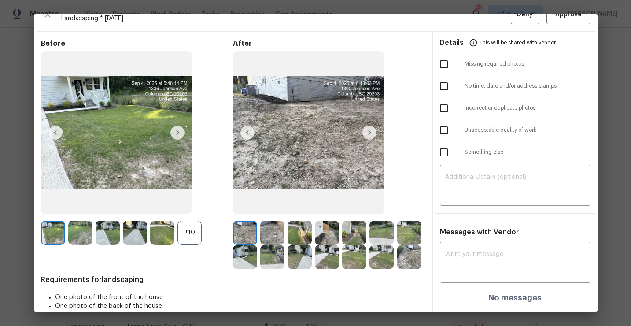
scroll to position [18, 0]
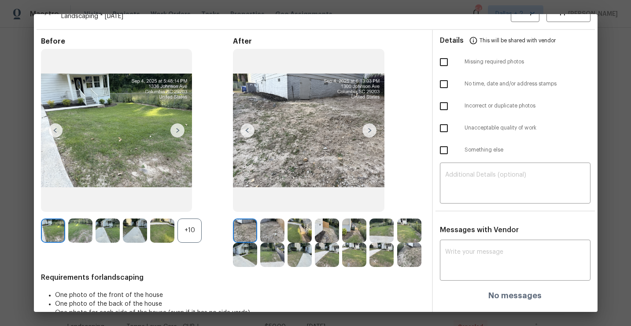
click at [189, 231] on div "+10" at bounding box center [190, 230] width 24 height 24
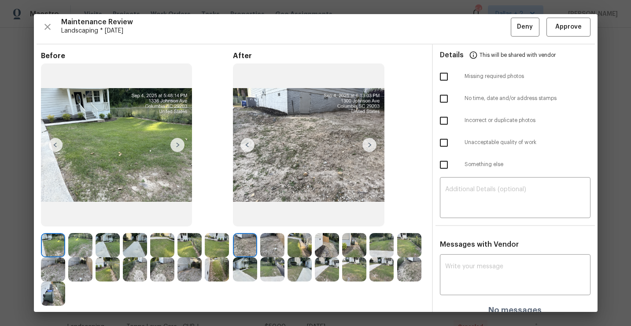
scroll to position [0, 0]
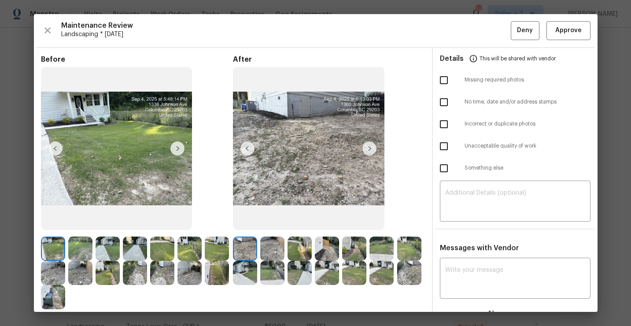
click at [369, 149] on img at bounding box center [370, 148] width 14 height 14
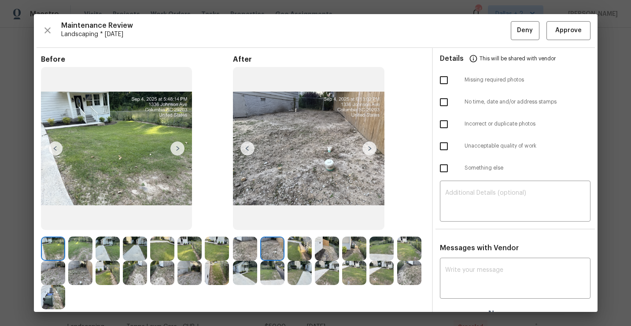
click at [369, 149] on img at bounding box center [370, 148] width 14 height 14
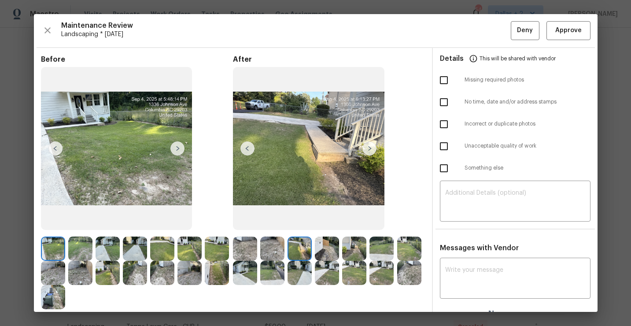
click at [249, 281] on img at bounding box center [245, 273] width 24 height 24
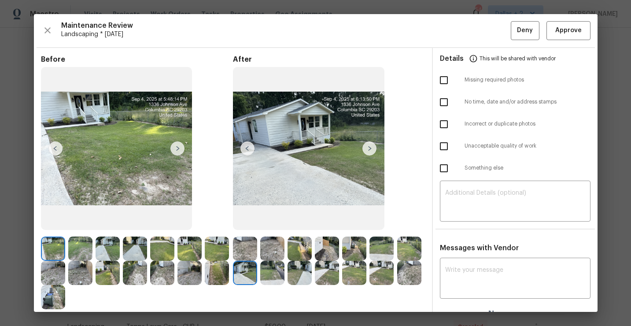
click at [277, 274] on img at bounding box center [272, 273] width 24 height 24
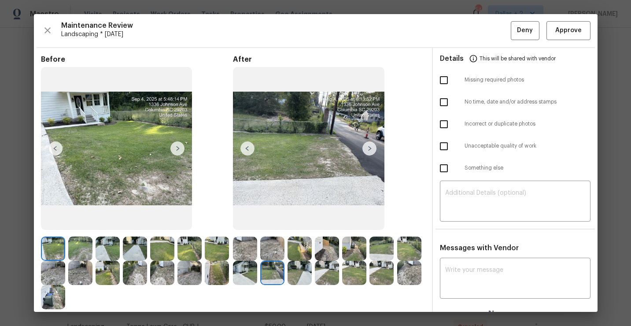
click at [303, 270] on img at bounding box center [300, 273] width 24 height 24
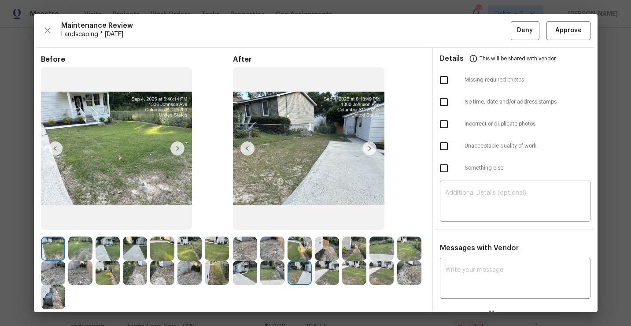
click at [329, 270] on img at bounding box center [327, 273] width 24 height 24
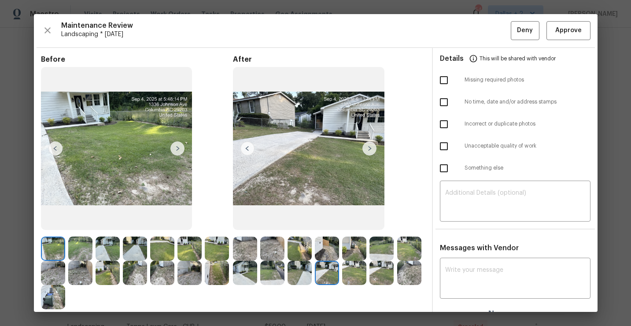
click at [331, 278] on img at bounding box center [327, 273] width 24 height 24
click at [356, 271] on img at bounding box center [354, 273] width 24 height 24
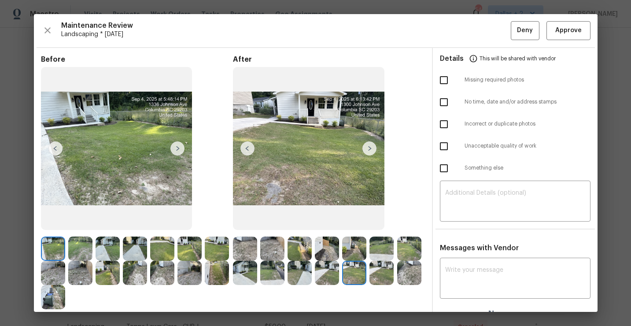
click at [322, 273] on img at bounding box center [327, 273] width 24 height 24
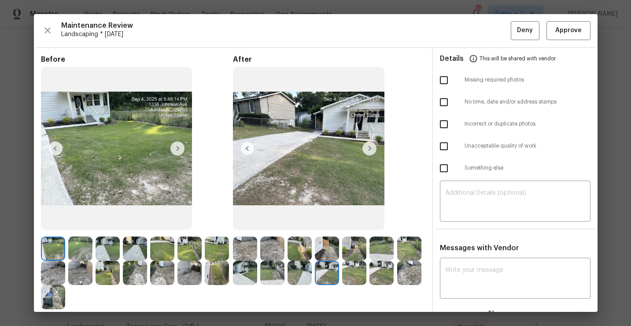
click at [364, 148] on img at bounding box center [370, 148] width 14 height 14
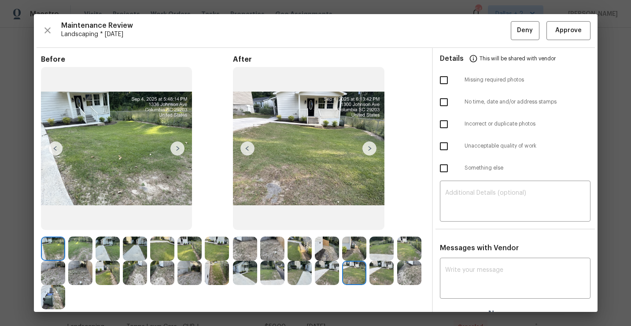
click at [380, 271] on img at bounding box center [382, 273] width 24 height 24
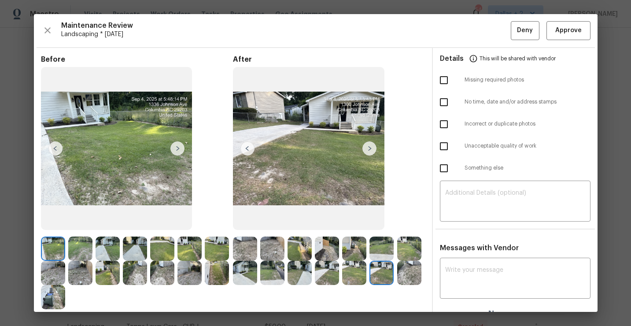
click at [349, 278] on img at bounding box center [354, 273] width 24 height 24
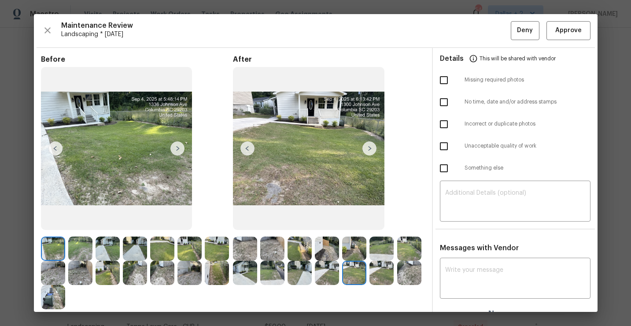
click at [377, 273] on img at bounding box center [382, 273] width 24 height 24
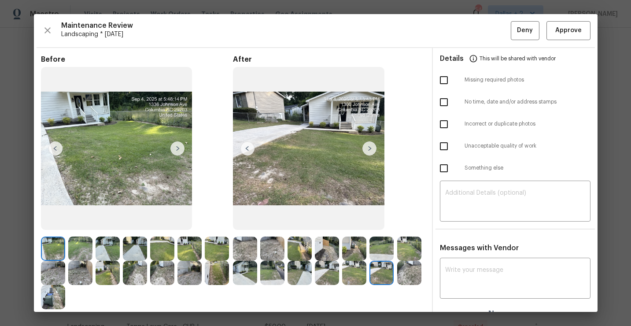
click at [411, 269] on img at bounding box center [409, 273] width 24 height 24
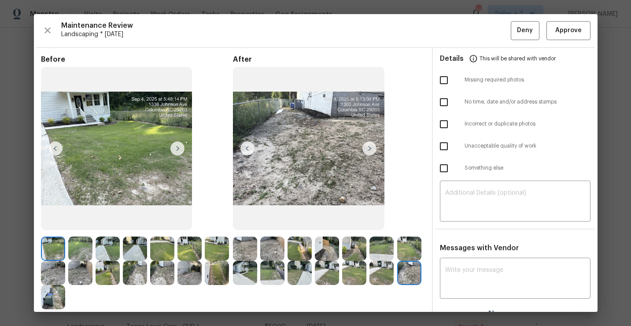
click at [179, 147] on img at bounding box center [177, 148] width 14 height 14
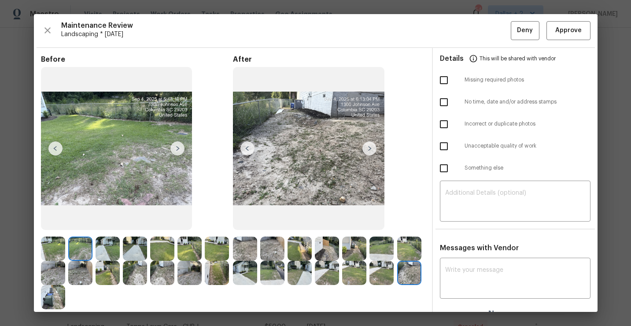
click at [179, 148] on img at bounding box center [177, 148] width 14 height 14
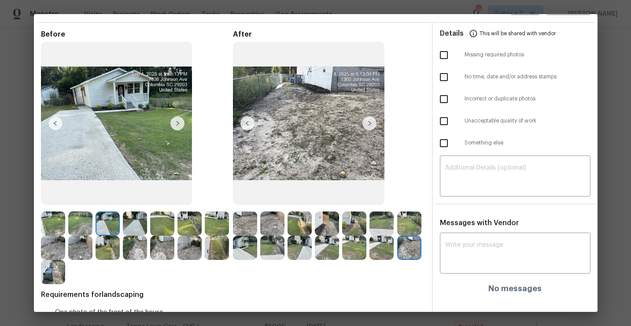
scroll to position [26, 0]
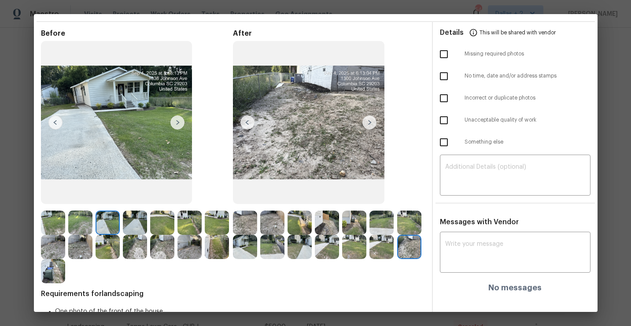
click at [180, 120] on img at bounding box center [177, 122] width 14 height 14
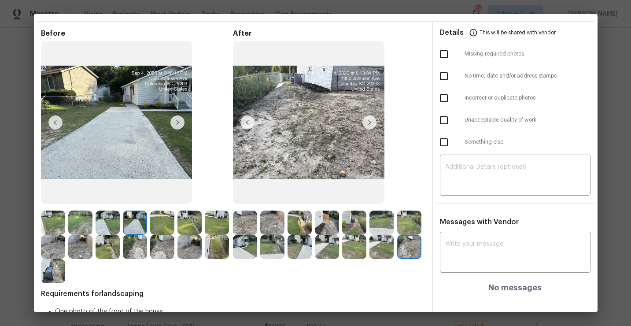
click at [178, 120] on img at bounding box center [177, 122] width 14 height 14
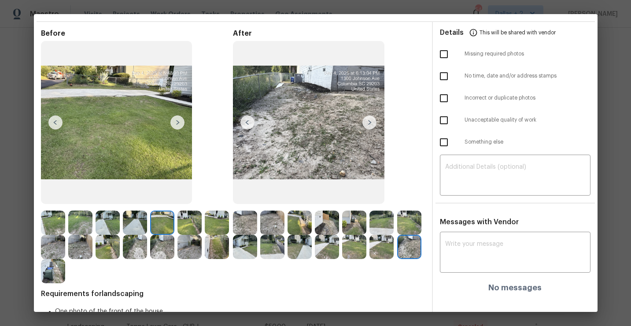
click at [176, 122] on img at bounding box center [177, 122] width 14 height 14
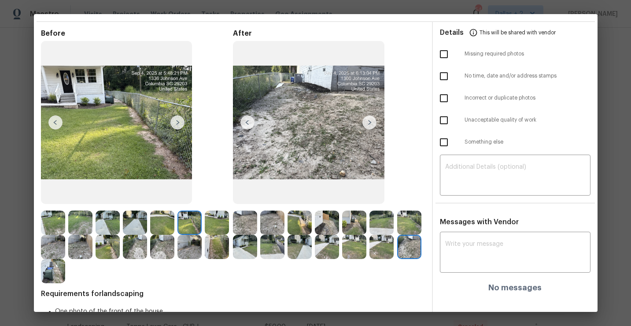
click at [179, 120] on img at bounding box center [177, 122] width 14 height 14
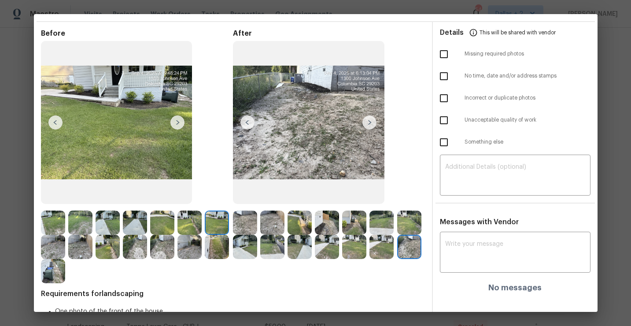
click at [177, 120] on img at bounding box center [177, 122] width 14 height 14
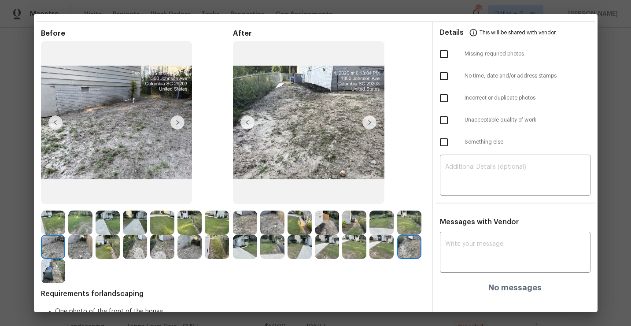
click at [87, 238] on img at bounding box center [80, 247] width 24 height 24
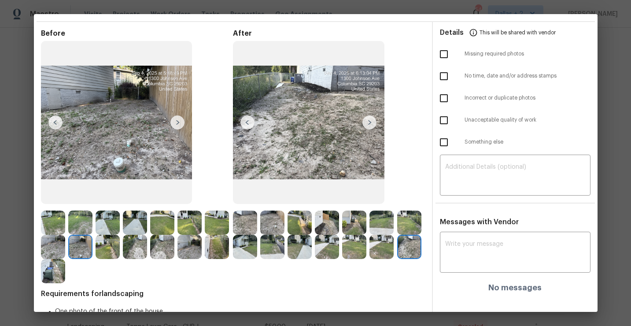
click at [52, 244] on img at bounding box center [53, 247] width 24 height 24
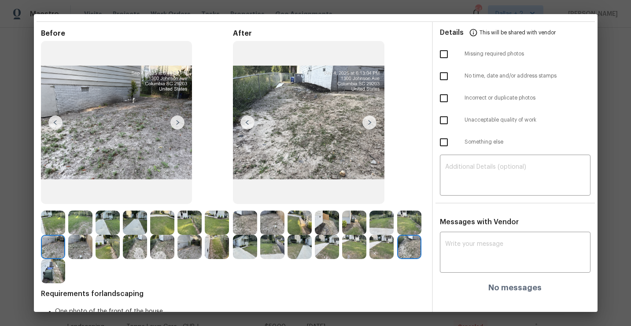
click at [178, 122] on img at bounding box center [177, 122] width 14 height 14
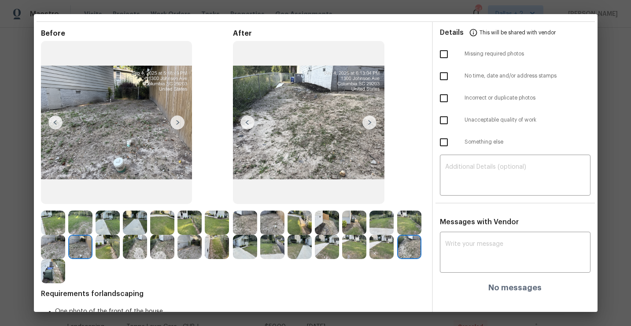
click at [49, 238] on img at bounding box center [53, 247] width 24 height 24
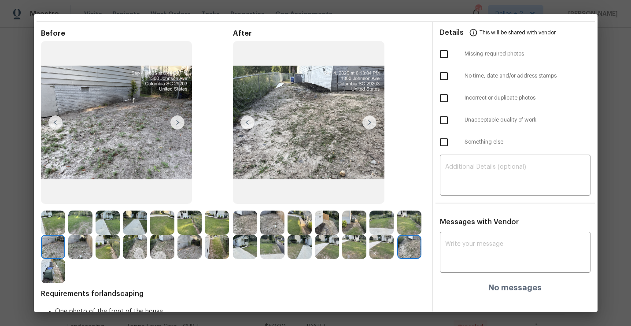
click at [179, 122] on img at bounding box center [177, 122] width 14 height 14
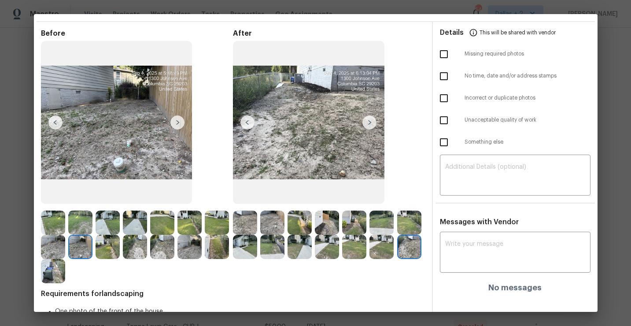
click at [179, 122] on img at bounding box center [177, 122] width 14 height 14
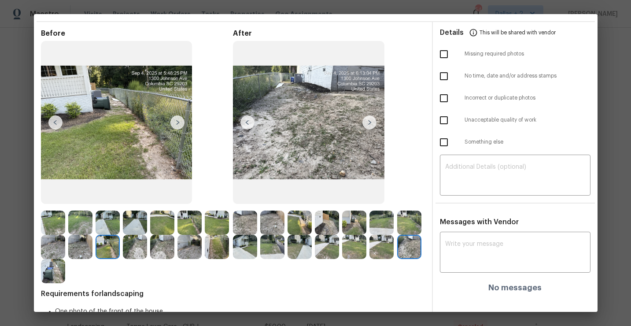
click at [176, 125] on img at bounding box center [177, 122] width 14 height 14
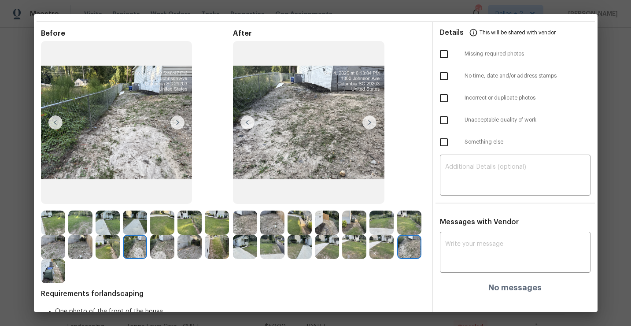
click at [176, 122] on img at bounding box center [177, 122] width 14 height 14
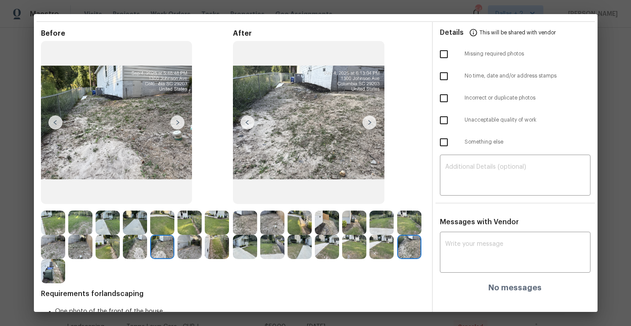
click at [176, 121] on img at bounding box center [177, 122] width 14 height 14
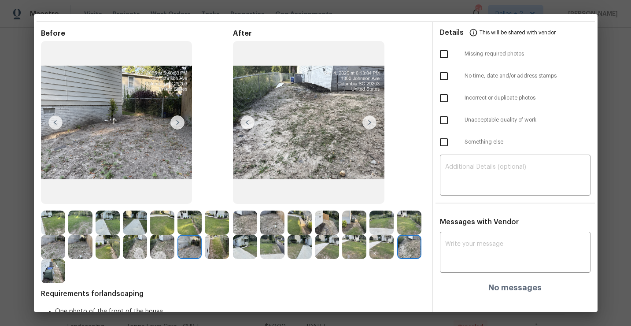
click at [176, 121] on img at bounding box center [177, 122] width 14 height 14
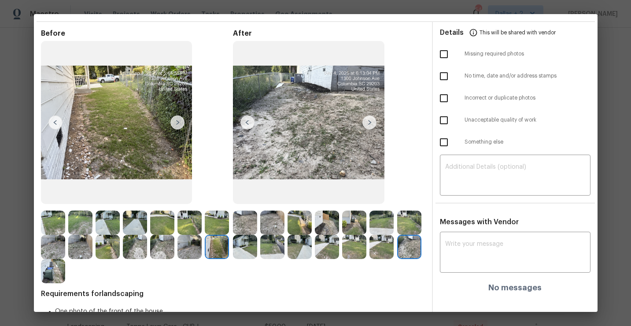
click at [222, 215] on img at bounding box center [217, 223] width 24 height 24
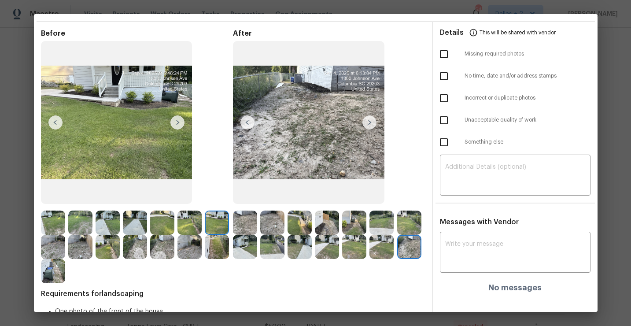
click at [250, 219] on img at bounding box center [245, 223] width 24 height 24
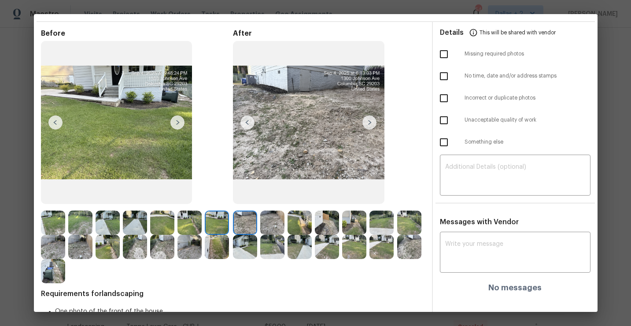
click at [269, 218] on img at bounding box center [272, 223] width 24 height 24
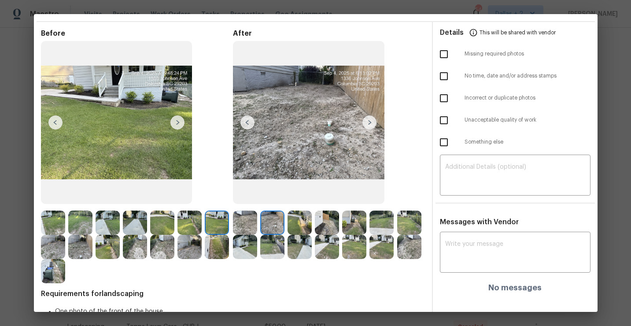
click at [217, 221] on img at bounding box center [217, 223] width 24 height 24
click at [238, 219] on img at bounding box center [245, 223] width 24 height 24
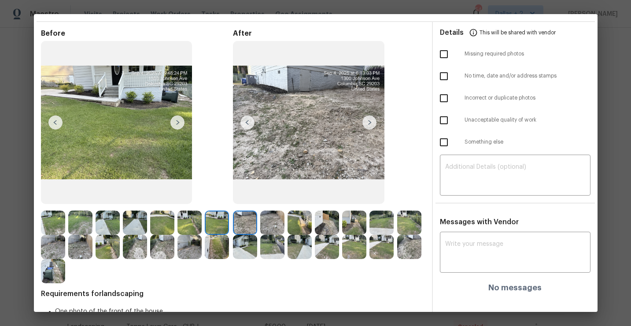
scroll to position [60, 0]
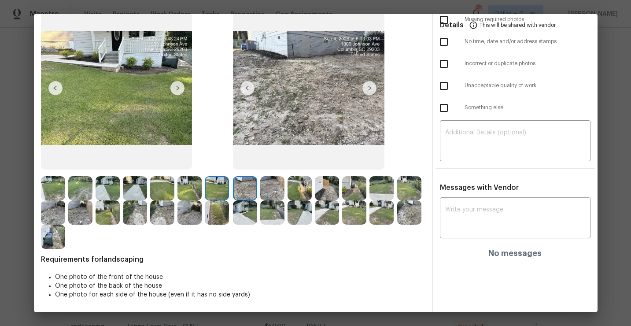
click at [103, 181] on img at bounding box center [108, 188] width 24 height 24
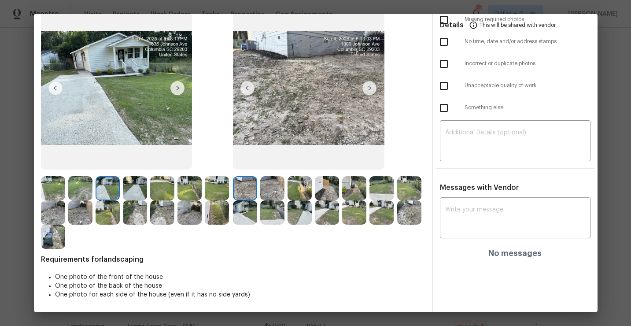
click at [136, 63] on img at bounding box center [117, 88] width 152 height 163
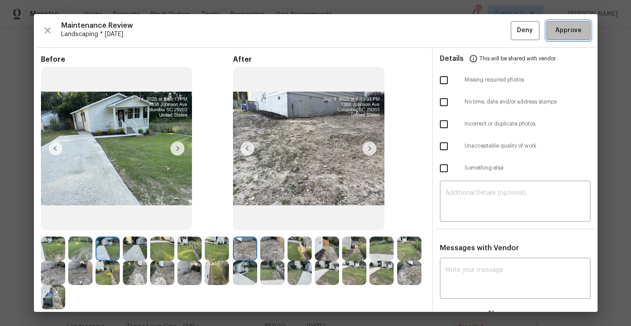
click at [569, 34] on span "Approve" at bounding box center [568, 30] width 26 height 11
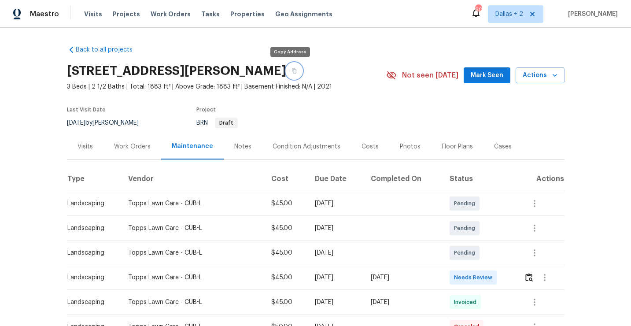
click at [292, 70] on icon "button" at bounding box center [294, 71] width 4 height 5
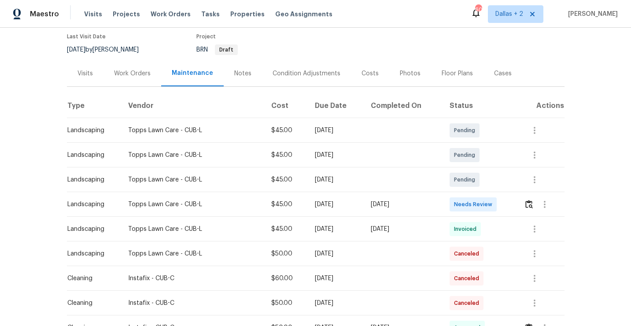
scroll to position [89, 0]
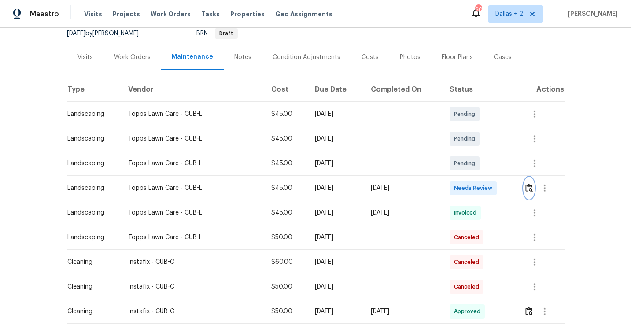
click at [531, 192] on img "button" at bounding box center [529, 188] width 7 height 8
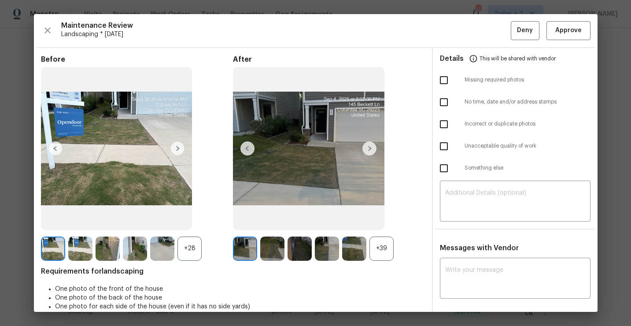
click at [381, 240] on div "+39" at bounding box center [382, 249] width 24 height 24
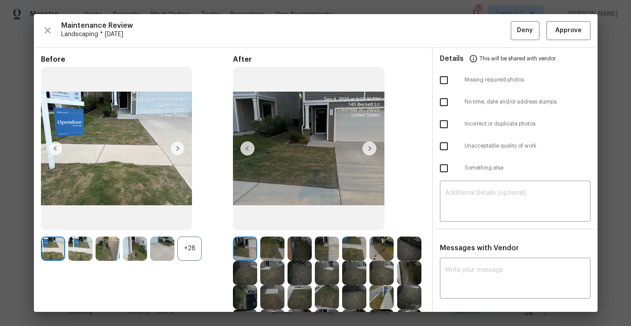
click at [193, 244] on div "+28" at bounding box center [190, 249] width 24 height 24
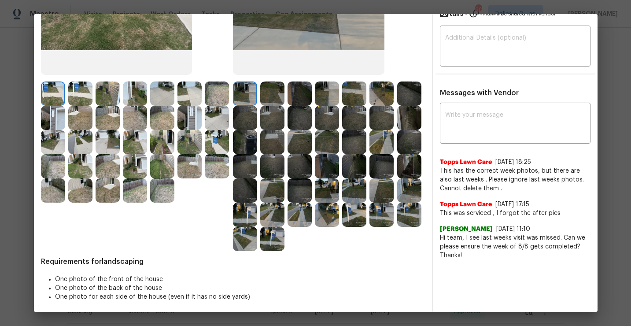
scroll to position [157, 0]
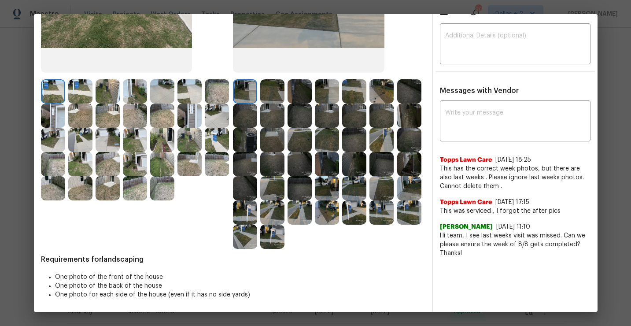
click at [329, 215] on img at bounding box center [327, 212] width 24 height 24
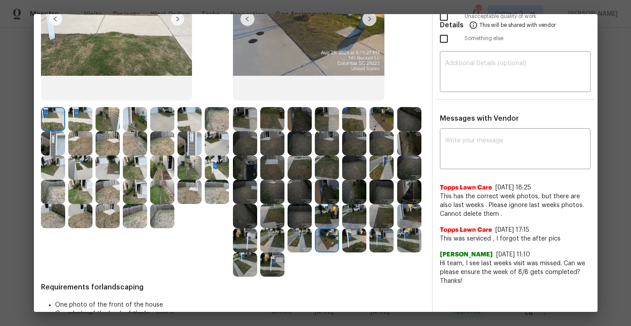
scroll to position [129, 0]
click at [262, 270] on img at bounding box center [272, 265] width 24 height 24
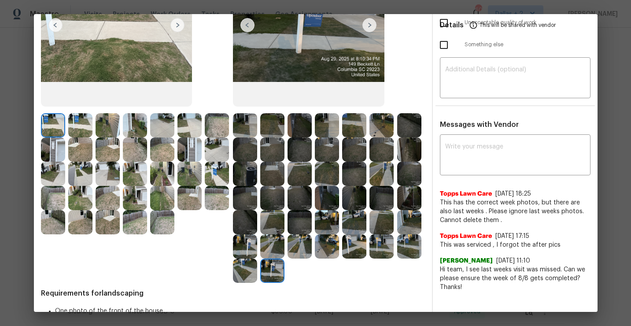
scroll to position [157, 0]
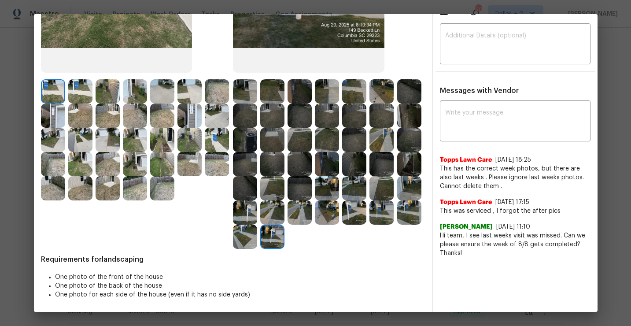
click at [349, 202] on img at bounding box center [354, 212] width 24 height 24
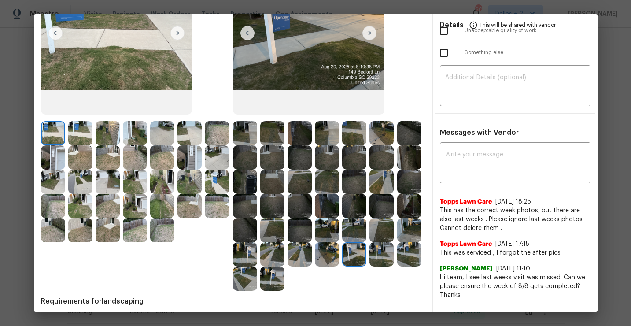
scroll to position [108, 0]
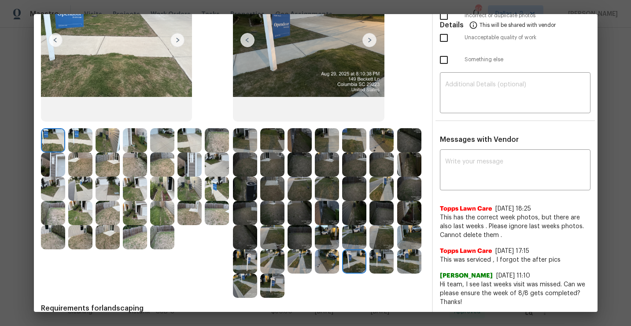
click at [250, 147] on img at bounding box center [245, 140] width 24 height 24
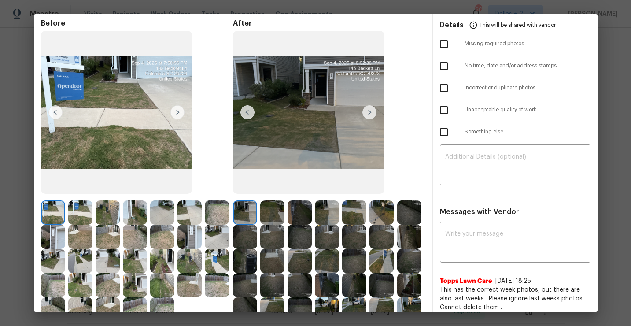
scroll to position [0, 0]
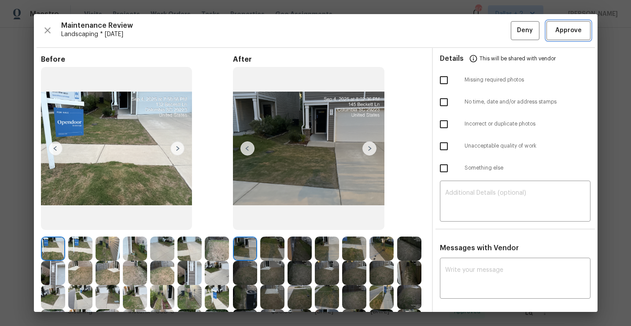
click at [563, 36] on button "Approve" at bounding box center [569, 30] width 44 height 19
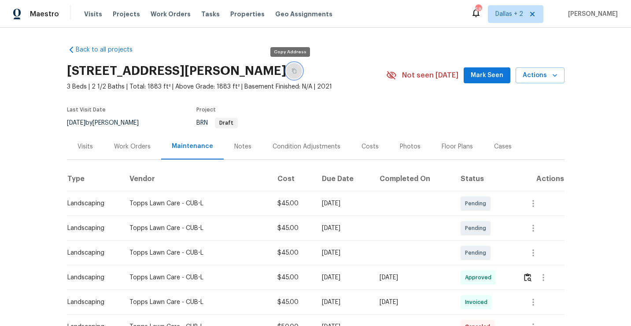
click at [287, 68] on button "button" at bounding box center [294, 71] width 16 height 16
click at [292, 71] on icon "button" at bounding box center [294, 70] width 5 height 5
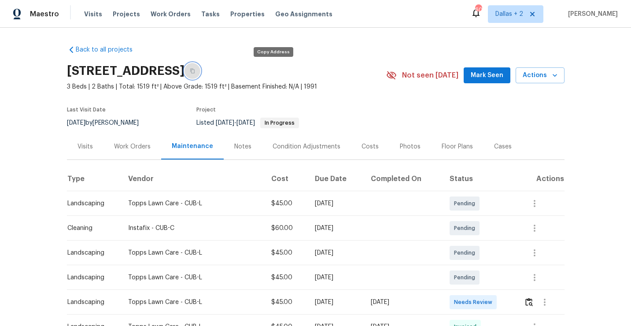
click at [200, 71] on button "button" at bounding box center [193, 71] width 16 height 16
click at [195, 70] on icon "button" at bounding box center [192, 70] width 5 height 5
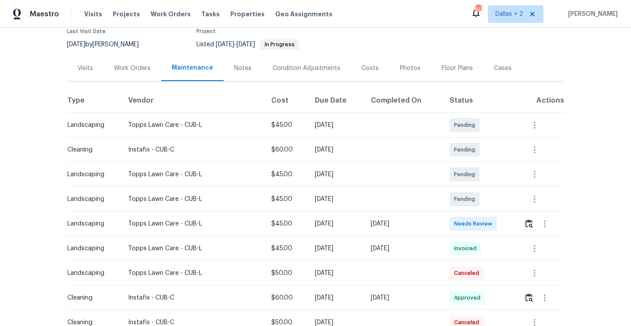
scroll to position [104, 0]
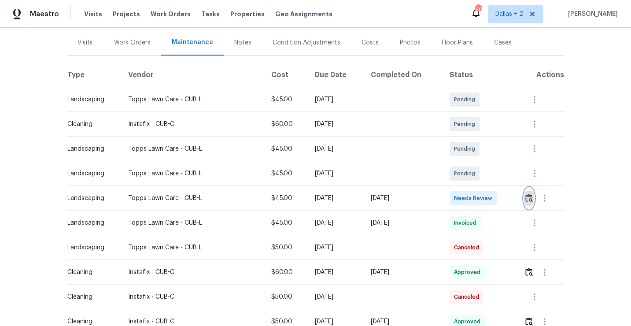
click at [530, 198] on img "button" at bounding box center [529, 198] width 7 height 8
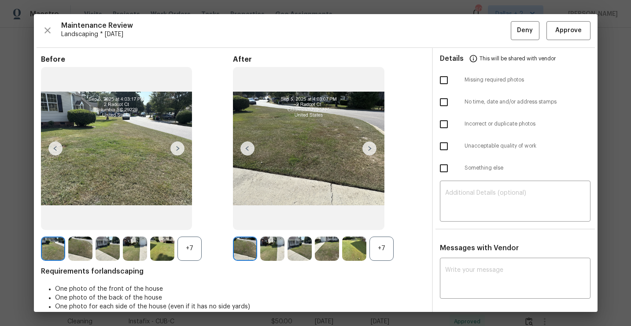
click at [378, 252] on div "+7" at bounding box center [382, 249] width 24 height 24
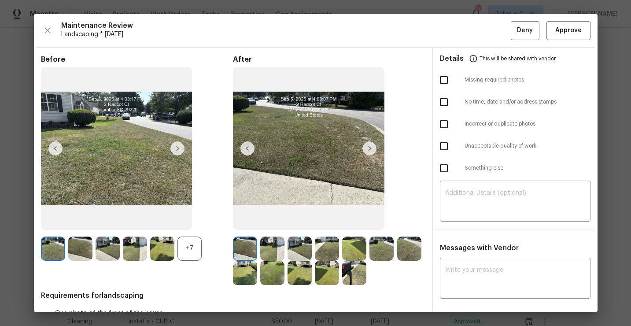
click at [197, 252] on div "+7" at bounding box center [190, 249] width 24 height 24
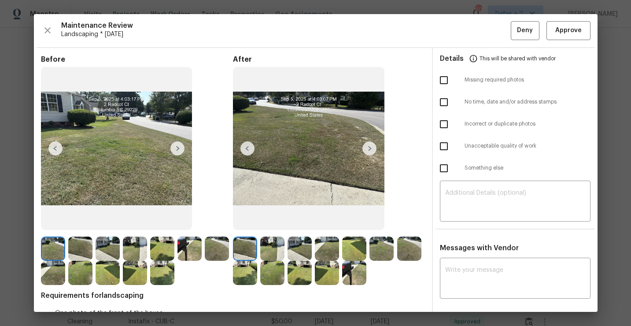
click at [181, 250] on img at bounding box center [190, 249] width 24 height 24
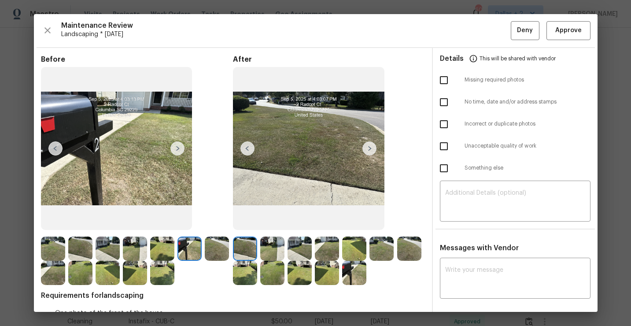
click at [370, 153] on img at bounding box center [370, 148] width 14 height 14
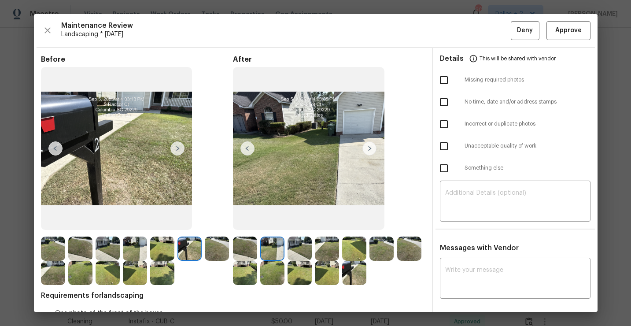
click at [343, 274] on img at bounding box center [354, 273] width 24 height 24
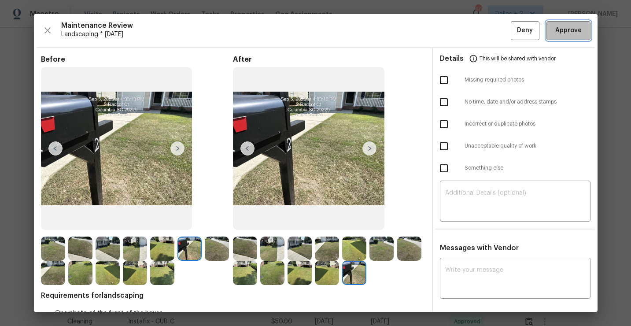
click at [558, 36] on button "Approve" at bounding box center [569, 30] width 44 height 19
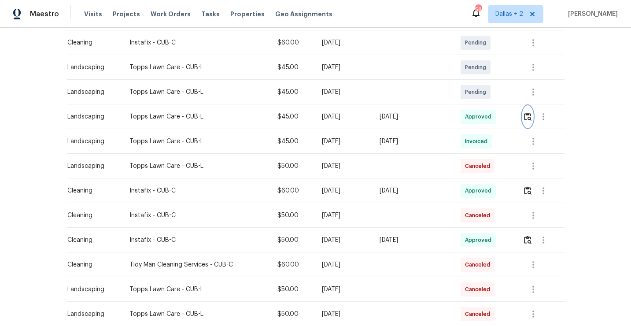
scroll to position [0, 0]
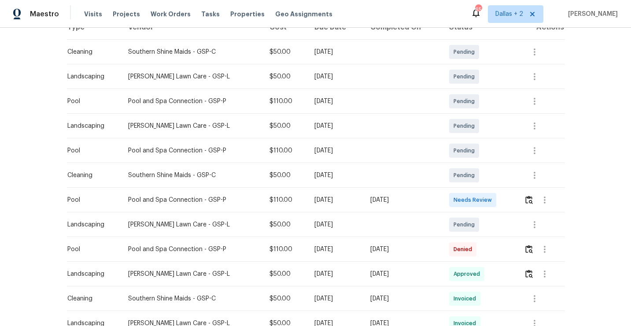
scroll to position [172, 0]
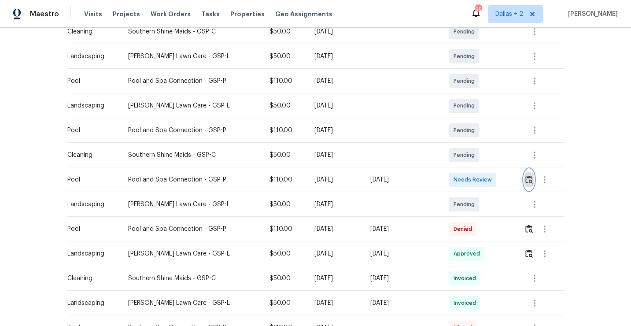
click at [529, 178] on img "button" at bounding box center [529, 179] width 7 height 8
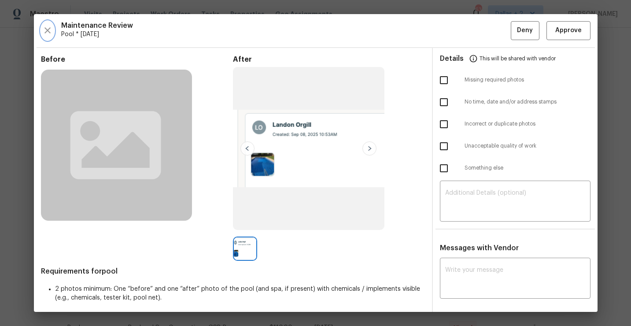
click at [46, 30] on icon "button" at bounding box center [47, 30] width 11 height 11
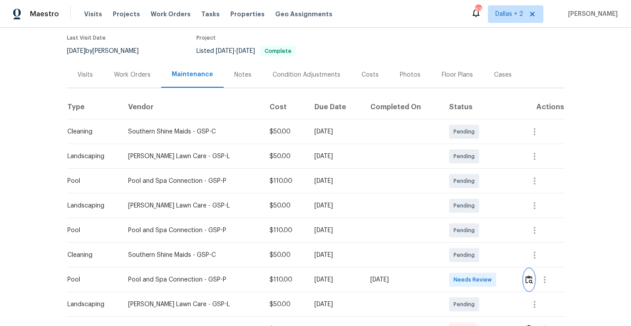
scroll to position [0, 0]
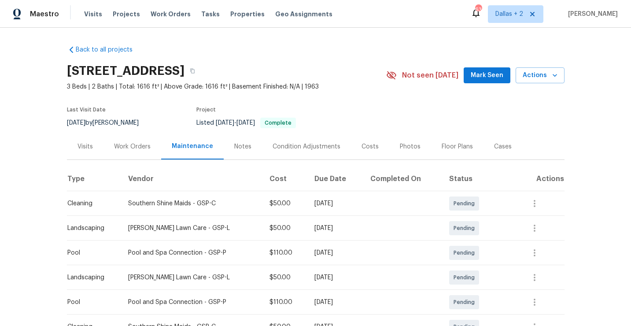
click at [286, 78] on div "[STREET_ADDRESS]" at bounding box center [226, 70] width 319 height 23
click at [200, 75] on button "button" at bounding box center [193, 71] width 16 height 16
click at [284, 80] on div "[STREET_ADDRESS]" at bounding box center [226, 70] width 319 height 23
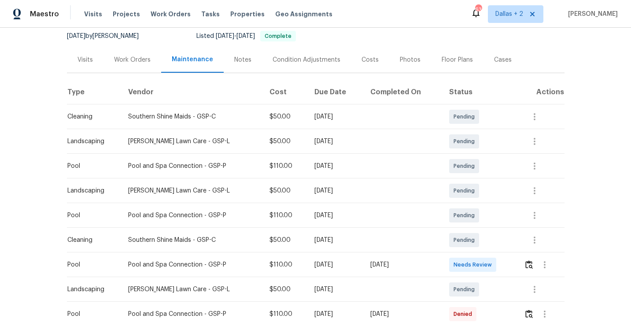
scroll to position [172, 0]
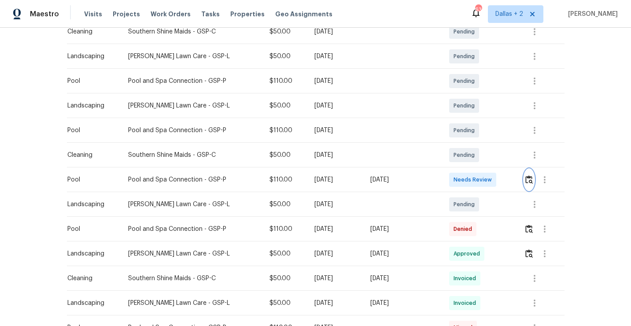
click at [529, 177] on img "button" at bounding box center [529, 179] width 7 height 8
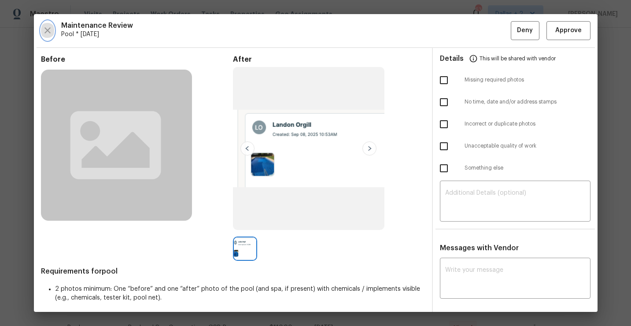
click at [51, 36] on button "button" at bounding box center [47, 30] width 13 height 19
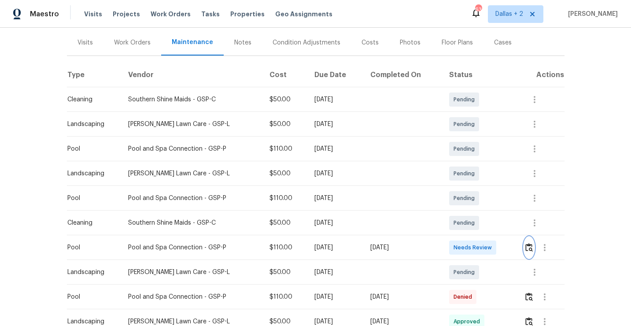
scroll to position [134, 0]
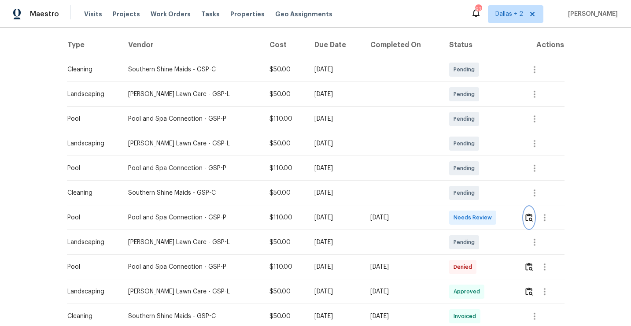
click at [530, 221] on img "button" at bounding box center [529, 217] width 7 height 8
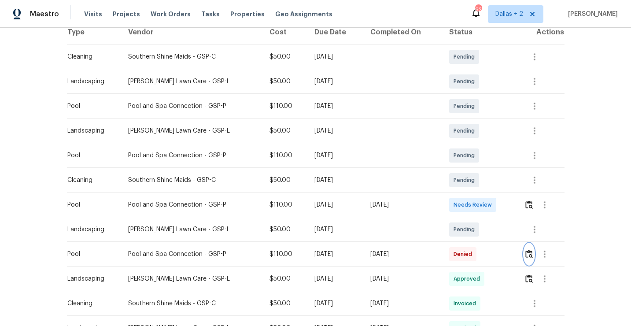
click at [532, 256] on img "button" at bounding box center [529, 254] width 7 height 8
click at [530, 206] on img "button" at bounding box center [529, 204] width 7 height 8
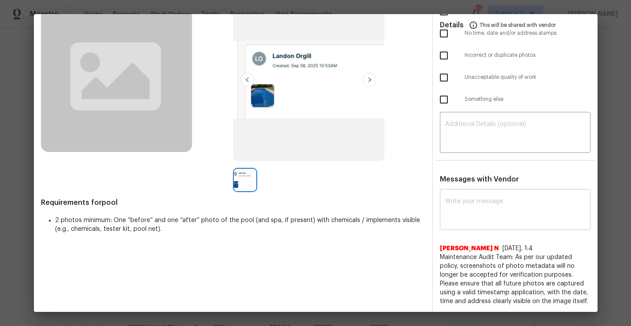
scroll to position [103, 0]
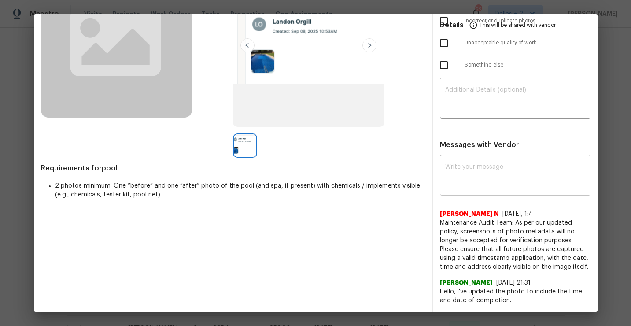
click at [485, 163] on div "x ​" at bounding box center [515, 176] width 151 height 39
paste textarea "Maintenance Audit Team: Hello! Unfortunately"
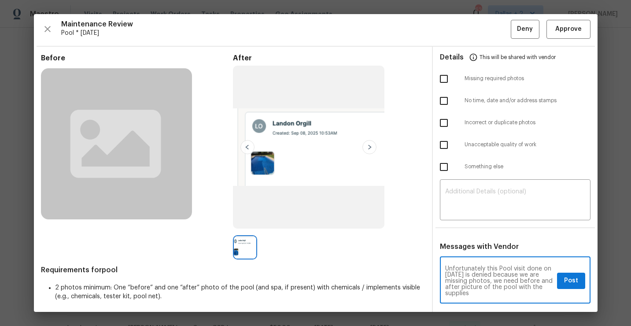
scroll to position [5, 0]
click at [479, 283] on textarea "Maintenance Audit Team: Hello! Unfortunately this Pool visit done on 08/09/2025…" at bounding box center [499, 281] width 108 height 31
click at [488, 297] on div "Maintenance Audit Team: Hello! Unfortunately this Pool visit done on 08/09/2025…" at bounding box center [515, 281] width 151 height 45
click at [480, 293] on textarea "Maintenance Audit Team: Hello! Unfortunately this Pool visit done on 08/09/2025…" at bounding box center [499, 281] width 108 height 31
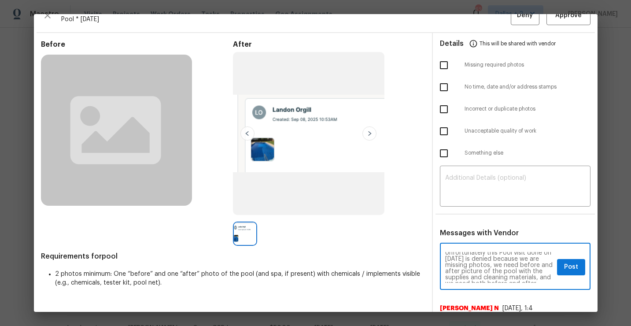
scroll to position [19, 0]
click at [536, 270] on textarea "Maintenance Audit Team: Hello! Unfortunately this Pool visit done on 08/09/2025…" at bounding box center [499, 267] width 108 height 31
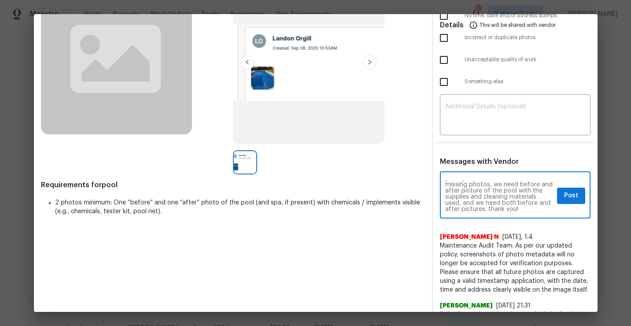
scroll to position [18, 0]
drag, startPoint x: 495, startPoint y: 189, endPoint x: 474, endPoint y: 190, distance: 21.1
click at [474, 190] on textarea "Maintenance Audit Team: Hello! Unfortunately this Pool visit done on 08/09/2025…" at bounding box center [499, 196] width 108 height 31
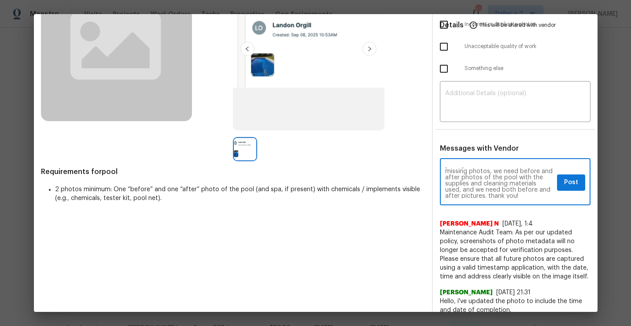
scroll to position [19, 0]
drag, startPoint x: 485, startPoint y: 196, endPoint x: 470, endPoint y: 189, distance: 16.7
click at [470, 189] on textarea "Maintenance Audit Team: Hello! Unfortunately this Pool visit done on 08/09/2025…" at bounding box center [499, 182] width 108 height 31
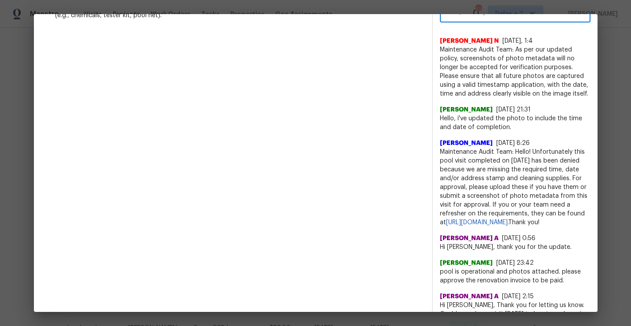
scroll to position [296, 0]
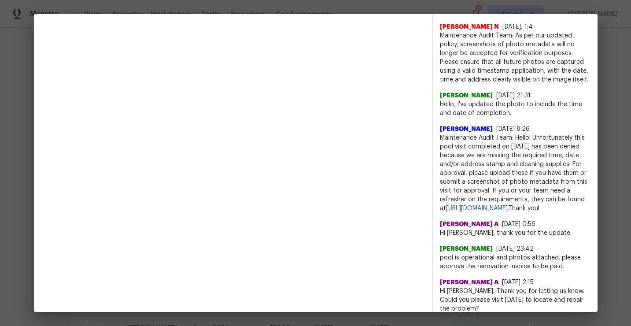
click at [480, 173] on span "Maintenance Audit Team: Hello! Unfortunately this pool visit completed on 09/05…" at bounding box center [515, 172] width 151 height 79
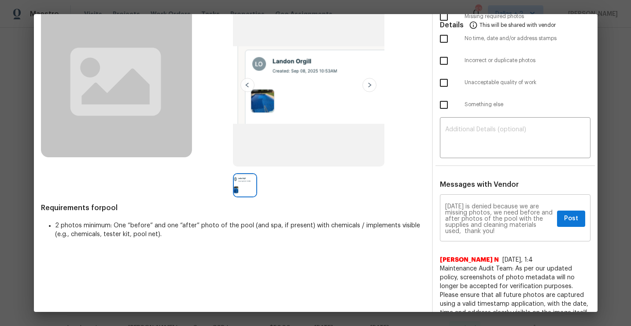
scroll to position [66, 0]
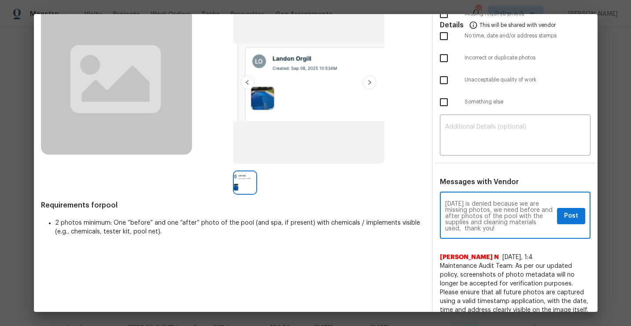
drag, startPoint x: 498, startPoint y: 229, endPoint x: 465, endPoint y: 228, distance: 33.1
click at [465, 228] on textarea "Maintenance Audit Team: Hello! Unfortunately this Pool visit done on 08/09/2025…" at bounding box center [499, 216] width 108 height 31
paste textarea "they must be uploaded within 48 hours of the original visit date. If the requir…"
type textarea "Maintenance Audit Team: Hello! Unfortunately this Pool visit done on 08/09/2025…"
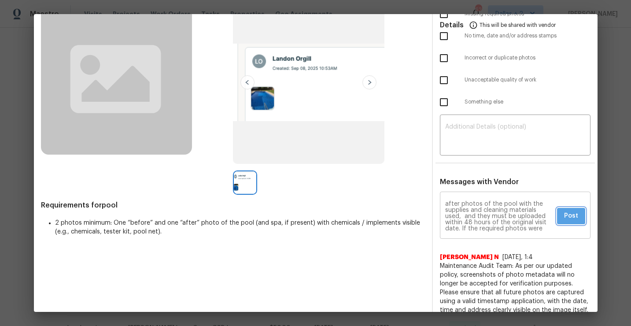
click at [567, 218] on span "Post" at bounding box center [571, 216] width 14 height 11
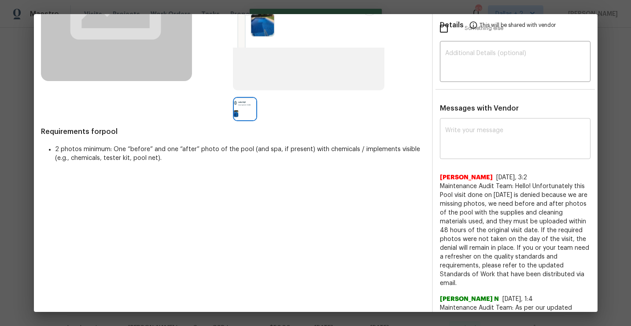
scroll to position [0, 0]
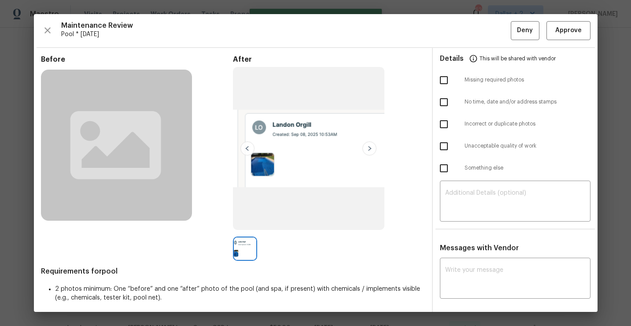
click at [446, 81] on input "checkbox" at bounding box center [444, 80] width 19 height 19
checkbox input "true"
click at [523, 31] on span "Deny" at bounding box center [525, 30] width 16 height 11
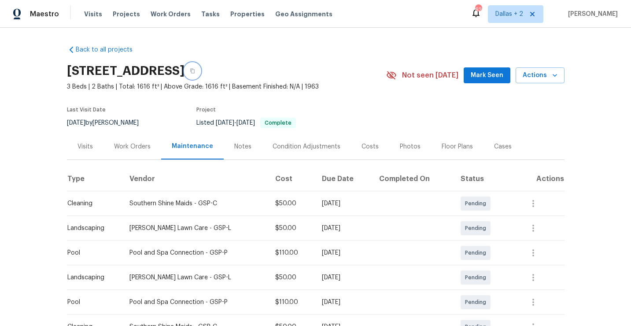
click at [200, 77] on button "button" at bounding box center [193, 71] width 16 height 16
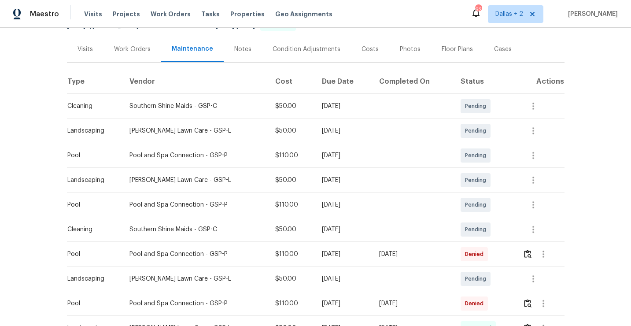
scroll to position [109, 0]
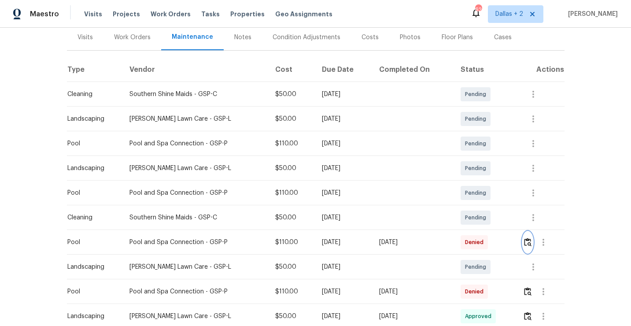
click at [529, 244] on img "button" at bounding box center [527, 242] width 7 height 8
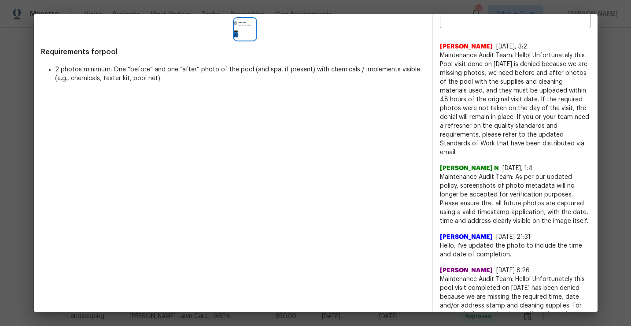
scroll to position [205, 0]
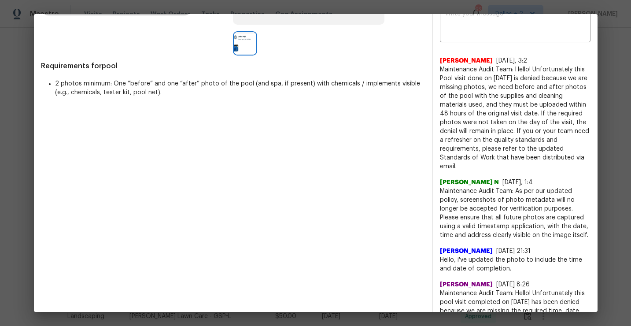
drag, startPoint x: 470, startPoint y: 167, endPoint x: 435, endPoint y: 69, distance: 104.1
copy span "Maintenance Audit Team: Hello! Unfortunately this Pool visit done on 08/09/2025…"
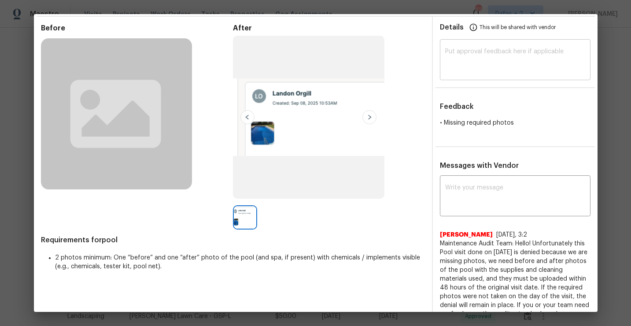
scroll to position [0, 0]
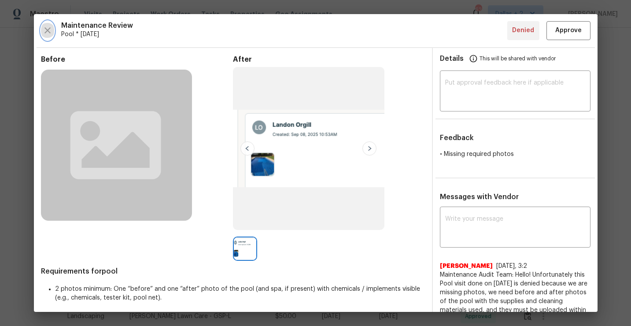
click at [45, 33] on icon "button" at bounding box center [47, 30] width 11 height 11
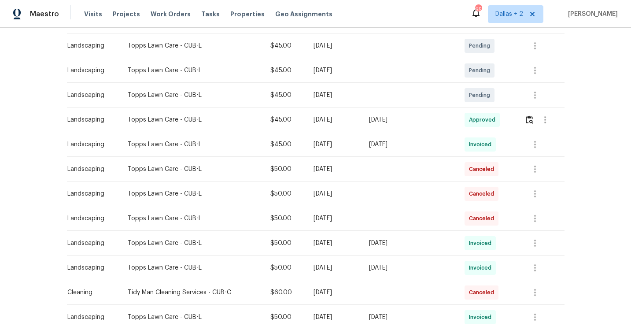
scroll to position [159, 0]
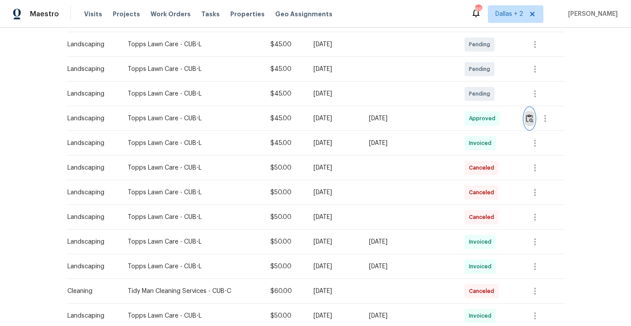
click at [529, 120] on img "button" at bounding box center [529, 118] width 7 height 8
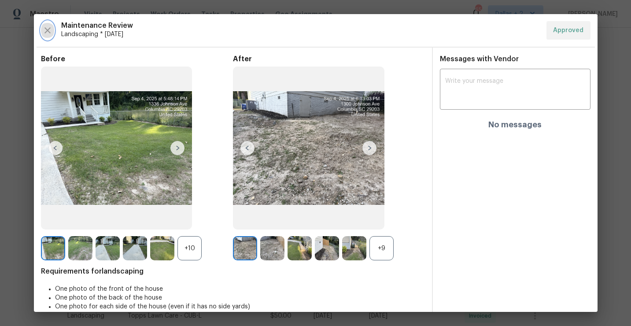
click at [48, 37] on button "button" at bounding box center [47, 30] width 13 height 19
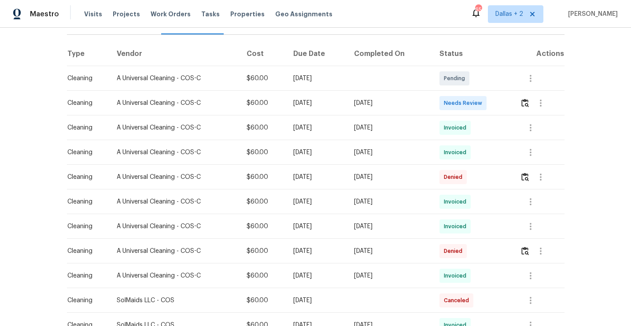
scroll to position [131, 0]
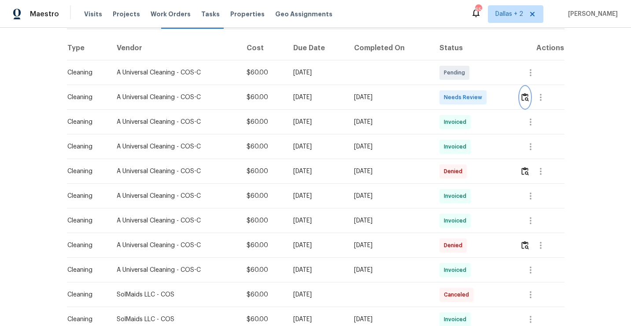
click at [529, 98] on img "button" at bounding box center [525, 97] width 7 height 8
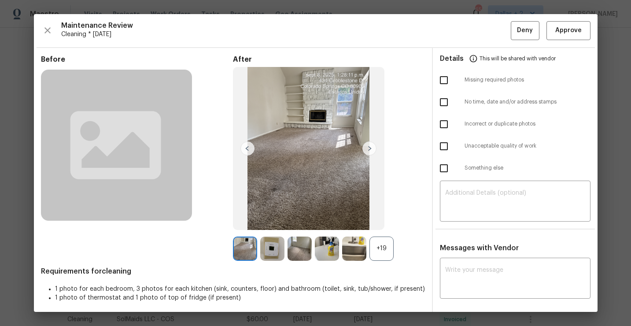
click at [374, 257] on div "+19" at bounding box center [382, 249] width 24 height 24
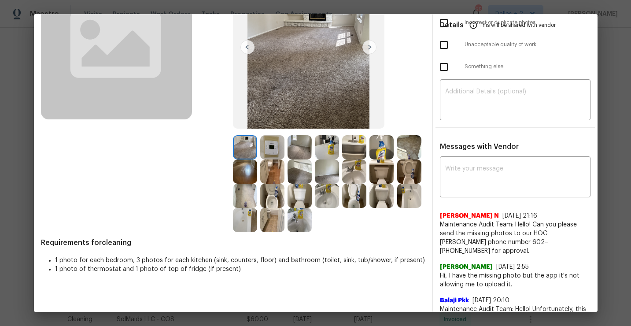
scroll to position [0, 0]
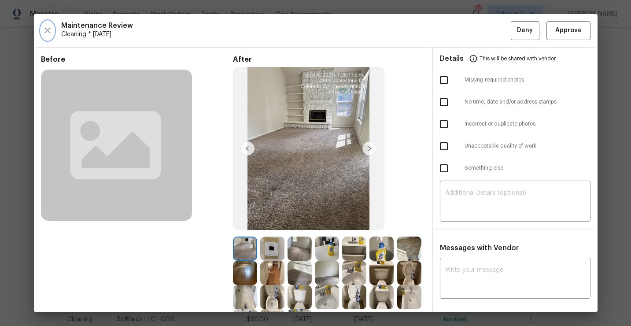
click at [50, 34] on icon "button" at bounding box center [47, 30] width 11 height 11
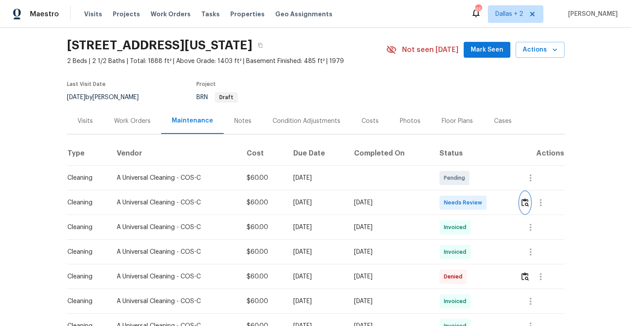
scroll to position [25, 0]
click at [525, 204] on img "button" at bounding box center [525, 203] width 7 height 8
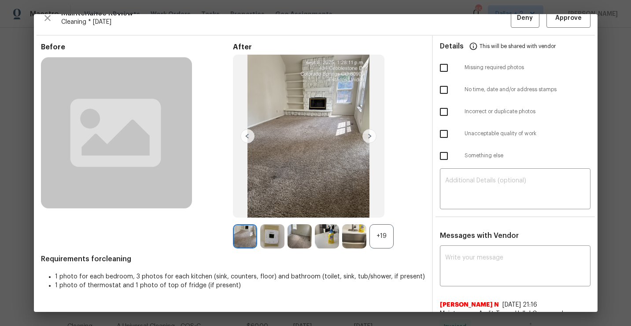
click at [383, 235] on div "+19" at bounding box center [382, 236] width 24 height 24
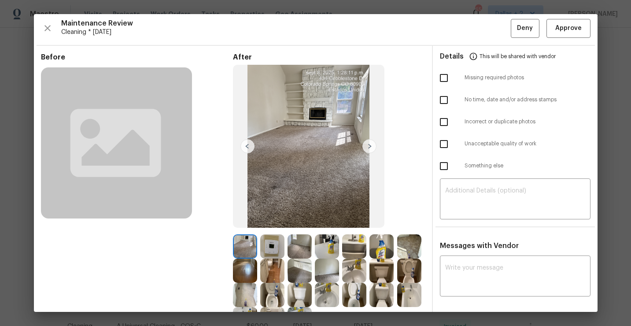
scroll to position [0, 0]
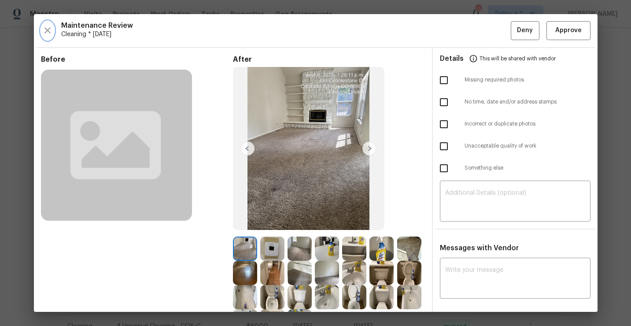
click at [49, 33] on icon "button" at bounding box center [47, 30] width 11 height 11
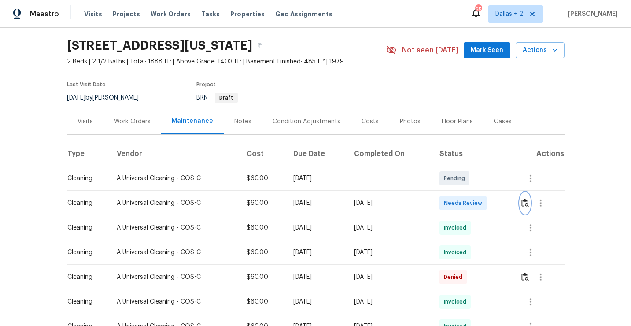
click at [528, 202] on img "button" at bounding box center [525, 203] width 7 height 8
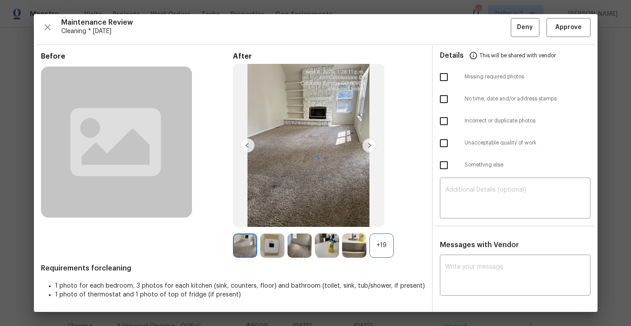
scroll to position [4, 0]
click at [378, 249] on div "+19" at bounding box center [382, 245] width 24 height 24
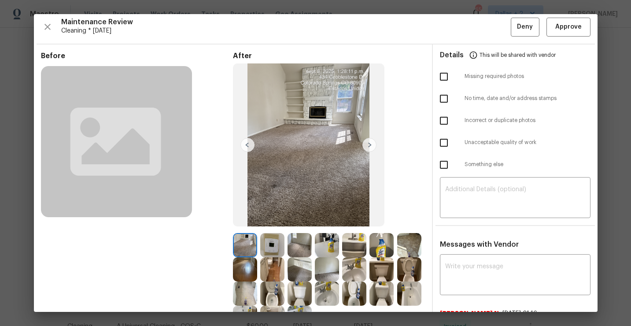
scroll to position [94, 0]
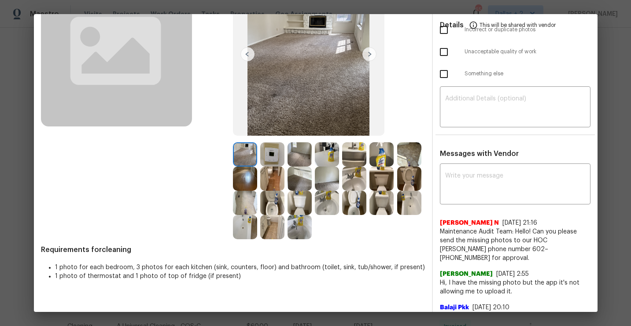
click at [249, 206] on img at bounding box center [245, 203] width 24 height 24
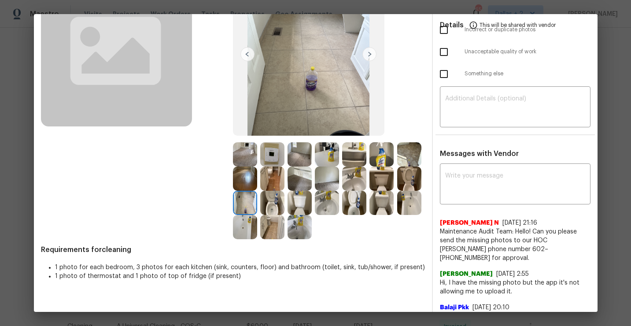
click at [269, 207] on img at bounding box center [272, 203] width 24 height 24
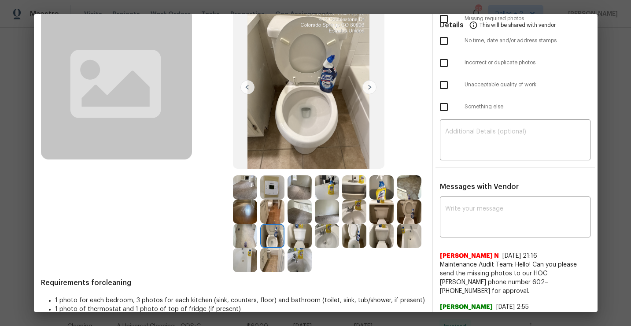
scroll to position [67, 0]
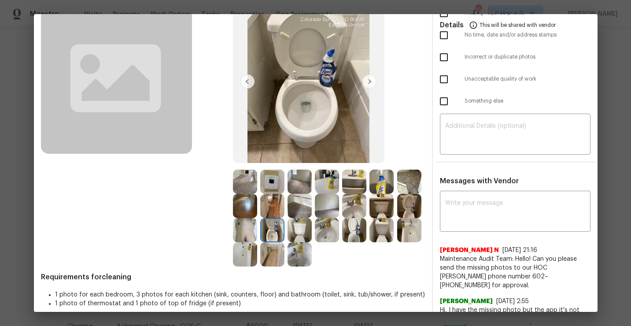
click at [325, 192] on img at bounding box center [327, 182] width 24 height 24
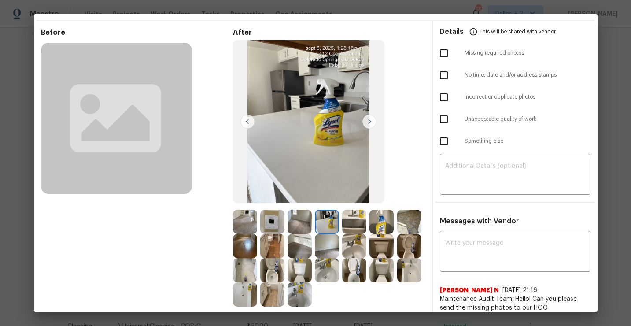
scroll to position [26, 0]
click at [349, 273] on img at bounding box center [354, 271] width 24 height 24
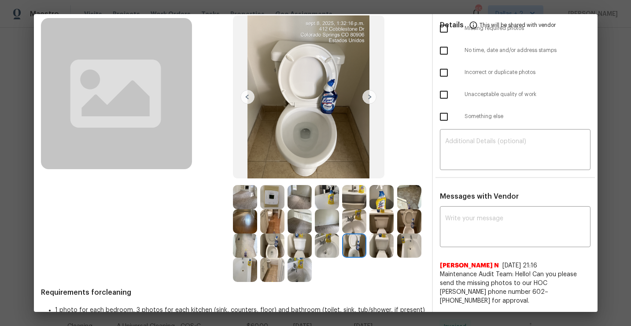
scroll to position [60, 0]
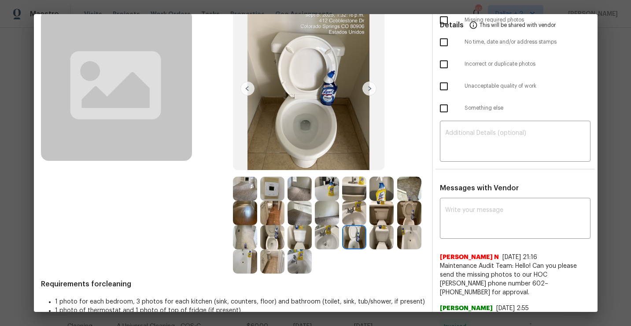
click at [383, 193] on img at bounding box center [382, 189] width 24 height 24
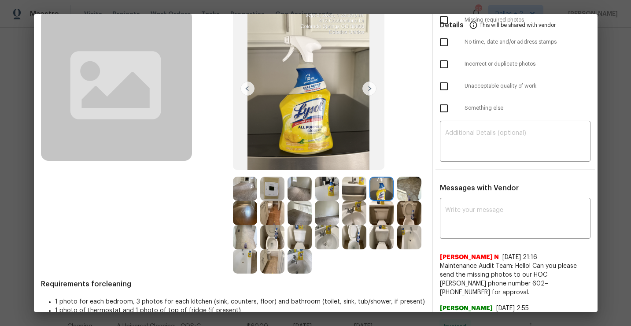
click at [327, 185] on img at bounding box center [327, 189] width 24 height 24
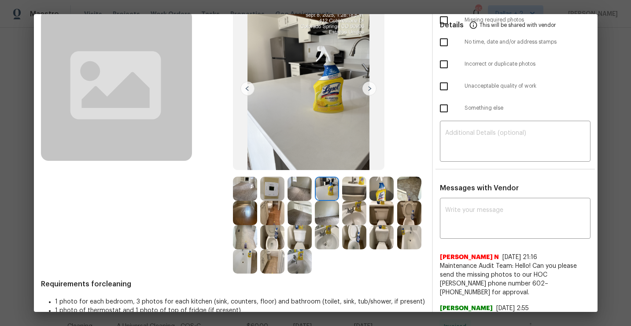
click at [245, 190] on img at bounding box center [245, 189] width 24 height 24
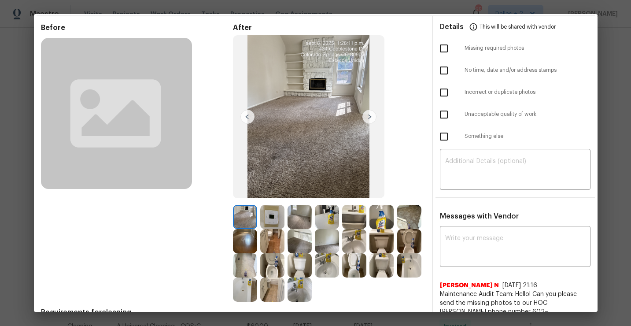
scroll to position [28, 0]
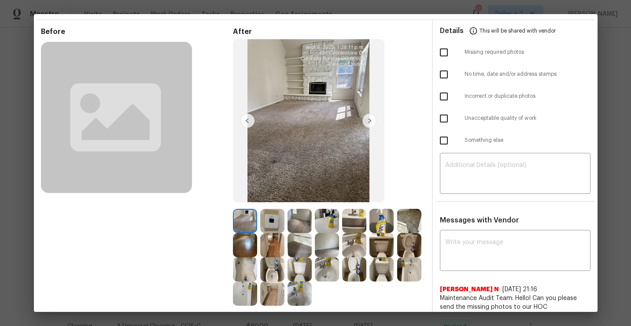
click at [373, 123] on img at bounding box center [370, 121] width 14 height 14
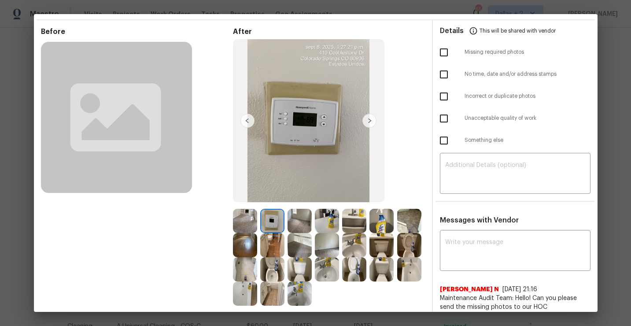
click at [370, 122] on img at bounding box center [370, 121] width 14 height 14
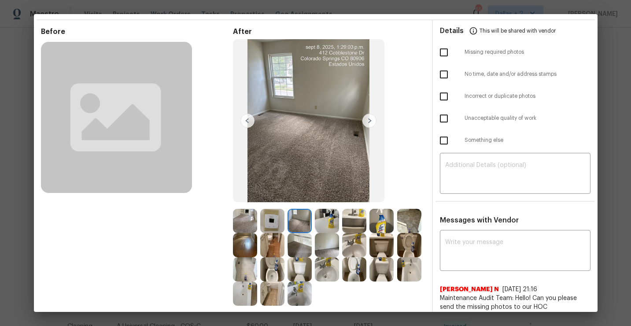
click at [370, 122] on img at bounding box center [370, 121] width 14 height 14
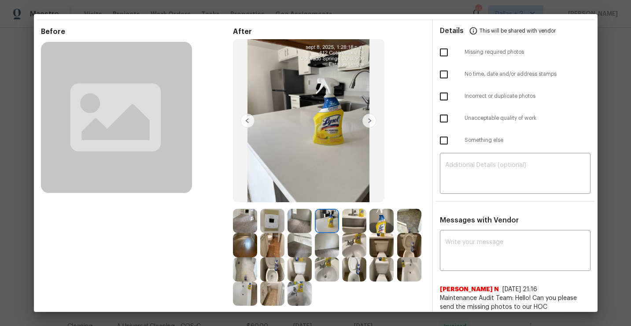
click at [370, 122] on img at bounding box center [370, 121] width 14 height 14
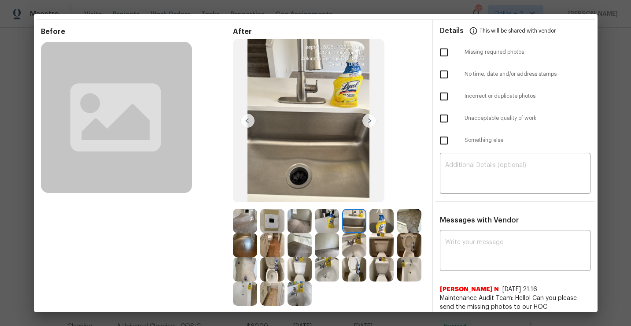
click at [370, 122] on img at bounding box center [370, 121] width 14 height 14
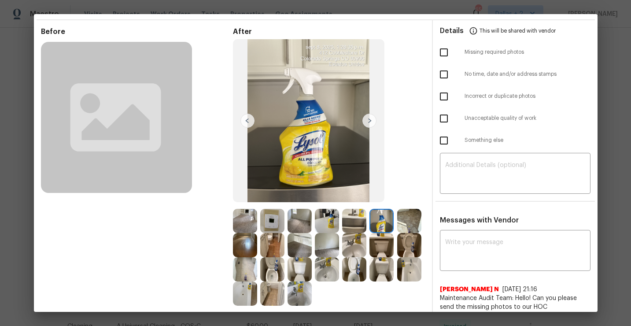
click at [370, 122] on img at bounding box center [370, 121] width 14 height 14
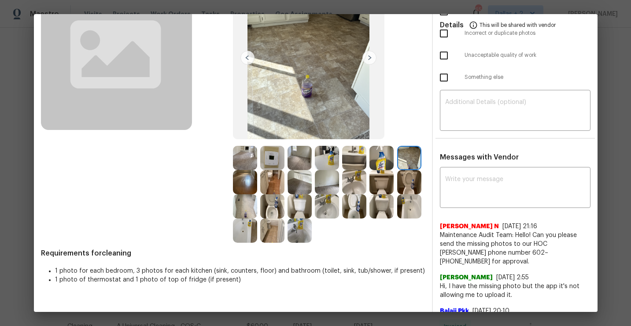
scroll to position [0, 0]
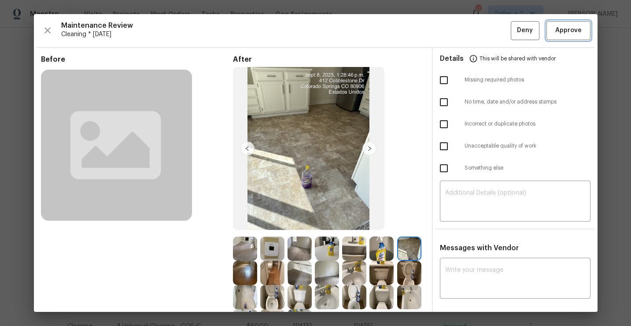
click at [564, 27] on span "Approve" at bounding box center [568, 30] width 26 height 11
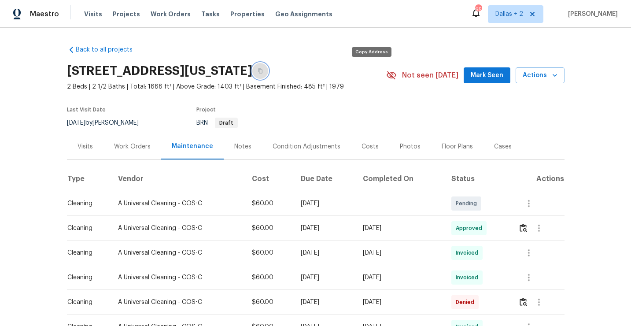
click at [268, 74] on button "button" at bounding box center [260, 71] width 16 height 16
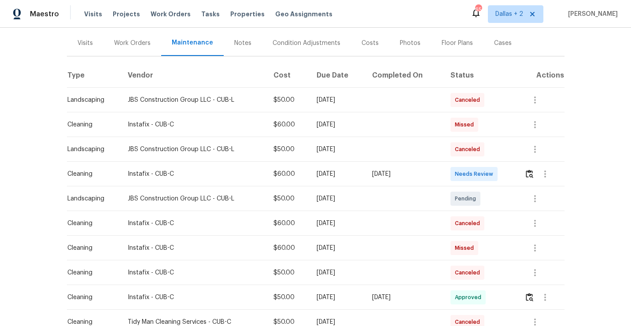
scroll to position [115, 0]
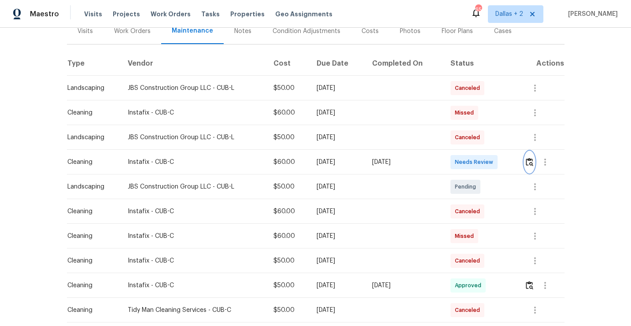
click at [535, 162] on button "button" at bounding box center [530, 162] width 10 height 21
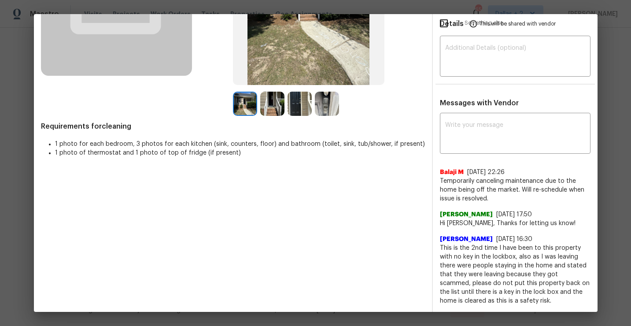
scroll to position [0, 0]
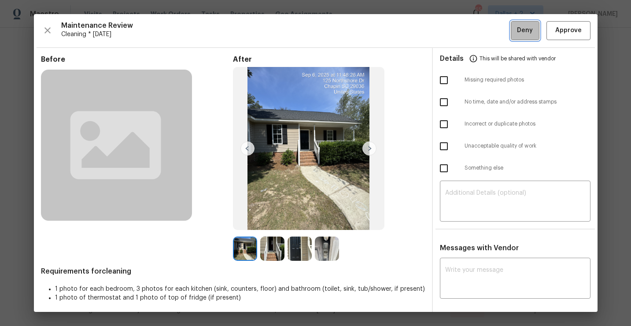
click at [524, 28] on span "Deny" at bounding box center [525, 30] width 16 height 11
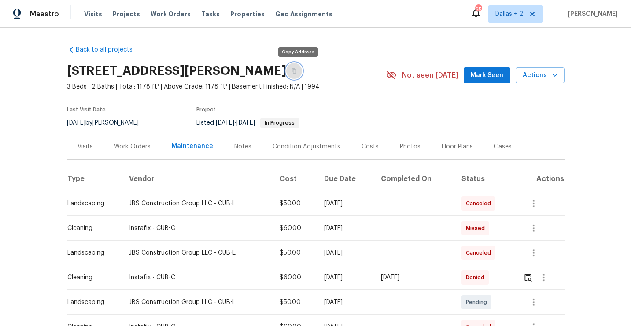
click at [300, 73] on button "button" at bounding box center [294, 71] width 16 height 16
